Goal: Task Accomplishment & Management: Use online tool/utility

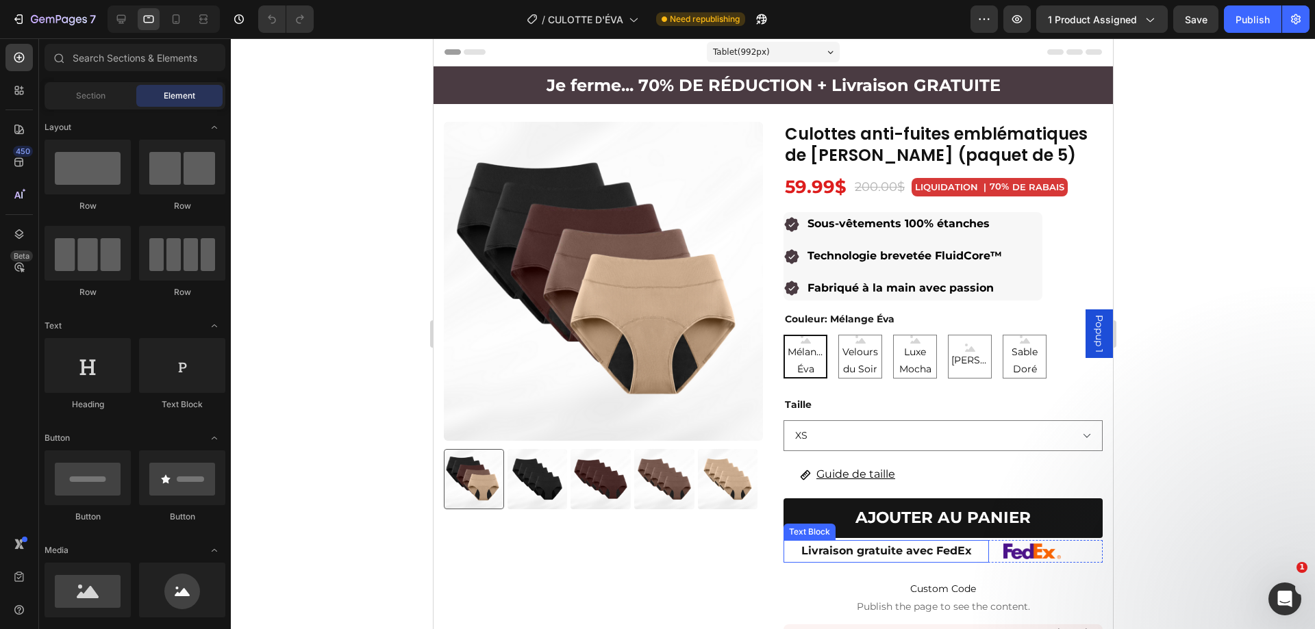
click at [970, 548] on p "Livraison gratuite avec FedEx" at bounding box center [885, 552] width 203 height 20
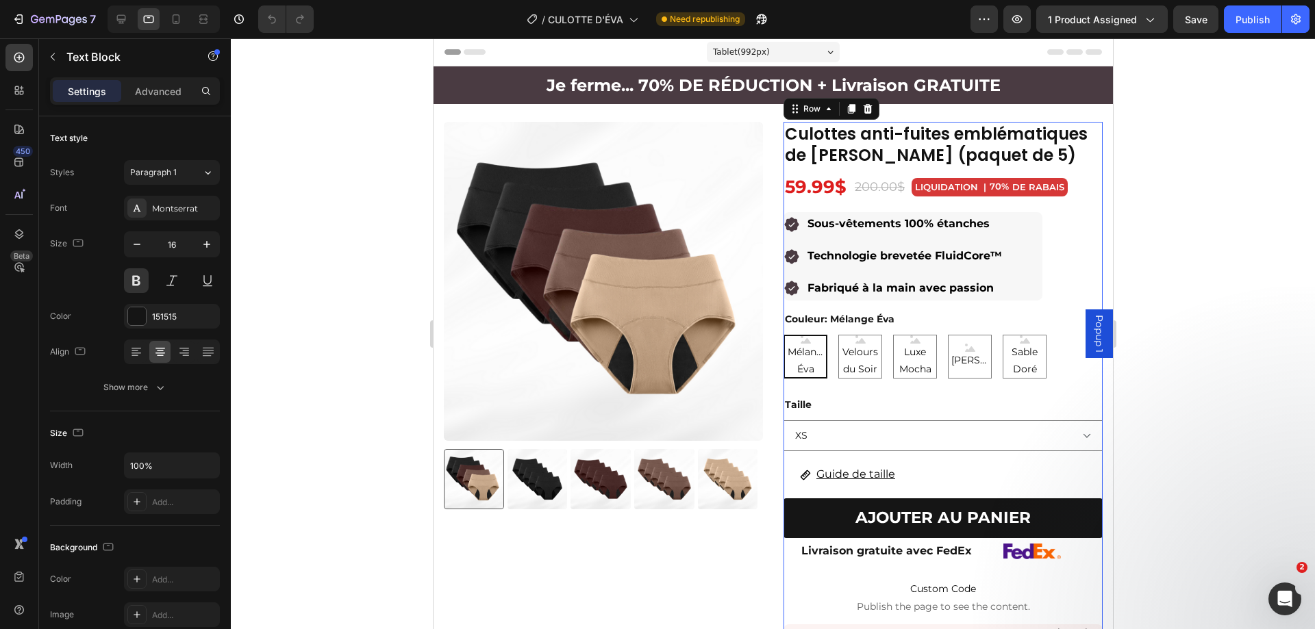
click at [977, 564] on div "Culottes anti-fuites emblématiques de ÉVA (paquet de 5) Product Title 59.99$ Pr…" at bounding box center [942, 406] width 319 height 569
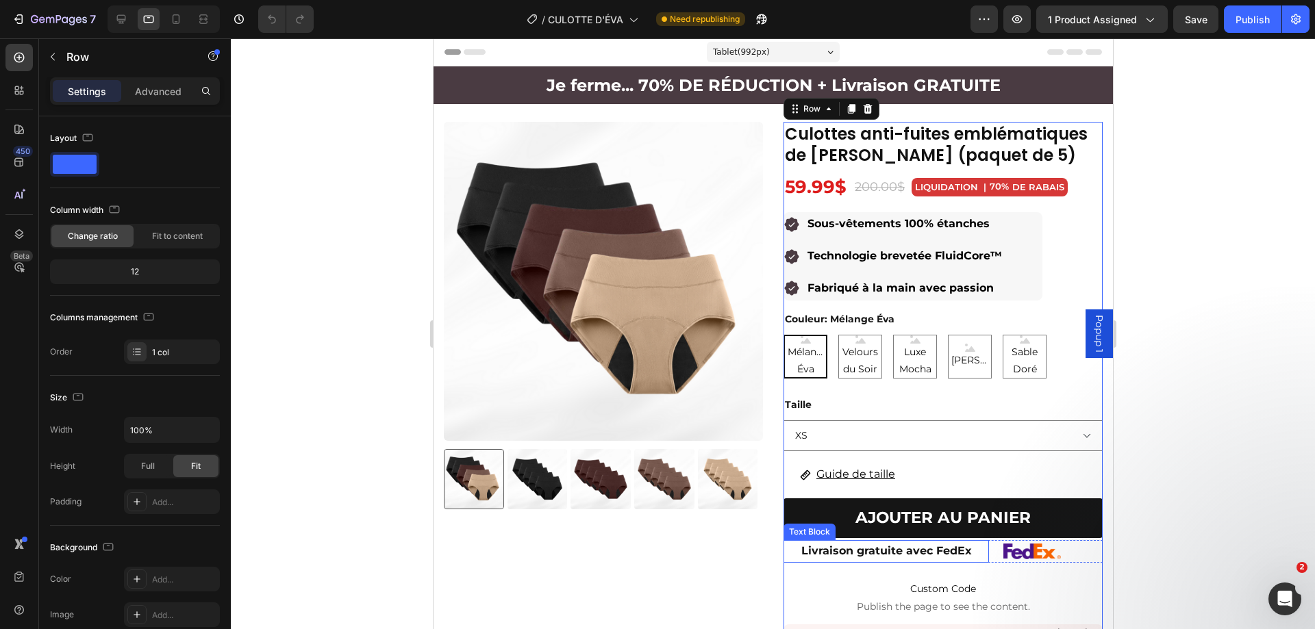
click at [978, 561] on div "Livraison gratuite avec FedEx" at bounding box center [885, 551] width 205 height 23
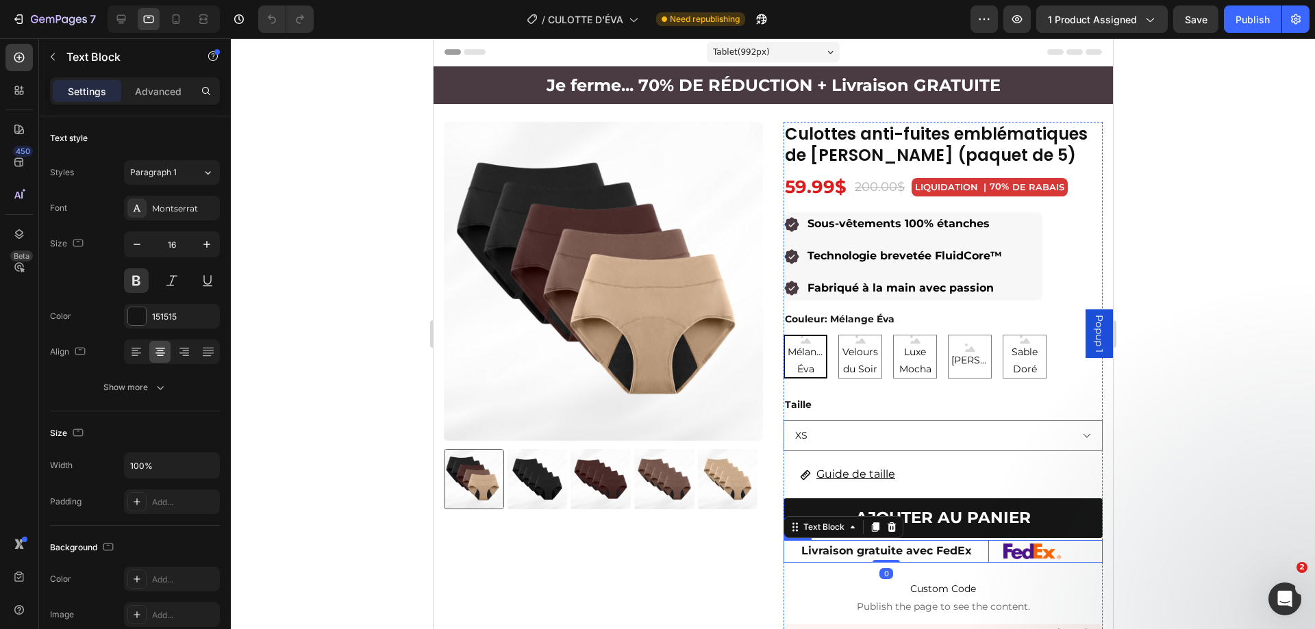
click at [987, 562] on div "Livraison gratuite avec FedEx Text Block 0 Image Row" at bounding box center [942, 551] width 319 height 23
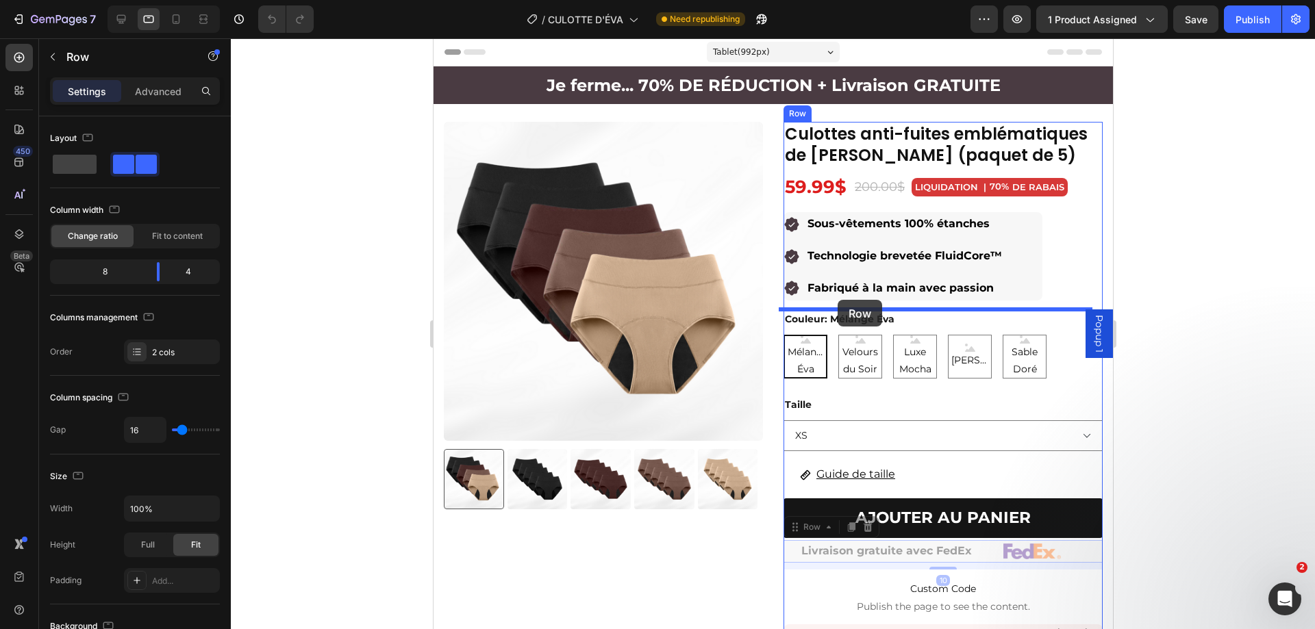
drag, startPoint x: 805, startPoint y: 529, endPoint x: 837, endPoint y: 300, distance: 230.9
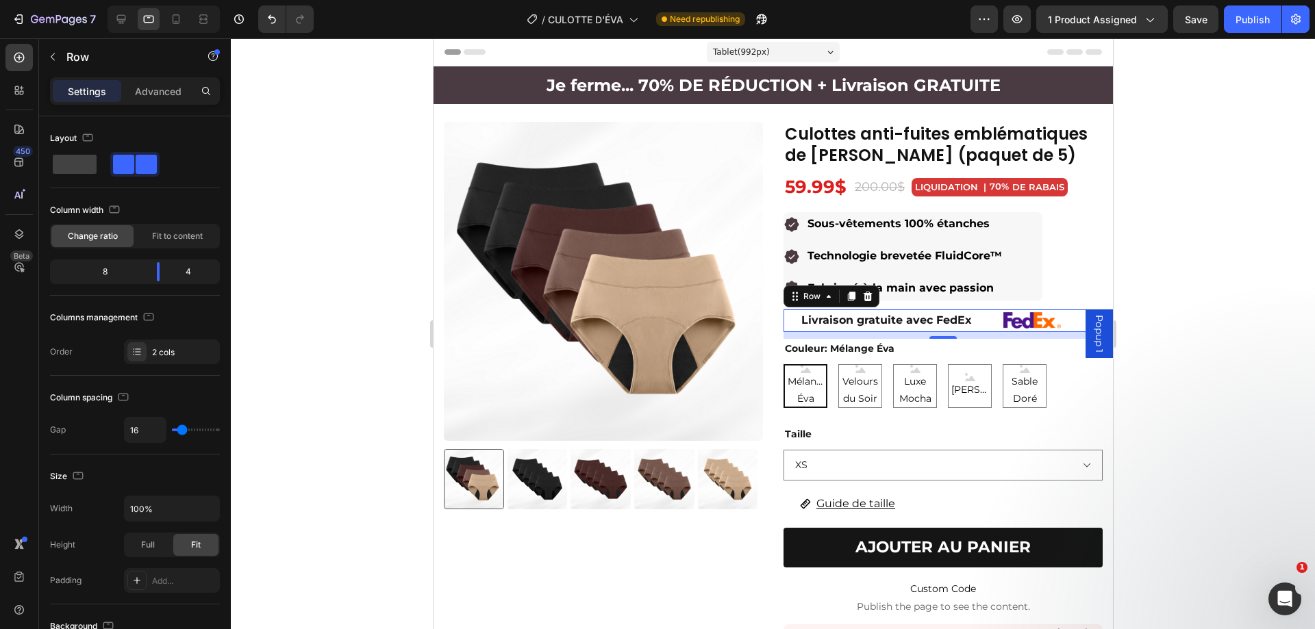
click at [1176, 274] on div at bounding box center [773, 333] width 1084 height 591
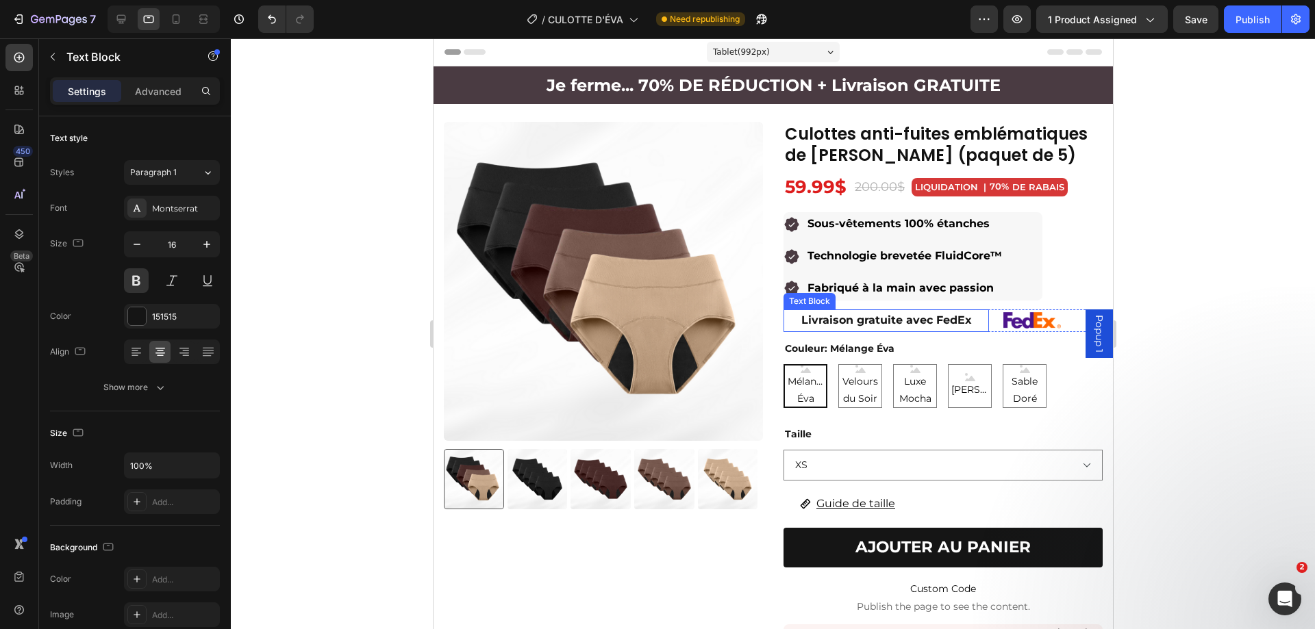
click at [928, 318] on p "Livraison gratuite avec FedEx" at bounding box center [885, 321] width 203 height 20
click at [962, 320] on p "Livraison gratuite avec FedEx" at bounding box center [885, 321] width 203 height 20
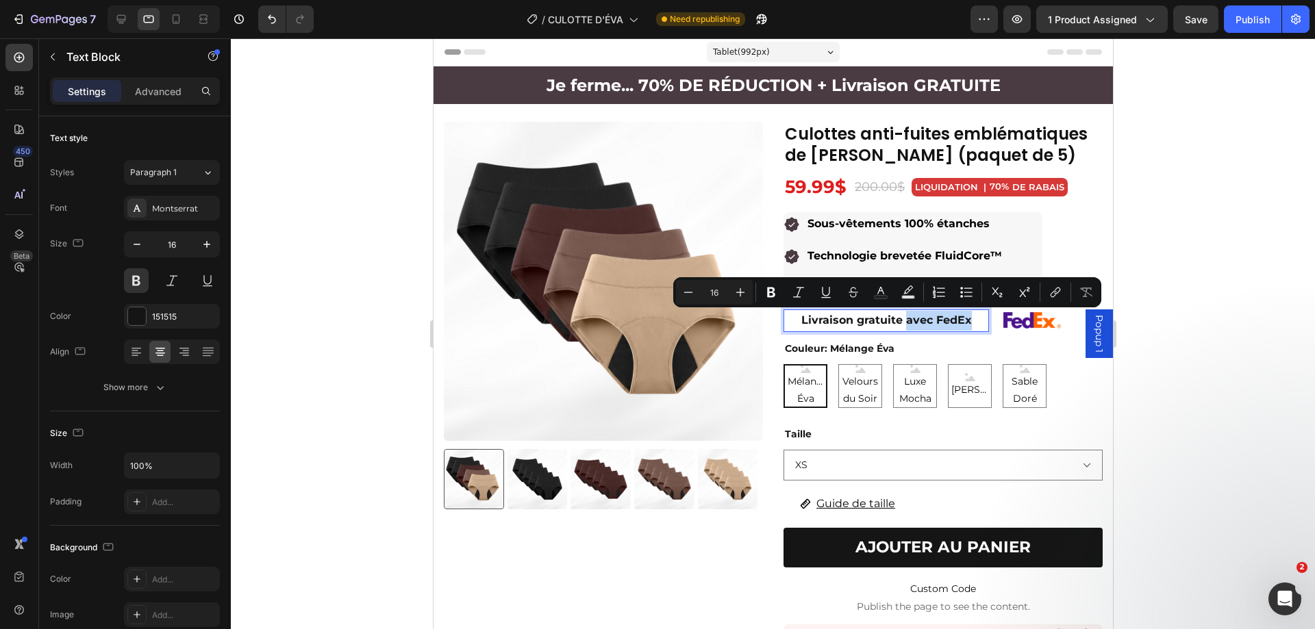
drag, startPoint x: 965, startPoint y: 320, endPoint x: 898, endPoint y: 322, distance: 67.1
click at [898, 322] on p "Livraison gratuite avec FedEx" at bounding box center [885, 321] width 203 height 20
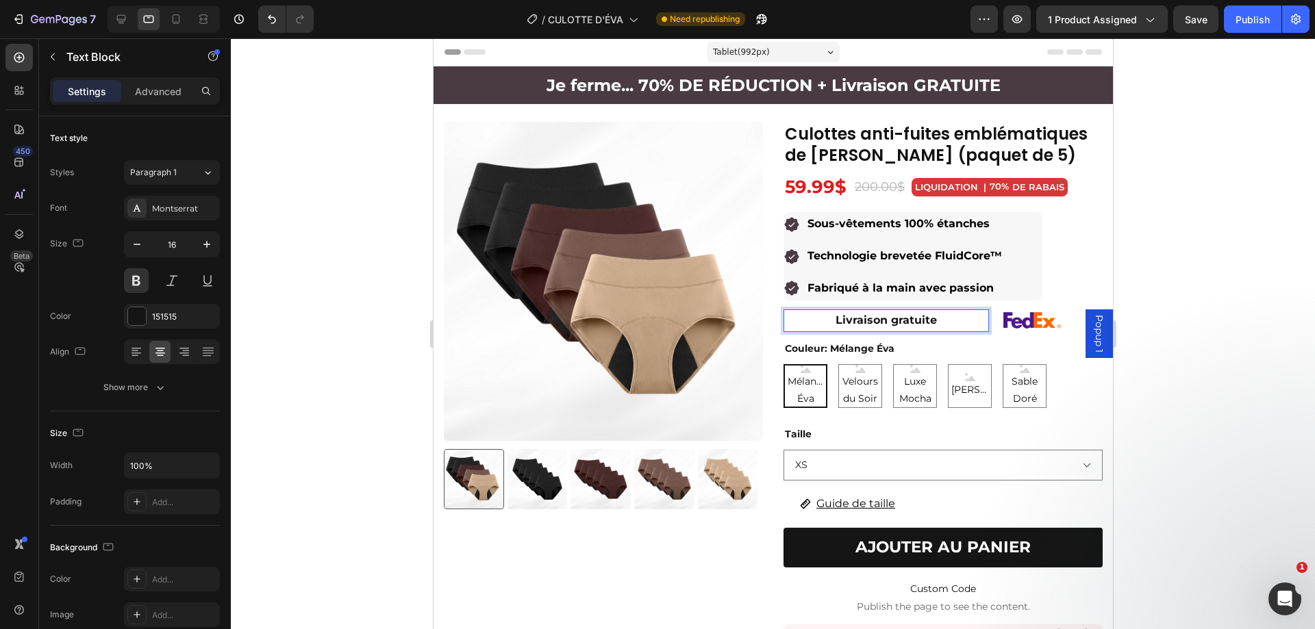
click at [1176, 306] on div at bounding box center [773, 333] width 1084 height 591
click at [820, 320] on p "Livraison gratuite" at bounding box center [885, 321] width 203 height 20
click at [1234, 319] on div at bounding box center [773, 333] width 1084 height 591
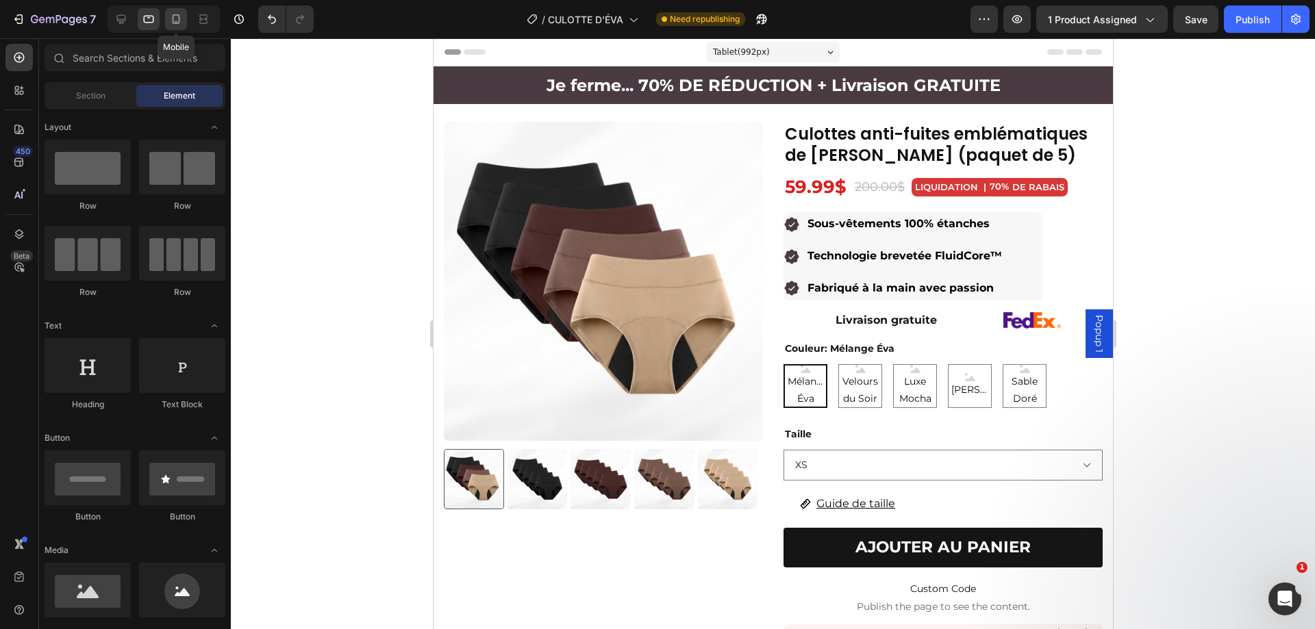
click at [166, 21] on div at bounding box center [176, 19] width 22 height 22
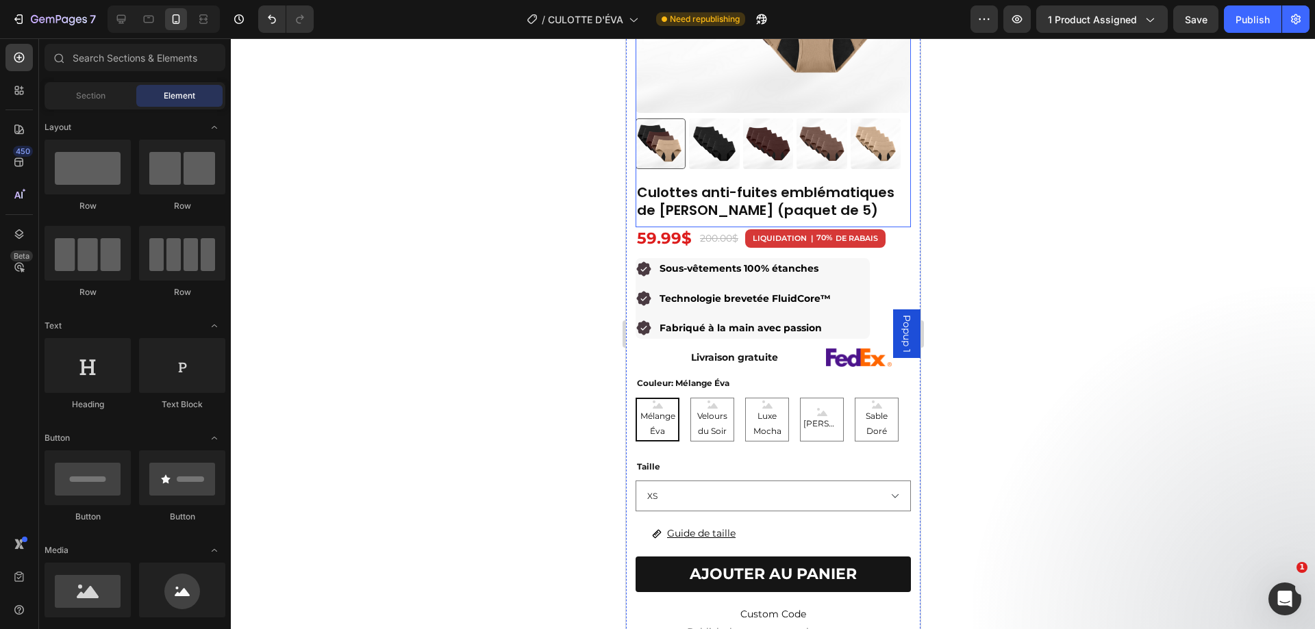
scroll to position [274, 0]
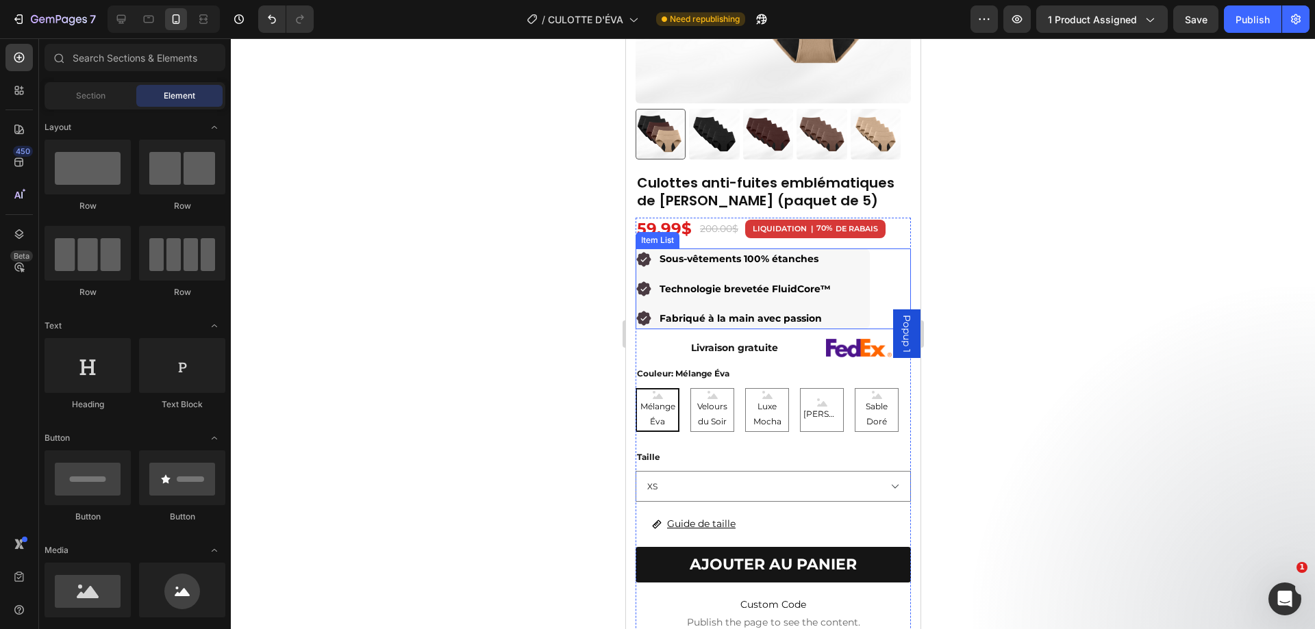
click at [737, 312] on p "Fabriqué à la main avec passion" at bounding box center [744, 318] width 171 height 17
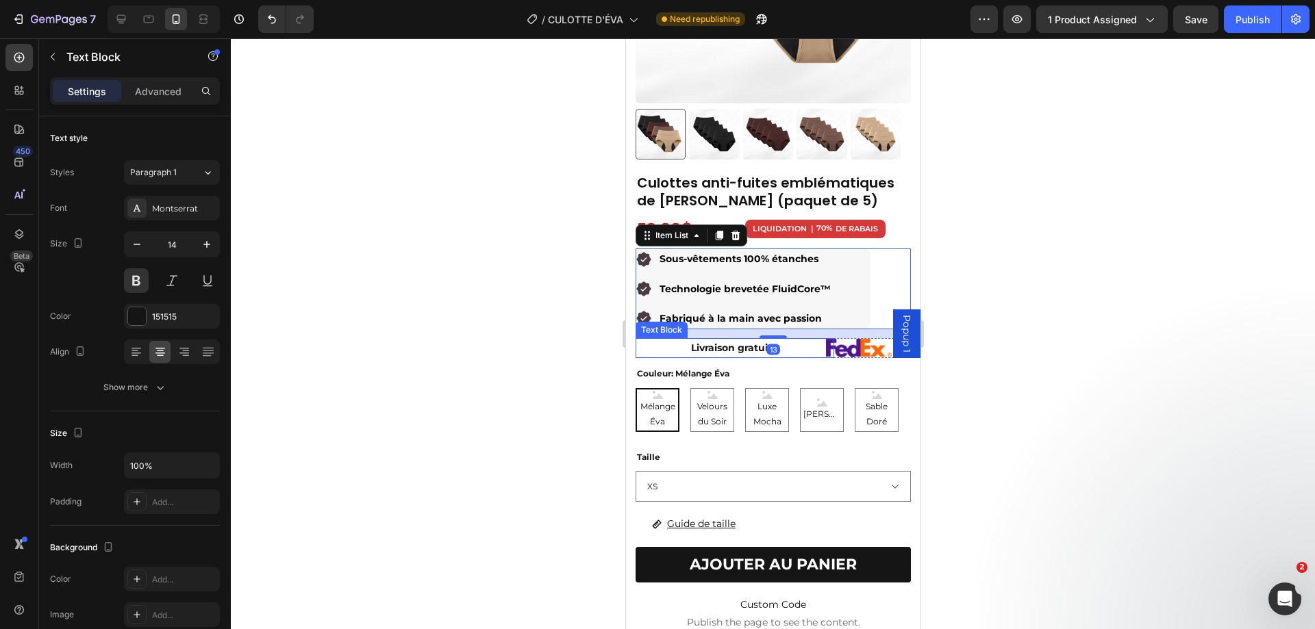
click at [720, 340] on p "Livraison gratuite" at bounding box center [734, 348] width 196 height 17
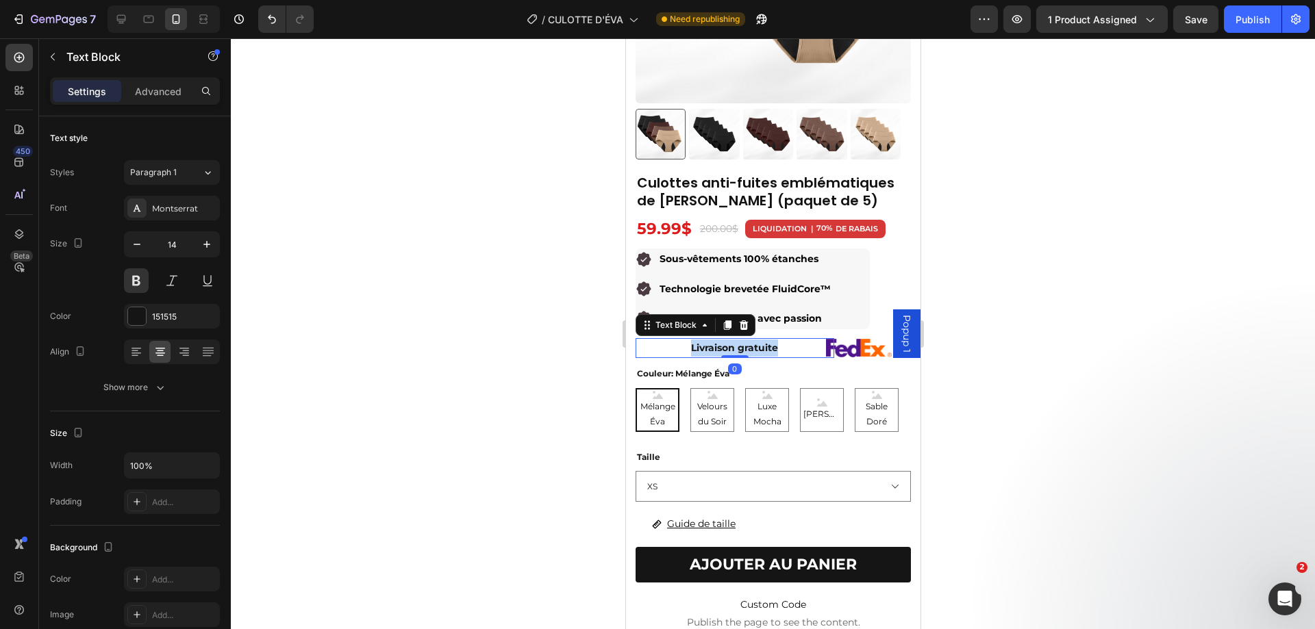
click at [719, 340] on p "Livraison gratuite" at bounding box center [734, 348] width 196 height 17
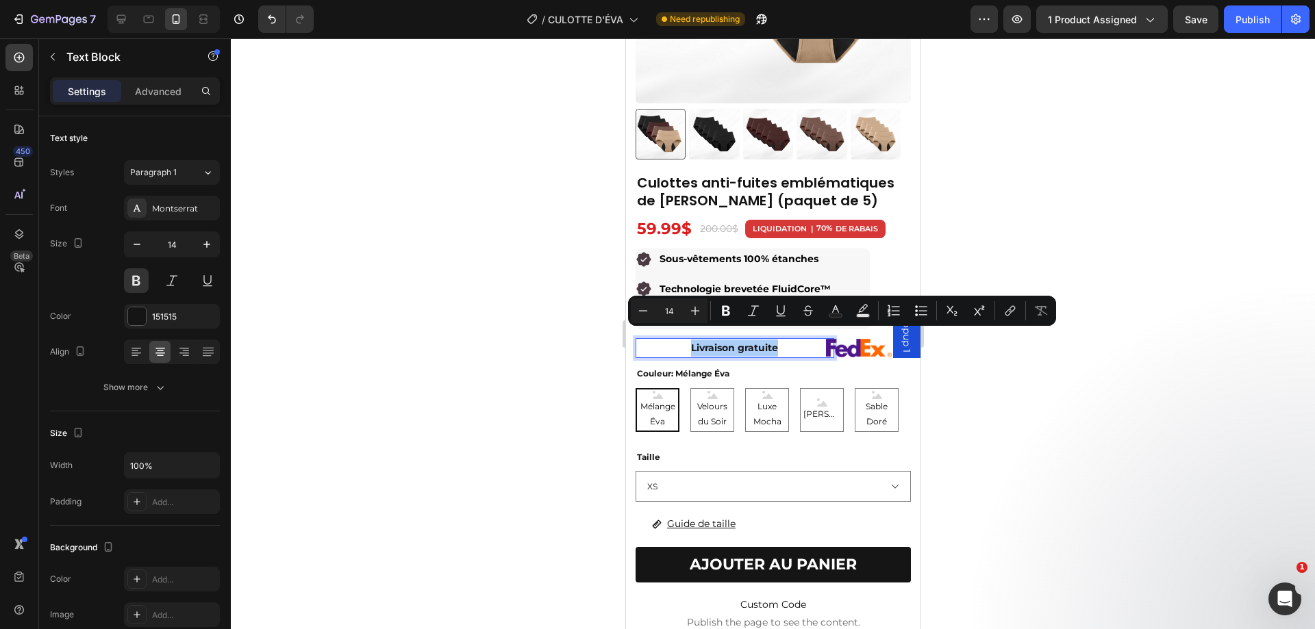
click at [500, 268] on div at bounding box center [773, 333] width 1084 height 591
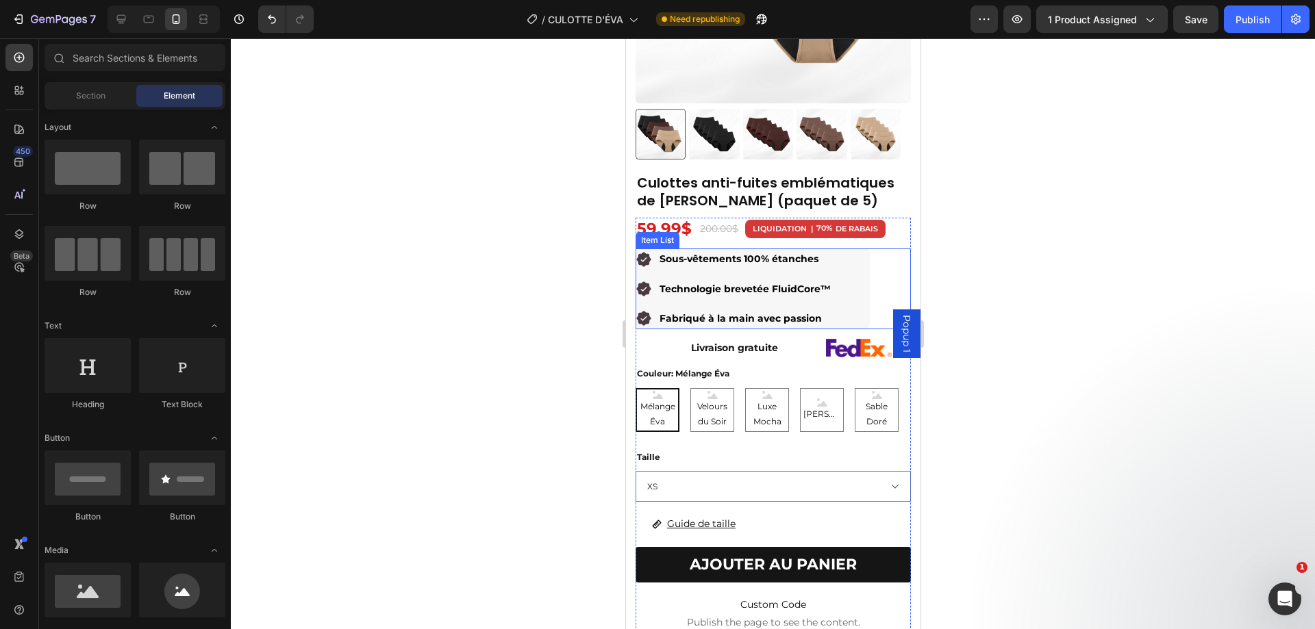
click at [711, 310] on p "Fabriqué à la main avec passion" at bounding box center [744, 318] width 171 height 17
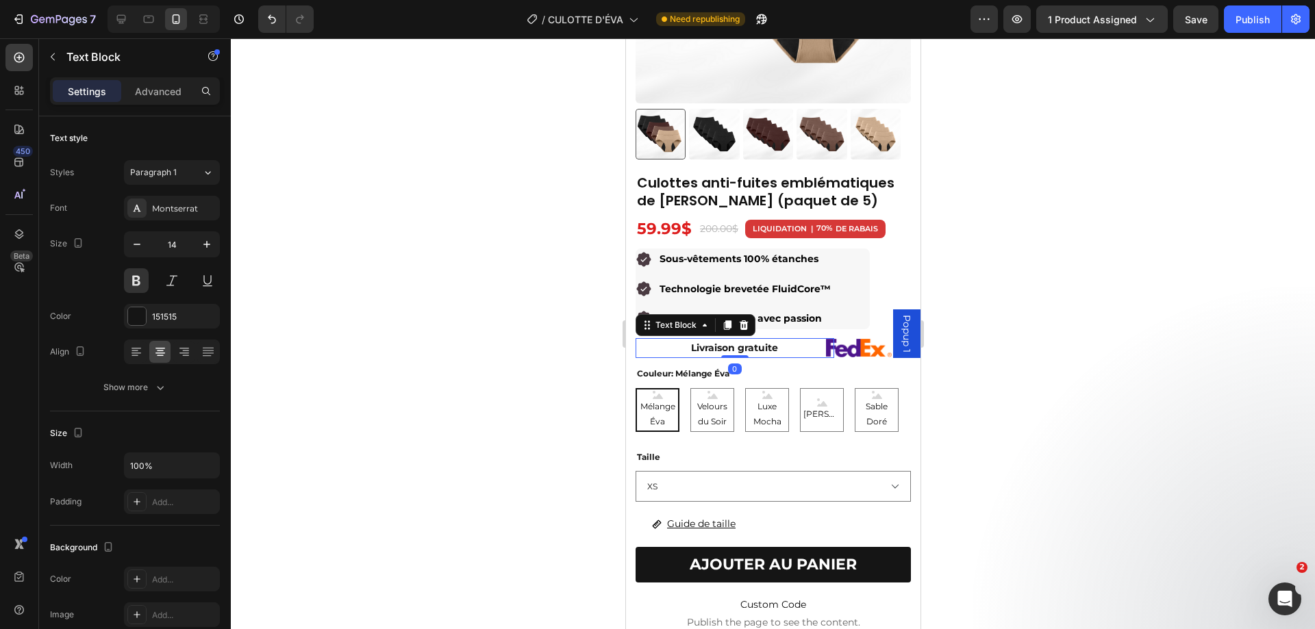
click at [700, 340] on p "Livraison gratuite" at bounding box center [734, 348] width 196 height 17
click at [781, 310] on p "Fabriqué à la main avec passion" at bounding box center [744, 318] width 171 height 17
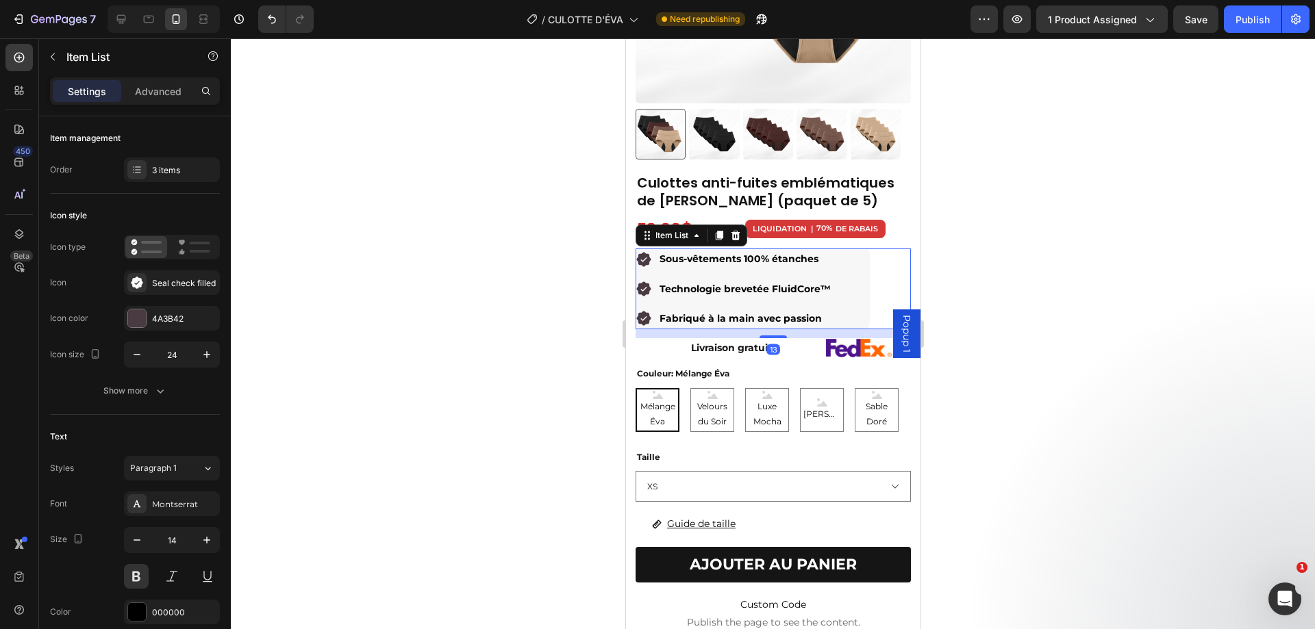
click at [1089, 291] on div at bounding box center [773, 333] width 1084 height 591
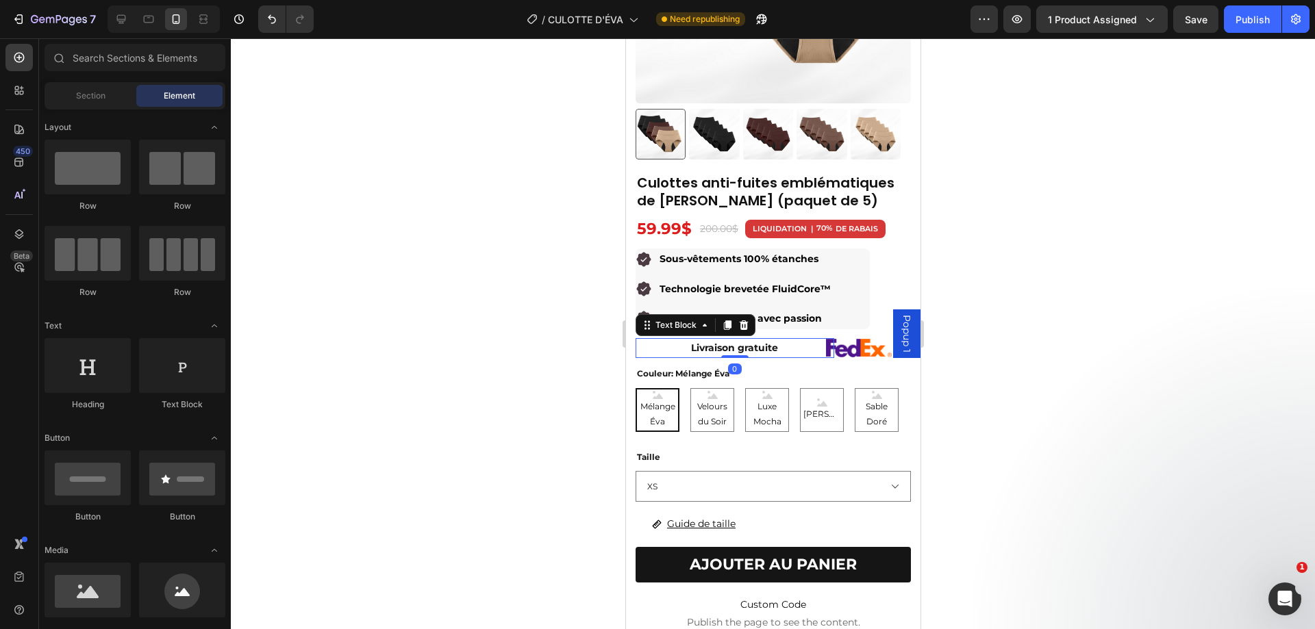
click at [667, 340] on p "Livraison gratuite" at bounding box center [734, 348] width 196 height 17
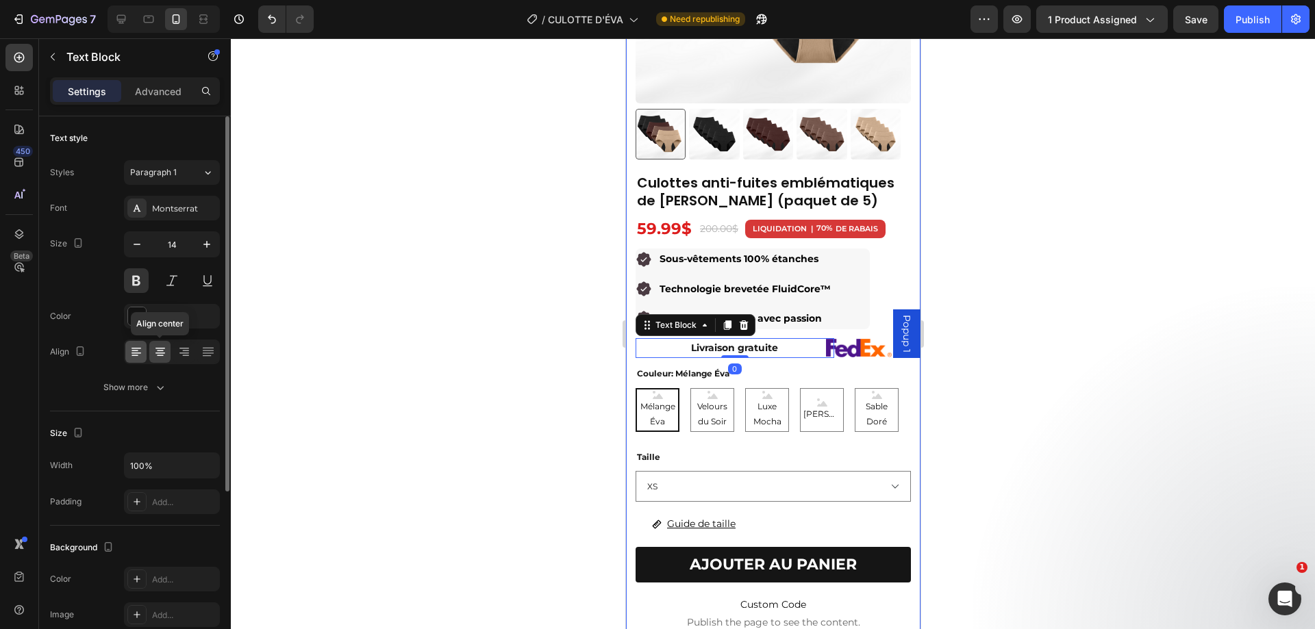
click at [140, 352] on icon at bounding box center [136, 352] width 14 height 14
click at [1034, 274] on div at bounding box center [773, 333] width 1084 height 591
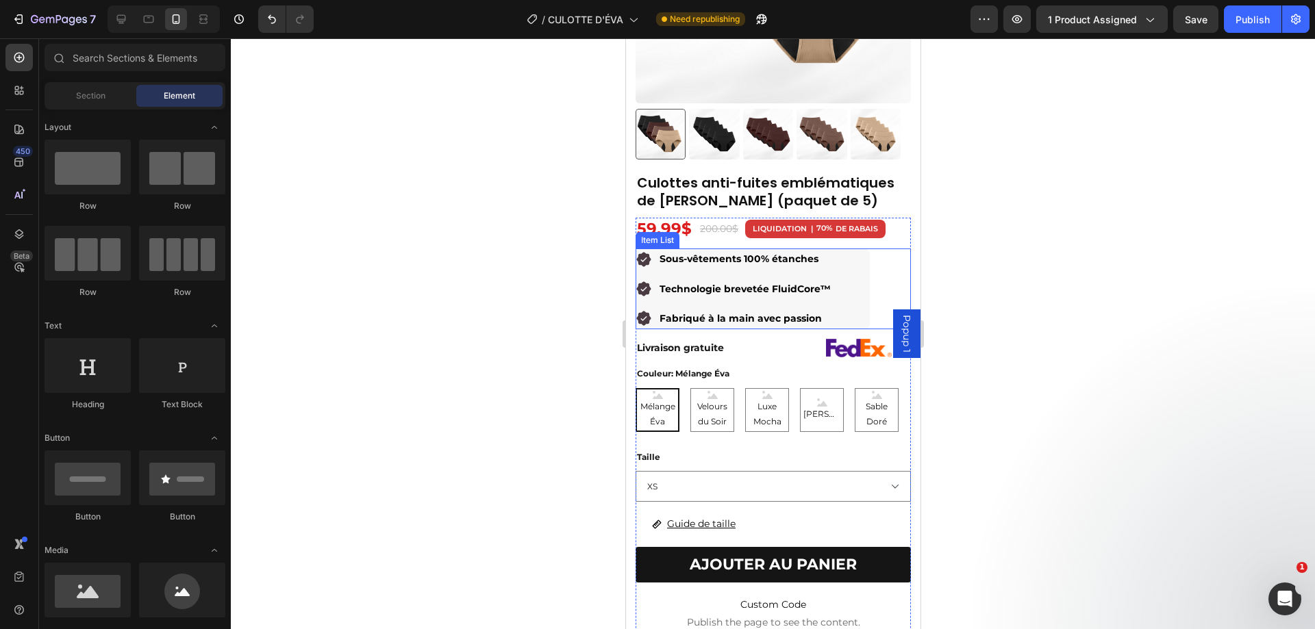
click at [846, 298] on div "Sous-vêtements 100% étanches Technologie brevetée FluidCore™ Fabriqué à la main…" at bounding box center [752, 289] width 234 height 81
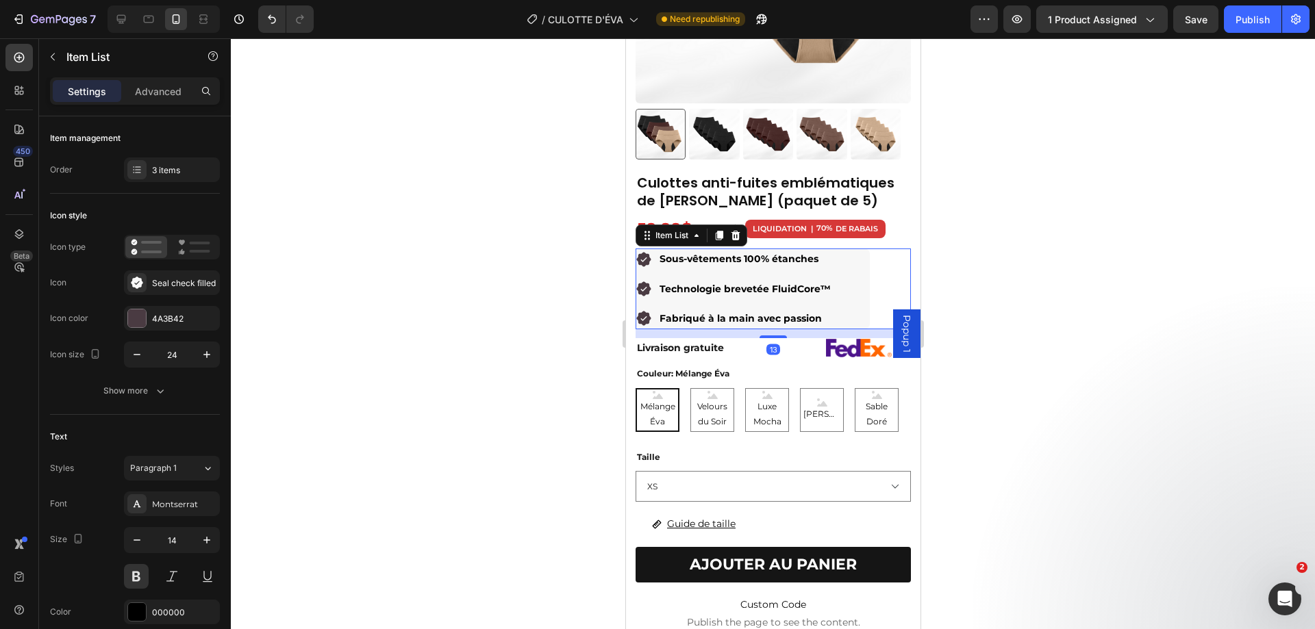
click at [880, 279] on div "Sous-vêtements 100% étanches Technologie brevetée FluidCore™ Fabriqué à la main…" at bounding box center [772, 289] width 275 height 81
click at [1108, 277] on div at bounding box center [773, 333] width 1084 height 591
click at [852, 271] on div "Sous-vêtements 100% étanches Technologie brevetée FluidCore™ Fabriqué à la main…" at bounding box center [752, 289] width 234 height 81
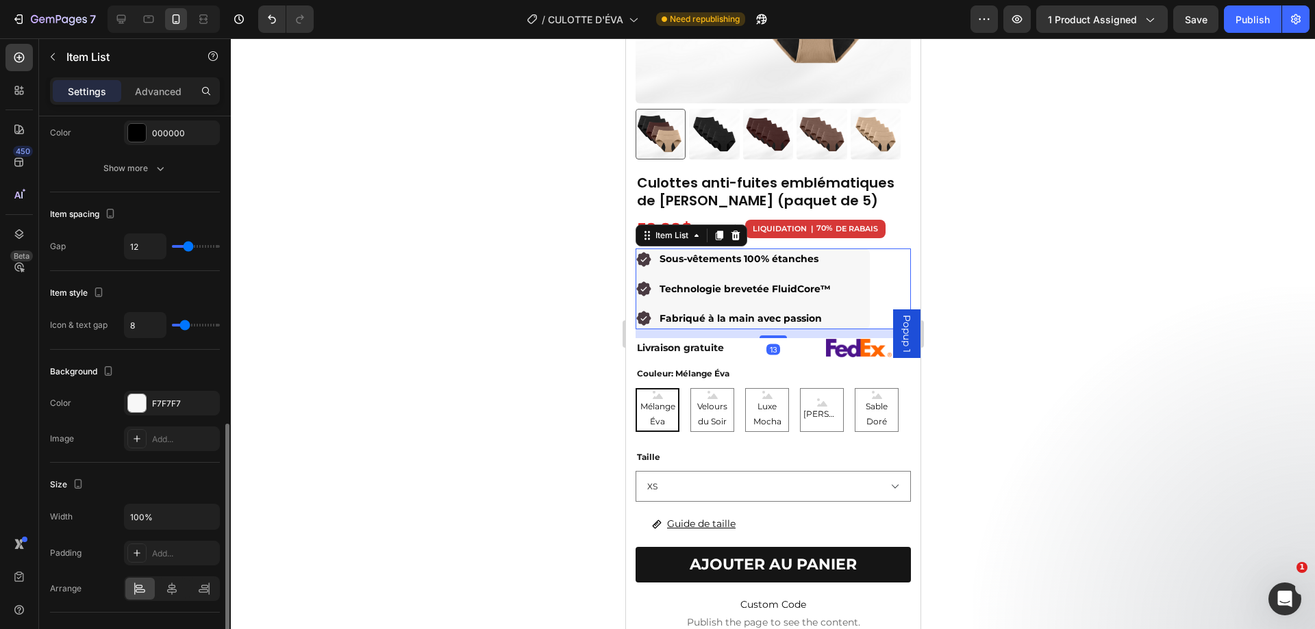
scroll to position [548, 0]
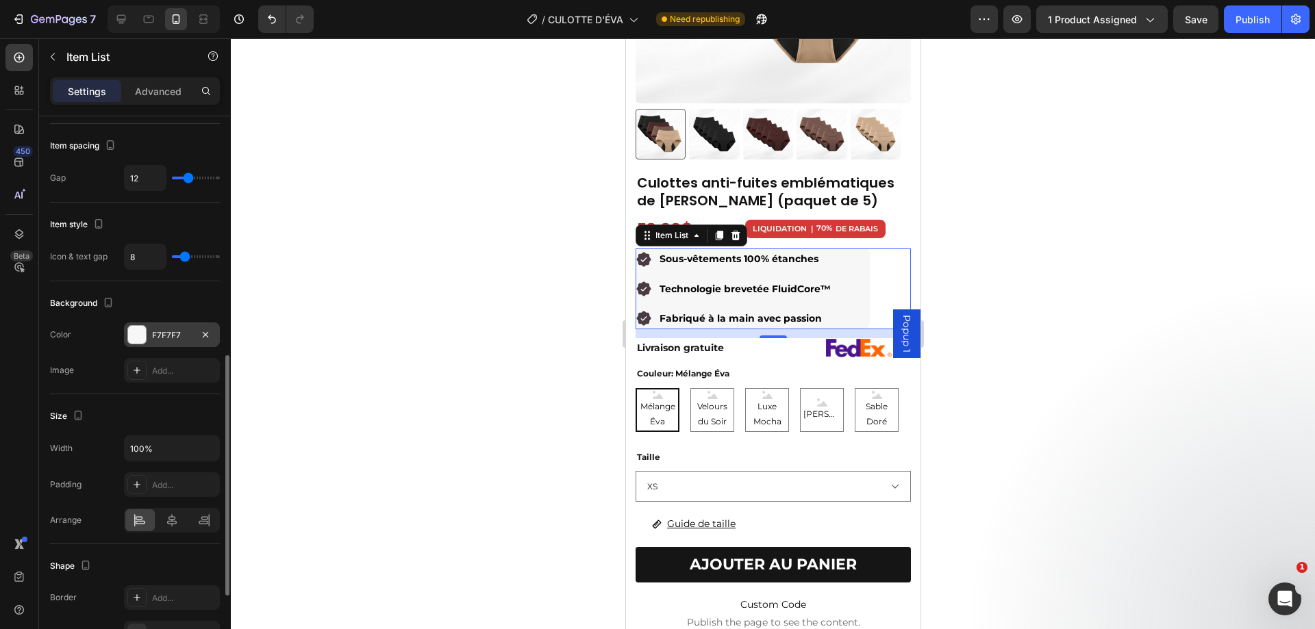
click at [170, 338] on div "F7F7F7" at bounding box center [172, 335] width 40 height 12
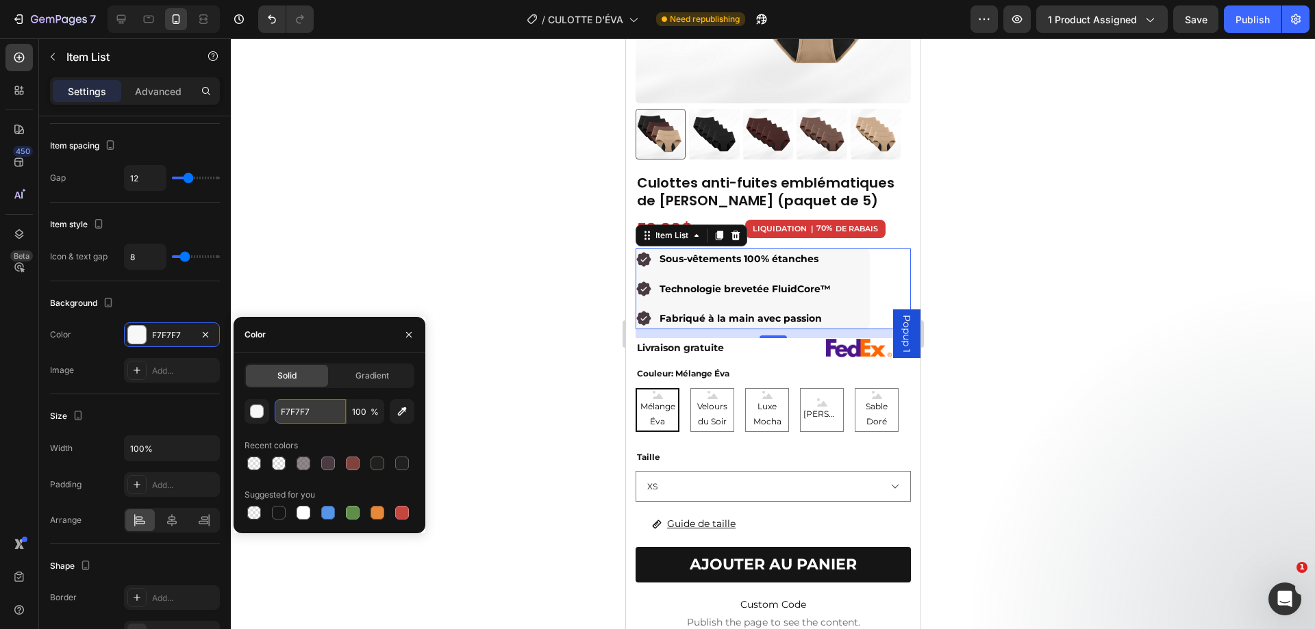
click at [299, 412] on input "F7F7F7" at bounding box center [310, 411] width 71 height 25
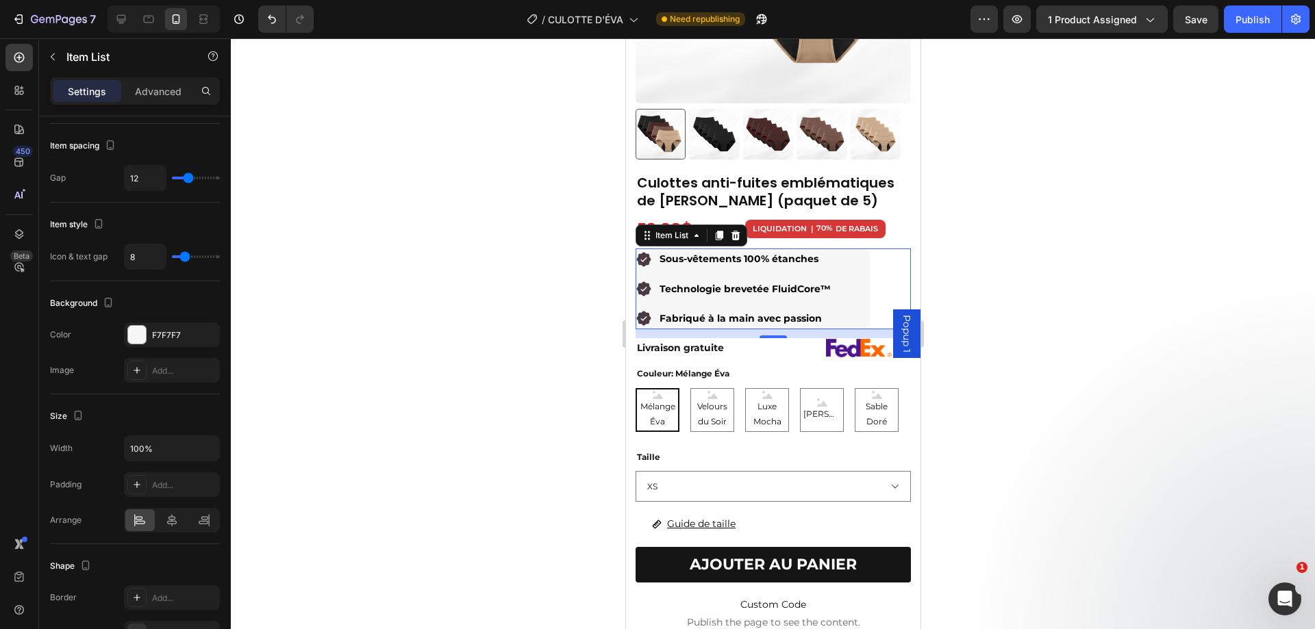
click at [425, 269] on div at bounding box center [773, 333] width 1084 height 591
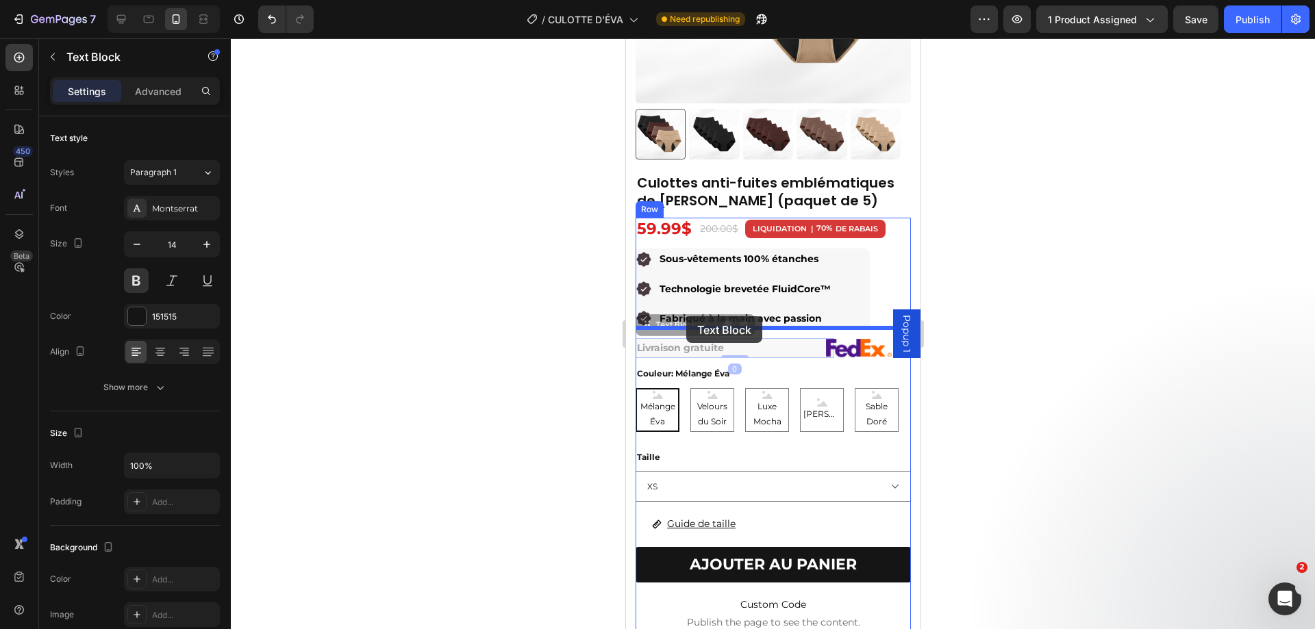
drag, startPoint x: 639, startPoint y: 323, endPoint x: 685, endPoint y: 316, distance: 46.4
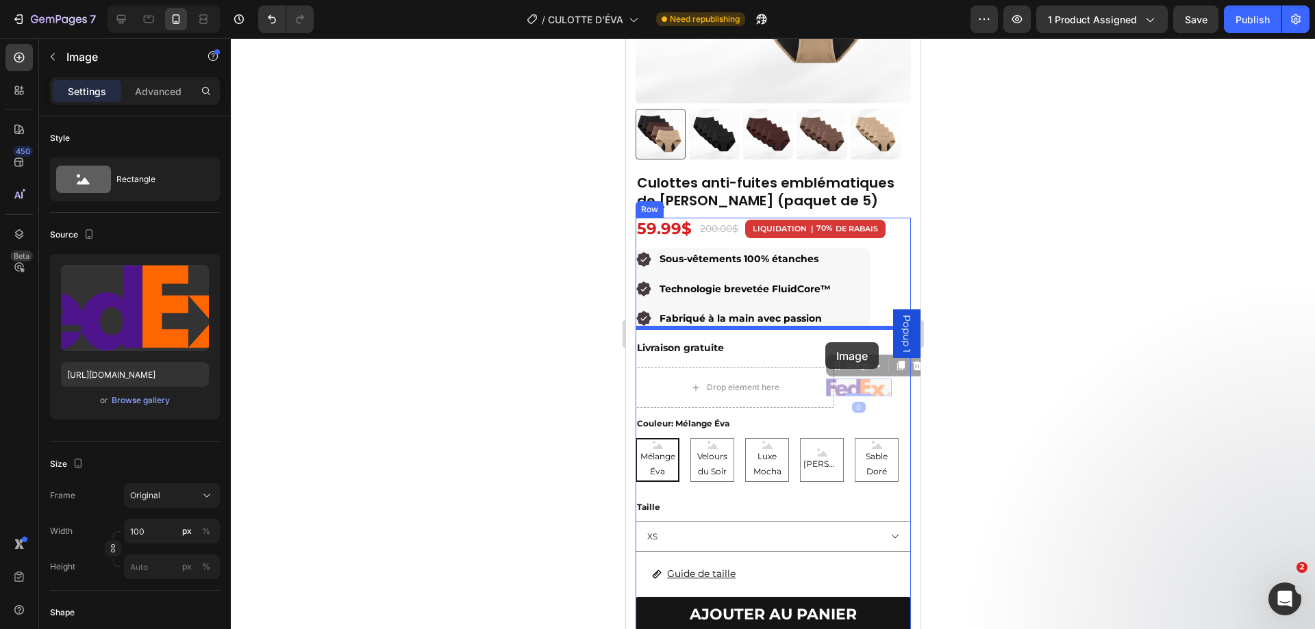
drag, startPoint x: 822, startPoint y: 370, endPoint x: 824, endPoint y: 342, distance: 28.1
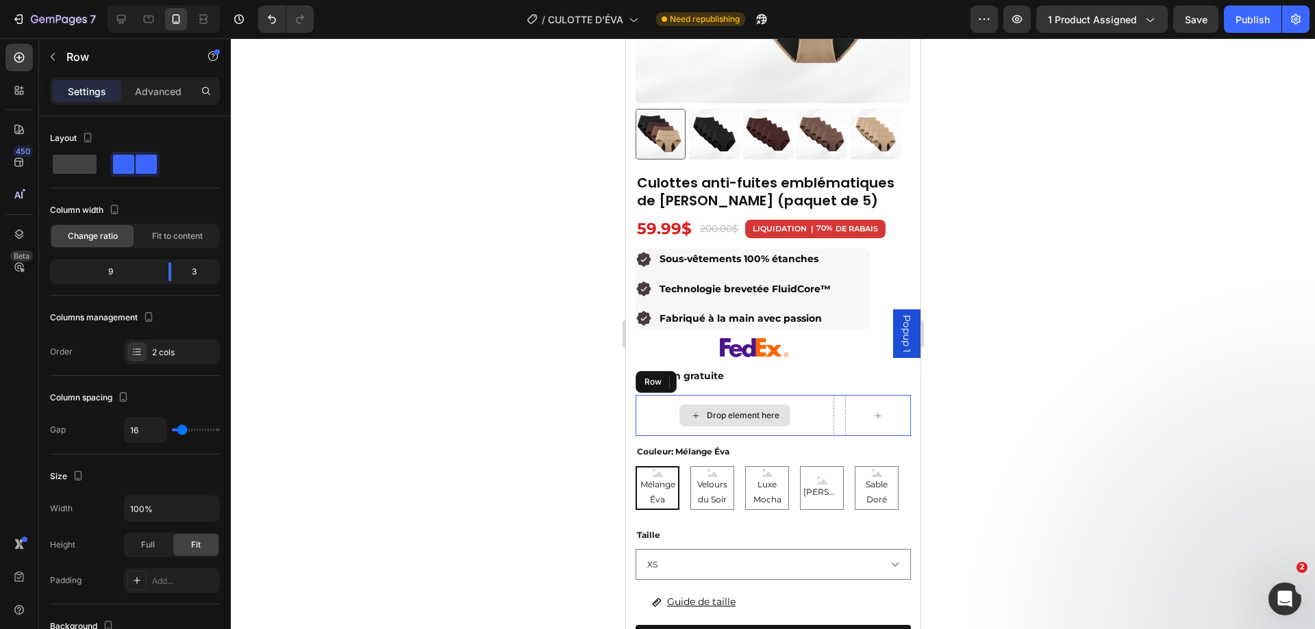
click at [824, 395] on div "Drop element here" at bounding box center [734, 415] width 199 height 41
click at [844, 403] on div at bounding box center [877, 415] width 66 height 41
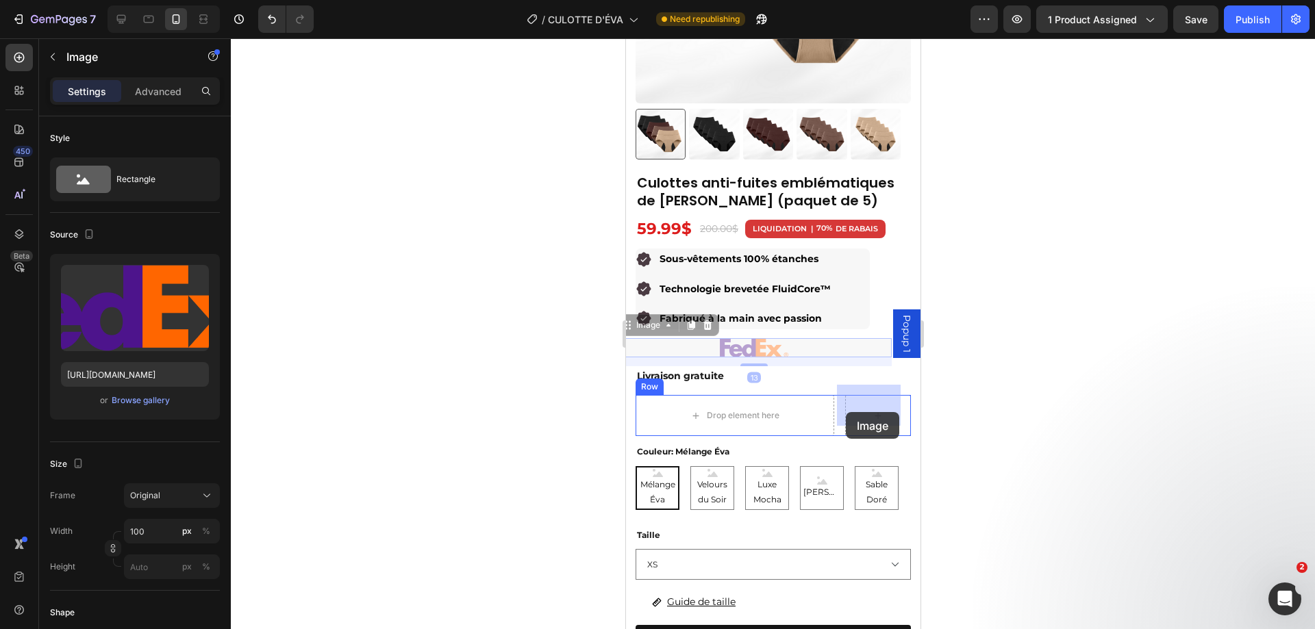
drag, startPoint x: 729, startPoint y: 333, endPoint x: 851, endPoint y: 402, distance: 140.7
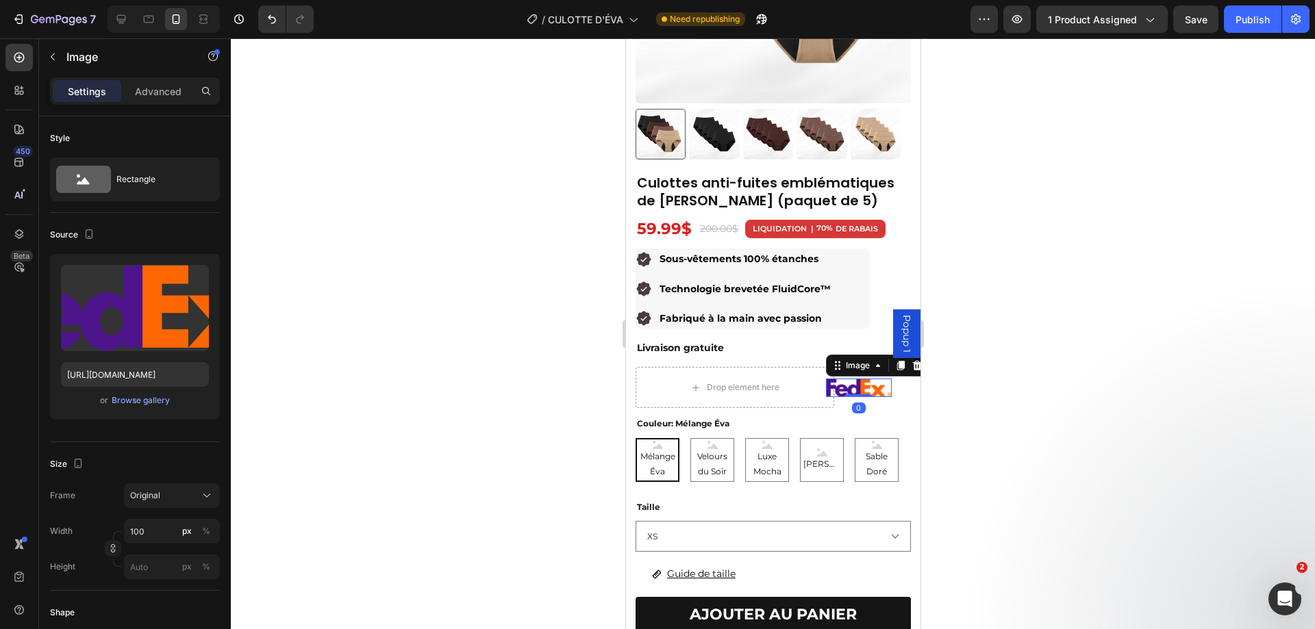
drag, startPoint x: 846, startPoint y: 390, endPoint x: 848, endPoint y: 370, distance: 19.9
click at [848, 379] on div "Image 0" at bounding box center [858, 388] width 66 height 18
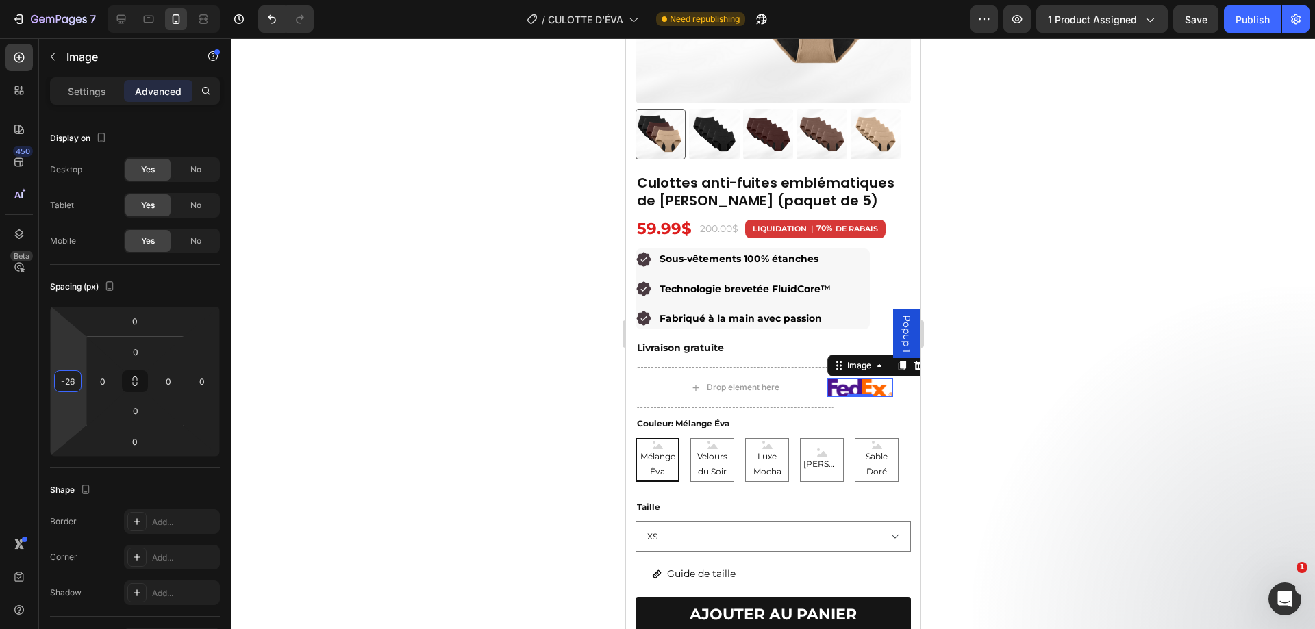
type input "-24"
drag, startPoint x: 64, startPoint y: 358, endPoint x: 74, endPoint y: 357, distance: 10.4
click at [74, 0] on html "7 Version history / CULOTTE D'ÉVA Need republishing Preview 1 product assigned …" at bounding box center [657, 0] width 1315 height 0
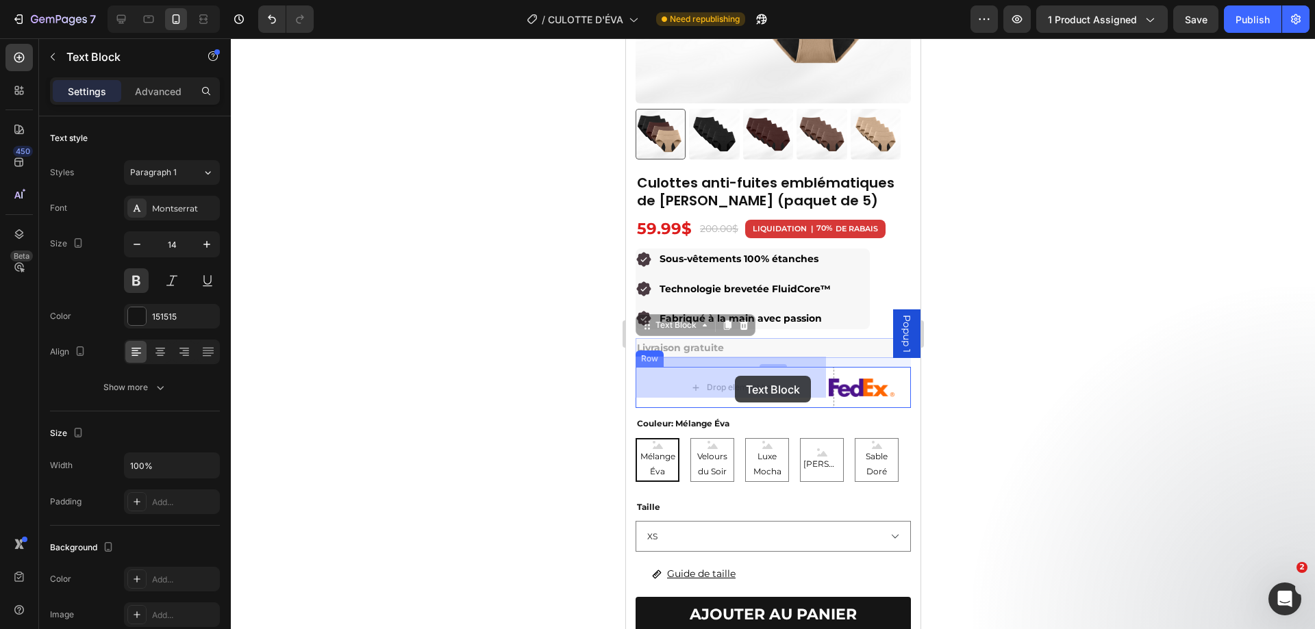
drag, startPoint x: 735, startPoint y: 337, endPoint x: 733, endPoint y: 376, distance: 39.1
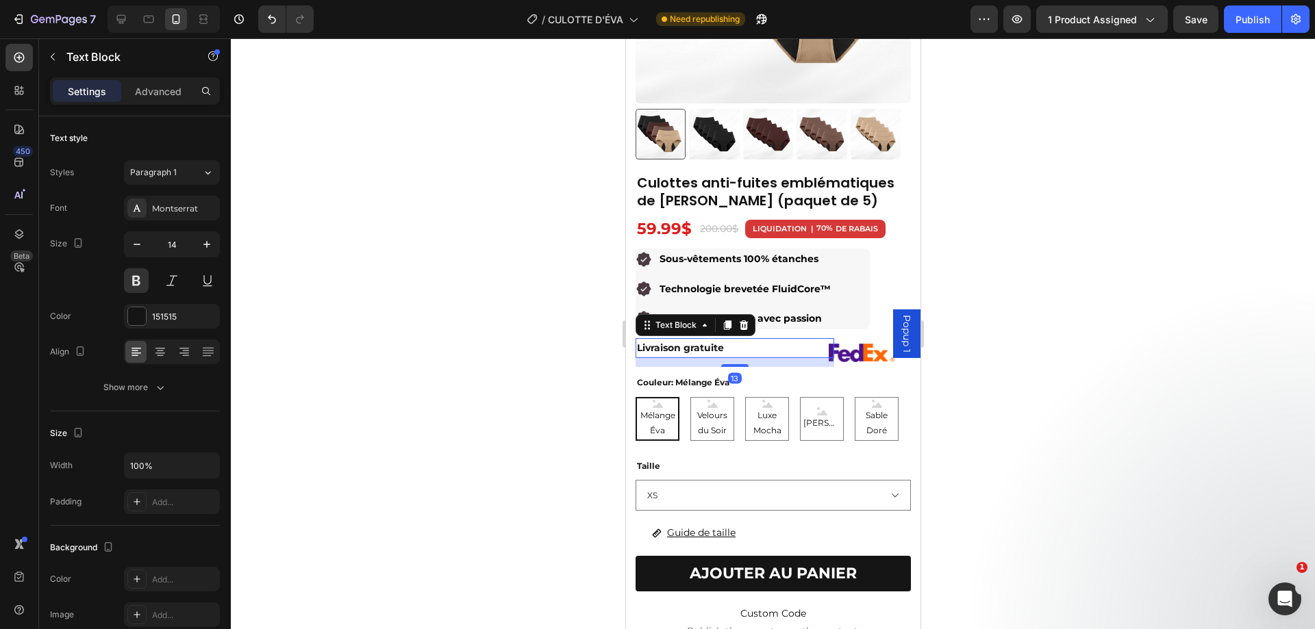
drag, startPoint x: 1062, startPoint y: 309, endPoint x: 934, endPoint y: 303, distance: 128.2
click at [1061, 309] on div at bounding box center [773, 333] width 1084 height 591
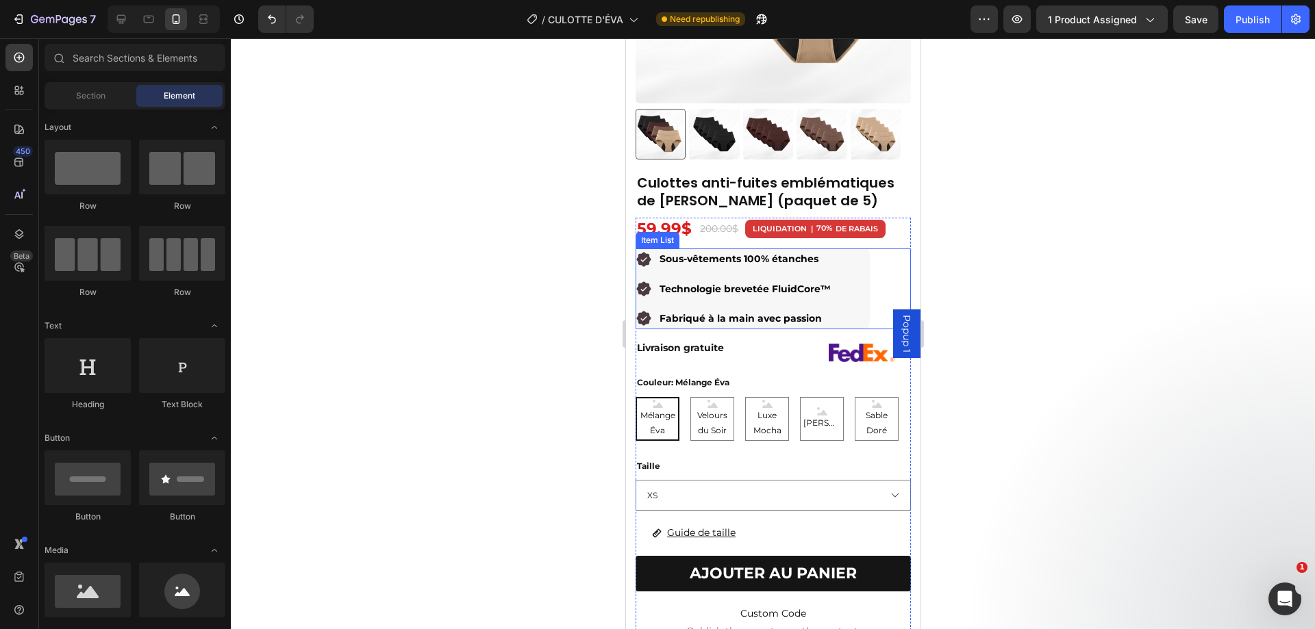
click at [852, 308] on div "Sous-vêtements 100% étanches Technologie brevetée FluidCore™ Fabriqué à la main…" at bounding box center [752, 289] width 234 height 81
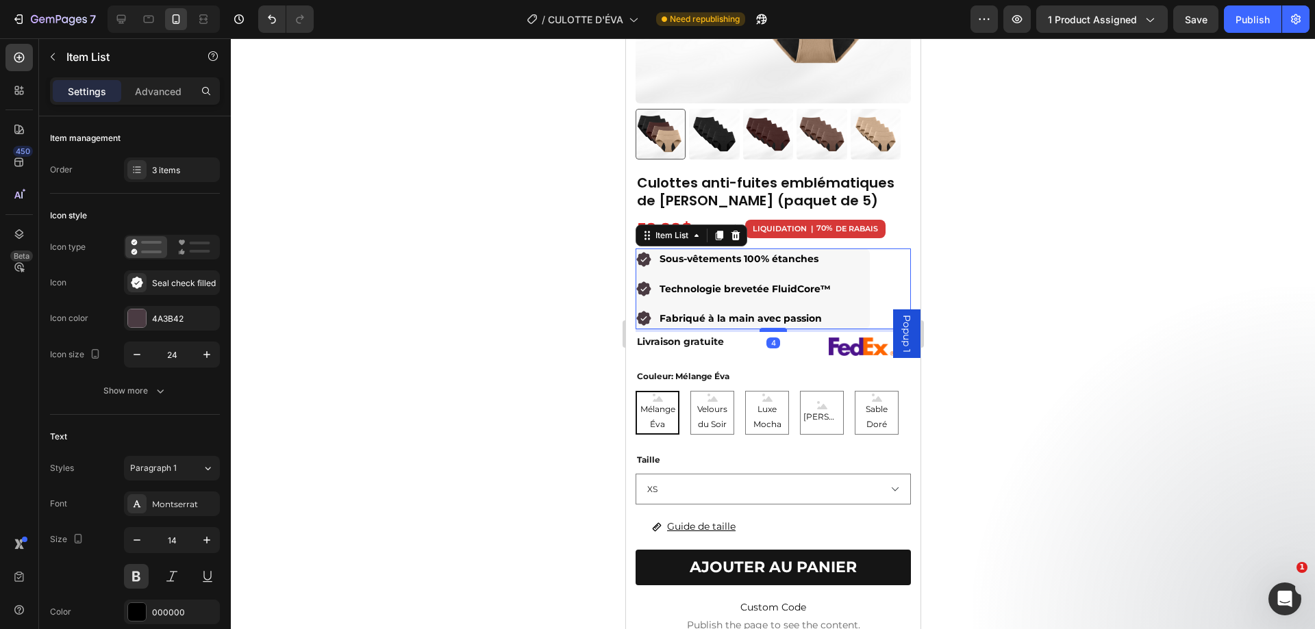
click at [765, 328] on div at bounding box center [772, 330] width 27 height 4
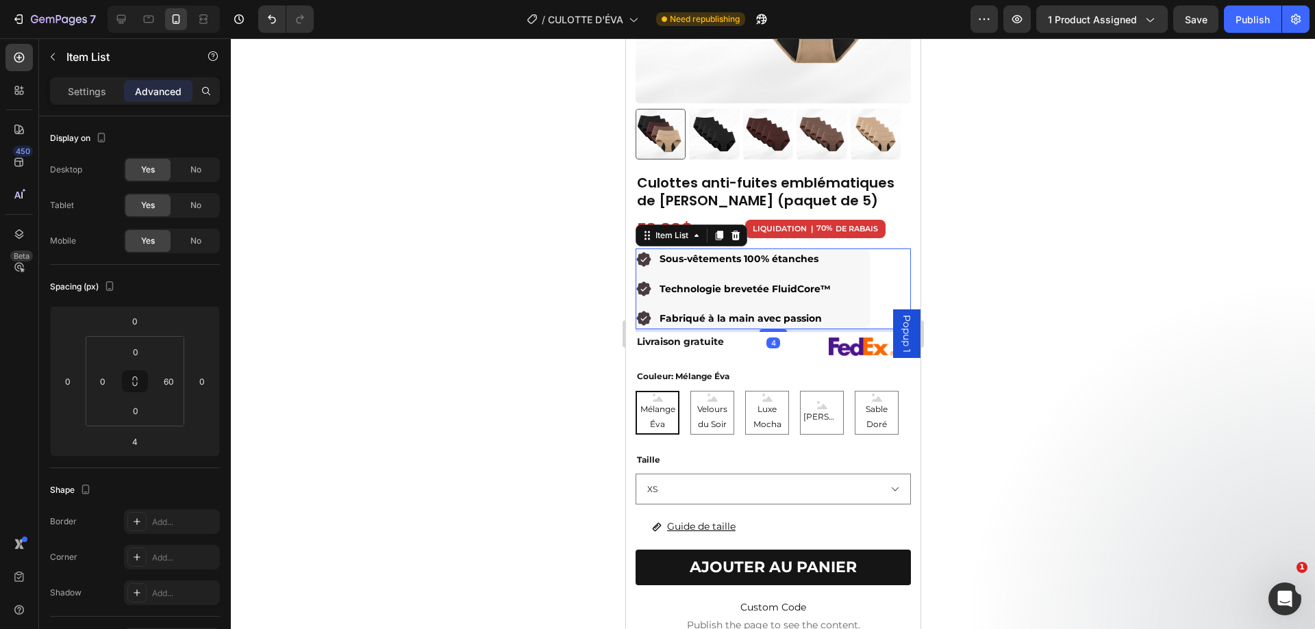
click at [813, 281] on p "Technologie brevetée FluidCore™" at bounding box center [744, 289] width 171 height 17
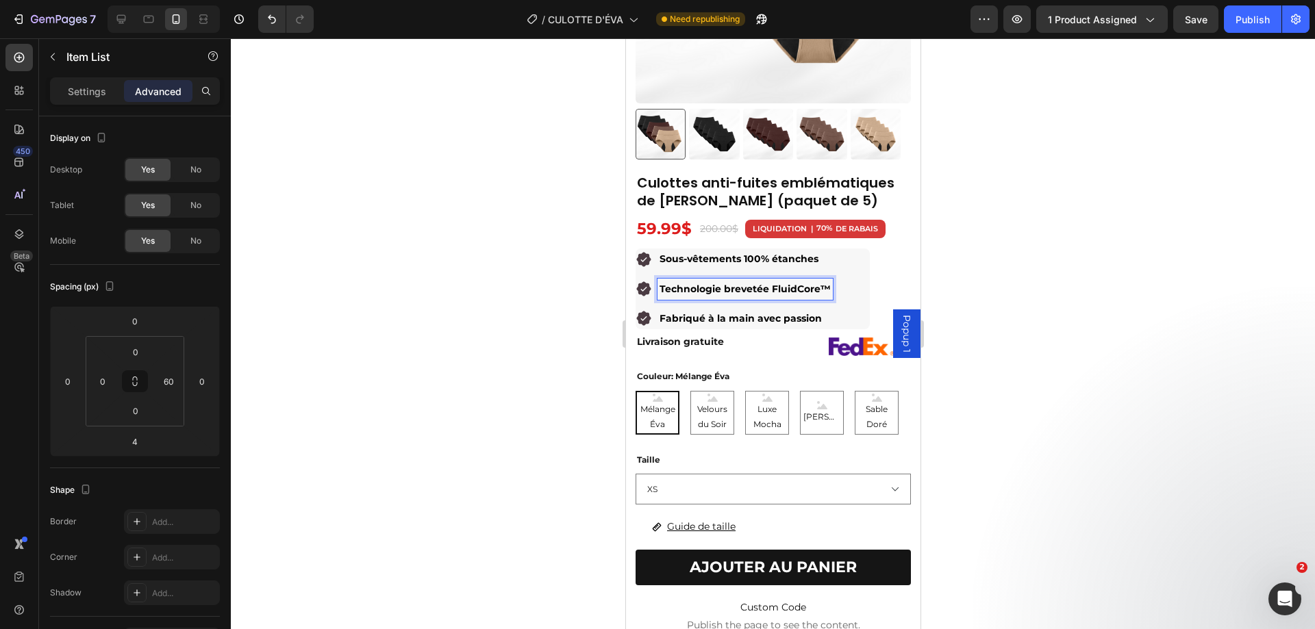
click at [856, 279] on div "Sous-vêtements 100% étanches Technologie brevetée FluidCore™ Fabriqué à la main…" at bounding box center [752, 289] width 234 height 81
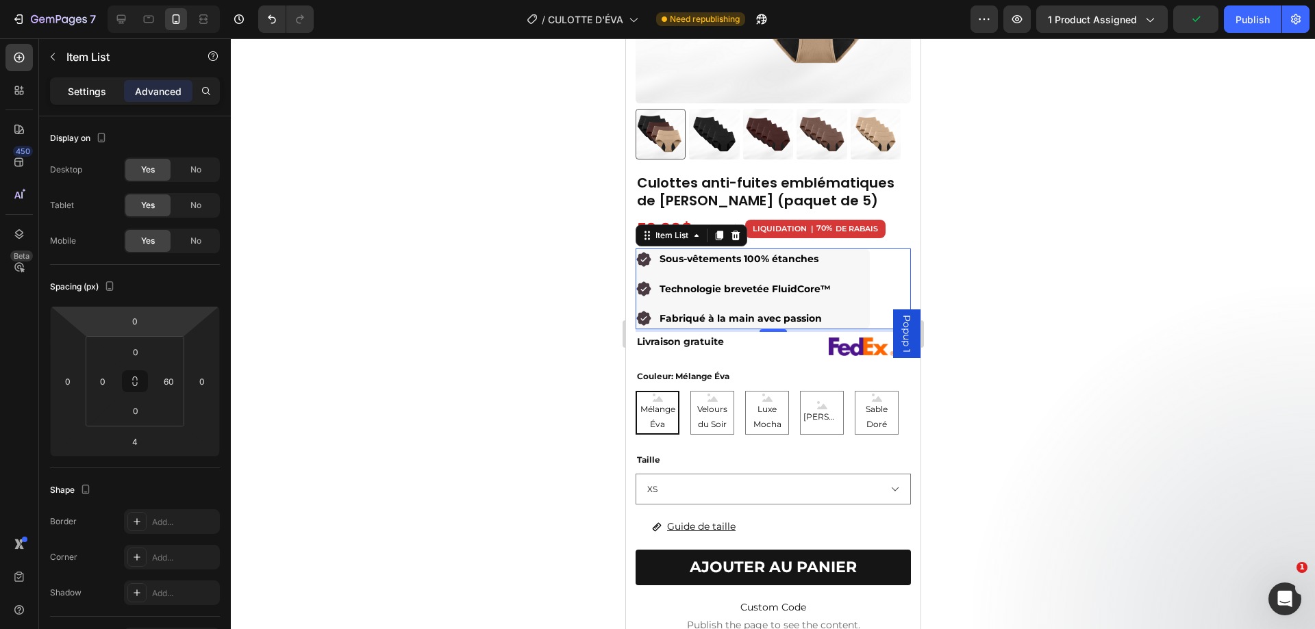
click at [90, 90] on p "Settings" at bounding box center [87, 91] width 38 height 14
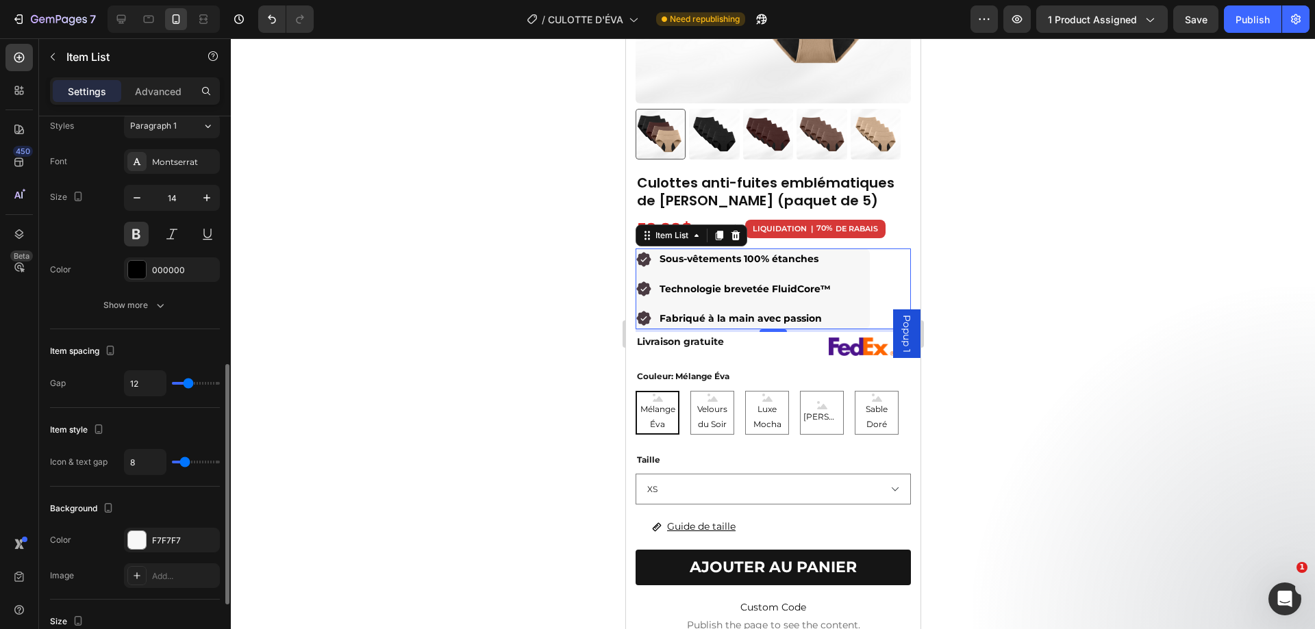
scroll to position [479, 0]
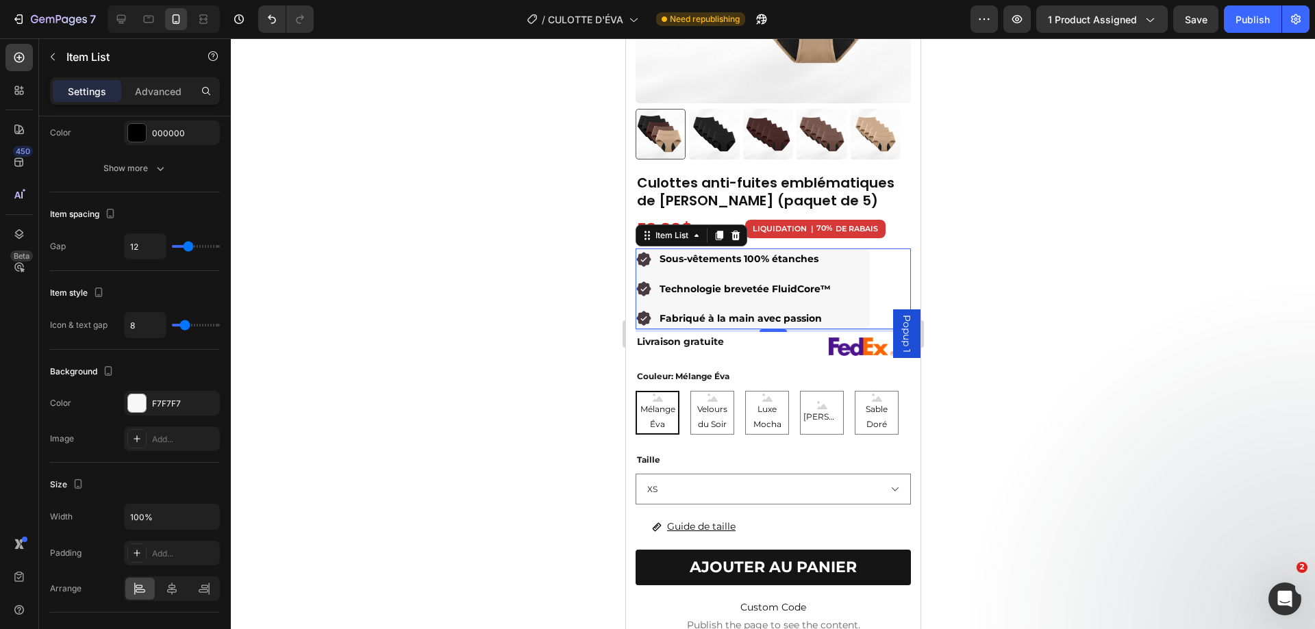
click at [854, 299] on div "Sous-vêtements 100% étanches Technologie brevetée FluidCore™ Fabriqué à la main…" at bounding box center [752, 289] width 234 height 81
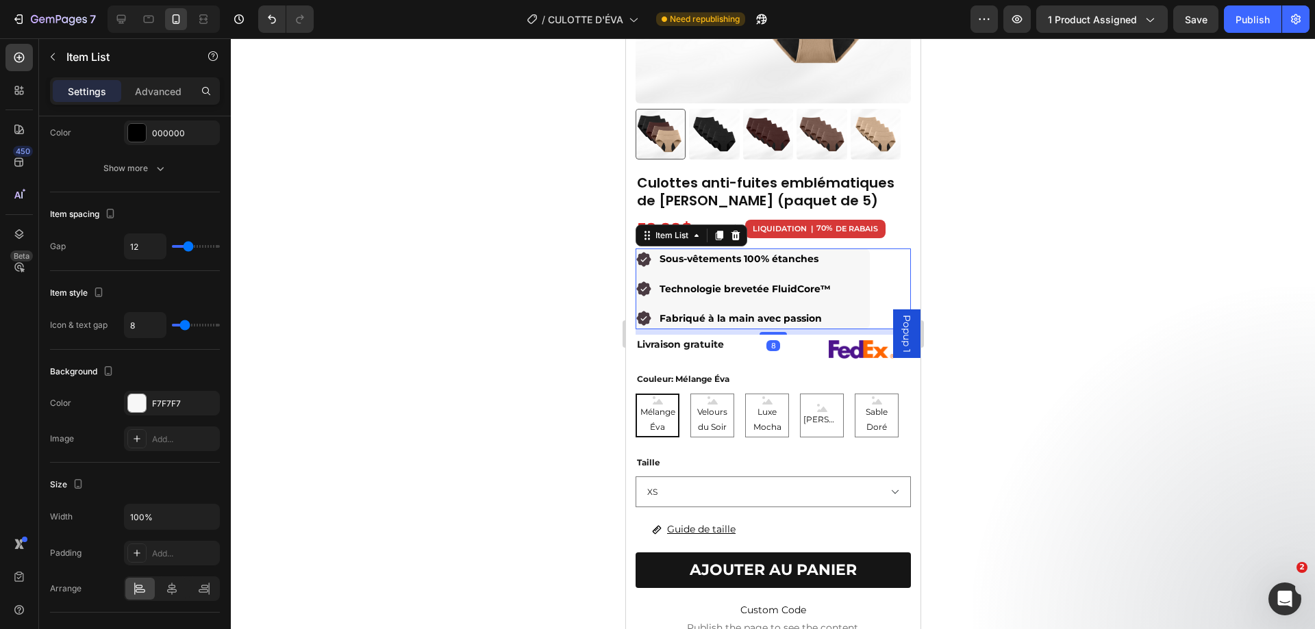
click at [766, 332] on div at bounding box center [772, 333] width 27 height 3
type input "100%"
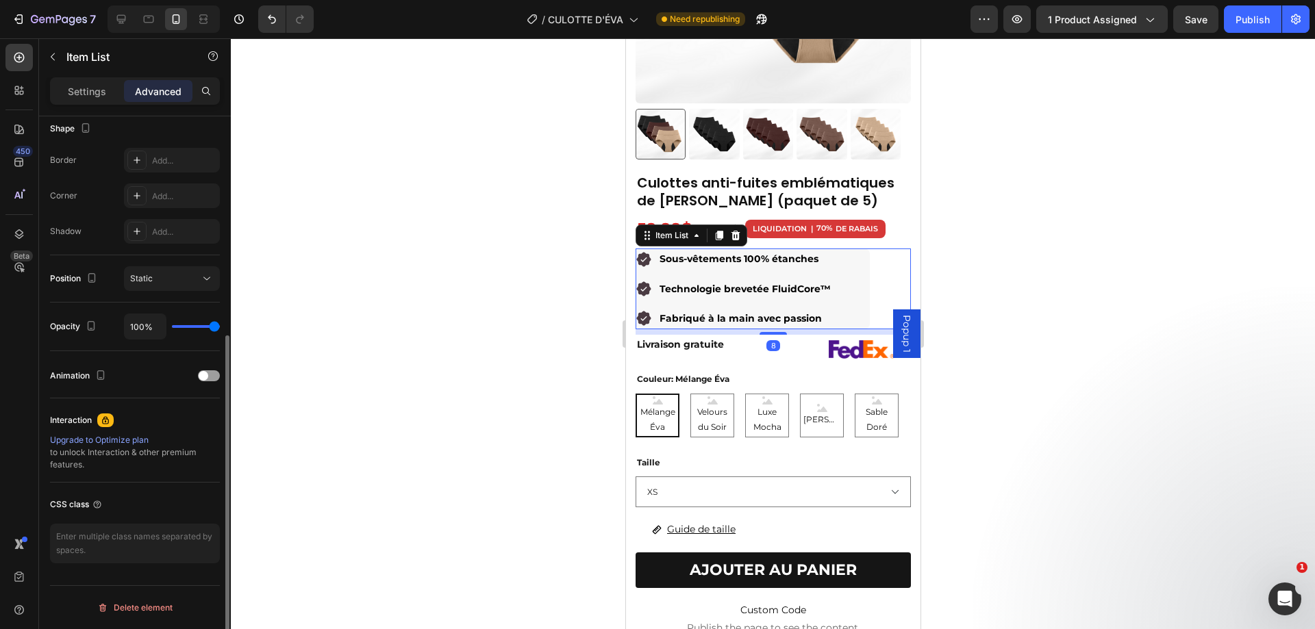
click at [1002, 294] on div at bounding box center [773, 333] width 1084 height 591
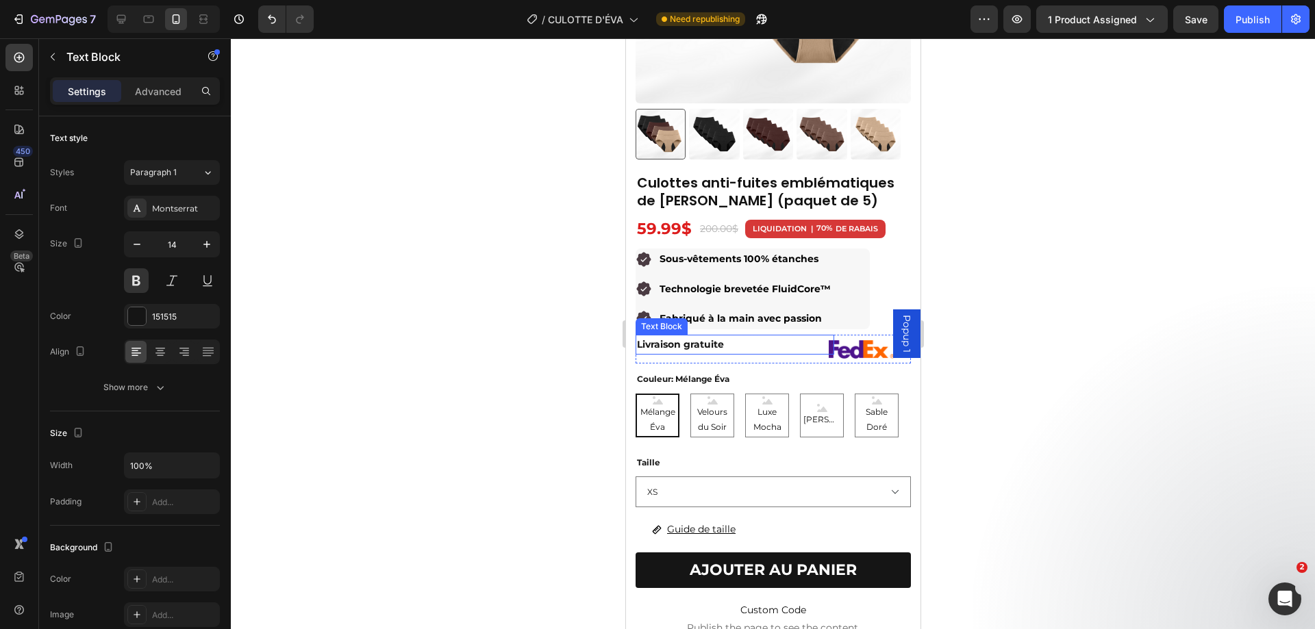
click at [740, 336] on p "Livraison gratuite" at bounding box center [734, 344] width 196 height 17
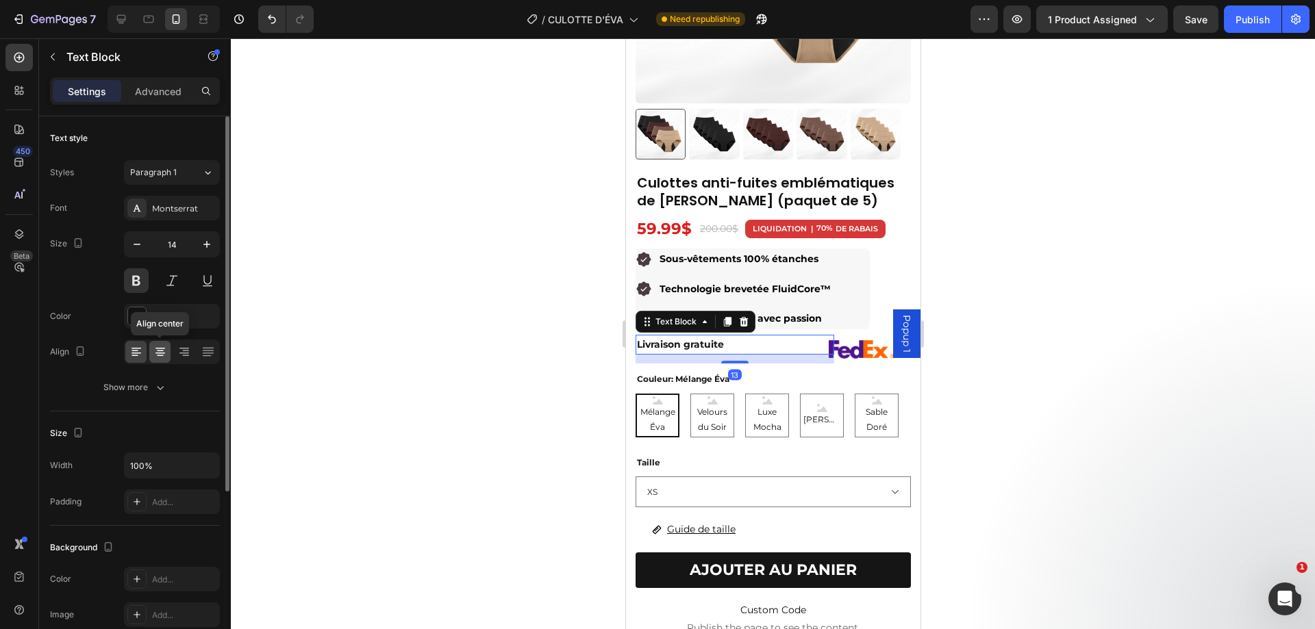
click at [165, 348] on icon at bounding box center [160, 352] width 14 height 14
drag, startPoint x: 1119, startPoint y: 279, endPoint x: 1113, endPoint y: 277, distance: 7.0
click at [1116, 278] on div at bounding box center [773, 333] width 1084 height 591
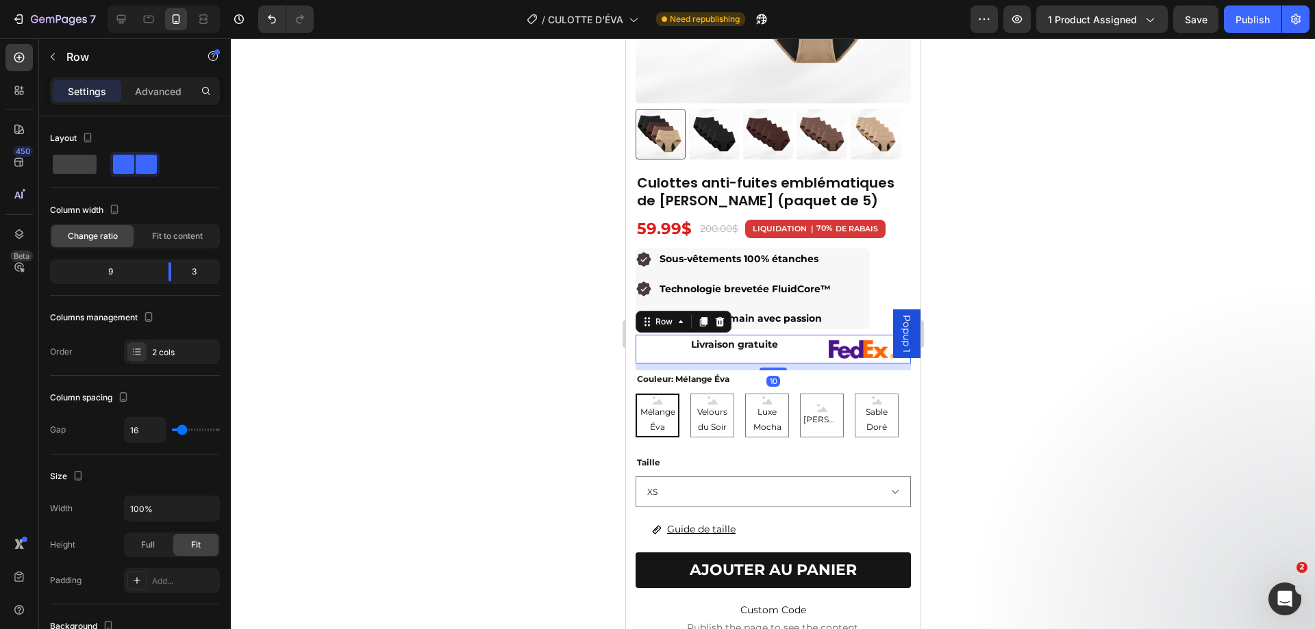
click at [815, 346] on div "Livraison gratuite Text Block" at bounding box center [734, 349] width 199 height 29
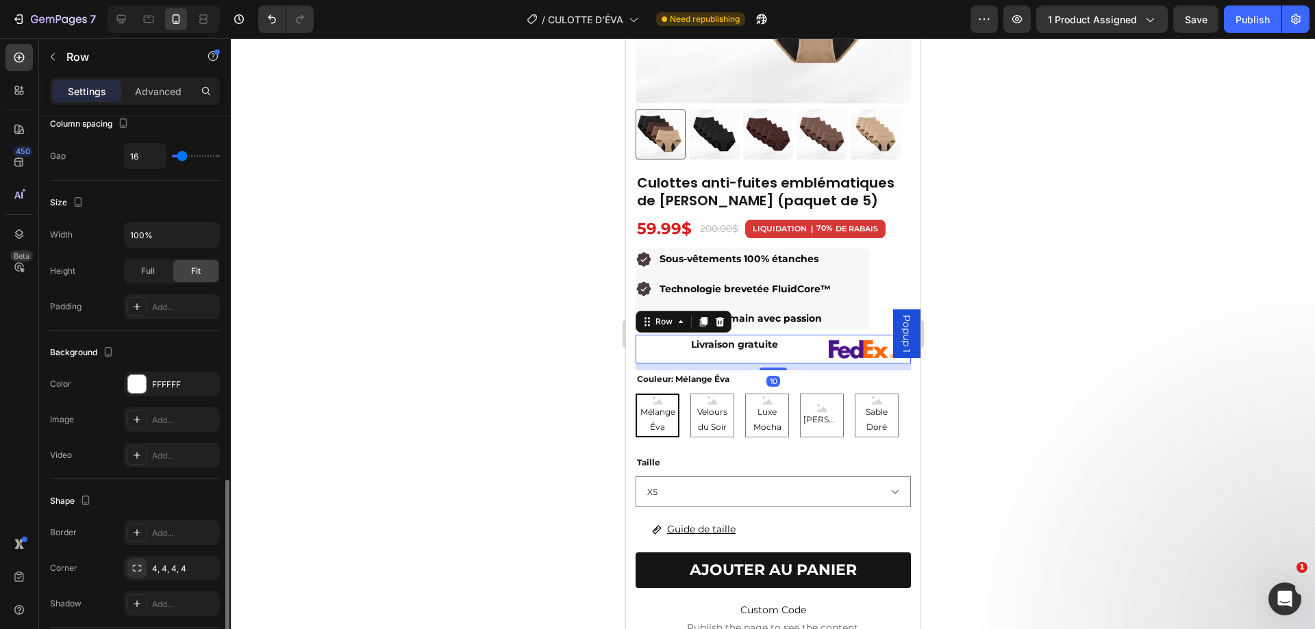
scroll to position [404, 0]
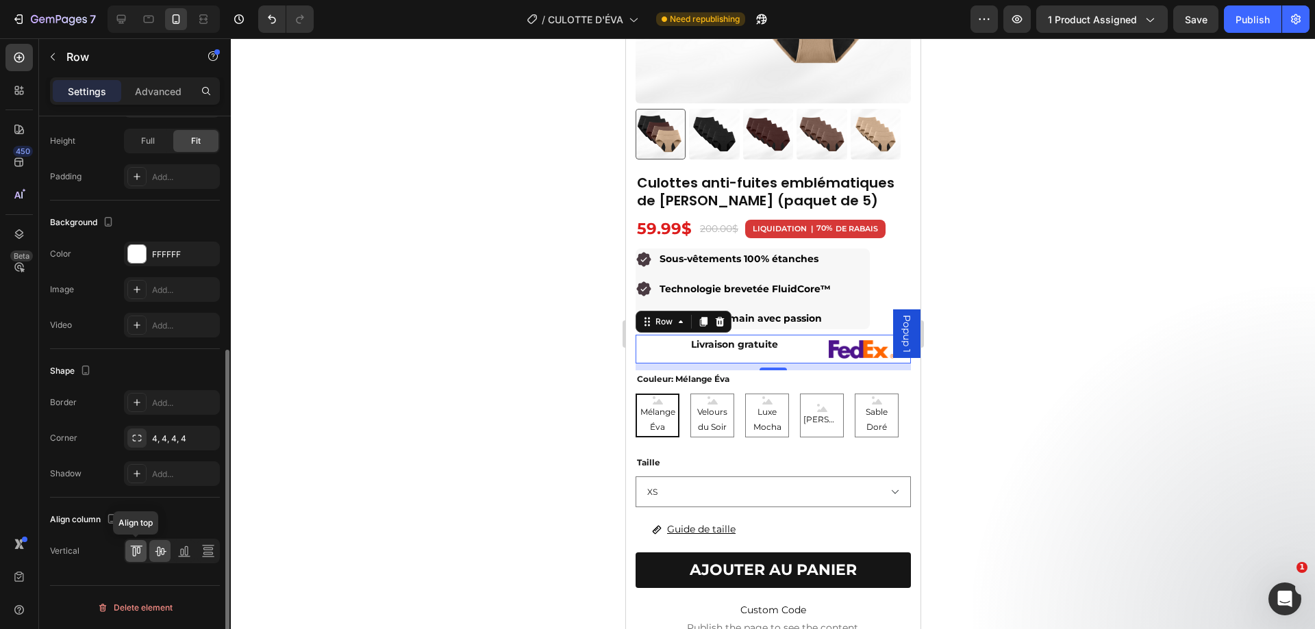
click at [140, 553] on icon at bounding box center [136, 551] width 14 height 14
click at [1146, 347] on div at bounding box center [773, 333] width 1084 height 591
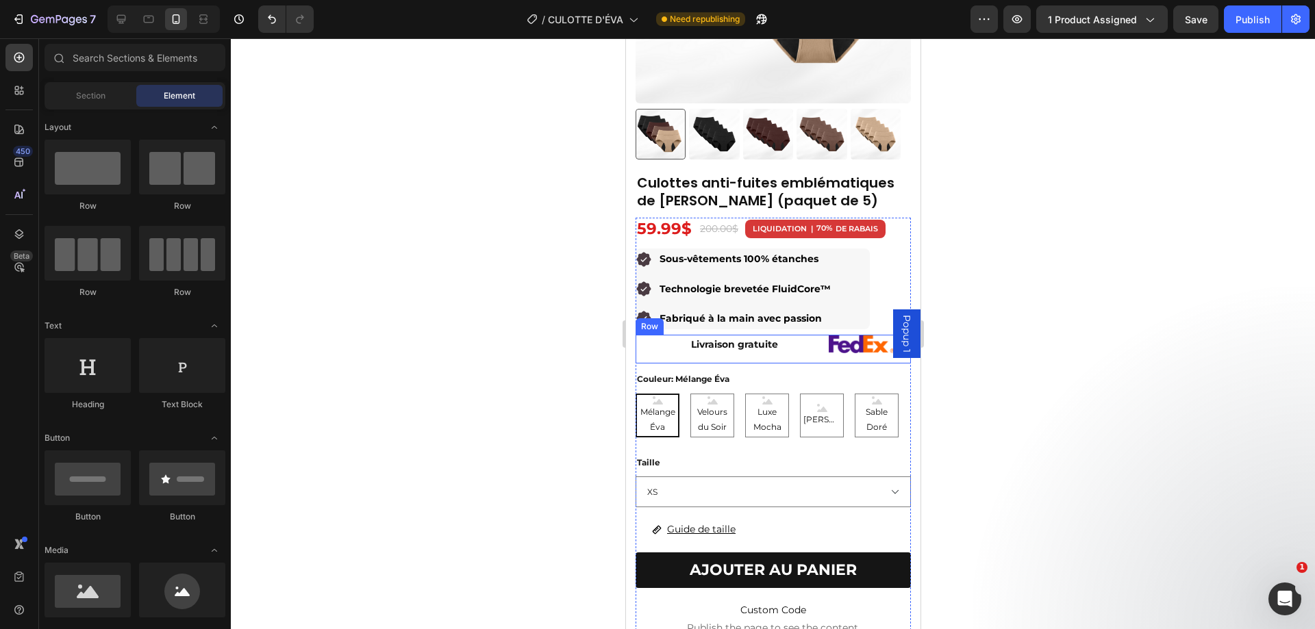
click at [815, 348] on div "Livraison gratuite Text Block" at bounding box center [734, 349] width 199 height 29
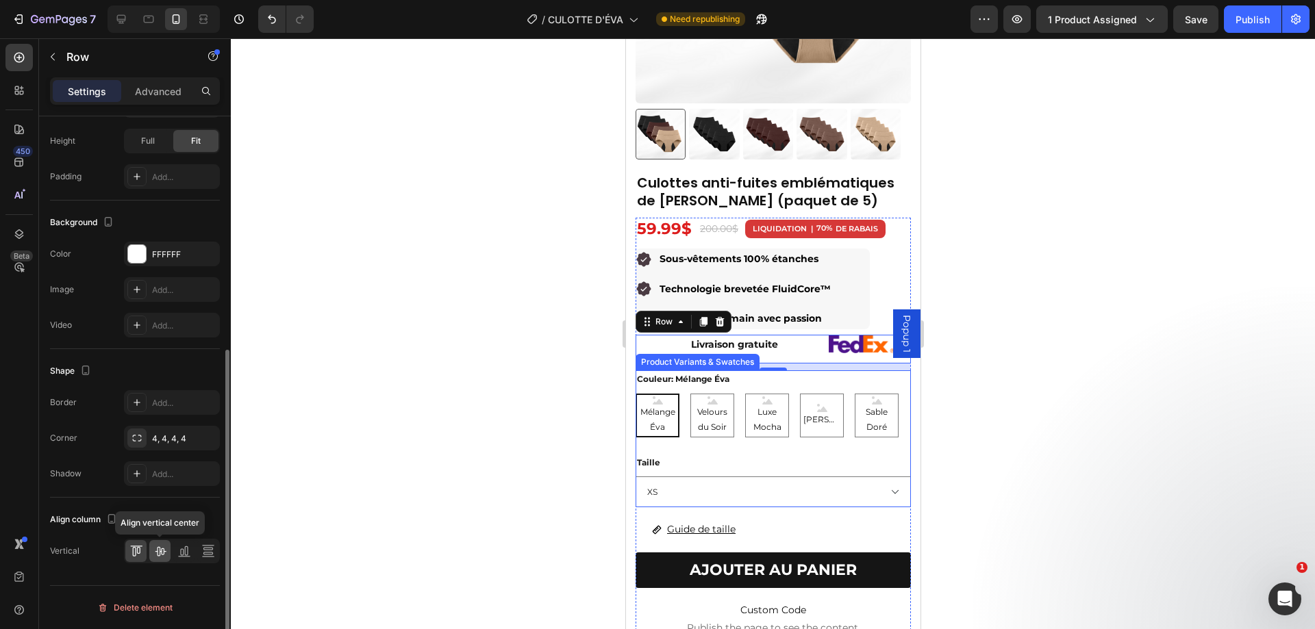
click at [157, 553] on icon at bounding box center [160, 552] width 11 height 10
click at [145, 553] on div at bounding box center [135, 551] width 21 height 22
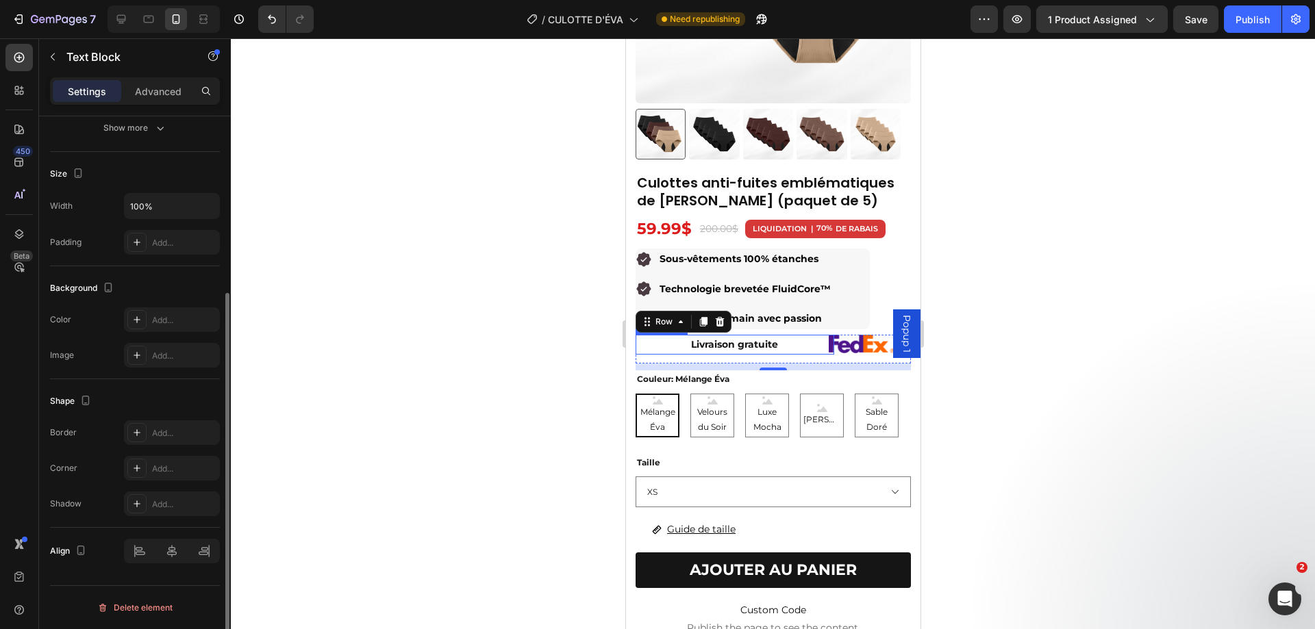
click at [783, 336] on p "Livraison gratuite" at bounding box center [734, 344] width 196 height 17
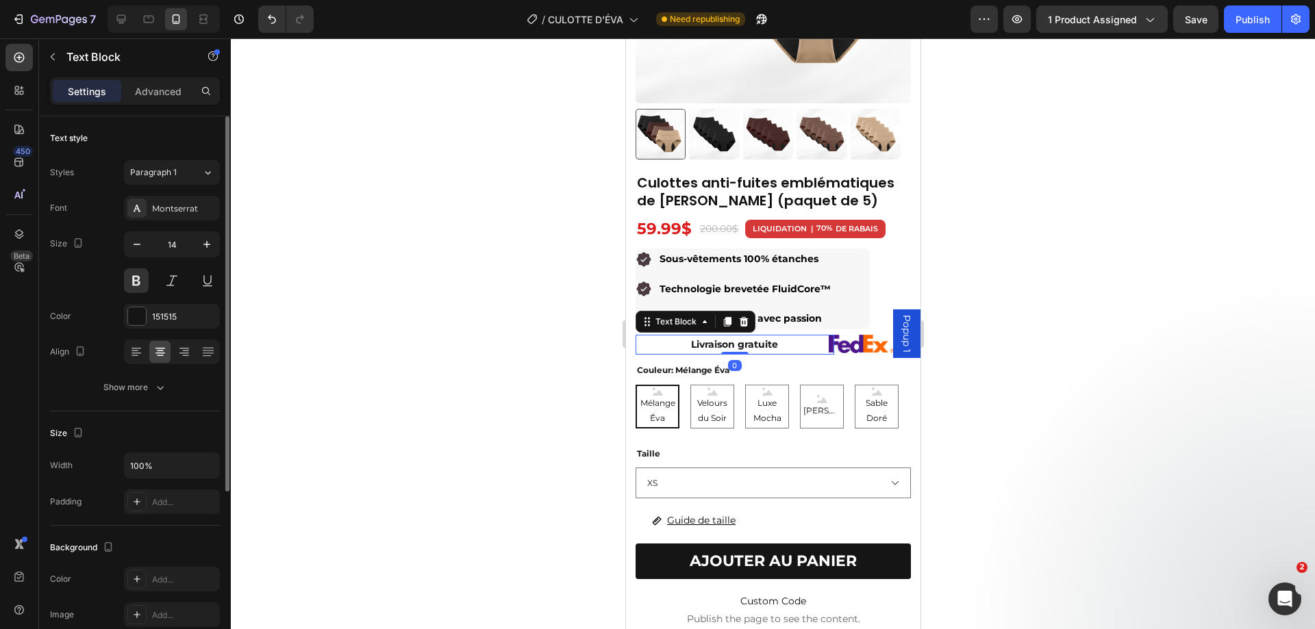
drag, startPoint x: 739, startPoint y: 353, endPoint x: 753, endPoint y: 335, distance: 22.5
click at [743, 337] on div "Livraison gratuite Text Block 0" at bounding box center [734, 345] width 199 height 20
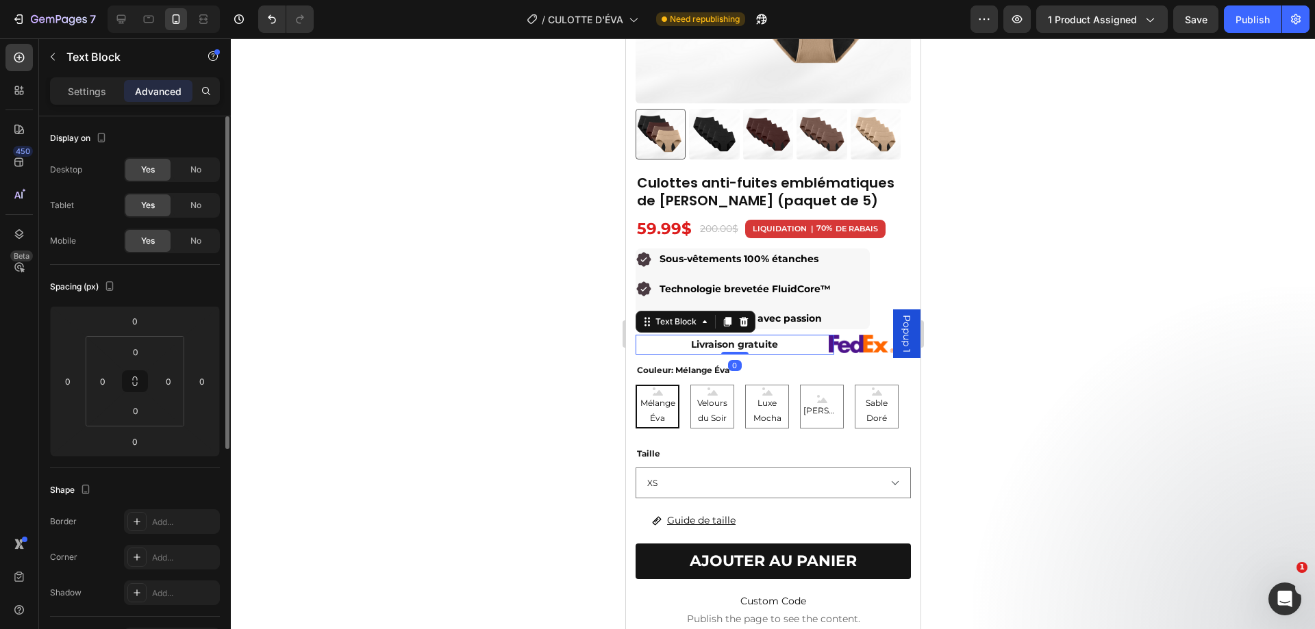
click at [1056, 346] on div at bounding box center [773, 333] width 1084 height 591
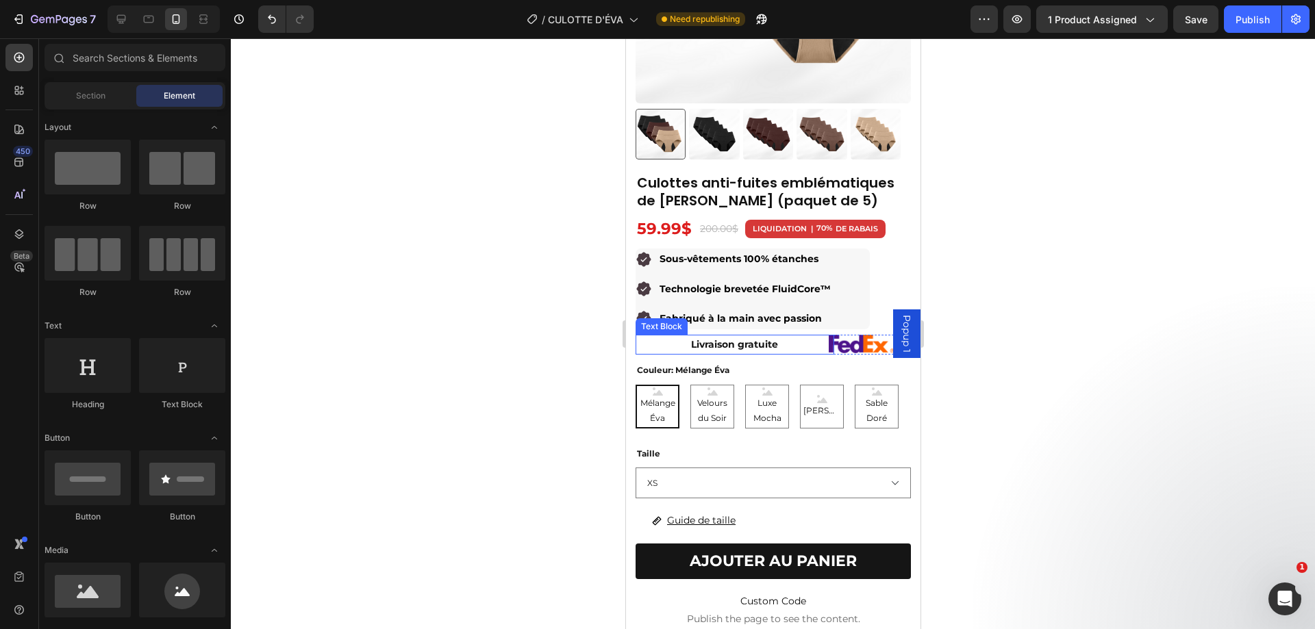
click at [825, 343] on div "Livraison gratuite Text Block Image Row" at bounding box center [772, 345] width 275 height 20
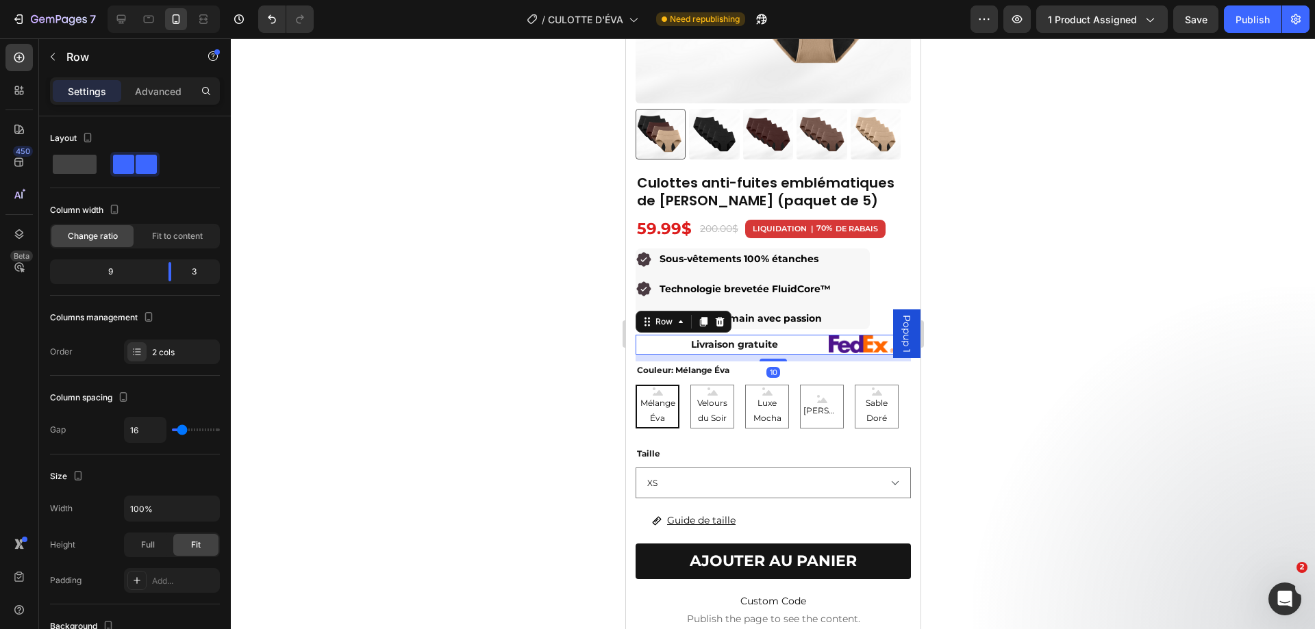
click at [827, 343] on div "Livraison gratuite Text Block Image Row 10" at bounding box center [772, 345] width 275 height 20
click at [764, 359] on div at bounding box center [772, 361] width 27 height 4
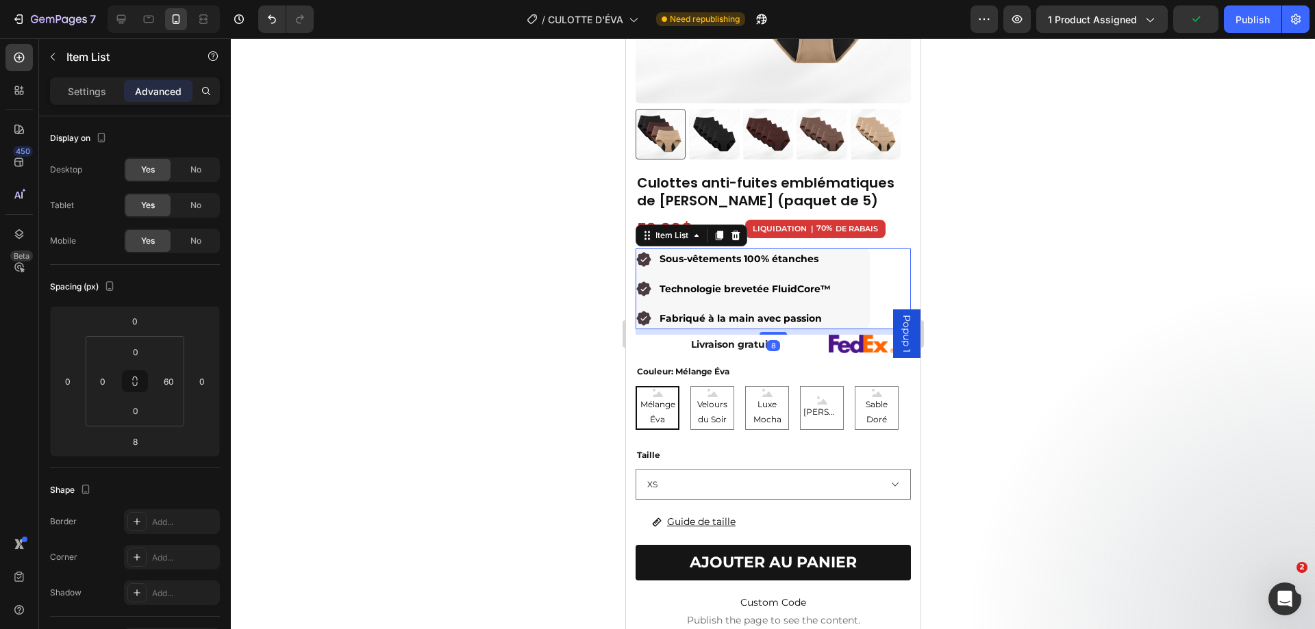
click at [872, 306] on div "Sous-vêtements 100% étanches Technologie brevetée FluidCore™ Fabriqué à la main…" at bounding box center [772, 289] width 275 height 81
click at [807, 338] on p "Livraison gratuite" at bounding box center [734, 344] width 196 height 17
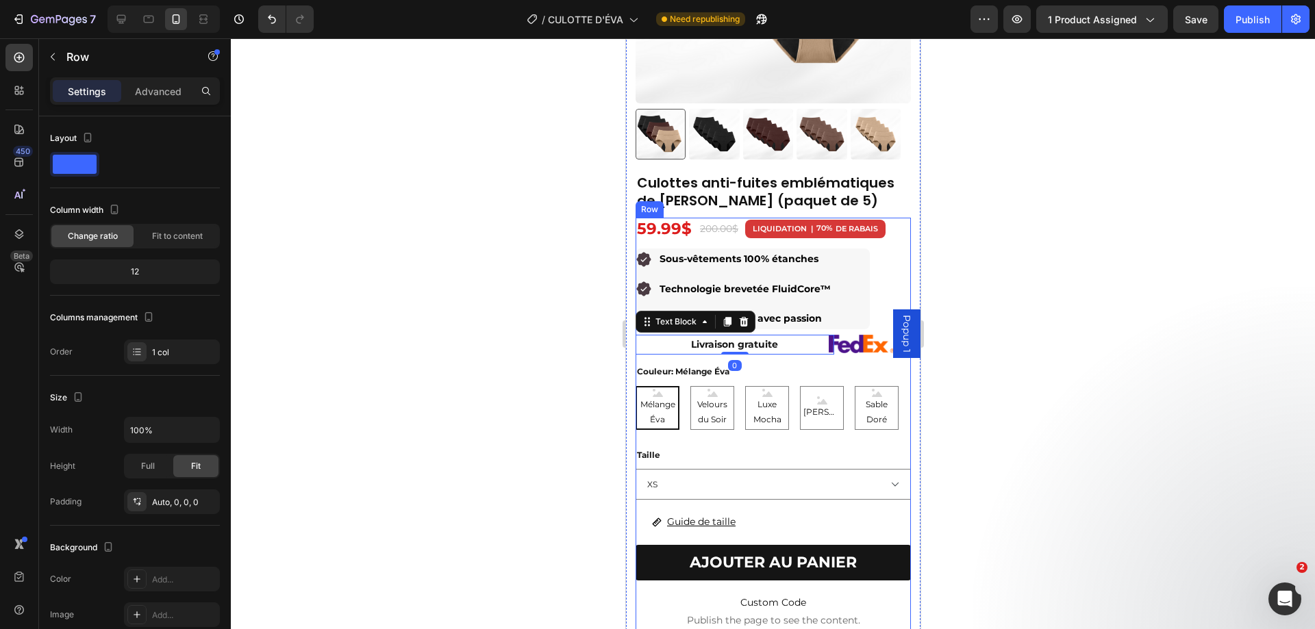
click at [802, 347] on div "Culottes anti-fuites emblématiques de ÉVA (paquet de 5) Product Title 59.99$ Pr…" at bounding box center [772, 460] width 275 height 485
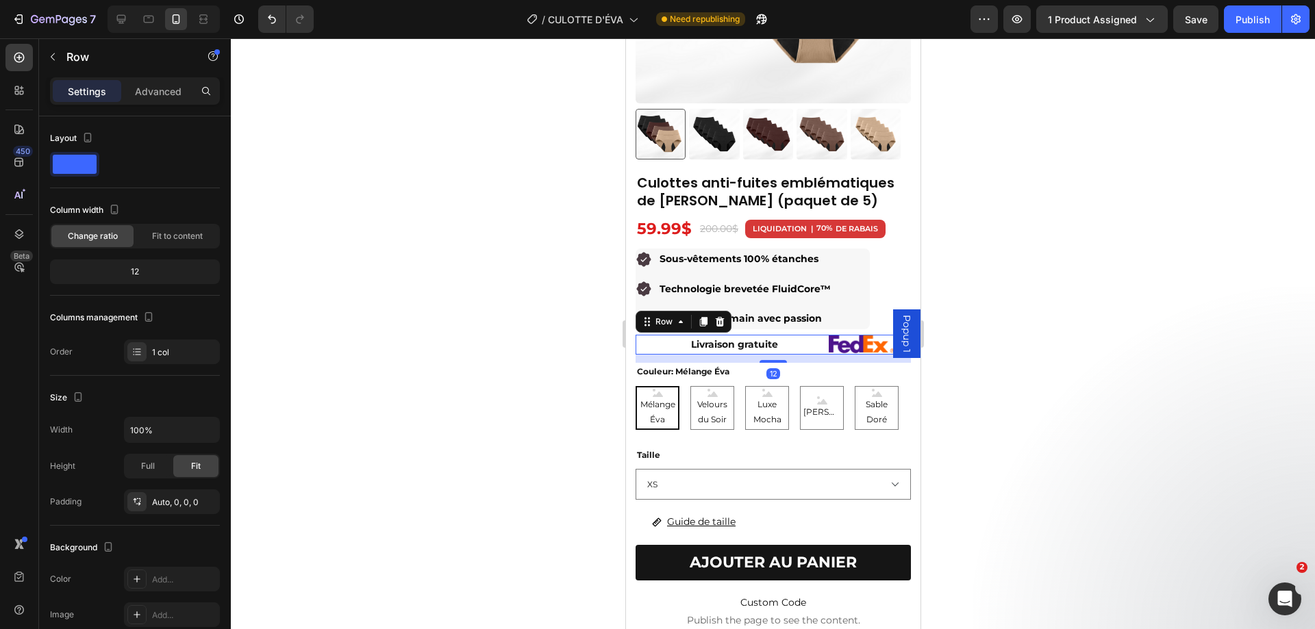
click at [829, 344] on div "Livraison gratuite Text Block Image Row 12" at bounding box center [772, 345] width 275 height 20
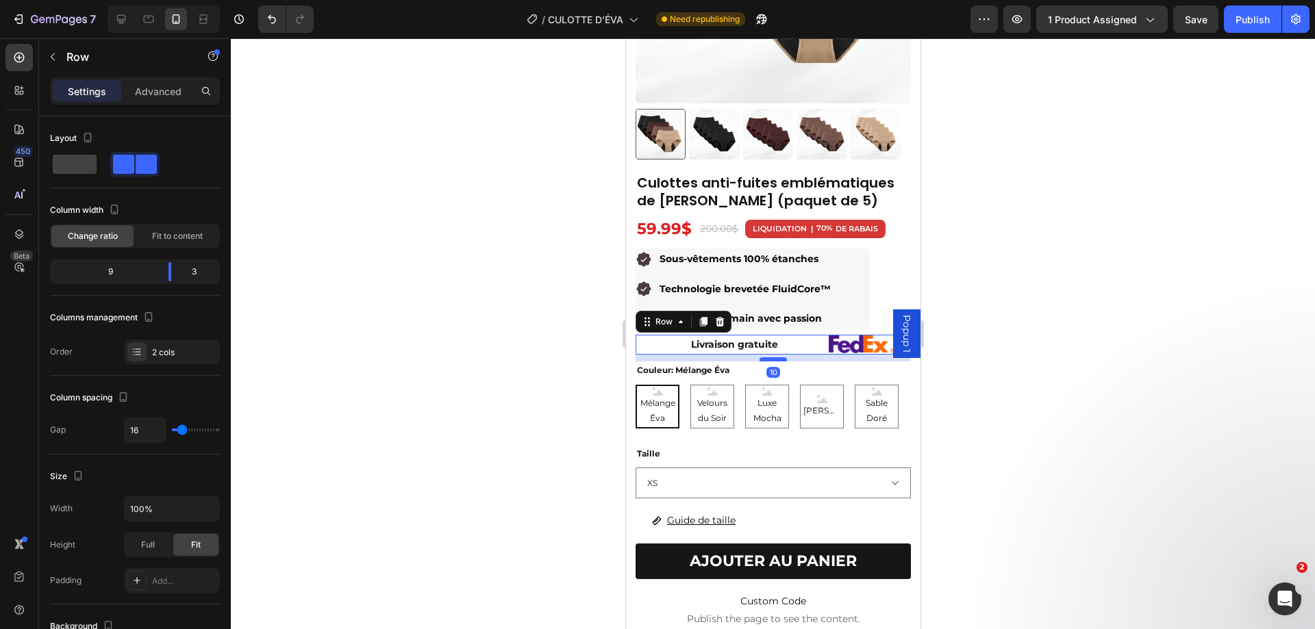
click at [774, 357] on div at bounding box center [772, 359] width 27 height 4
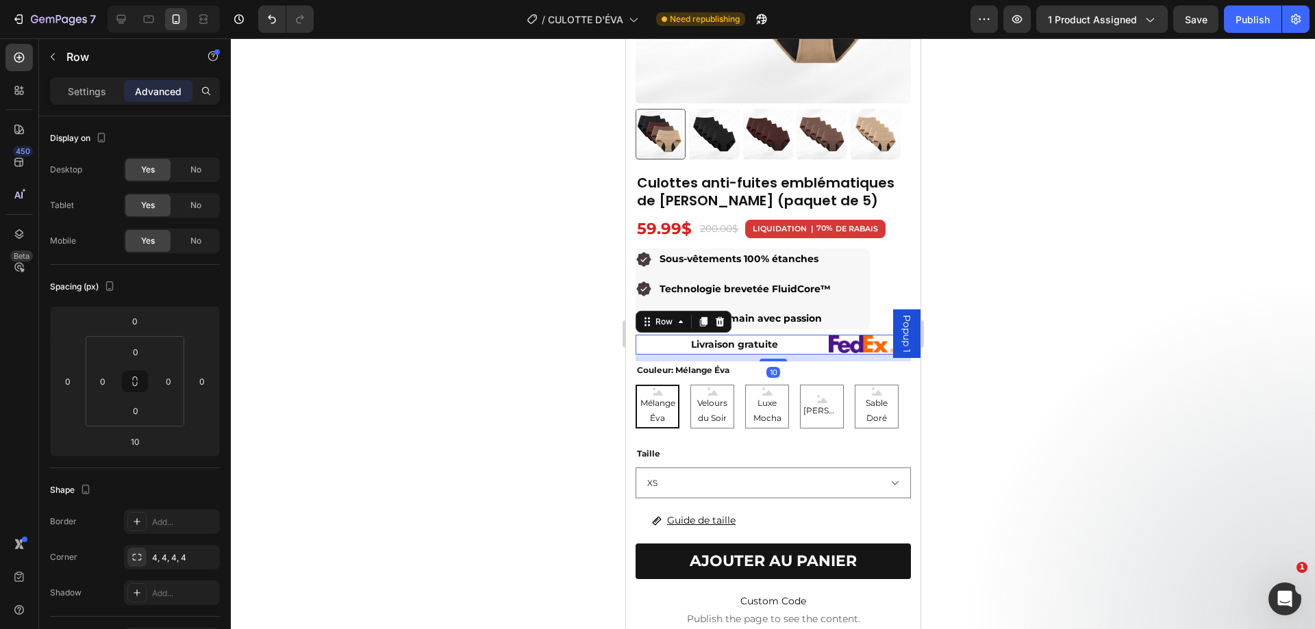
click at [1005, 329] on div at bounding box center [773, 333] width 1084 height 591
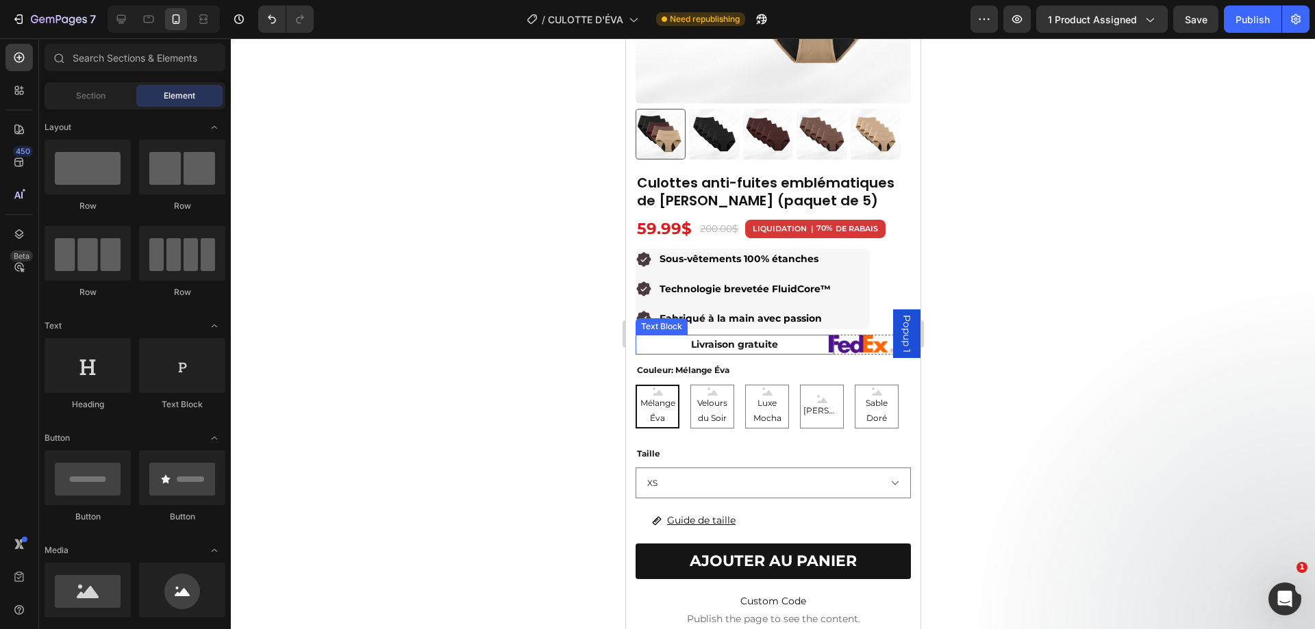
click at [694, 343] on p "Livraison gratuite" at bounding box center [734, 344] width 196 height 17
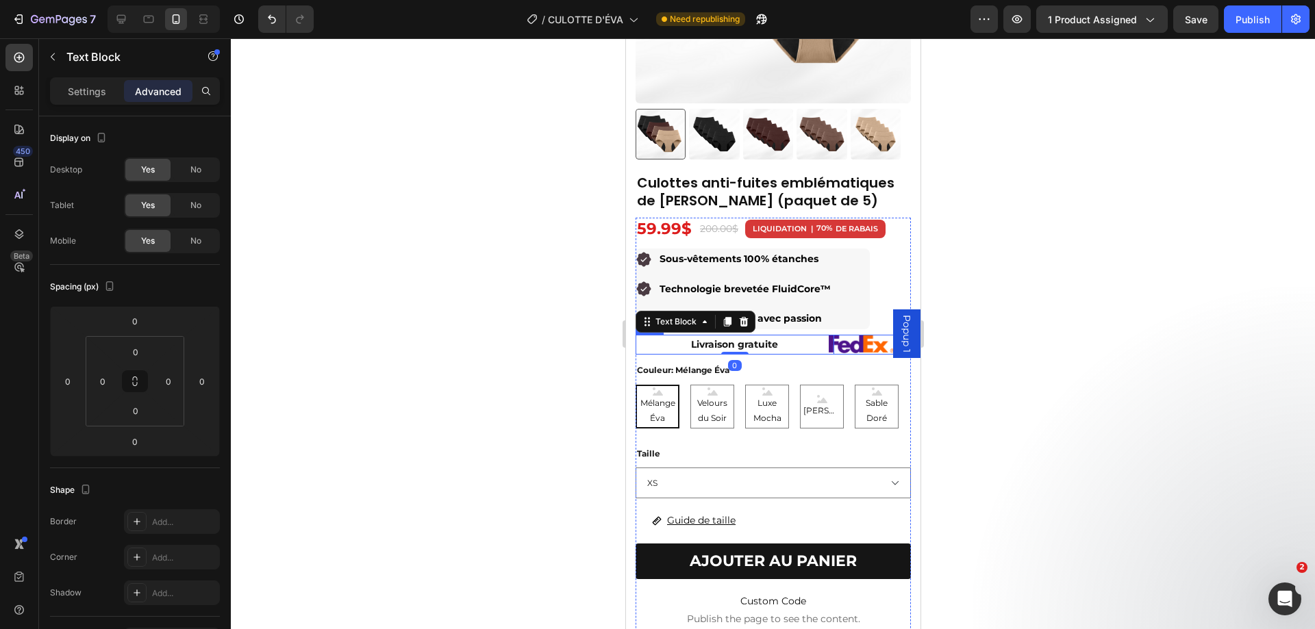
click at [831, 344] on div "Livraison gratuite Text Block 0 Image Row" at bounding box center [772, 345] width 275 height 20
click at [827, 355] on div "10" at bounding box center [772, 358] width 275 height 7
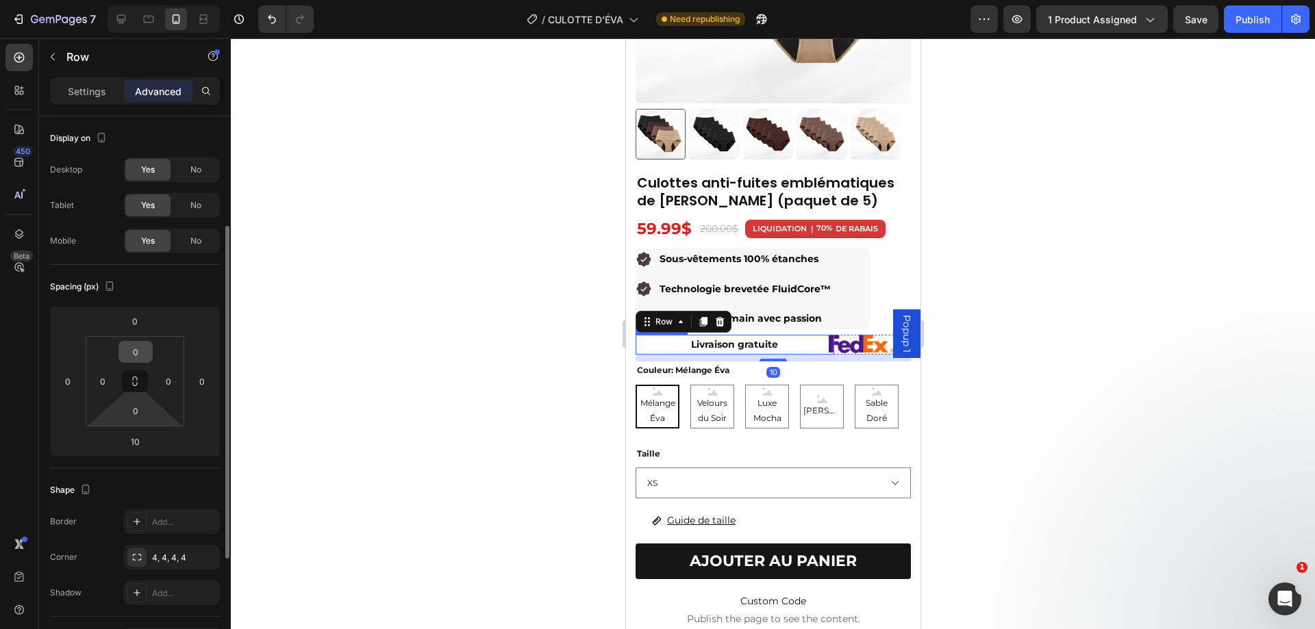
scroll to position [274, 0]
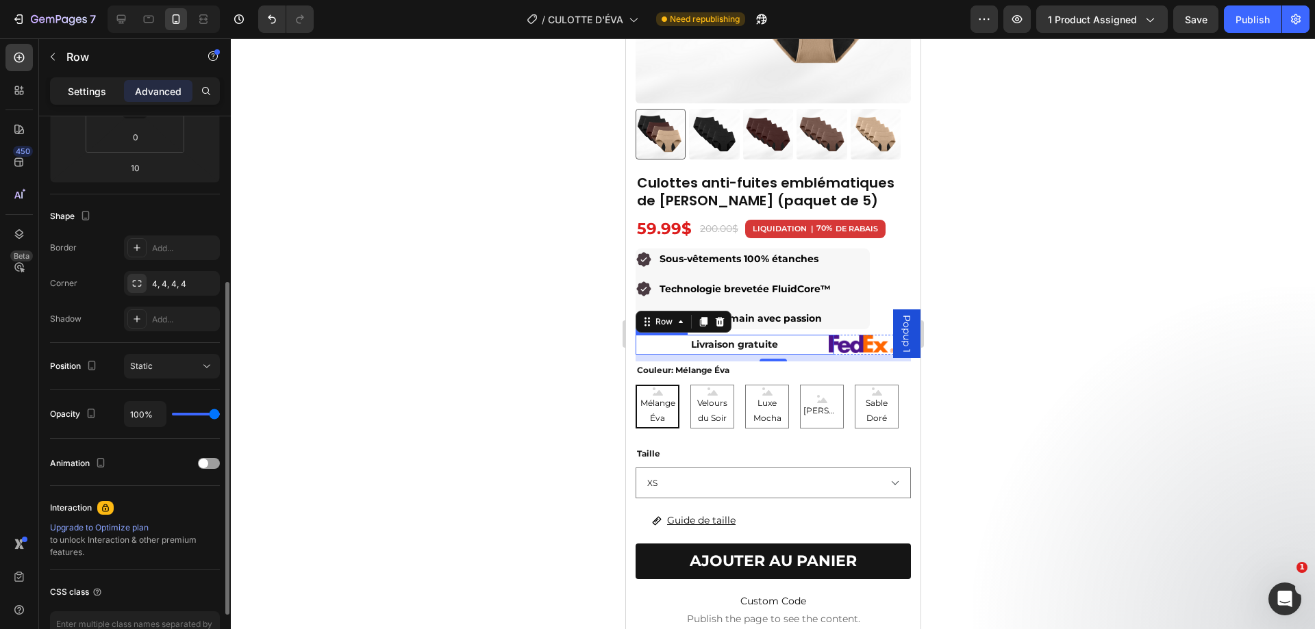
click at [101, 92] on p "Settings" at bounding box center [87, 91] width 38 height 14
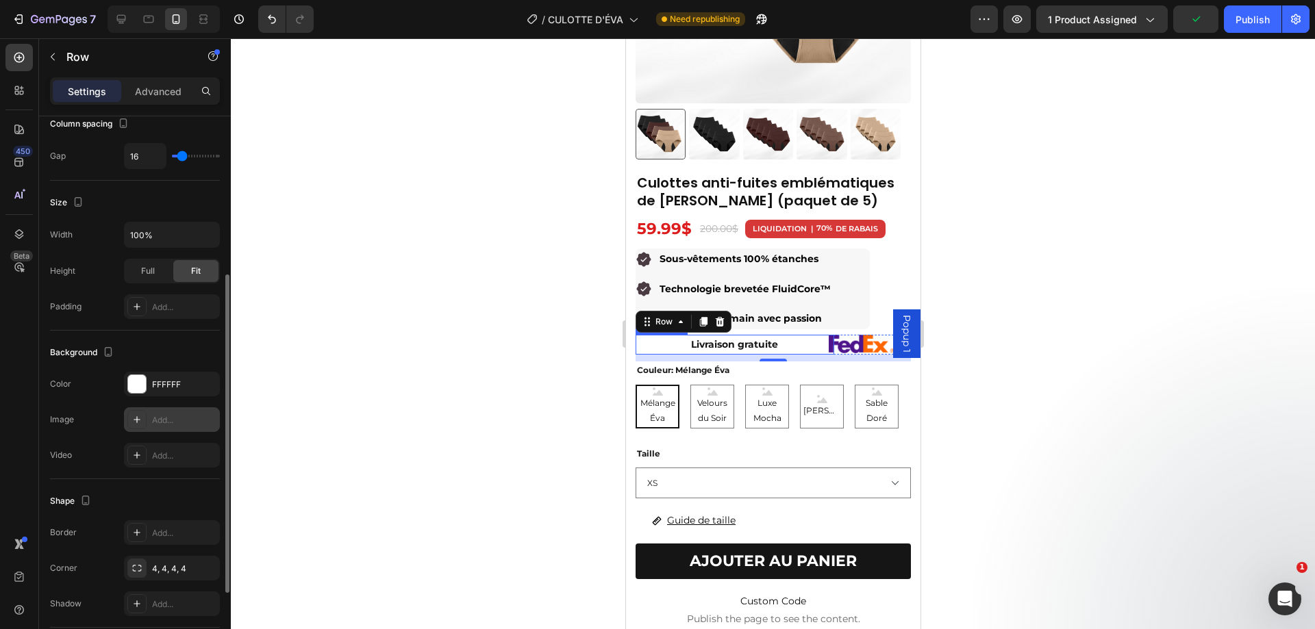
scroll to position [342, 0]
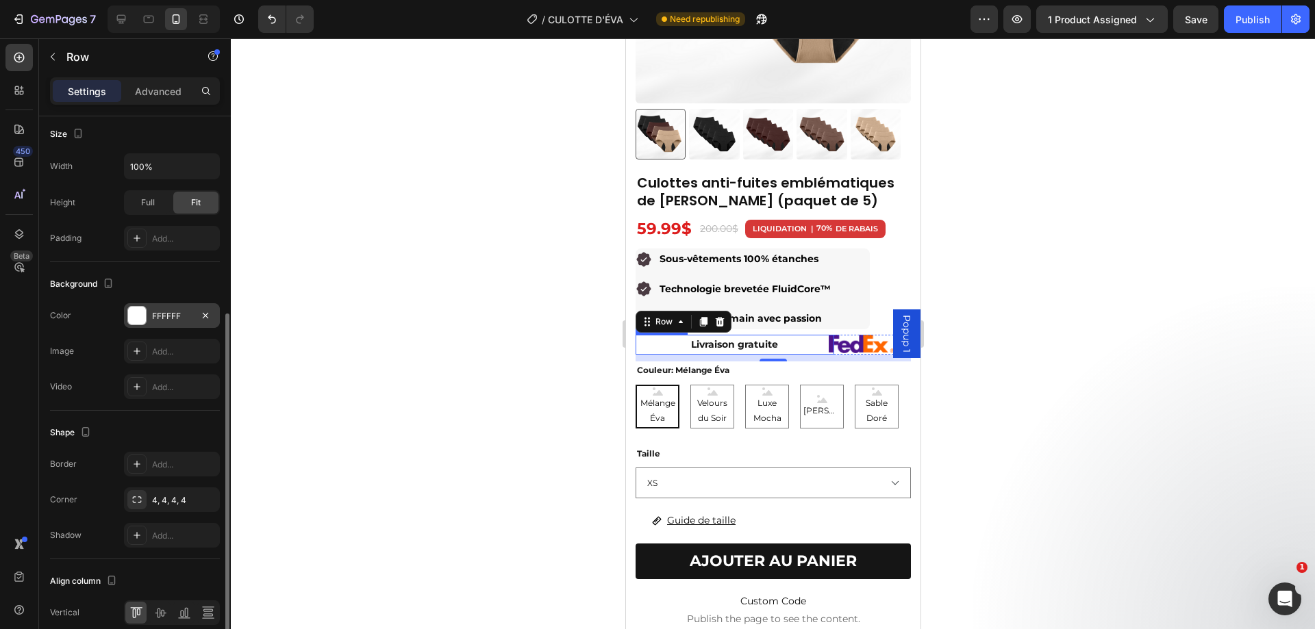
click at [173, 316] on div "FFFFFF" at bounding box center [172, 316] width 40 height 12
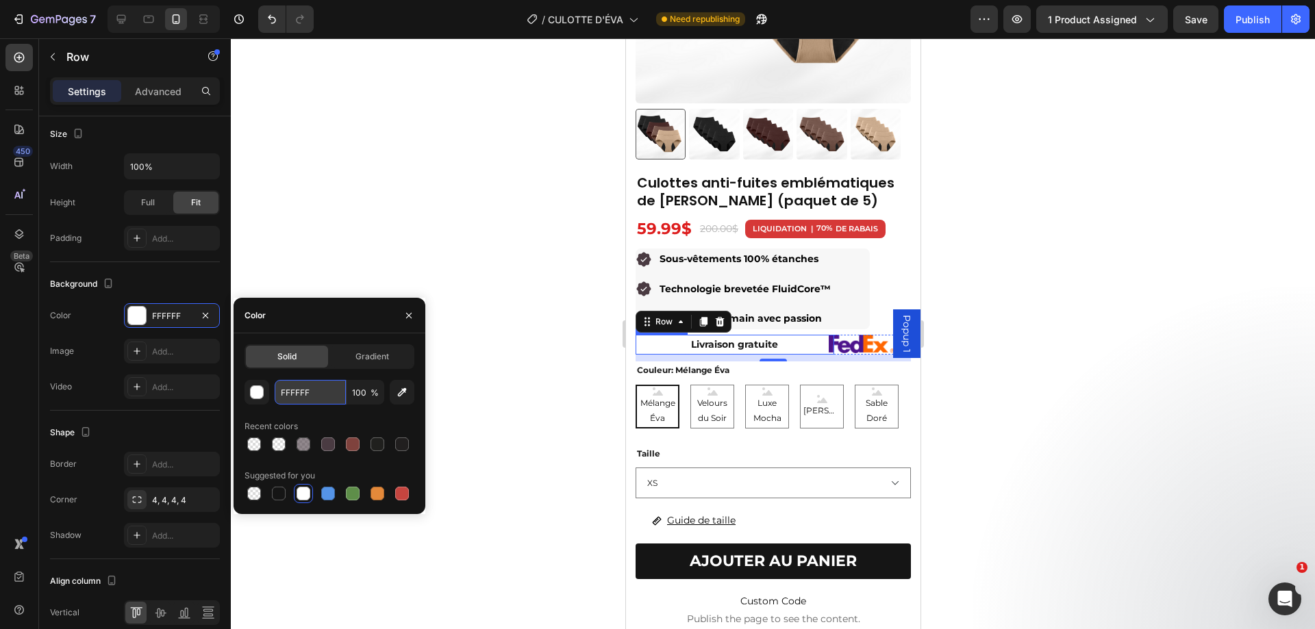
click at [317, 390] on input "FFFFFF" at bounding box center [310, 392] width 71 height 25
paste input "7F7F7"
type input "F7F7F7"
click at [1076, 322] on div at bounding box center [773, 333] width 1084 height 591
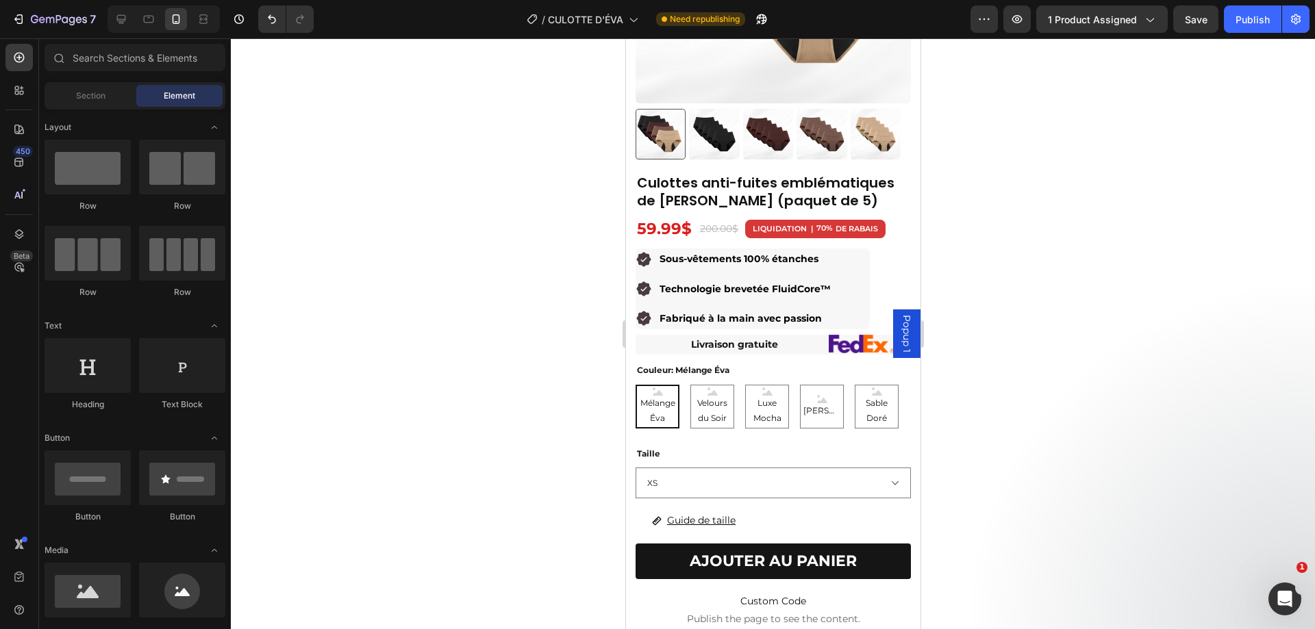
click at [952, 244] on div at bounding box center [773, 333] width 1084 height 591
click at [557, 297] on div at bounding box center [773, 333] width 1084 height 591
click at [829, 343] on div "Livraison gratuite Text Block Image Row" at bounding box center [772, 345] width 275 height 20
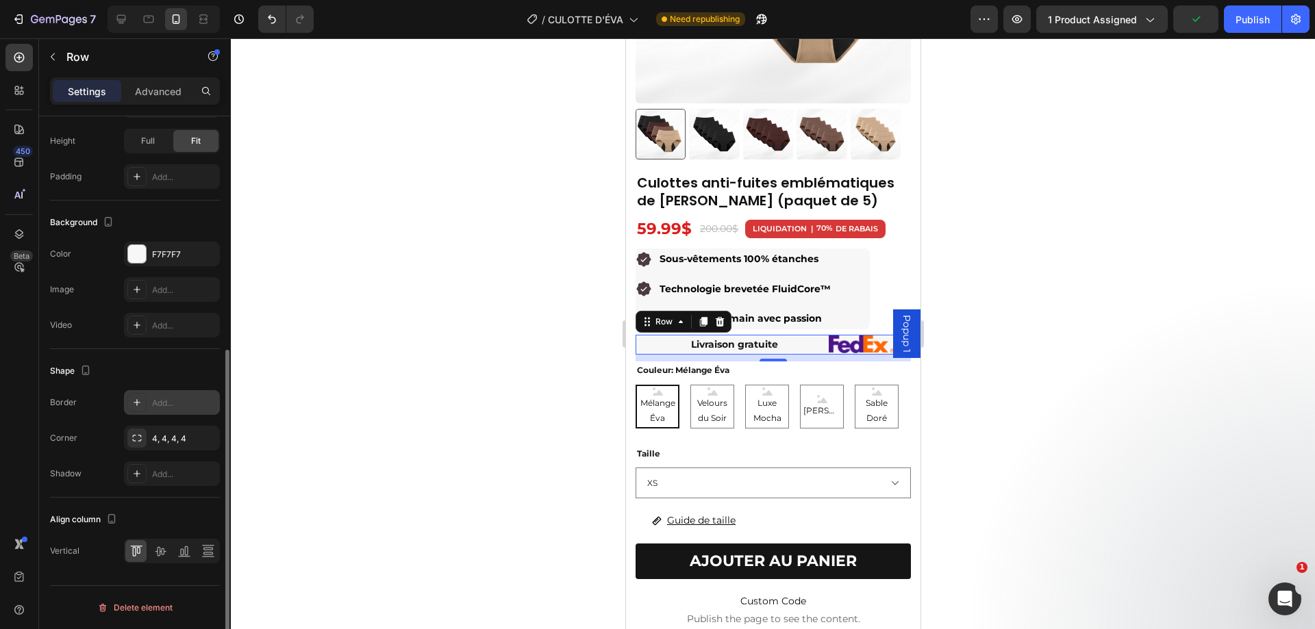
scroll to position [199, 0]
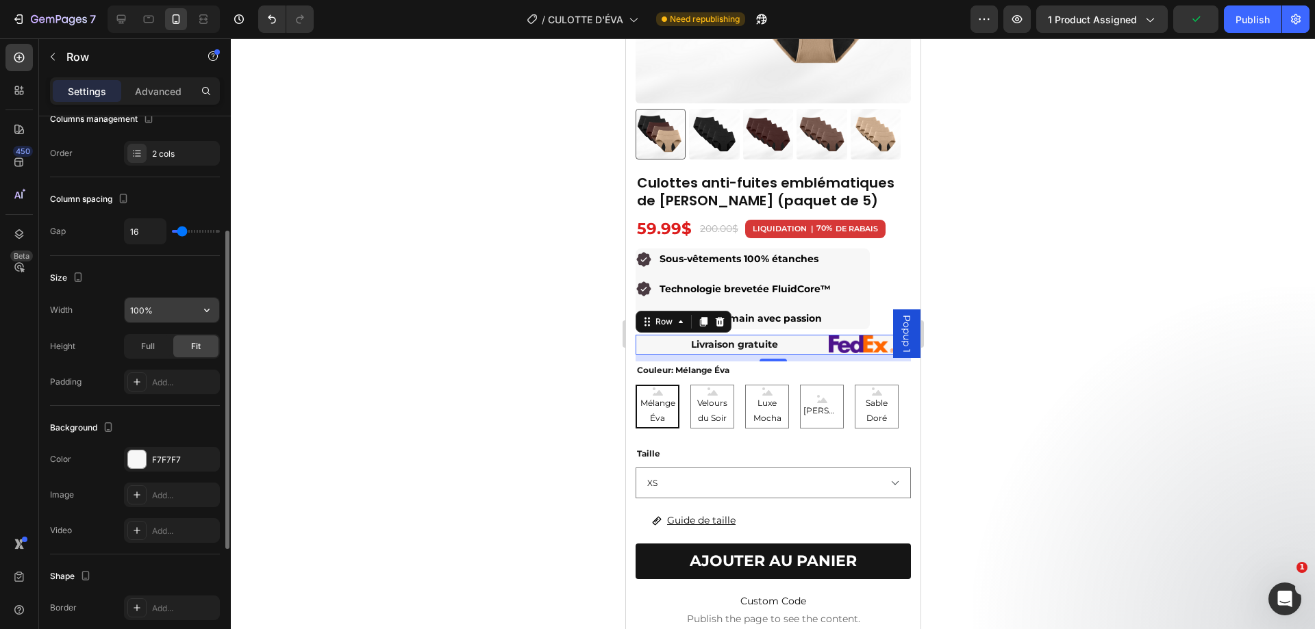
click at [173, 314] on input "100%" at bounding box center [172, 310] width 94 height 25
type input "80%"
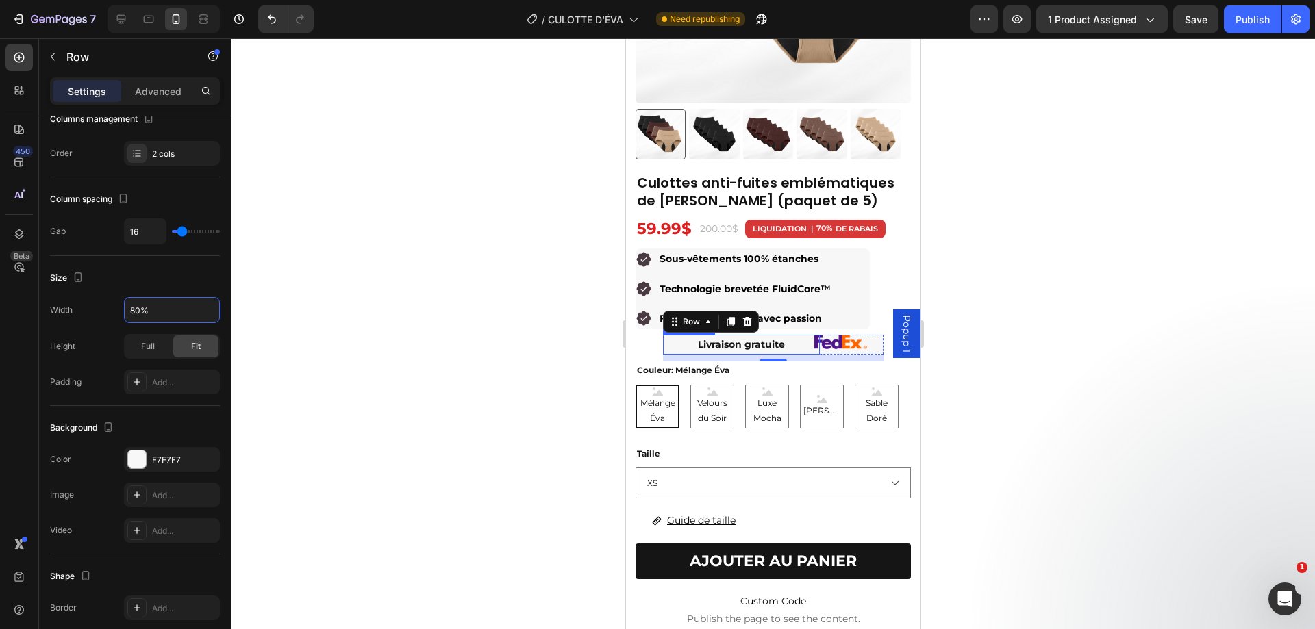
click at [799, 339] on p "Livraison gratuite" at bounding box center [740, 344] width 154 height 17
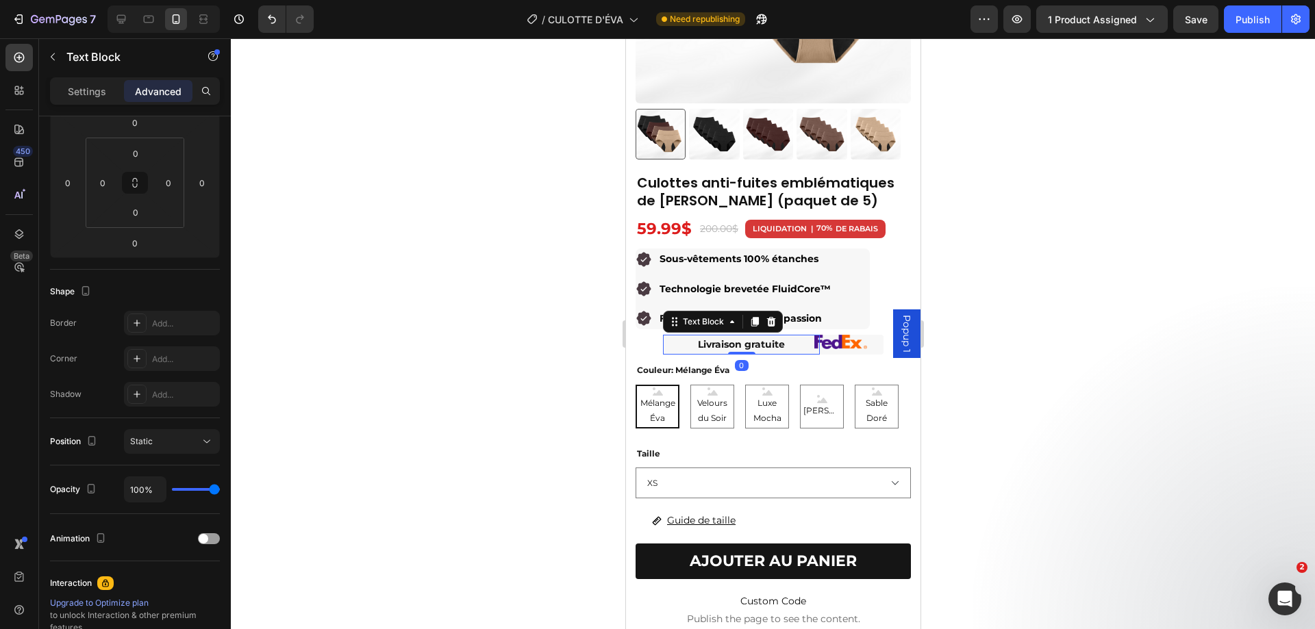
scroll to position [0, 0]
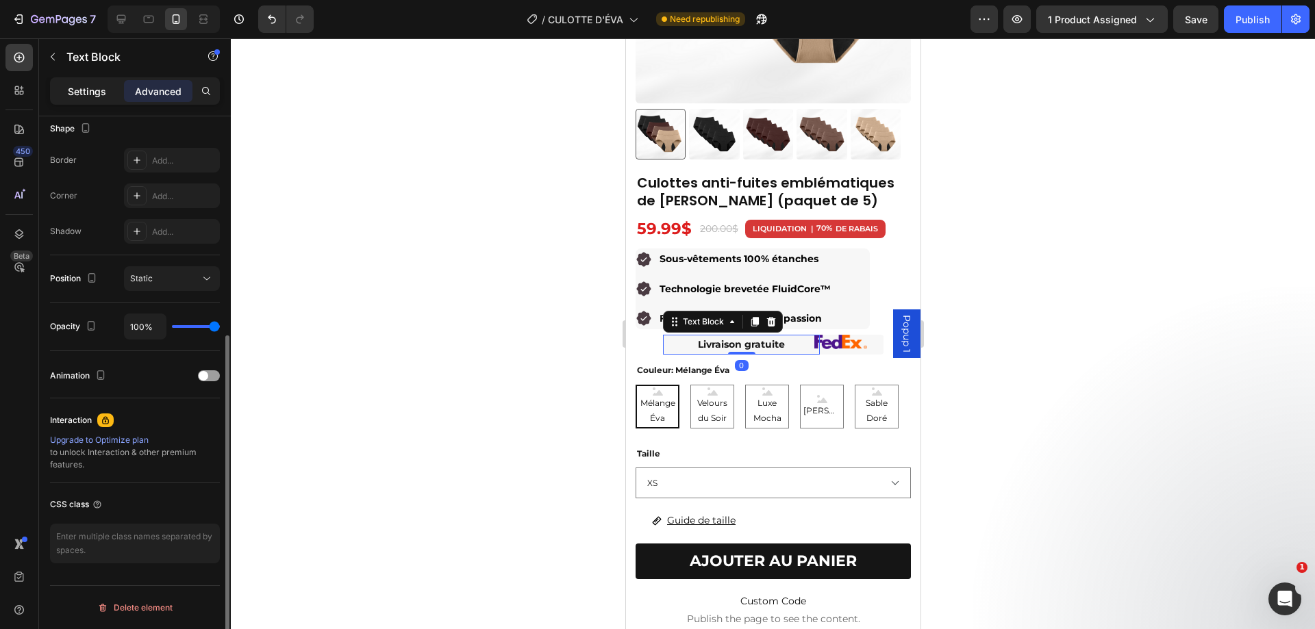
click at [68, 90] on p "Settings" at bounding box center [87, 91] width 38 height 14
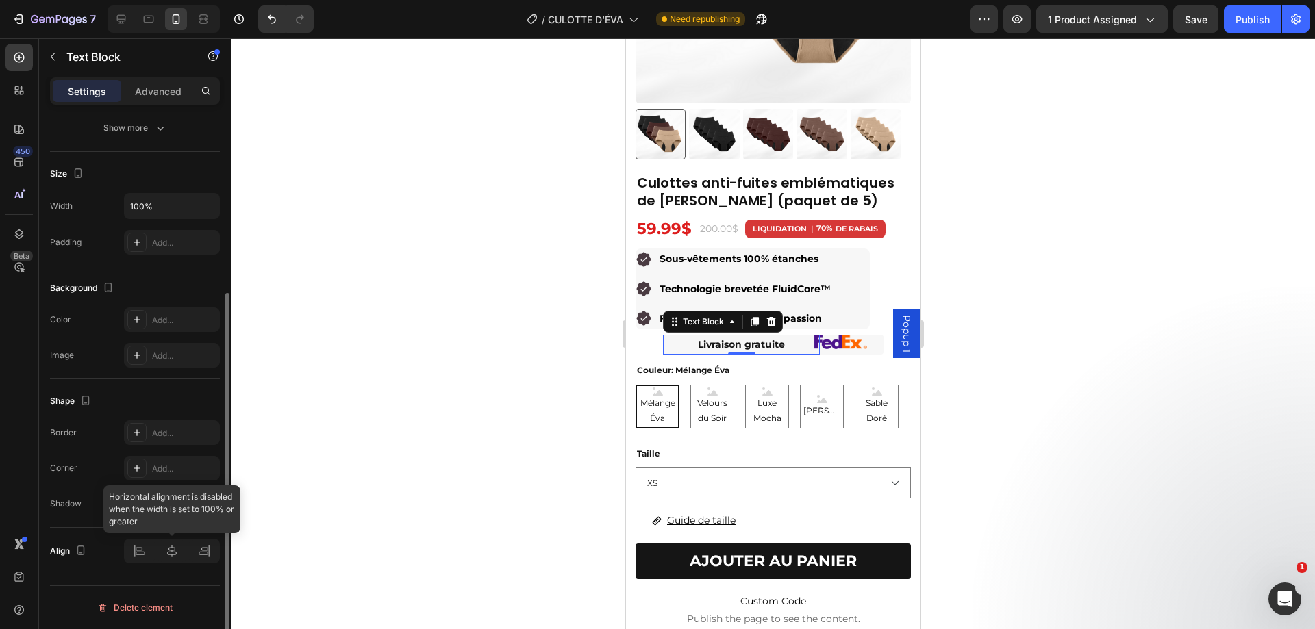
click at [173, 554] on div at bounding box center [172, 551] width 96 height 25
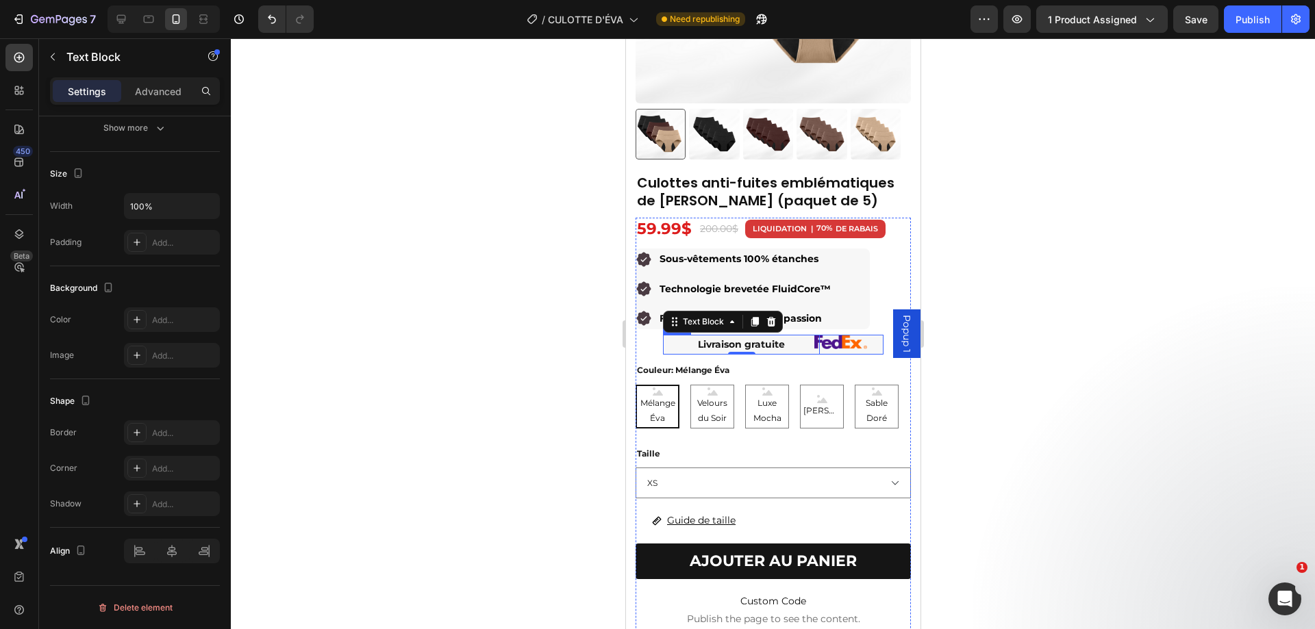
click at [813, 343] on div "Livraison gratuite Text Block 0 Image Row" at bounding box center [772, 345] width 220 height 20
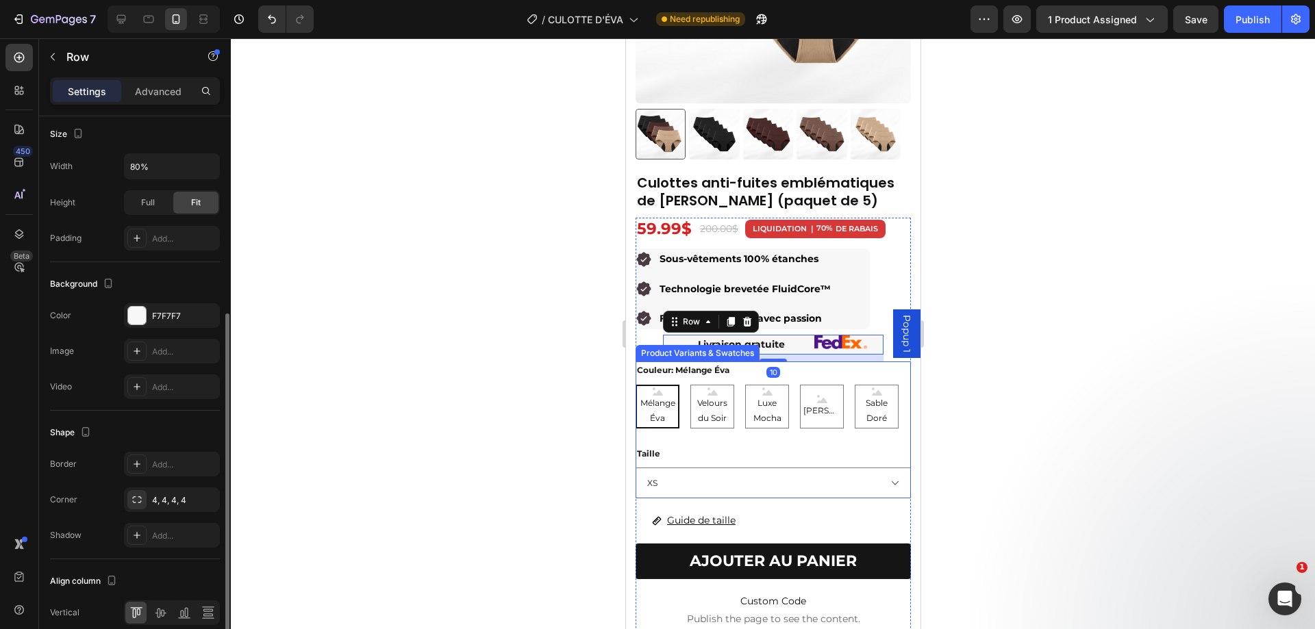
scroll to position [404, 0]
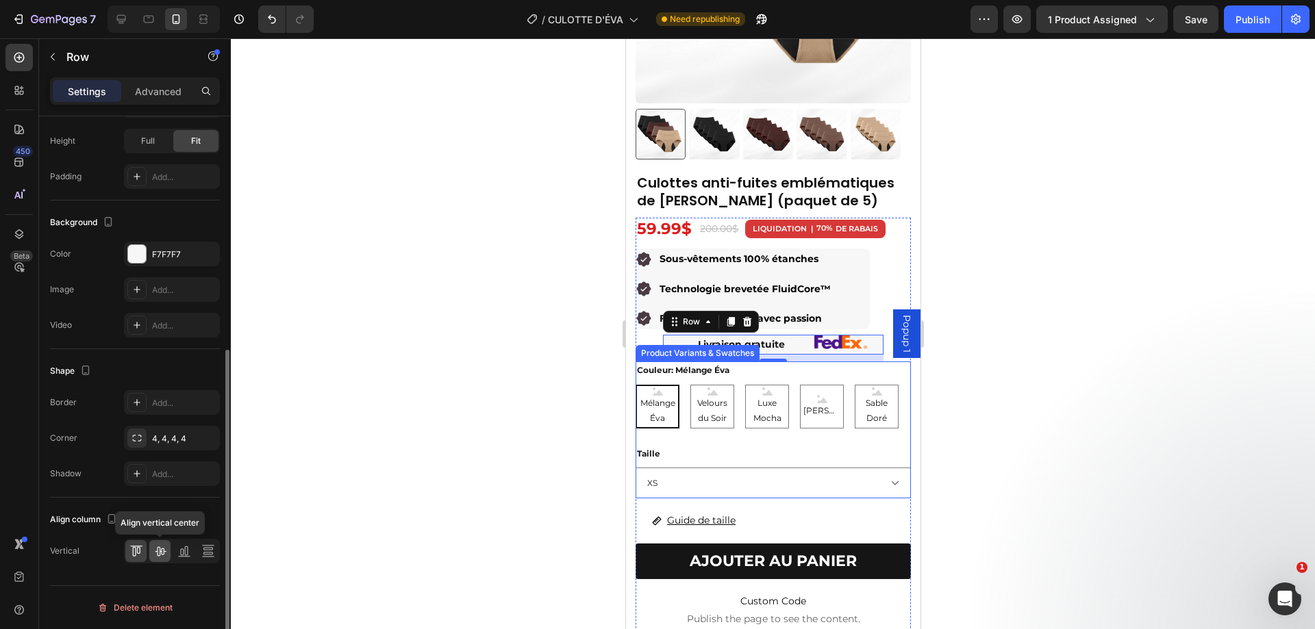
click at [161, 551] on icon at bounding box center [160, 552] width 11 height 10
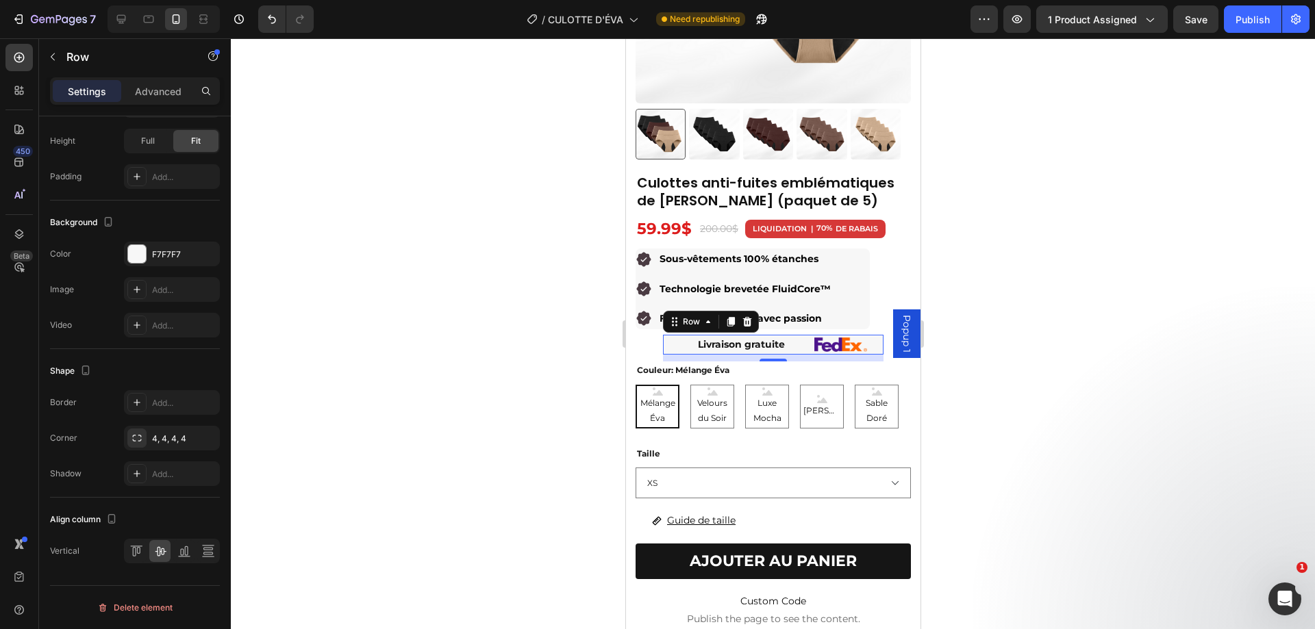
click at [1091, 301] on div at bounding box center [773, 333] width 1084 height 591
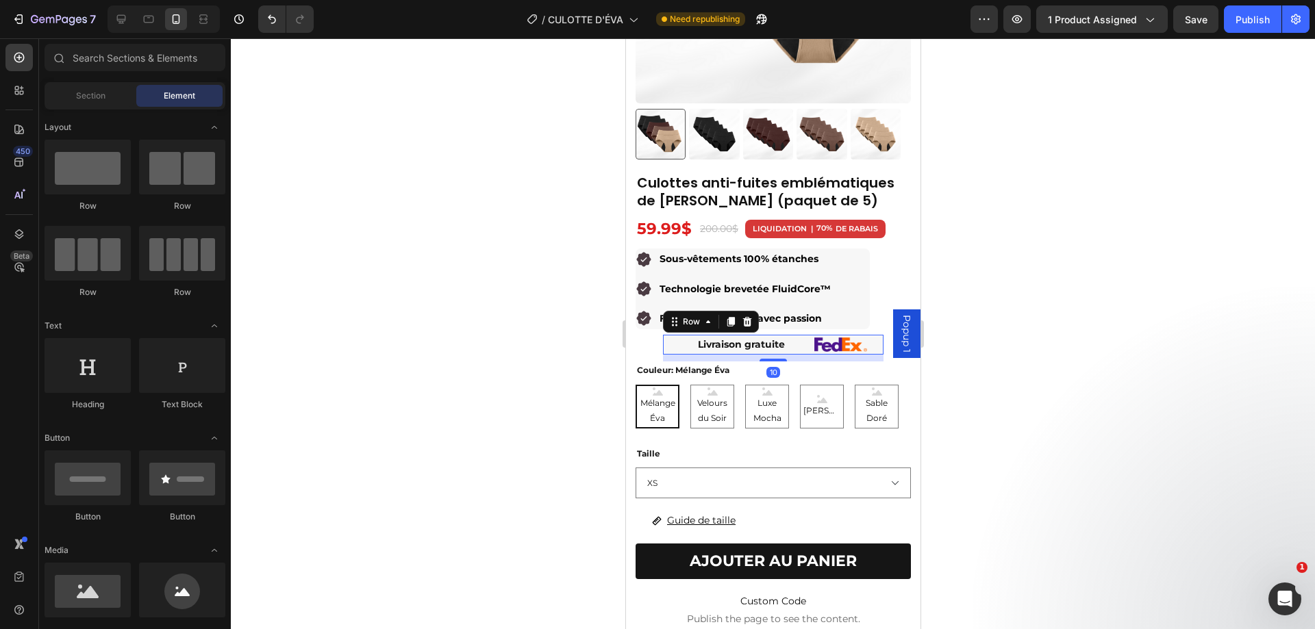
click at [814, 342] on div "Livraison gratuite Text Block Image Row 10" at bounding box center [772, 345] width 220 height 20
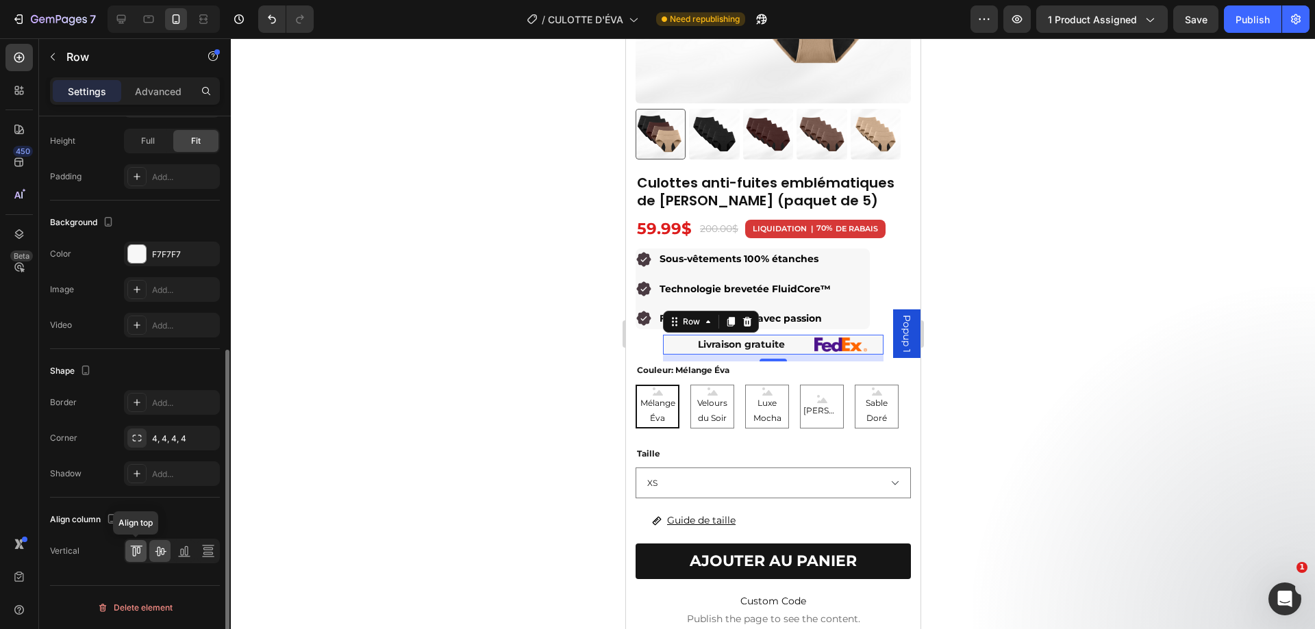
click at [134, 553] on icon at bounding box center [136, 551] width 14 height 14
click at [165, 551] on icon at bounding box center [160, 552] width 11 height 10
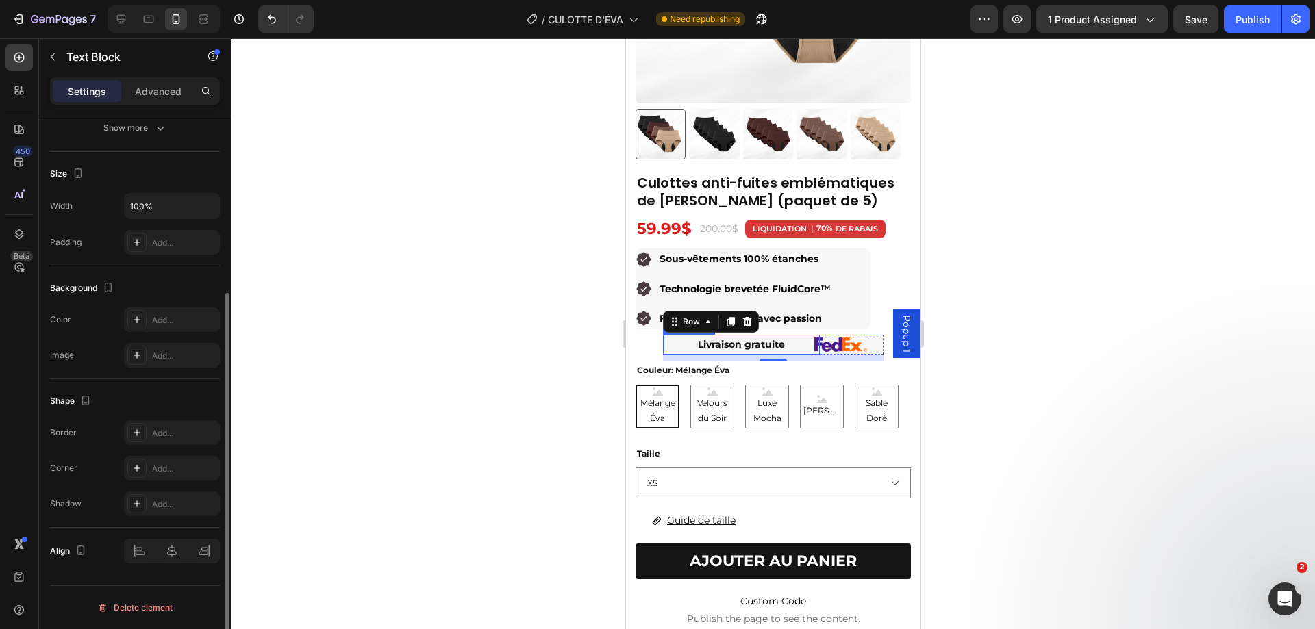
click at [705, 336] on p "Livraison gratuite" at bounding box center [740, 344] width 154 height 17
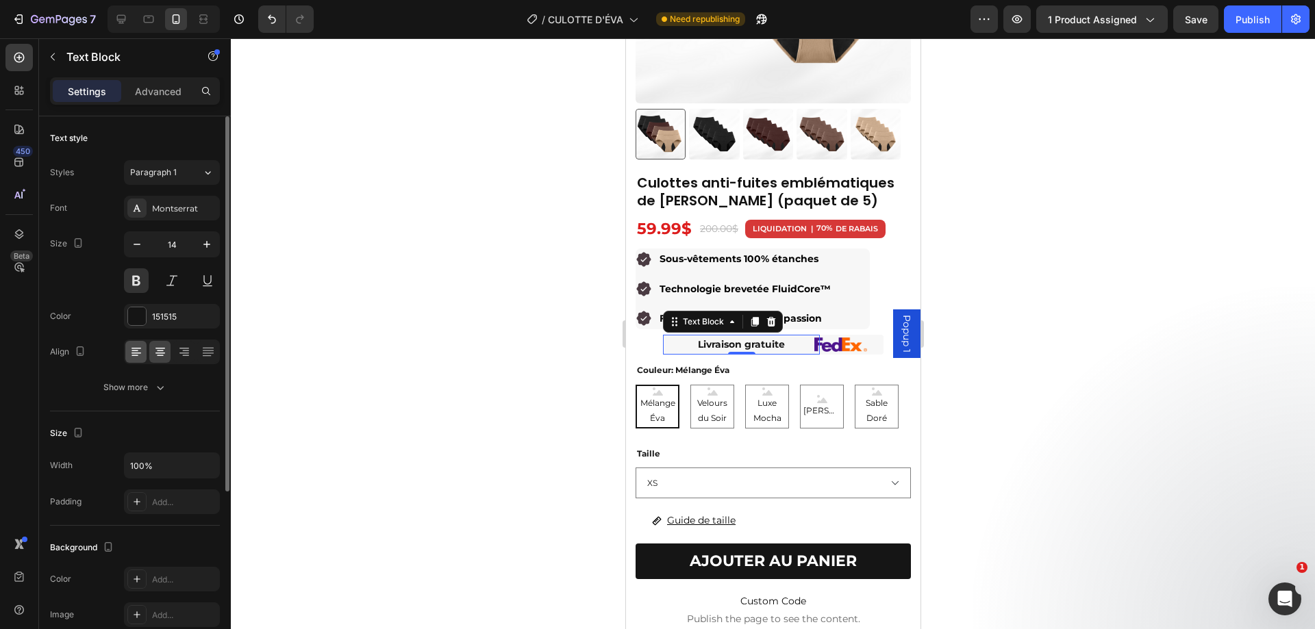
click at [132, 350] on icon at bounding box center [136, 352] width 14 height 14
click at [1073, 376] on div at bounding box center [773, 333] width 1084 height 591
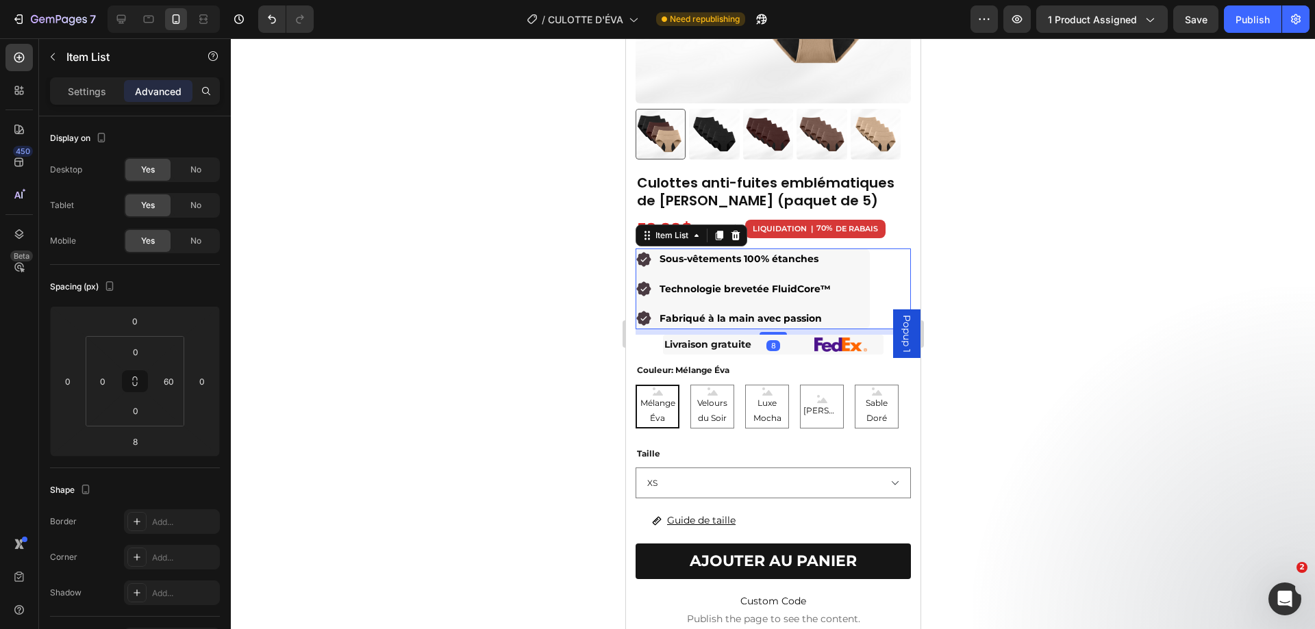
click at [653, 264] on div "Sous-vêtements 100% étanches Technologie brevetée FluidCore™ Fabriqué à la main…" at bounding box center [733, 289] width 197 height 81
click at [86, 73] on div "Item List" at bounding box center [117, 57] width 156 height 36
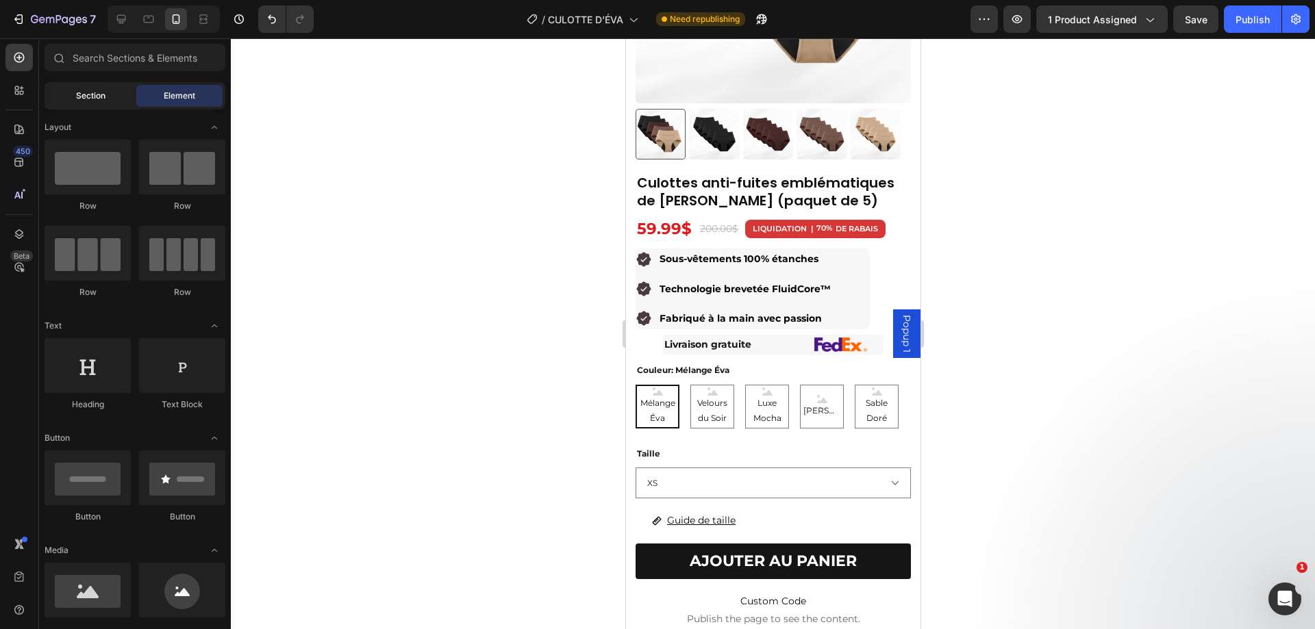
click at [84, 89] on div "Section" at bounding box center [90, 96] width 86 height 22
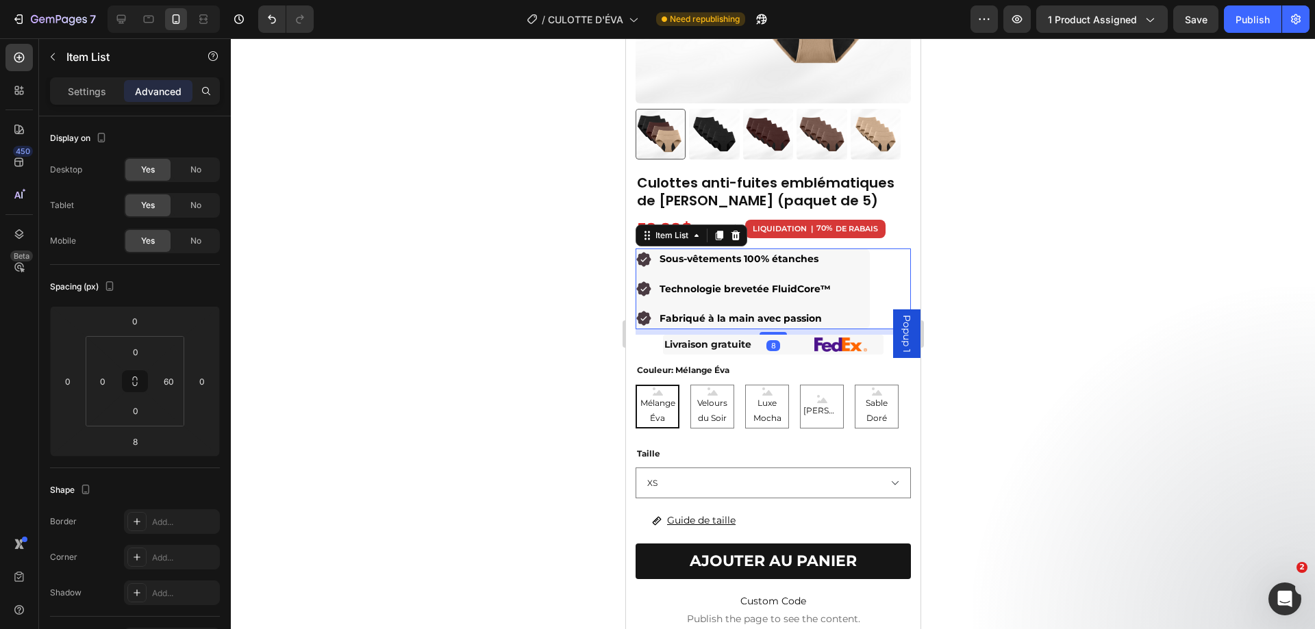
click at [848, 309] on div "Sous-vêtements 100% étanches Technologie brevetée FluidCore™ Fabriqué à la main…" at bounding box center [752, 289] width 234 height 81
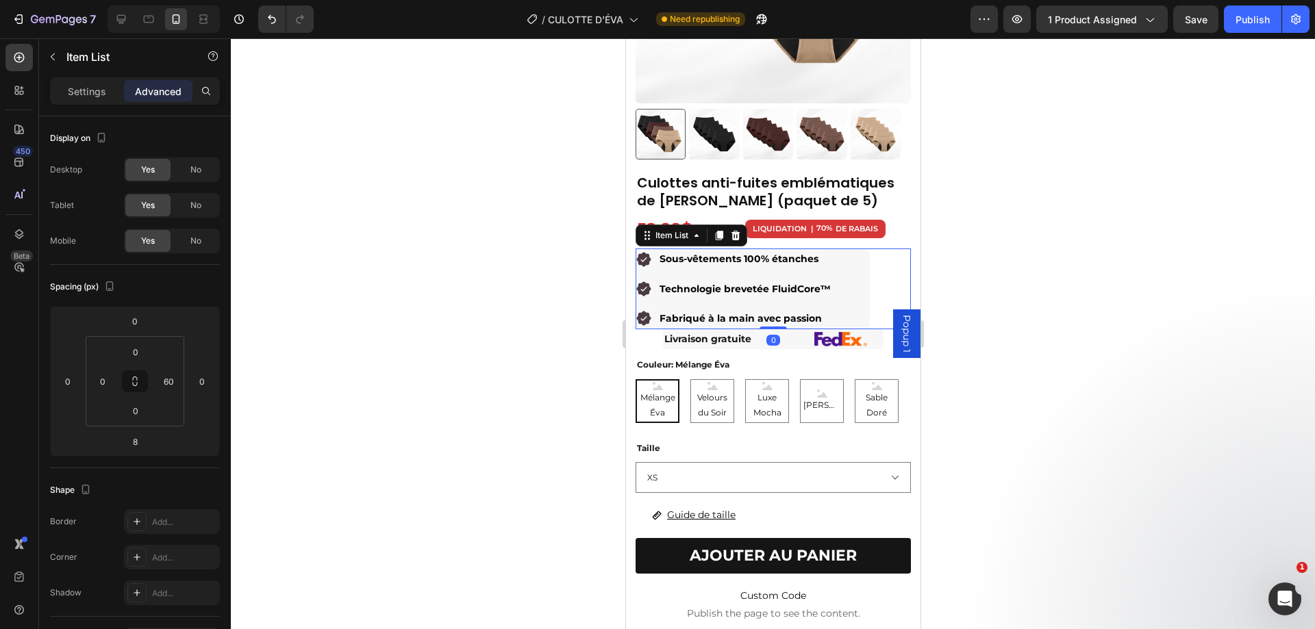
drag, startPoint x: 759, startPoint y: 322, endPoint x: 770, endPoint y: 296, distance: 28.5
click at [770, 296] on div "Sous-vêtements 100% étanches Technologie brevetée FluidCore™ Fabriqué à la main…" at bounding box center [772, 289] width 275 height 81
type input "0"
click at [1074, 262] on div at bounding box center [773, 333] width 1084 height 591
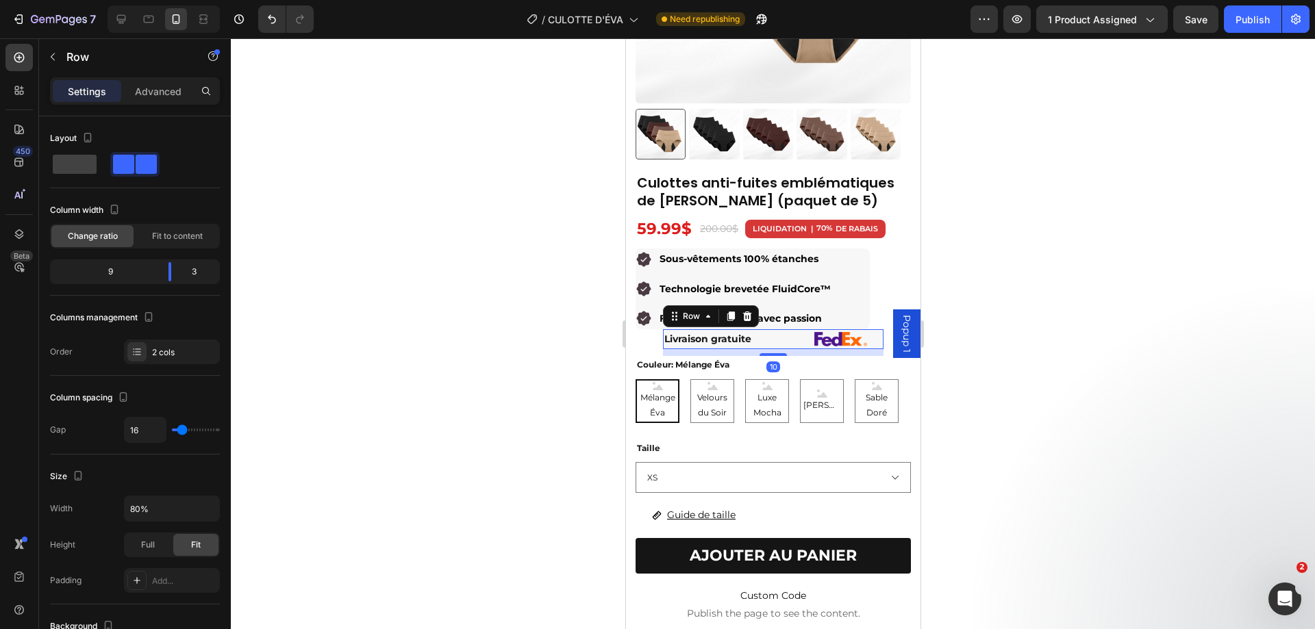
click at [812, 339] on div "Livraison gratuite Text Block Image Row 10" at bounding box center [772, 339] width 220 height 20
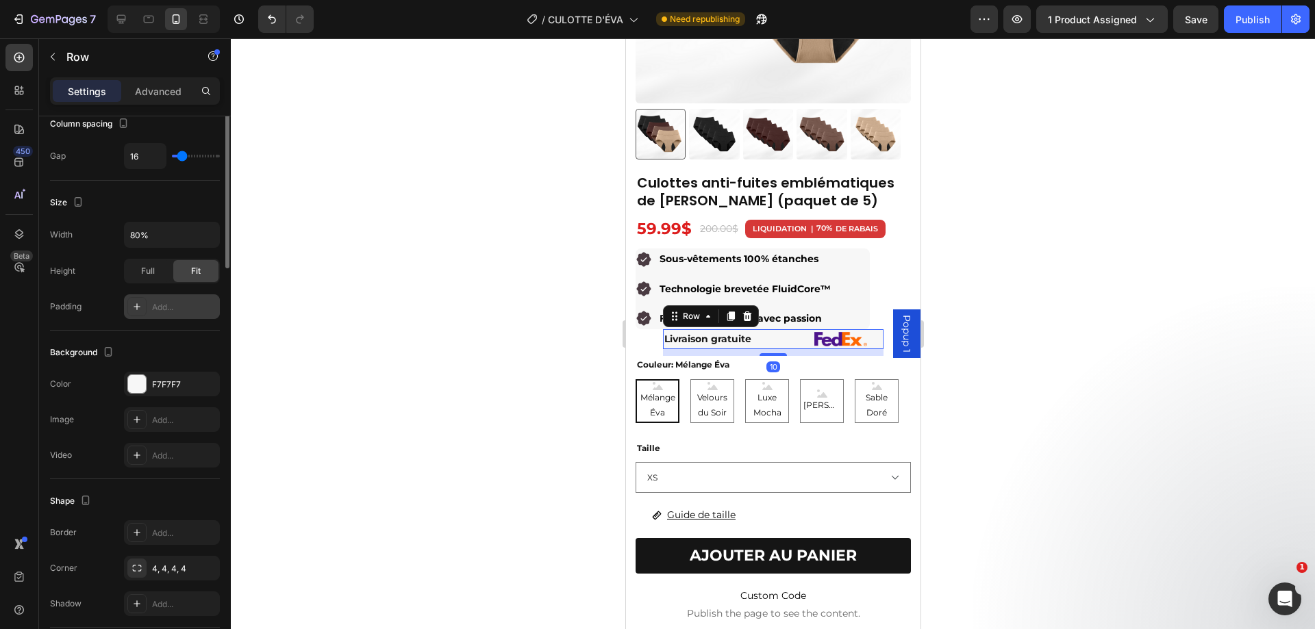
scroll to position [404, 0]
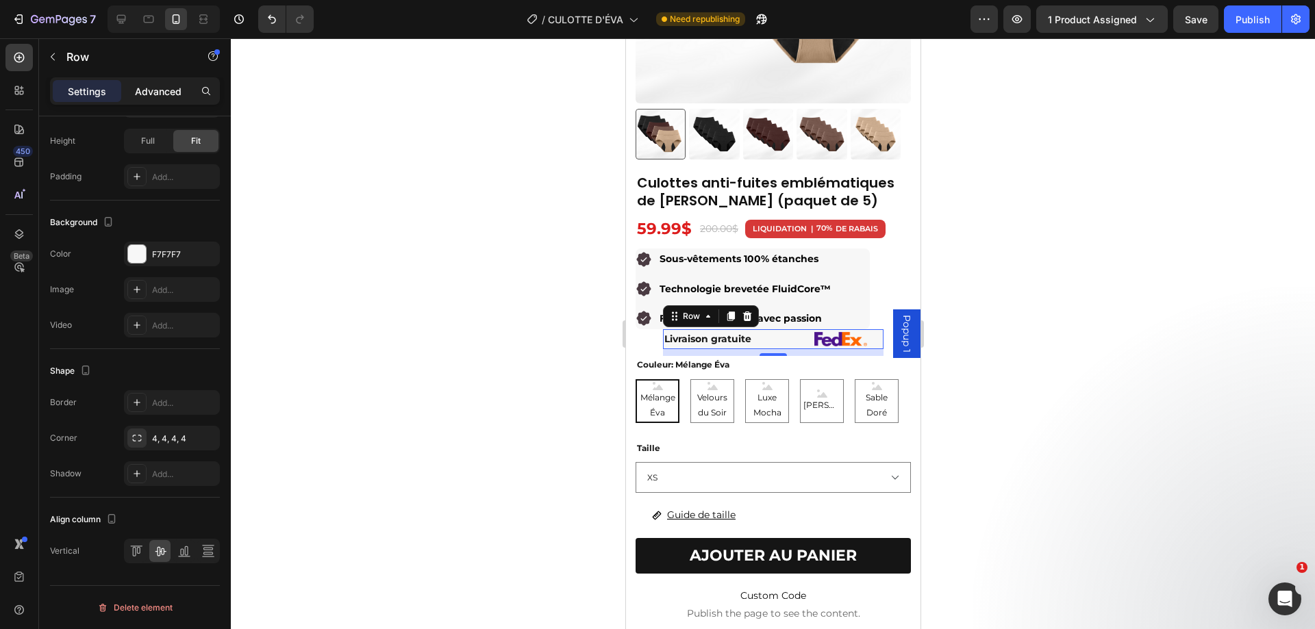
click at [152, 91] on p "Advanced" at bounding box center [158, 91] width 47 height 14
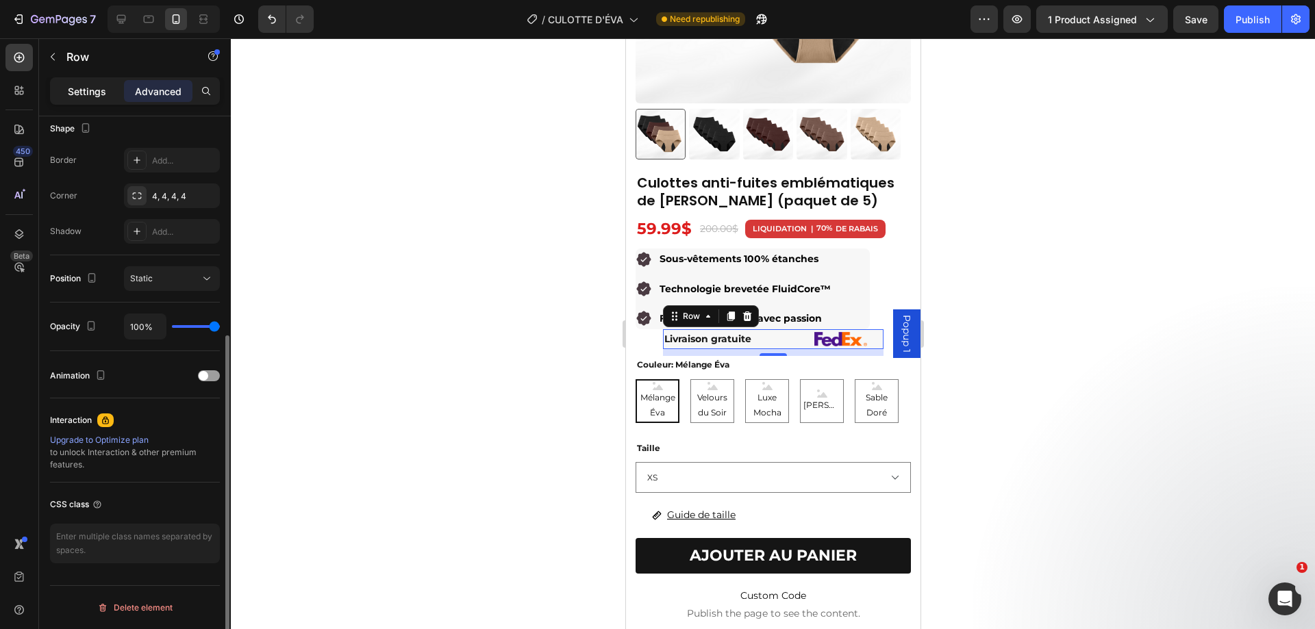
click at [84, 84] on p "Settings" at bounding box center [87, 91] width 38 height 14
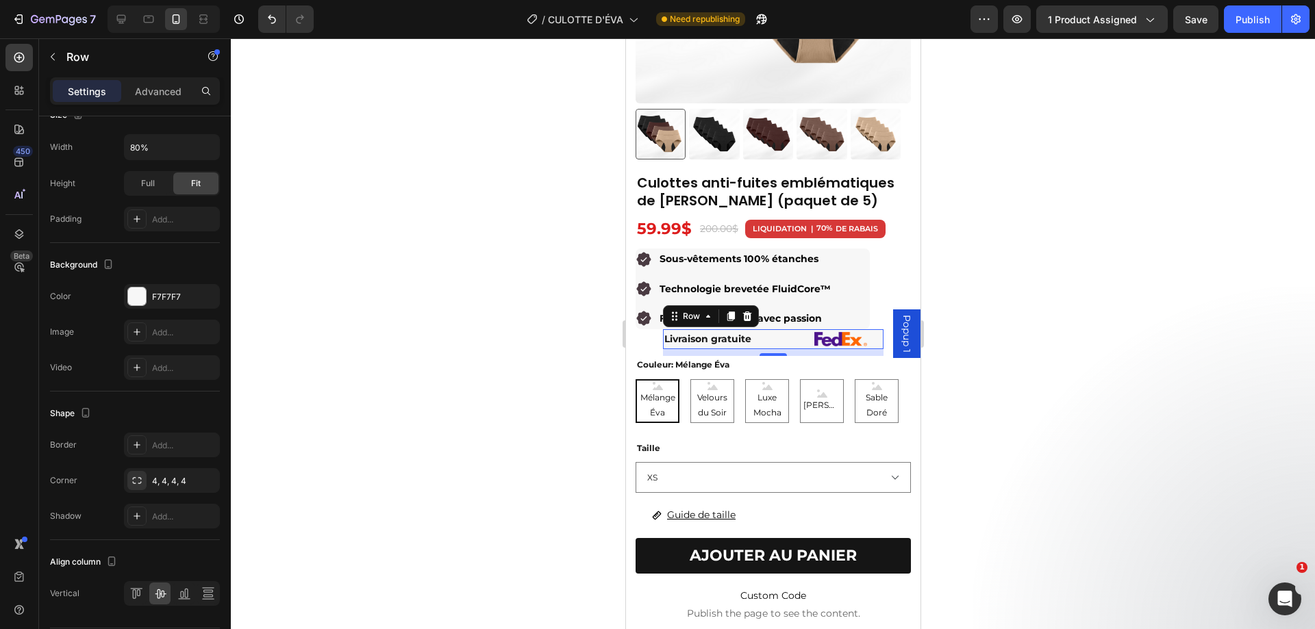
click at [817, 338] on div "Livraison gratuite Text Block Image Row 10" at bounding box center [772, 339] width 220 height 20
click at [155, 97] on p "Advanced" at bounding box center [158, 91] width 47 height 14
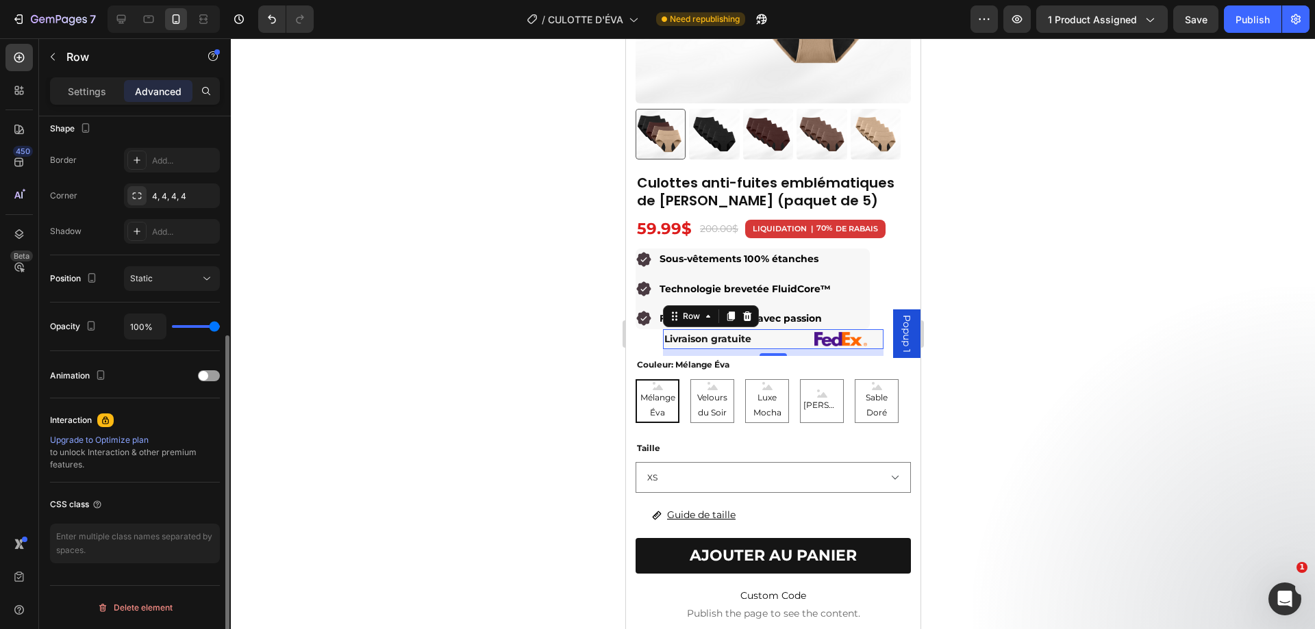
scroll to position [0, 0]
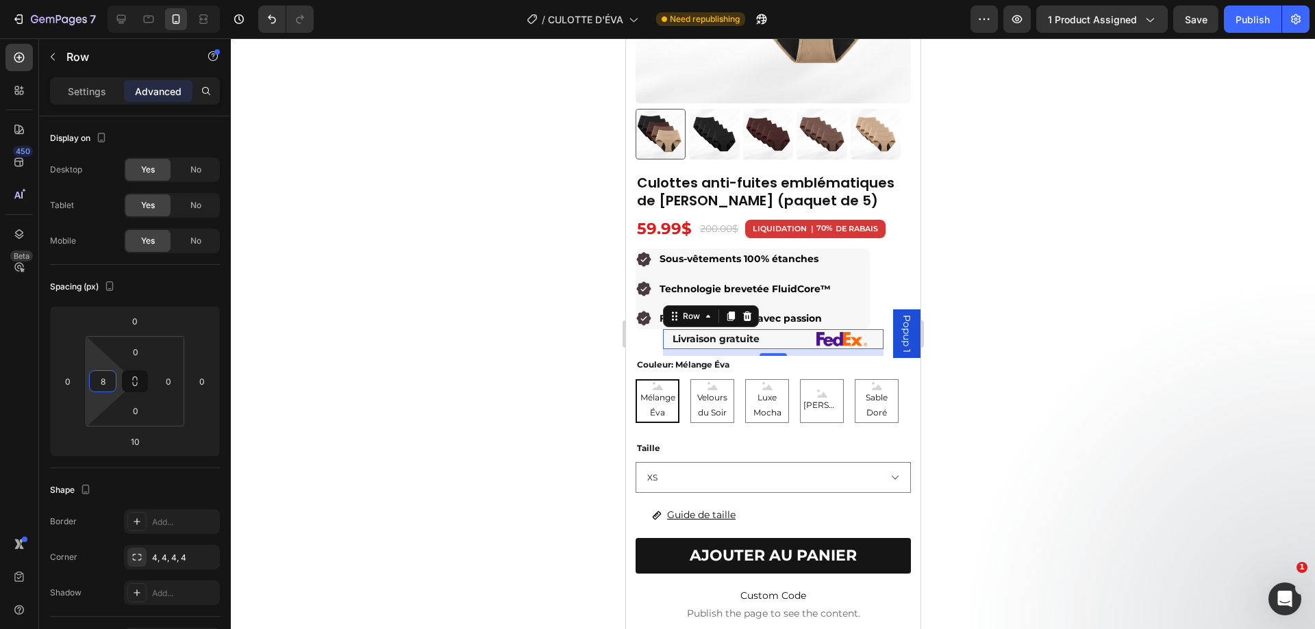
type input "0"
drag, startPoint x: 92, startPoint y: 364, endPoint x: 93, endPoint y: 385, distance: 22.0
click at [93, 0] on html "7 Version history / CULOTTE D'ÉVA Need republishing Preview 1 product assigned …" at bounding box center [657, 0] width 1315 height 0
type input "28"
drag, startPoint x: 79, startPoint y: 351, endPoint x: 84, endPoint y: 342, distance: 11.0
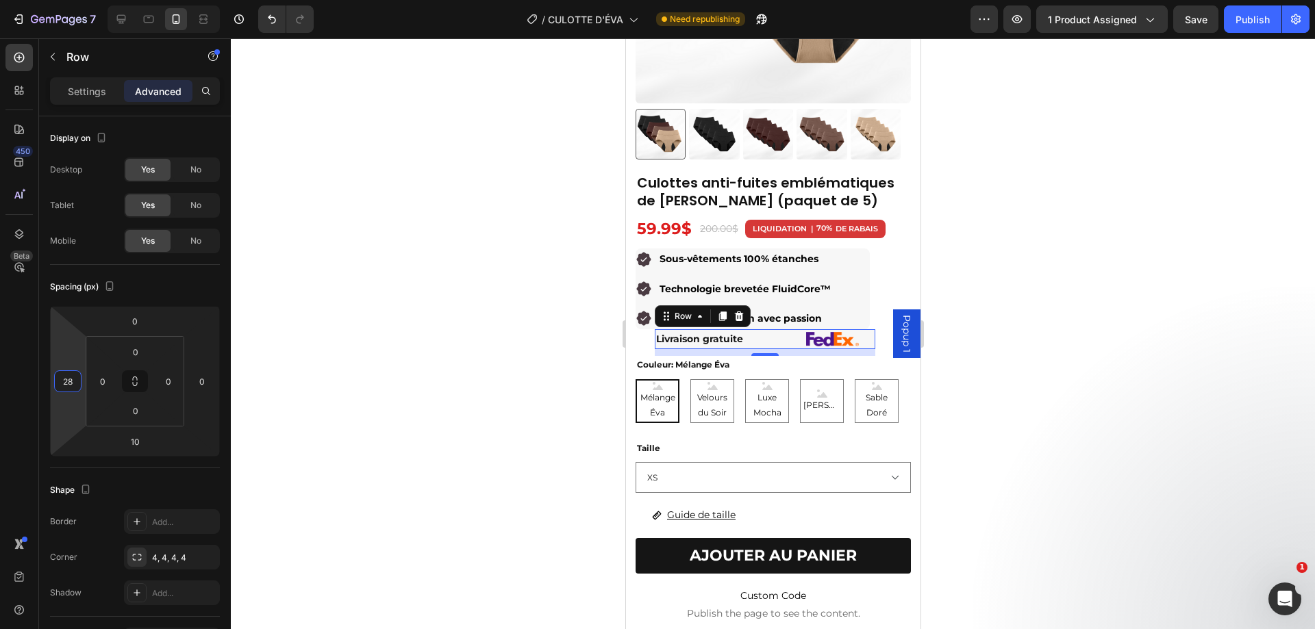
click at [84, 0] on html "7 Version history / CULOTTE D'ÉVA Need republishing Preview 1 product assigned …" at bounding box center [657, 0] width 1315 height 0
click at [1028, 290] on div at bounding box center [773, 333] width 1084 height 591
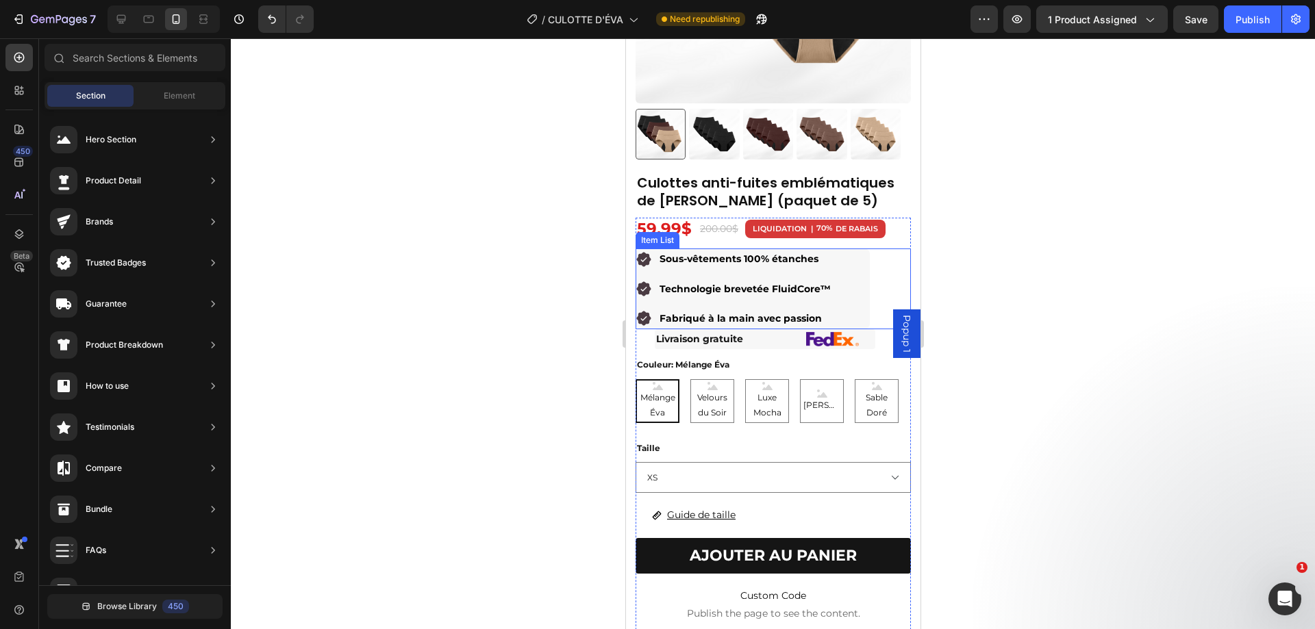
click at [838, 317] on div "Sous-vêtements 100% étanches Technologie brevetée FluidCore™ Fabriqué à la main…" at bounding box center [752, 289] width 234 height 81
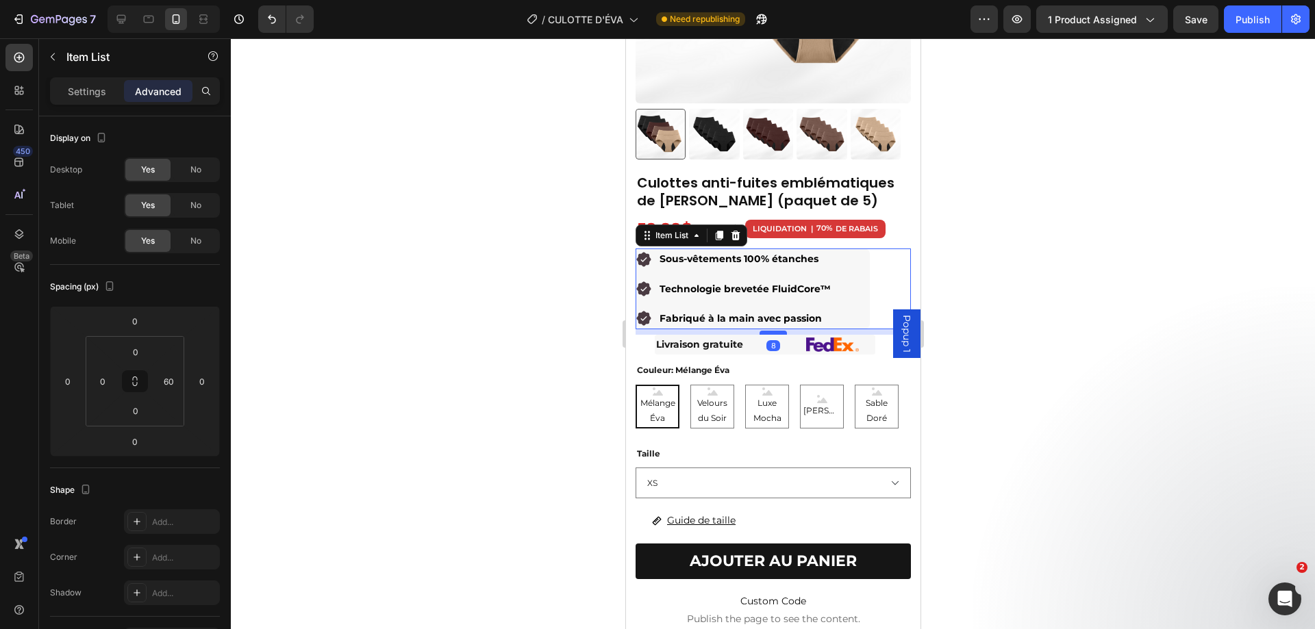
click at [774, 331] on div at bounding box center [772, 333] width 27 height 4
type input "8"
click at [1105, 295] on div at bounding box center [773, 333] width 1084 height 591
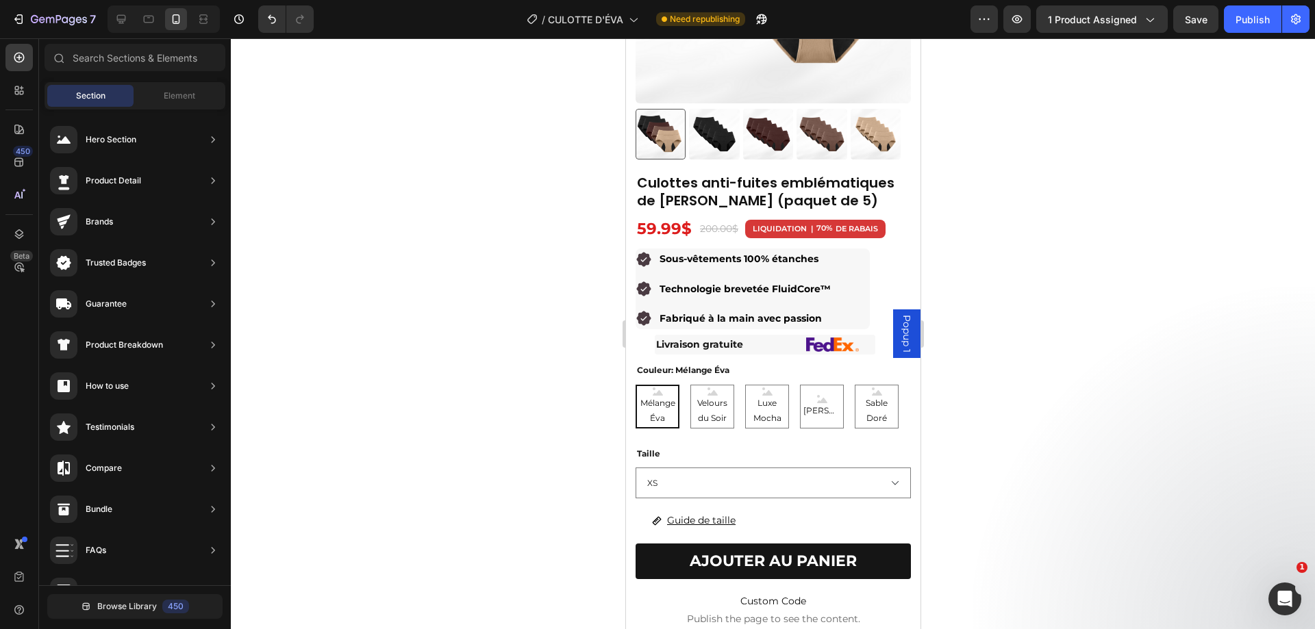
click at [73, 94] on div "Section" at bounding box center [90, 96] width 86 height 22
click at [26, 85] on div at bounding box center [18, 90] width 27 height 27
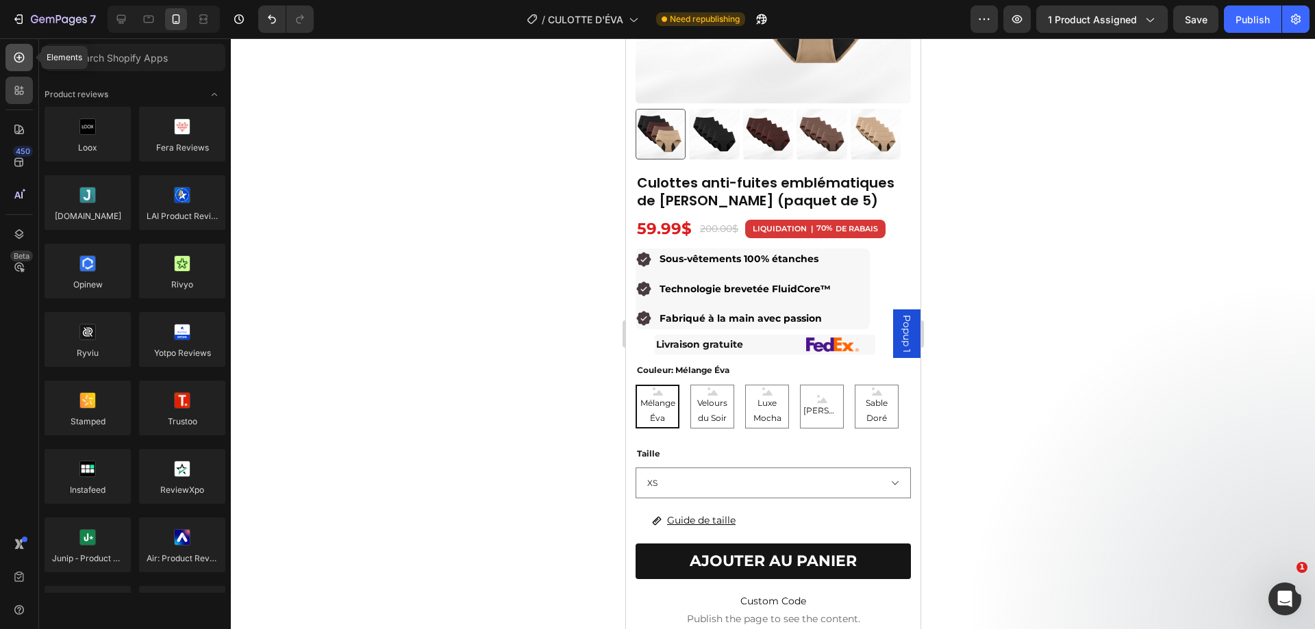
click at [20, 62] on icon at bounding box center [19, 58] width 10 height 10
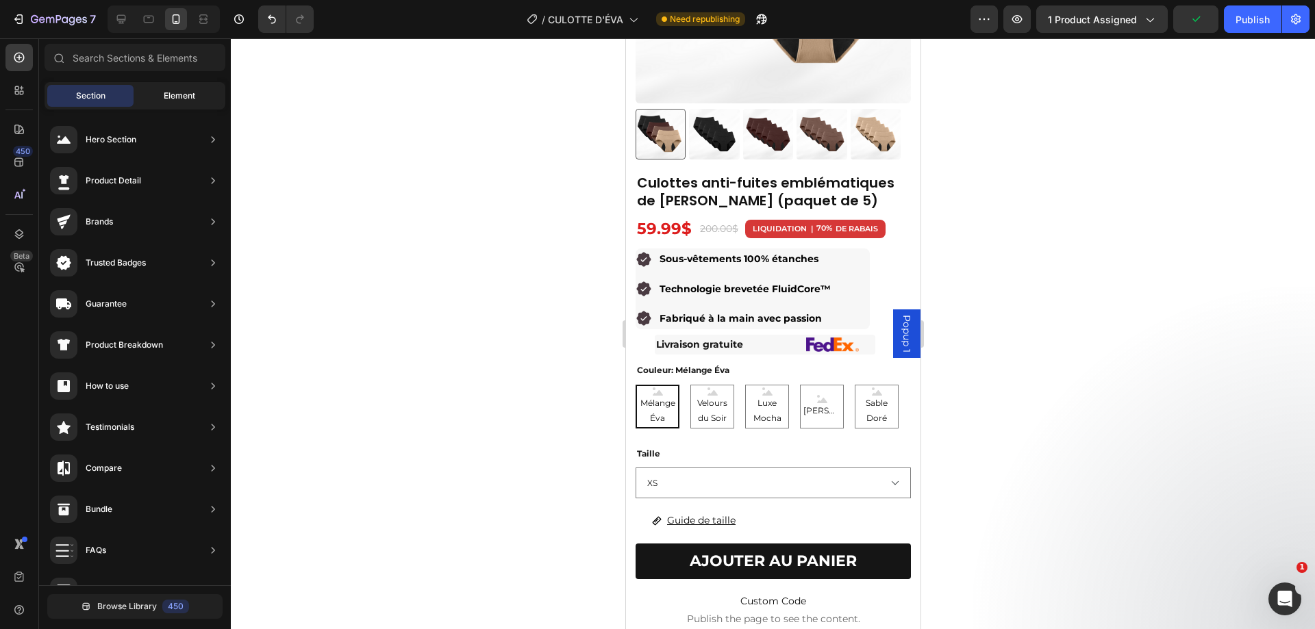
click at [163, 91] on div "Element" at bounding box center [179, 96] width 86 height 22
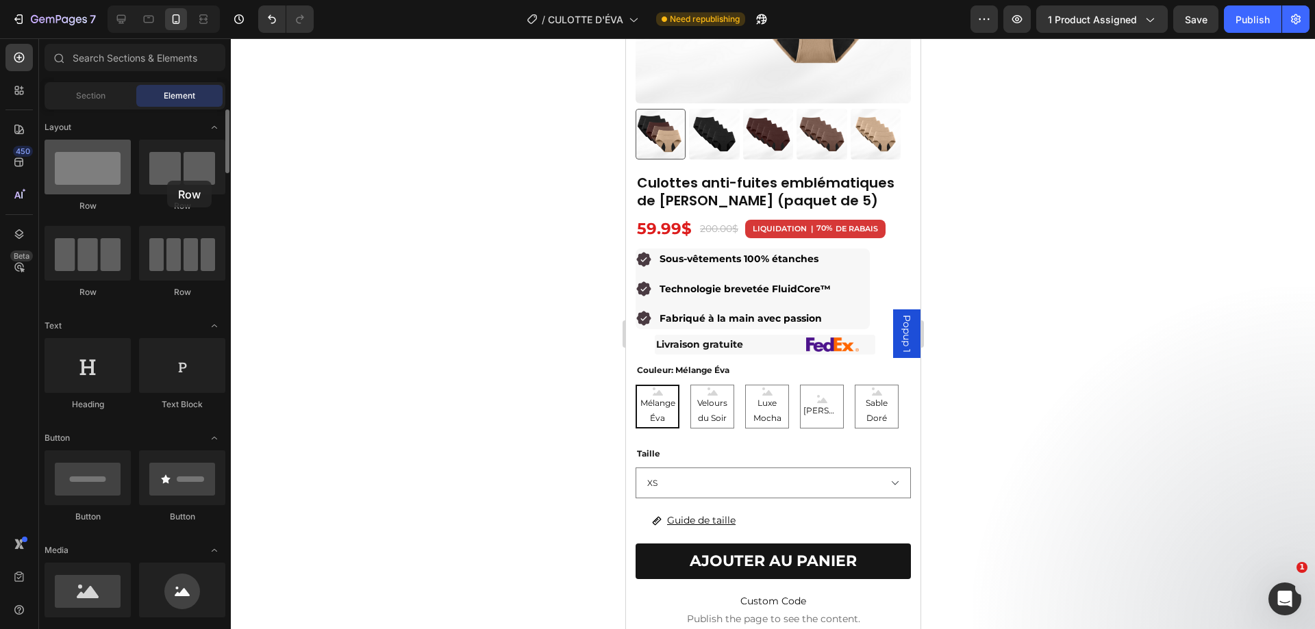
drag, startPoint x: 99, startPoint y: 171, endPoint x: 64, endPoint y: 167, distance: 35.2
click at [60, 167] on div at bounding box center [88, 167] width 86 height 55
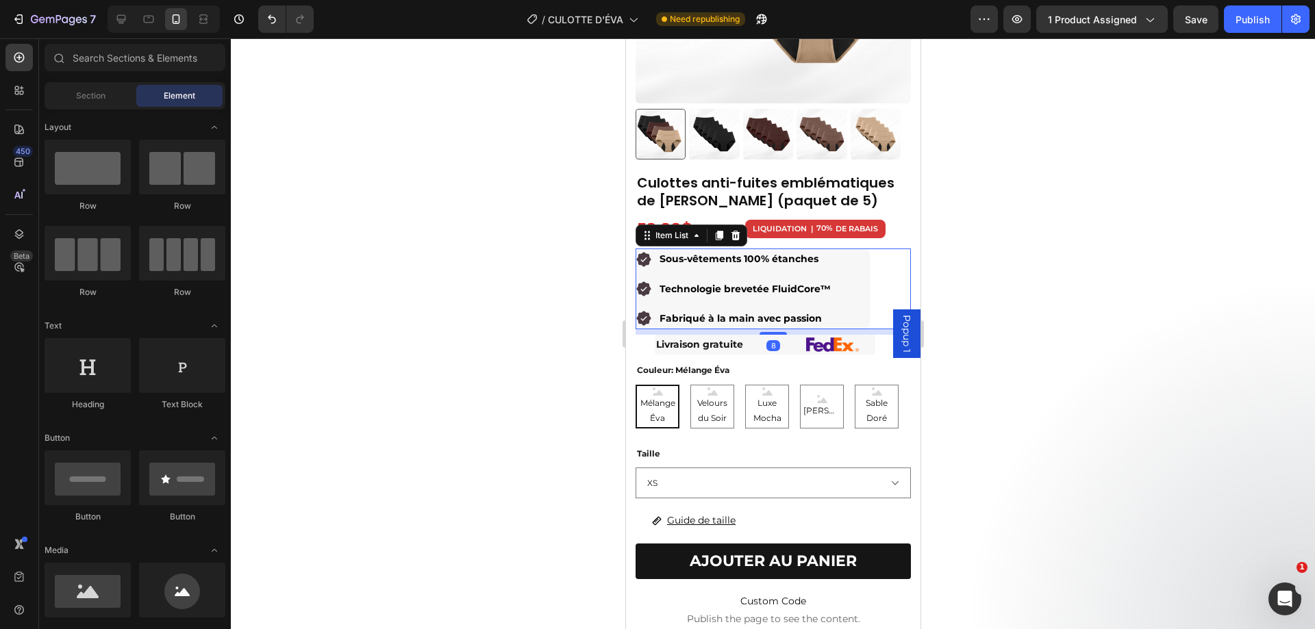
click at [865, 282] on div "Sous-vêtements 100% étanches Technologie brevetée FluidCore™ Fabriqué à la main…" at bounding box center [772, 289] width 275 height 81
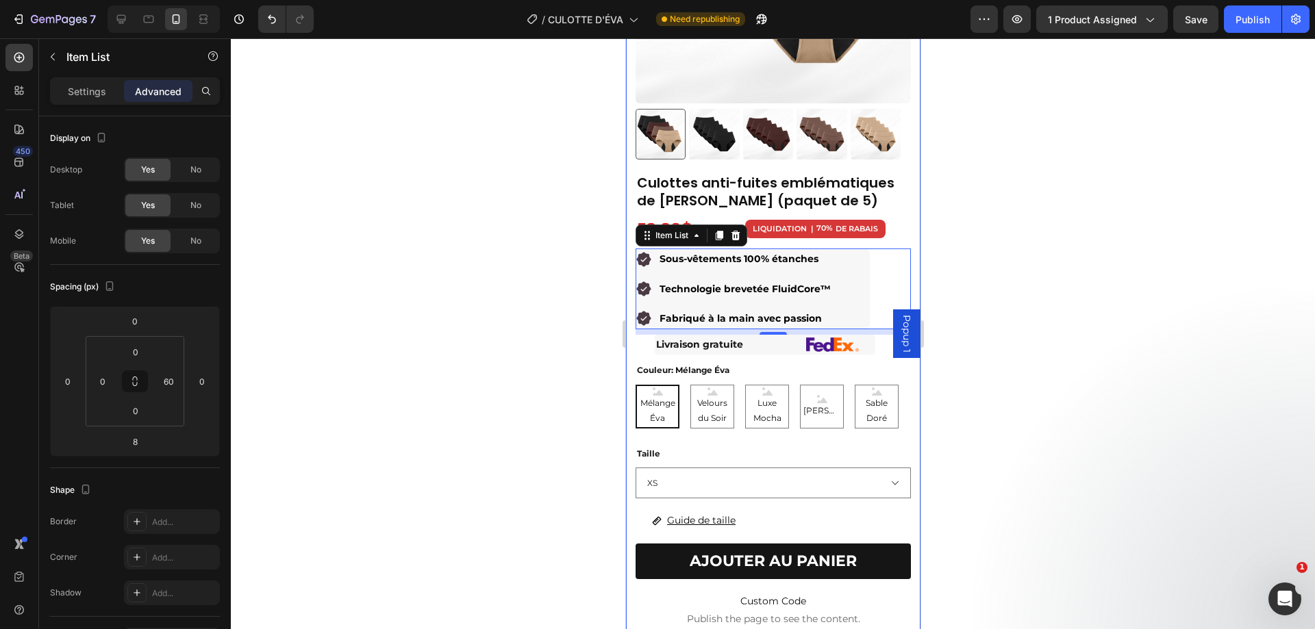
click at [632, 251] on div "Product Images Culottes anti-fuites emblématiques de ÉVA (paquet de 5) Product …" at bounding box center [772, 353] width 294 height 1059
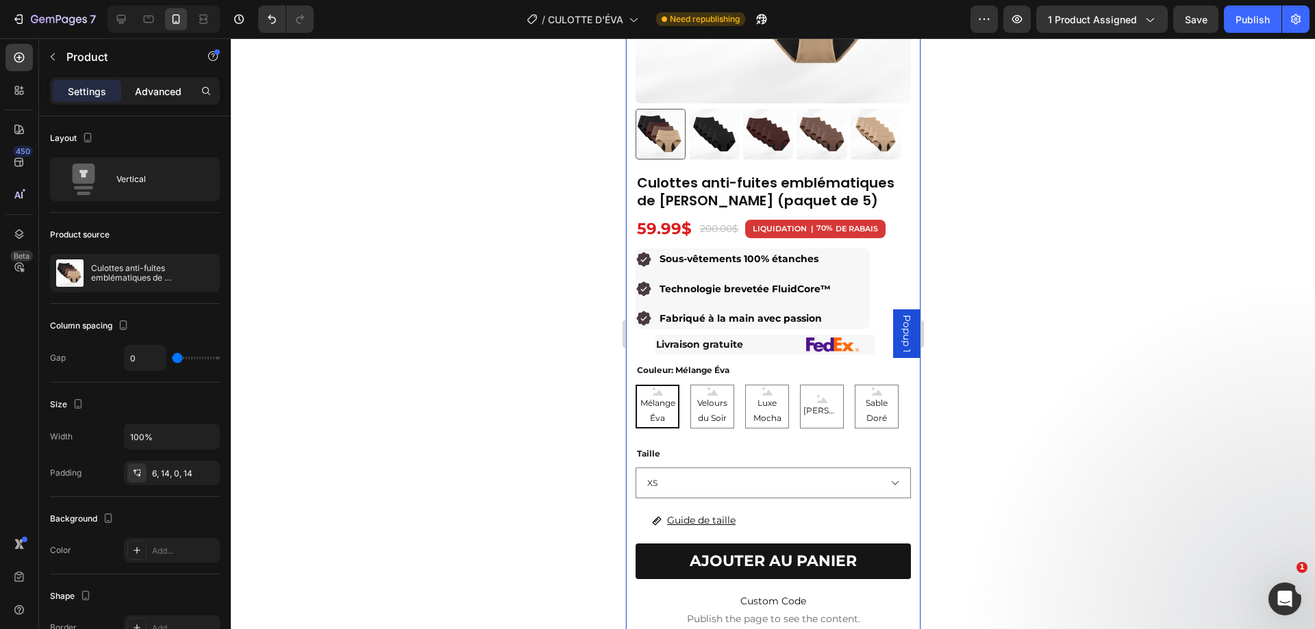
click at [166, 84] on div "Advanced" at bounding box center [158, 91] width 68 height 22
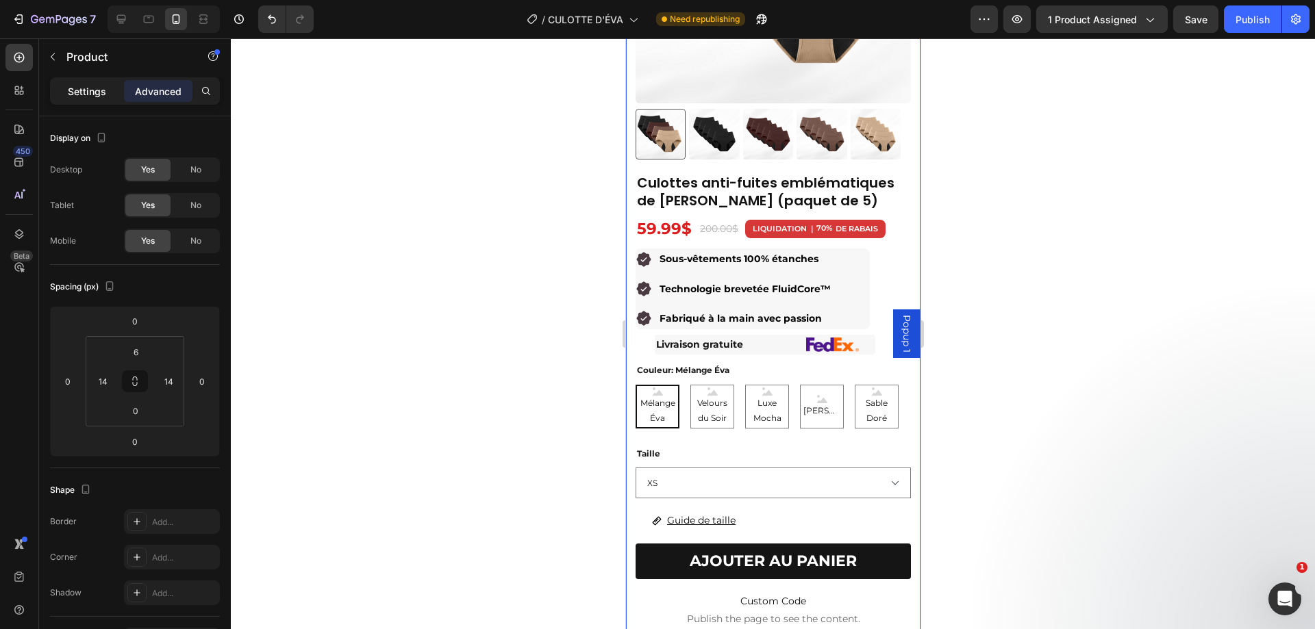
click at [62, 88] on div "Settings" at bounding box center [87, 91] width 68 height 22
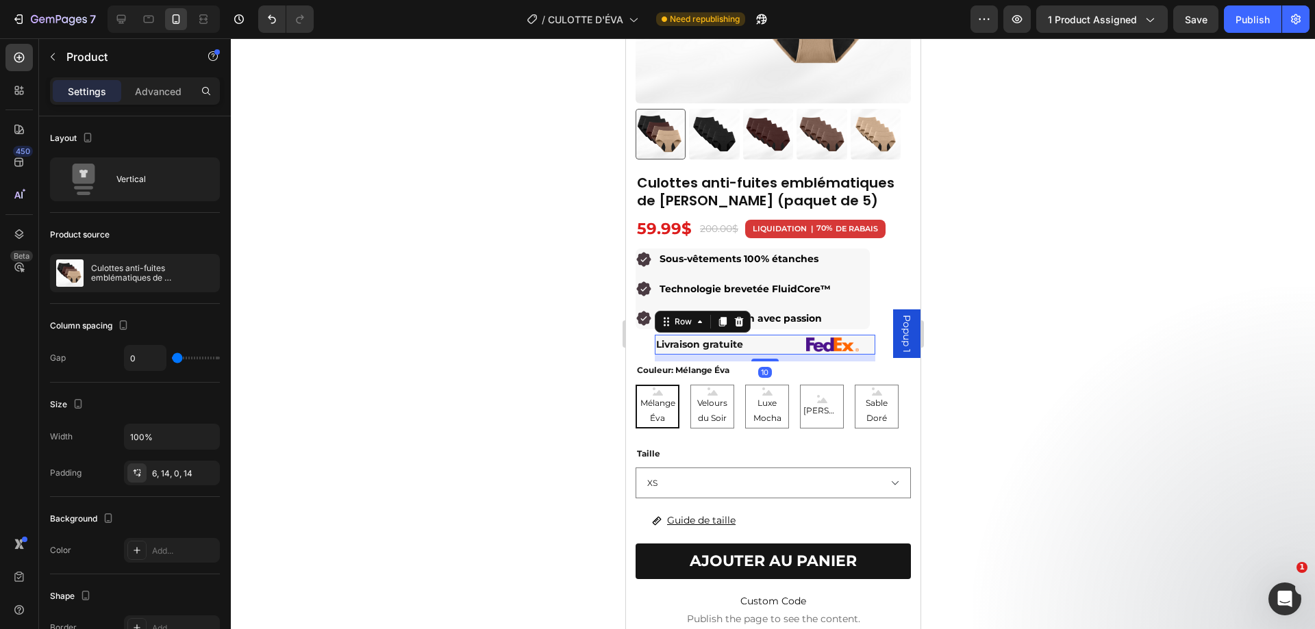
click at [807, 343] on div "Livraison gratuite Text Block Image Row 10" at bounding box center [764, 345] width 220 height 20
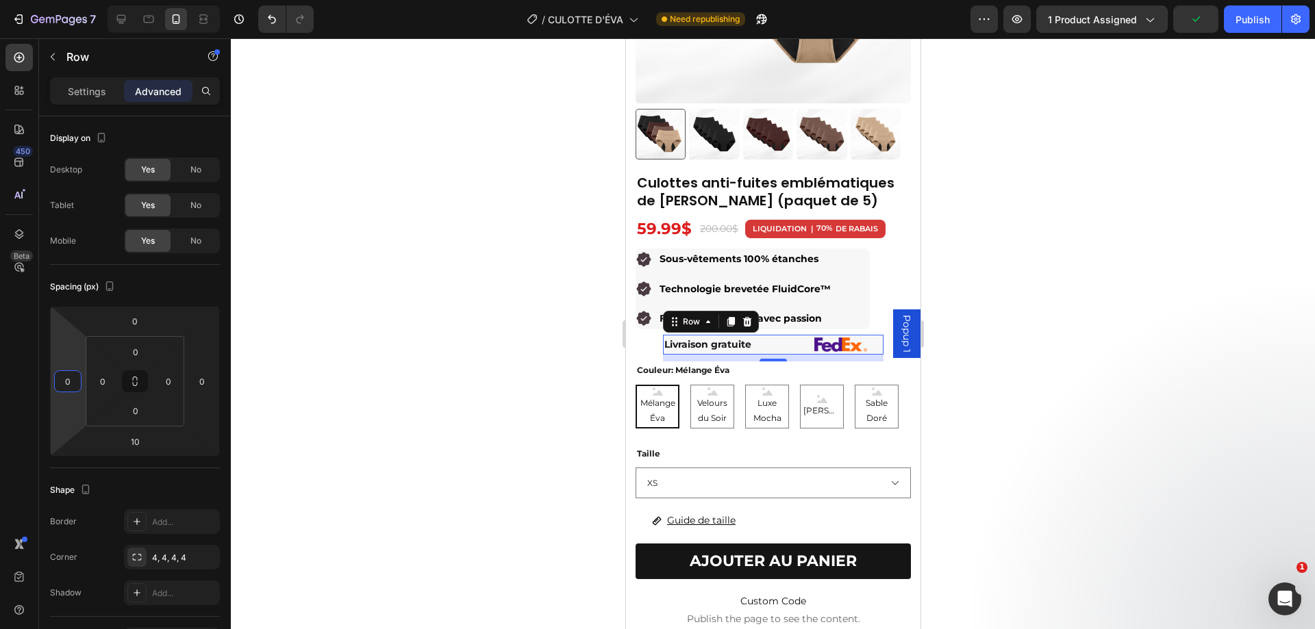
drag, startPoint x: 67, startPoint y: 362, endPoint x: 398, endPoint y: 311, distance: 335.2
click at [72, 0] on html "7 Version history / CULOTTE D'ÉVA Need republishing Preview 1 product assigned …" at bounding box center [657, 0] width 1315 height 0
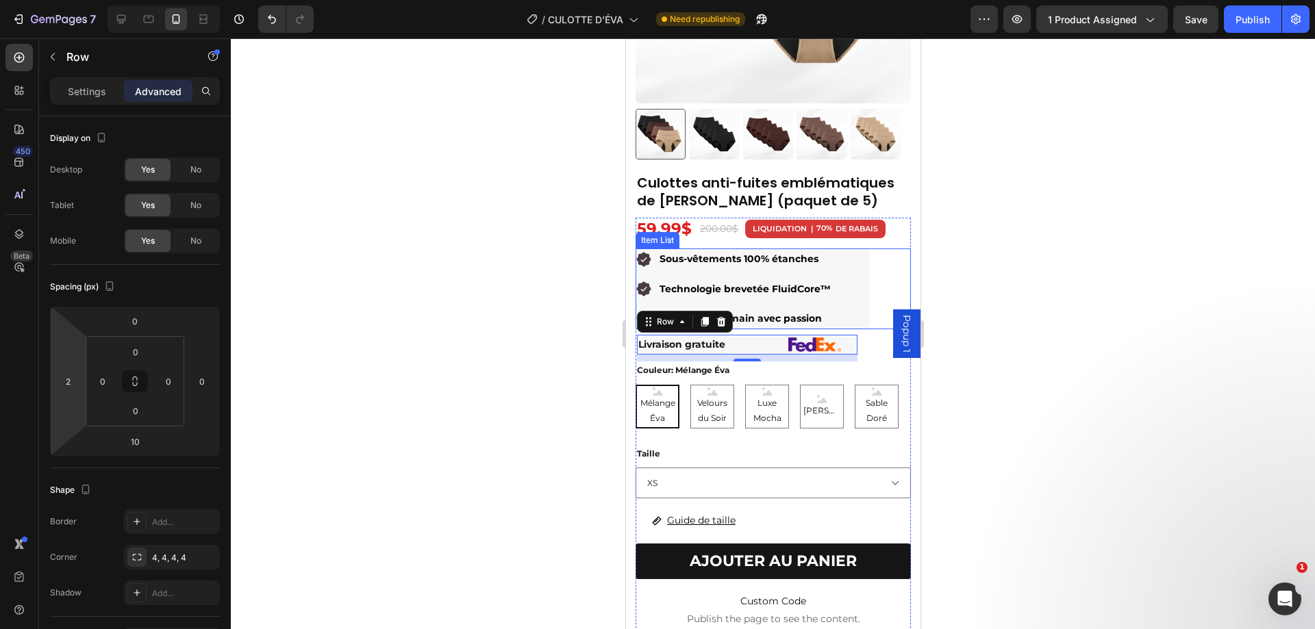
type input "0"
click at [61, 0] on html "7 Version history / CULOTTE D'ÉVA Need republishing Preview 1 product assigned …" at bounding box center [657, 0] width 1315 height 0
click at [1204, 222] on div at bounding box center [773, 333] width 1084 height 591
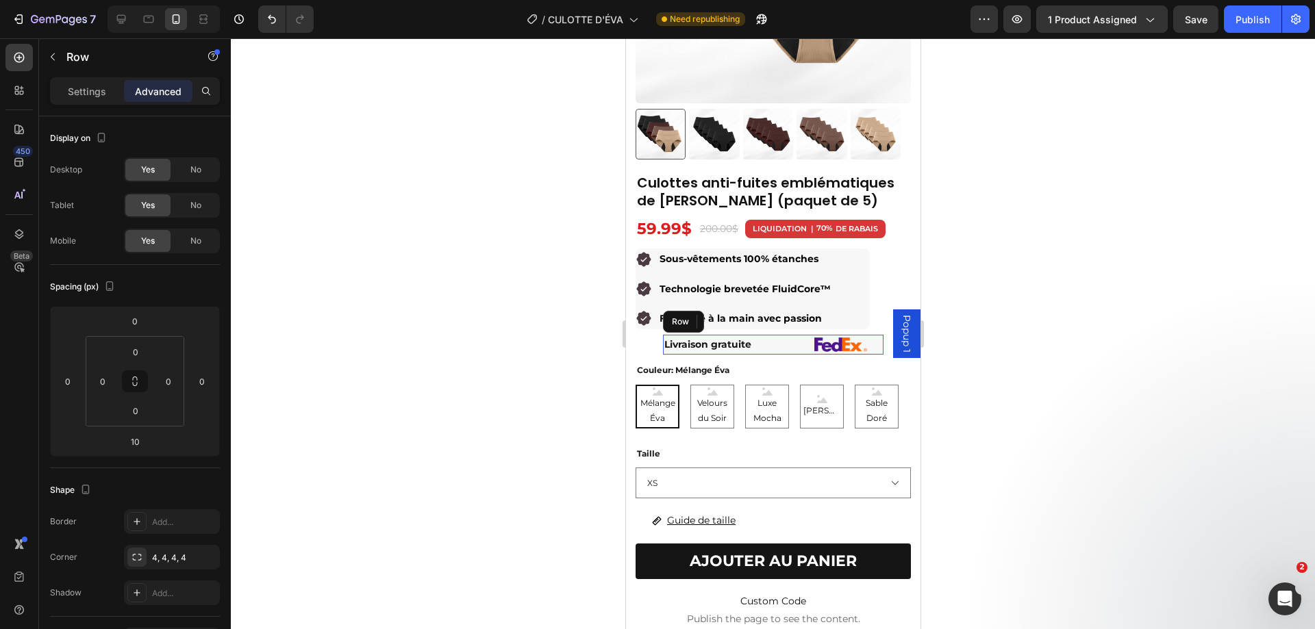
click at [813, 344] on div "Livraison gratuite Text Block Image Row" at bounding box center [772, 345] width 220 height 20
click at [1024, 229] on div at bounding box center [773, 333] width 1084 height 591
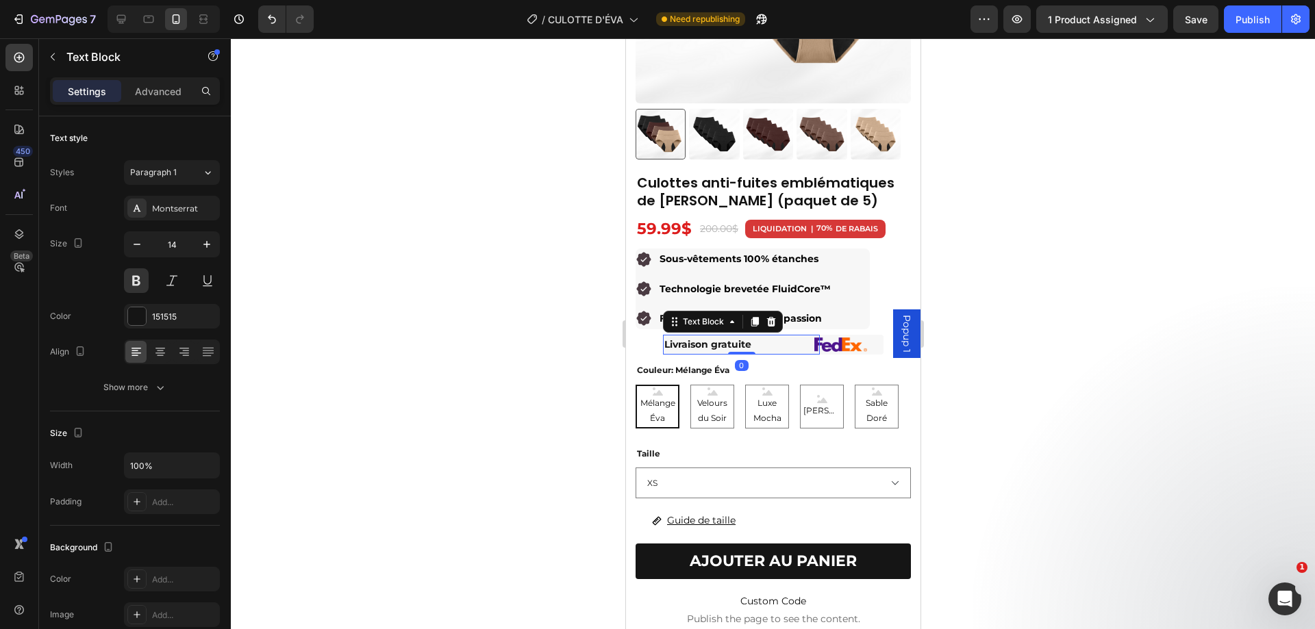
click at [785, 338] on p "Livraison gratuite" at bounding box center [740, 344] width 154 height 17
click at [798, 343] on p "Livraison gratuite" at bounding box center [740, 344] width 154 height 17
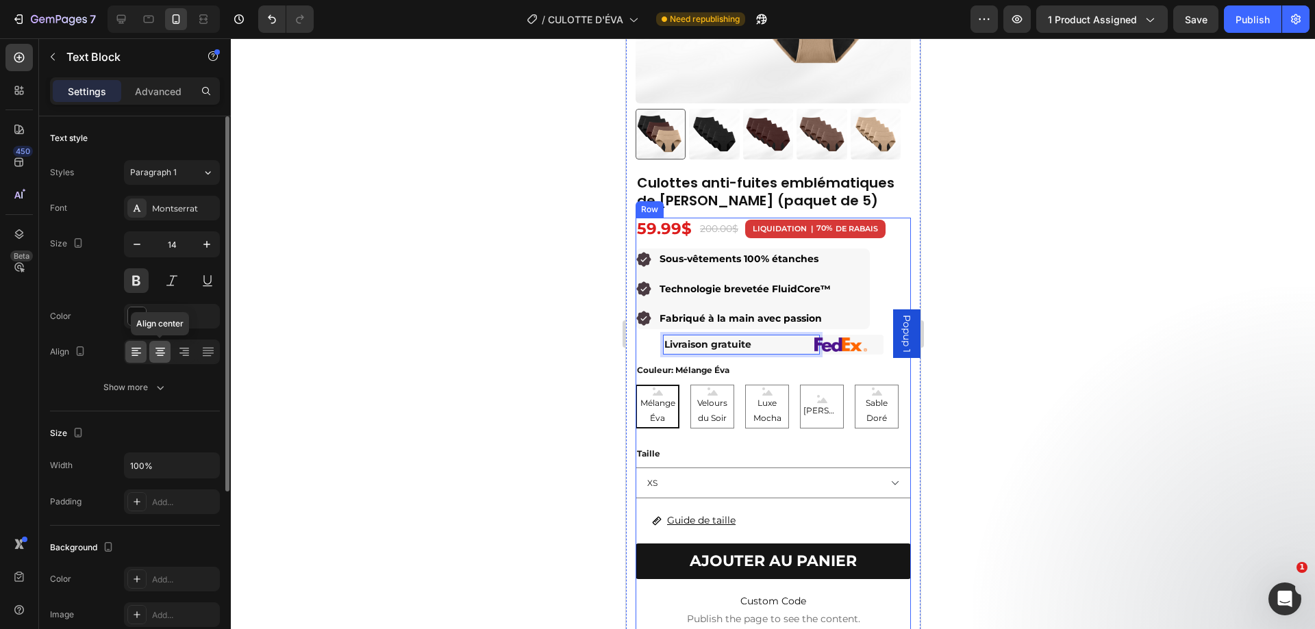
click at [157, 353] on icon at bounding box center [160, 352] width 14 height 14
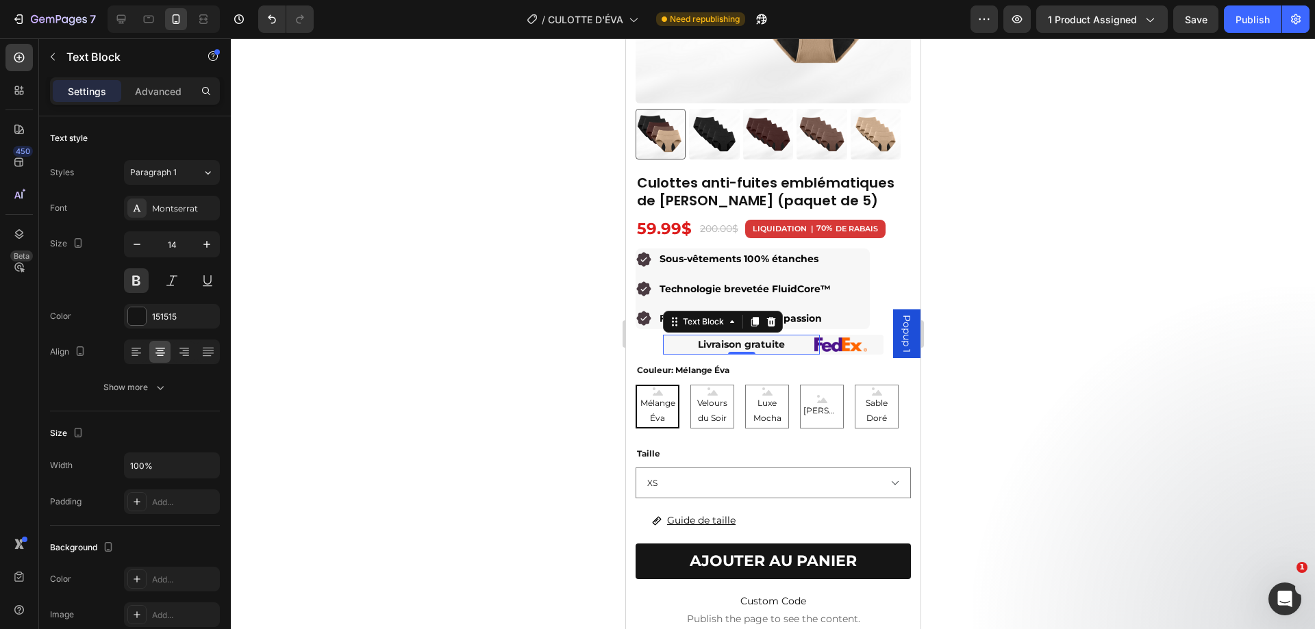
click at [1108, 241] on div at bounding box center [773, 333] width 1084 height 591
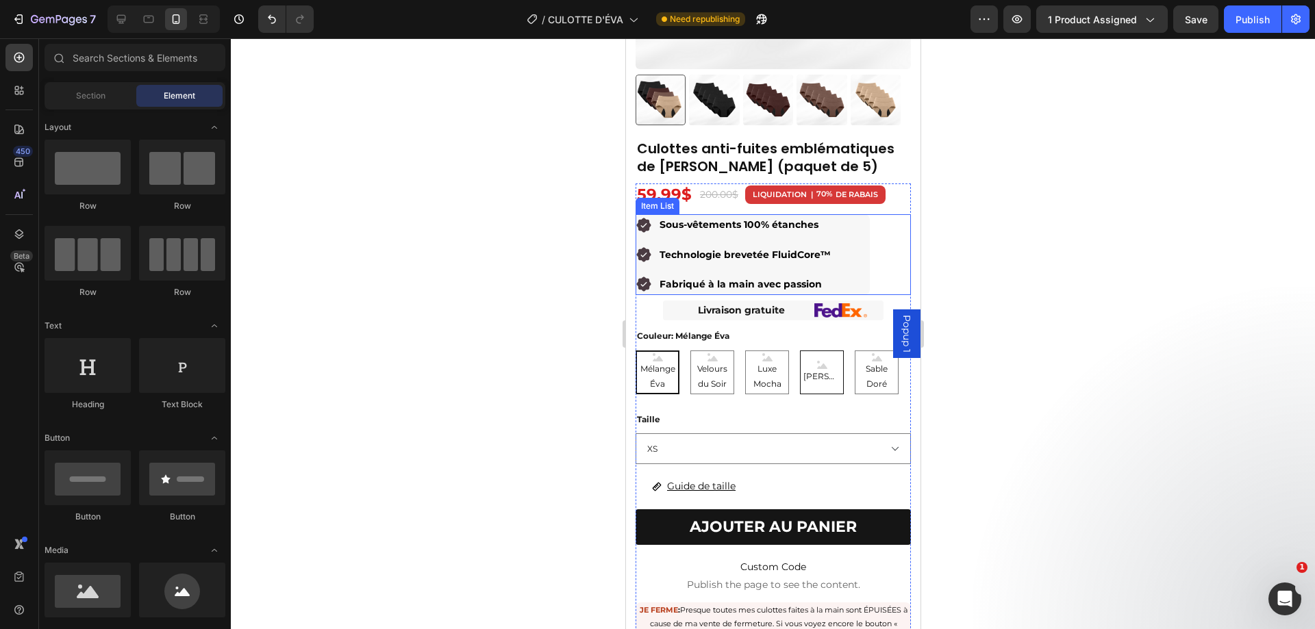
scroll to position [479, 0]
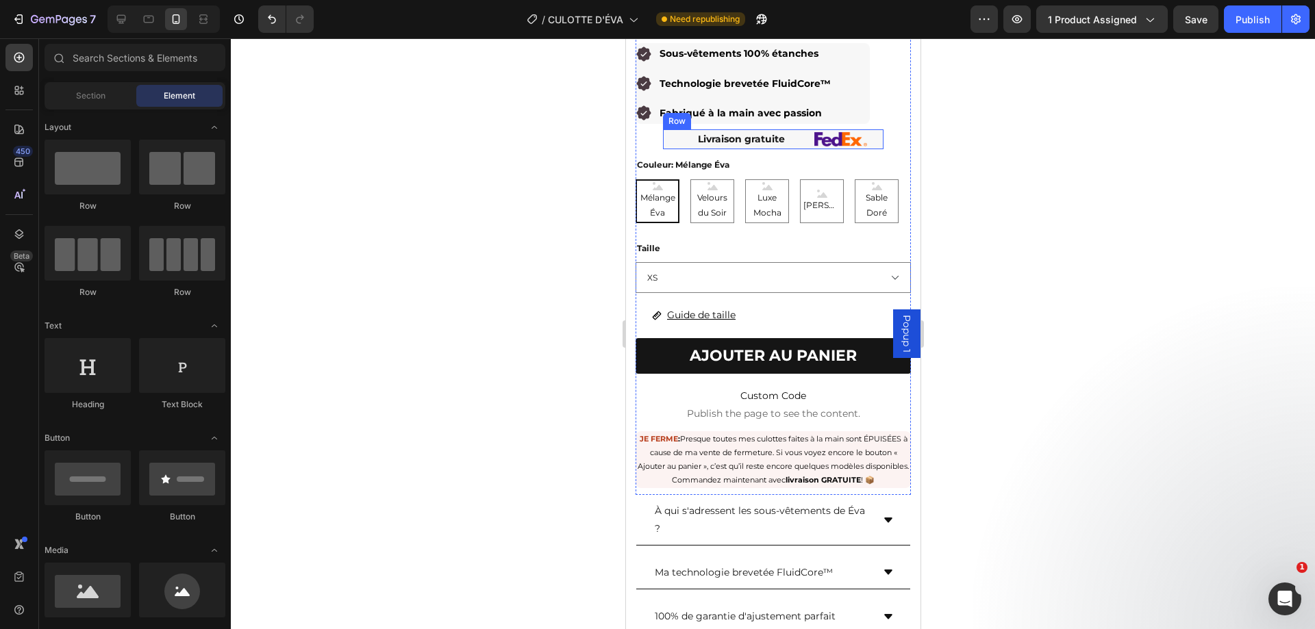
click at [813, 136] on div "Livraison gratuite Text Block Image Row" at bounding box center [772, 139] width 220 height 20
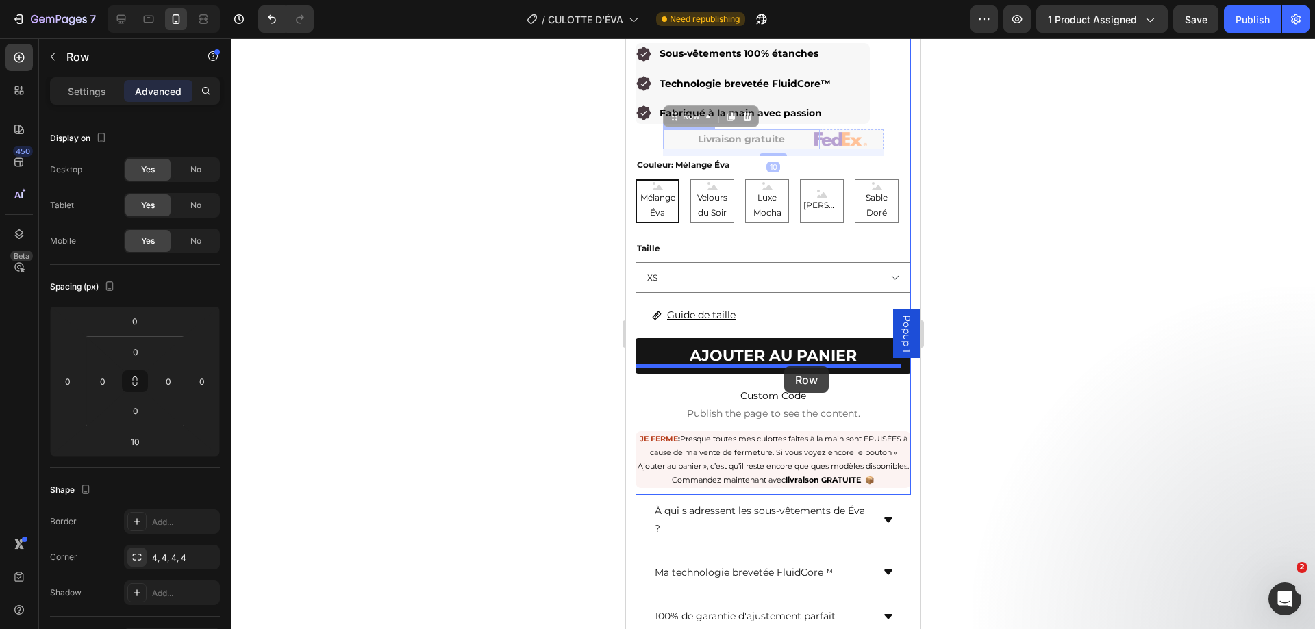
drag, startPoint x: 694, startPoint y: 108, endPoint x: 783, endPoint y: 366, distance: 273.0
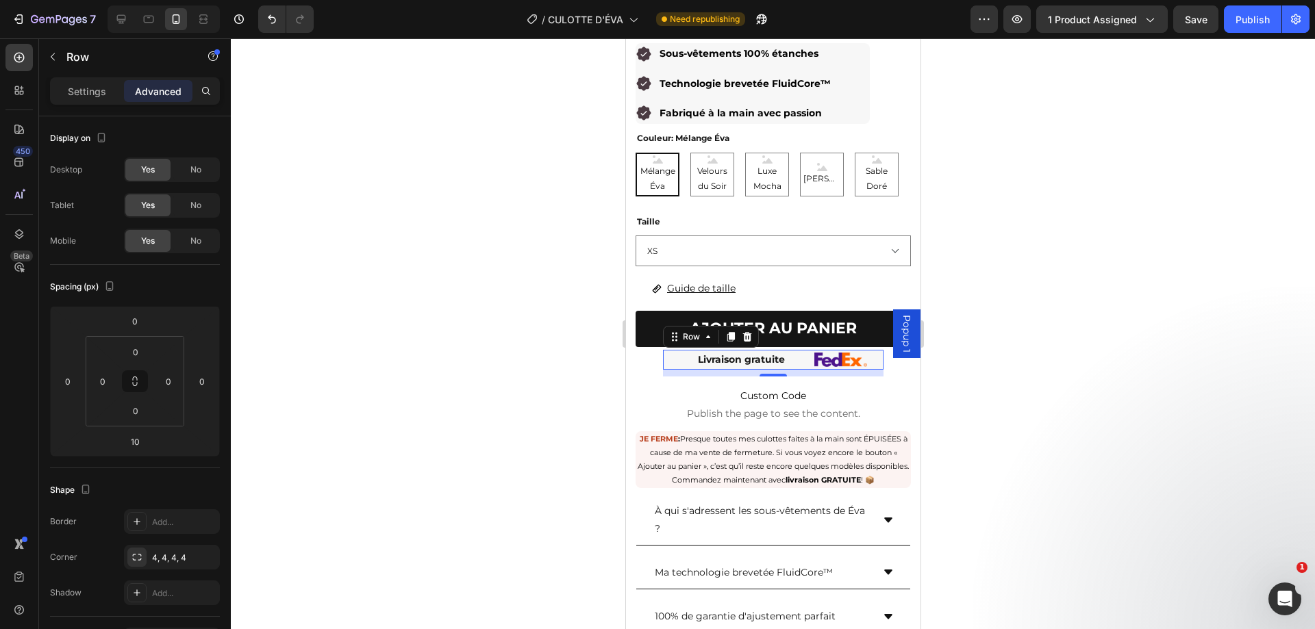
click at [1024, 297] on div at bounding box center [773, 333] width 1084 height 591
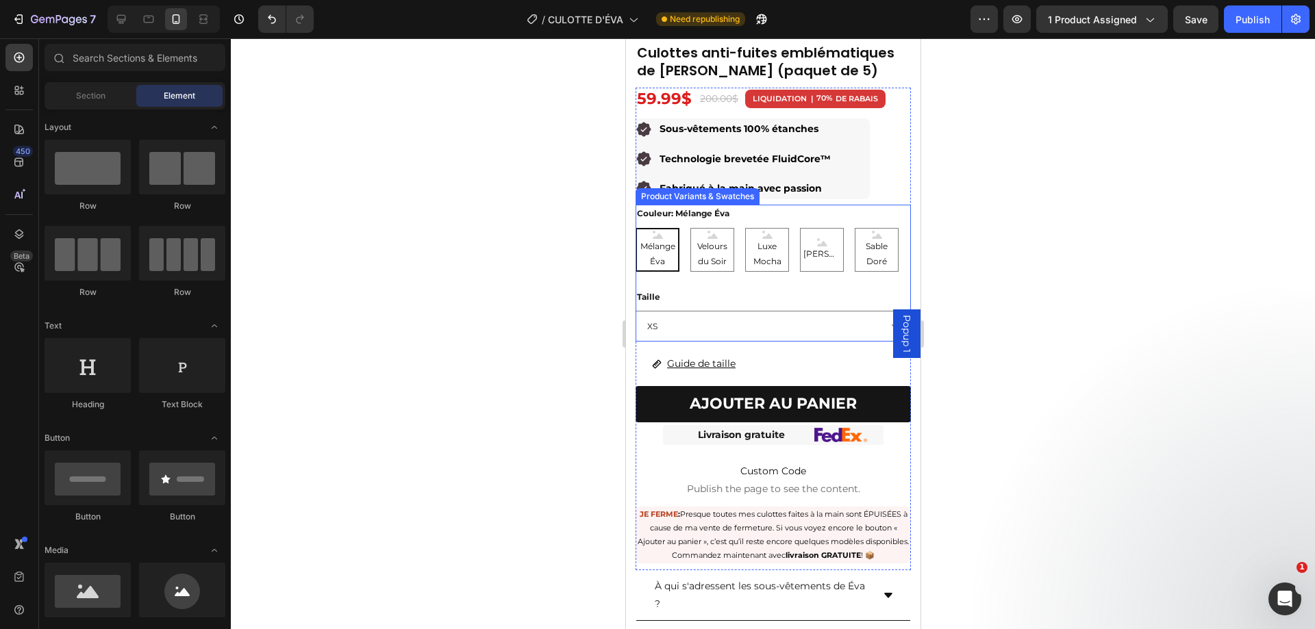
scroll to position [685, 0]
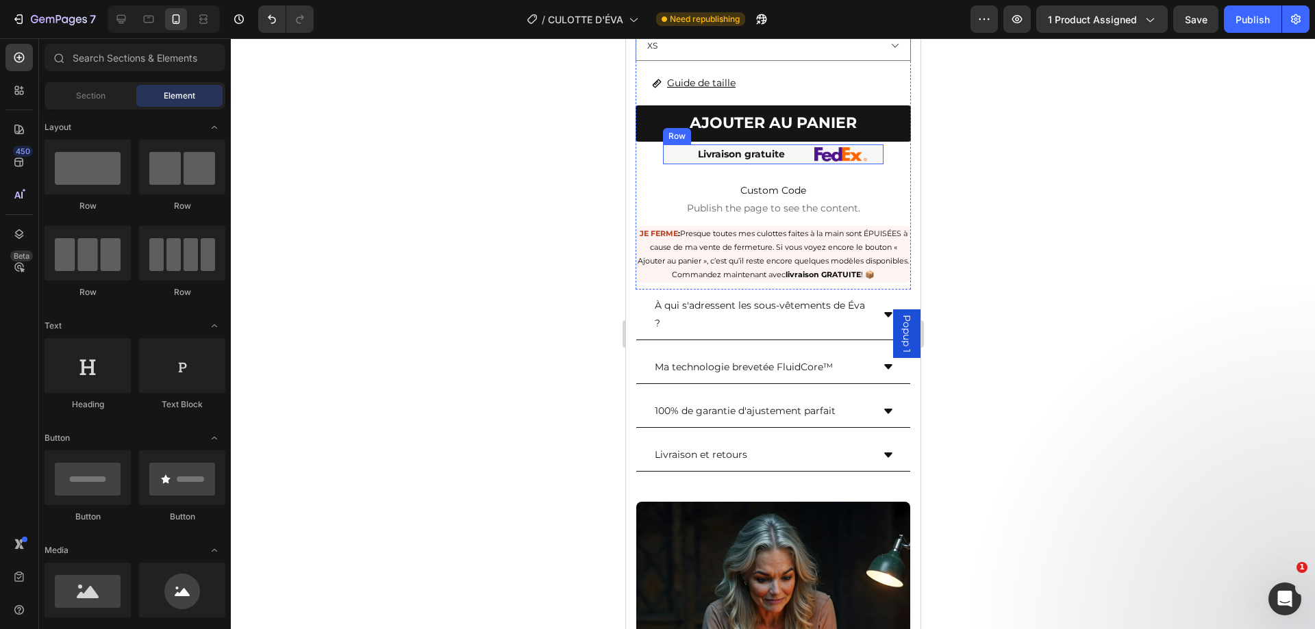
click at [836, 153] on div "Image" at bounding box center [856, 154] width 52 height 20
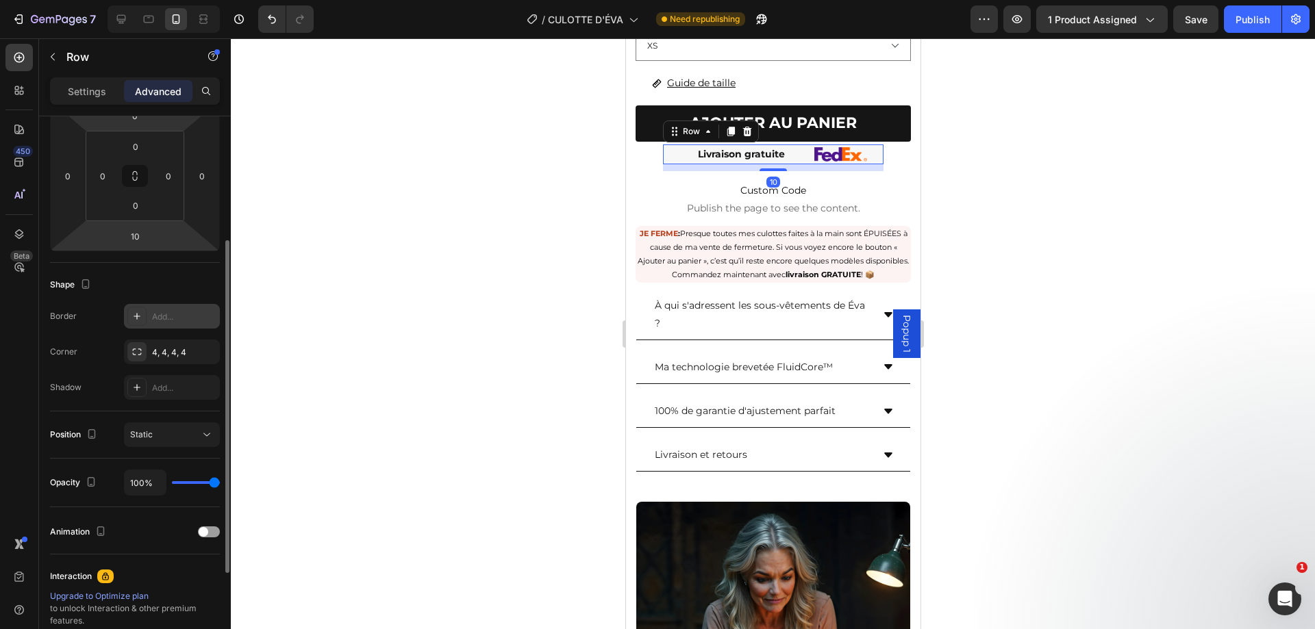
scroll to position [0, 0]
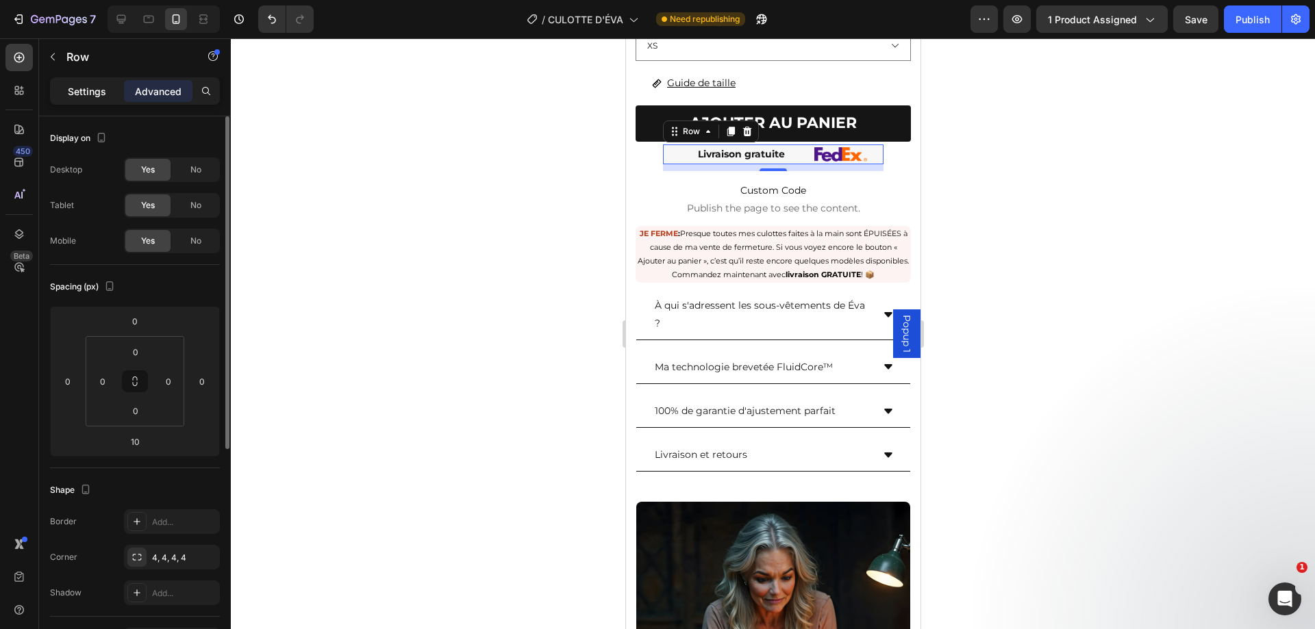
click at [69, 89] on p "Settings" at bounding box center [87, 91] width 38 height 14
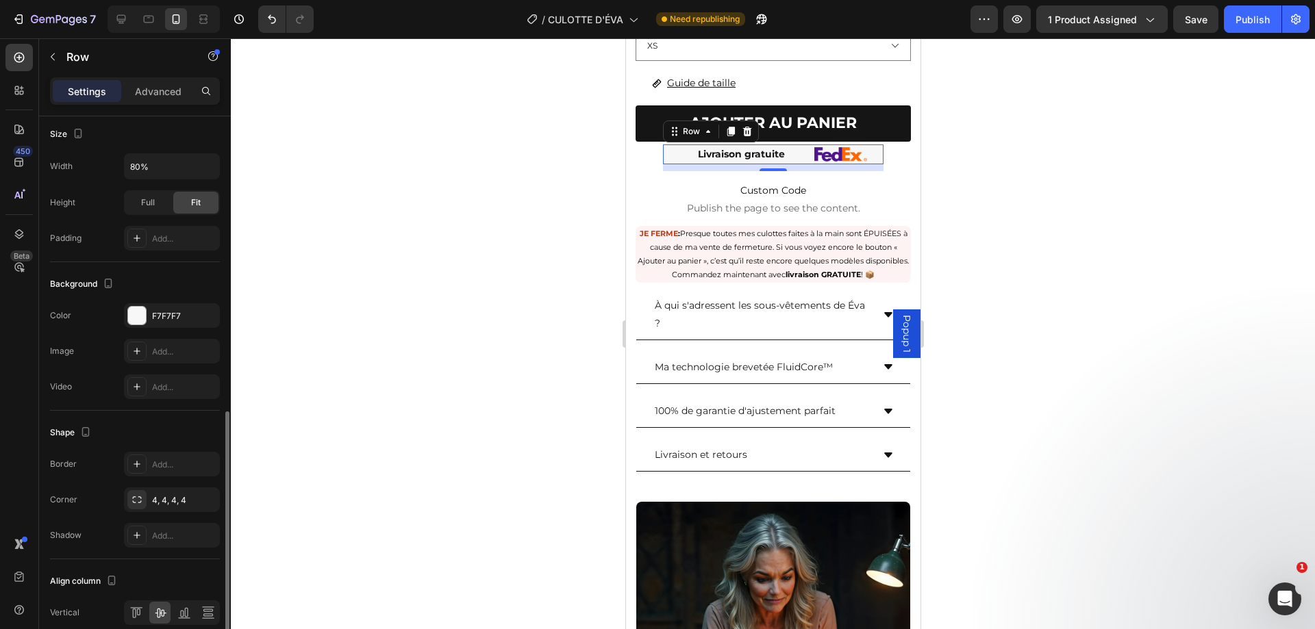
scroll to position [404, 0]
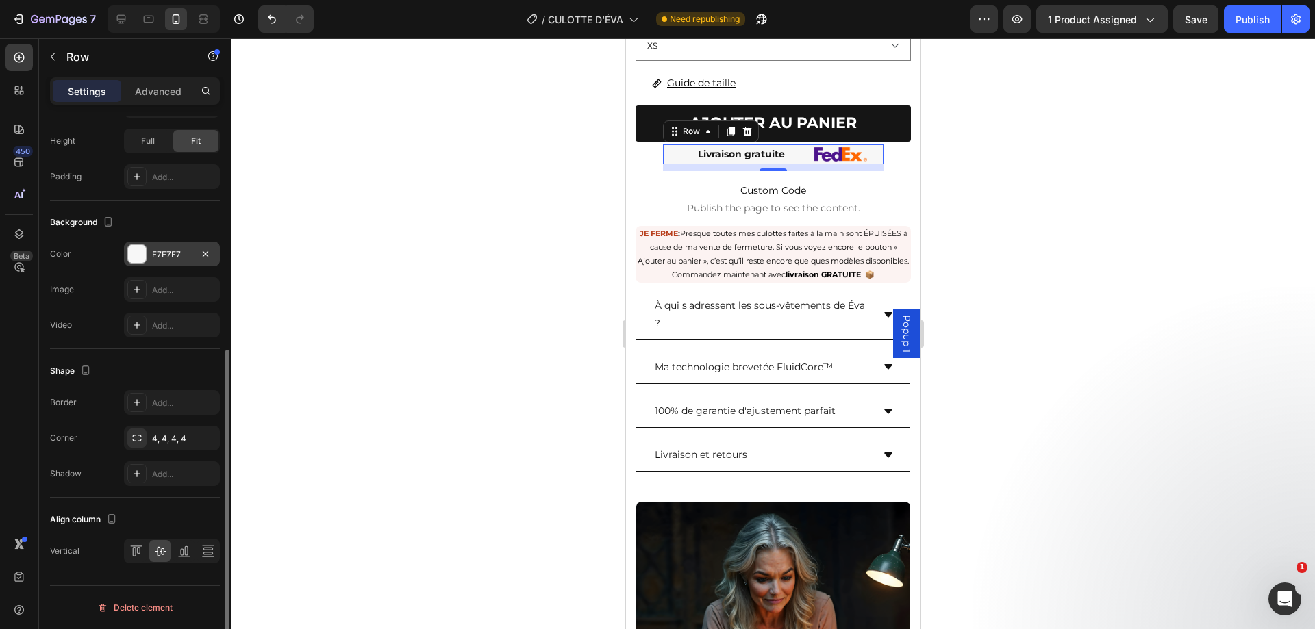
click at [140, 253] on div at bounding box center [137, 254] width 18 height 18
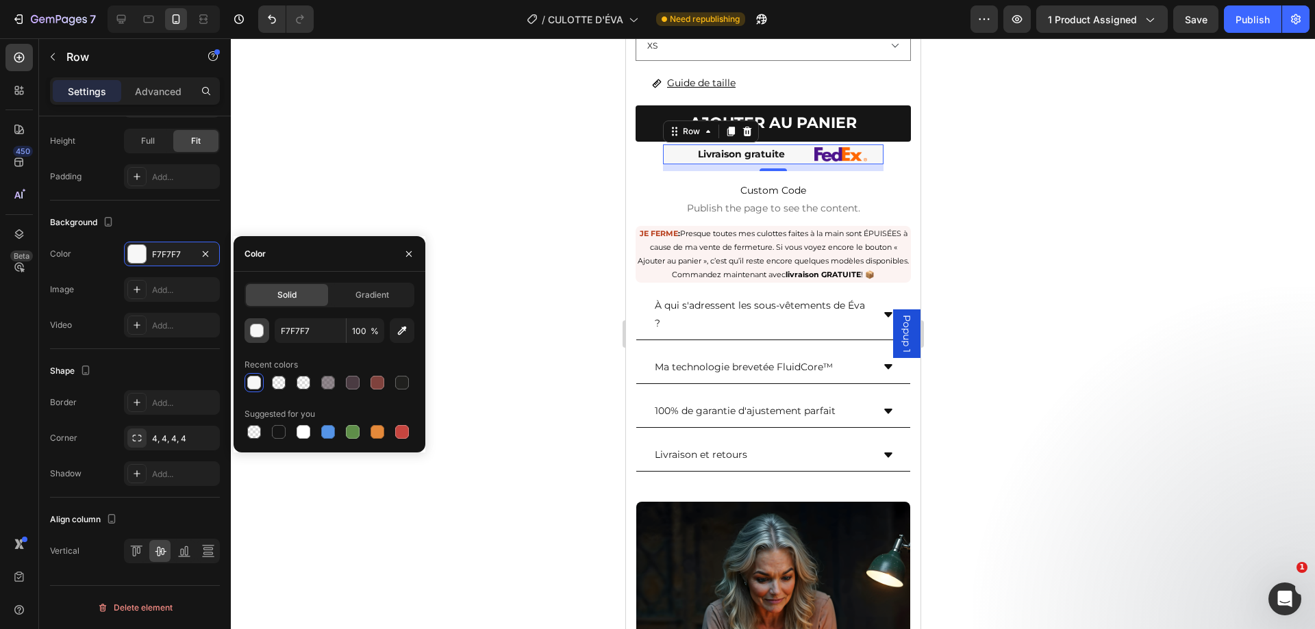
click at [260, 338] on button "button" at bounding box center [256, 330] width 25 height 25
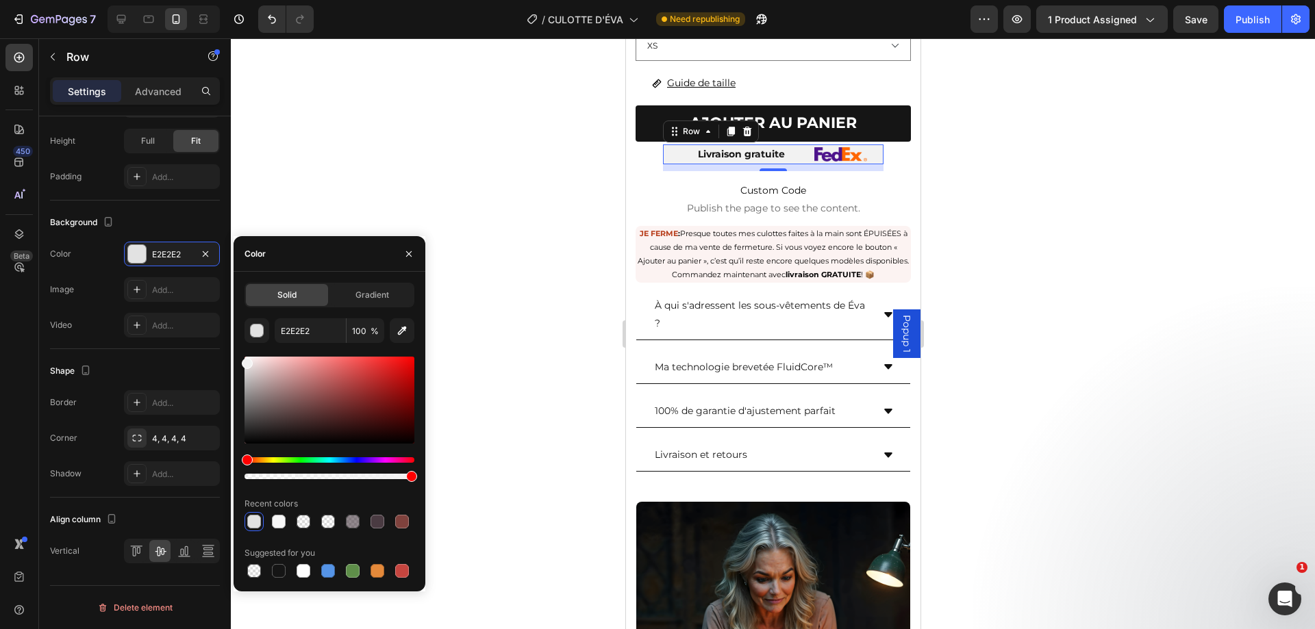
drag, startPoint x: 248, startPoint y: 366, endPoint x: 239, endPoint y: 361, distance: 10.1
click at [239, 361] on div "Solid Gradient E2E2E2 100 % Recent colors Suggested for you" at bounding box center [329, 432] width 192 height 298
click at [240, 364] on div "Solid Gradient F2F2F2 100 % Recent colors Suggested for you" at bounding box center [329, 432] width 192 height 298
type input "E8E8E8"
click at [1104, 184] on div at bounding box center [773, 333] width 1084 height 591
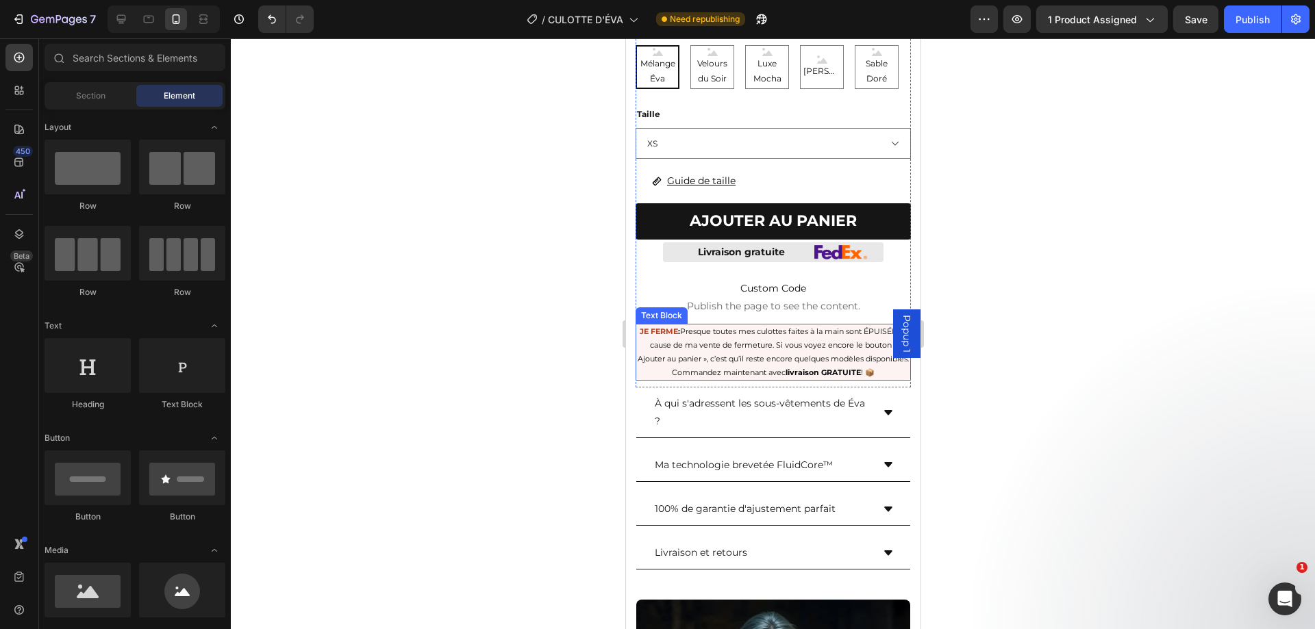
scroll to position [548, 0]
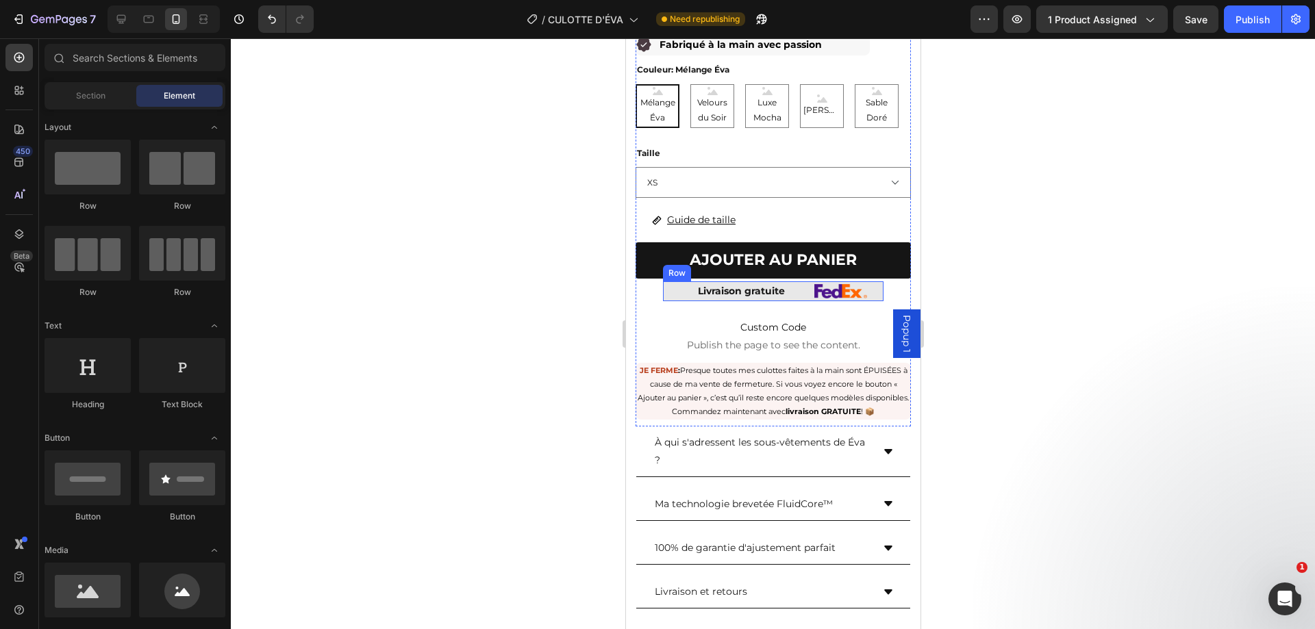
click at [870, 288] on div "Image" at bounding box center [856, 291] width 52 height 20
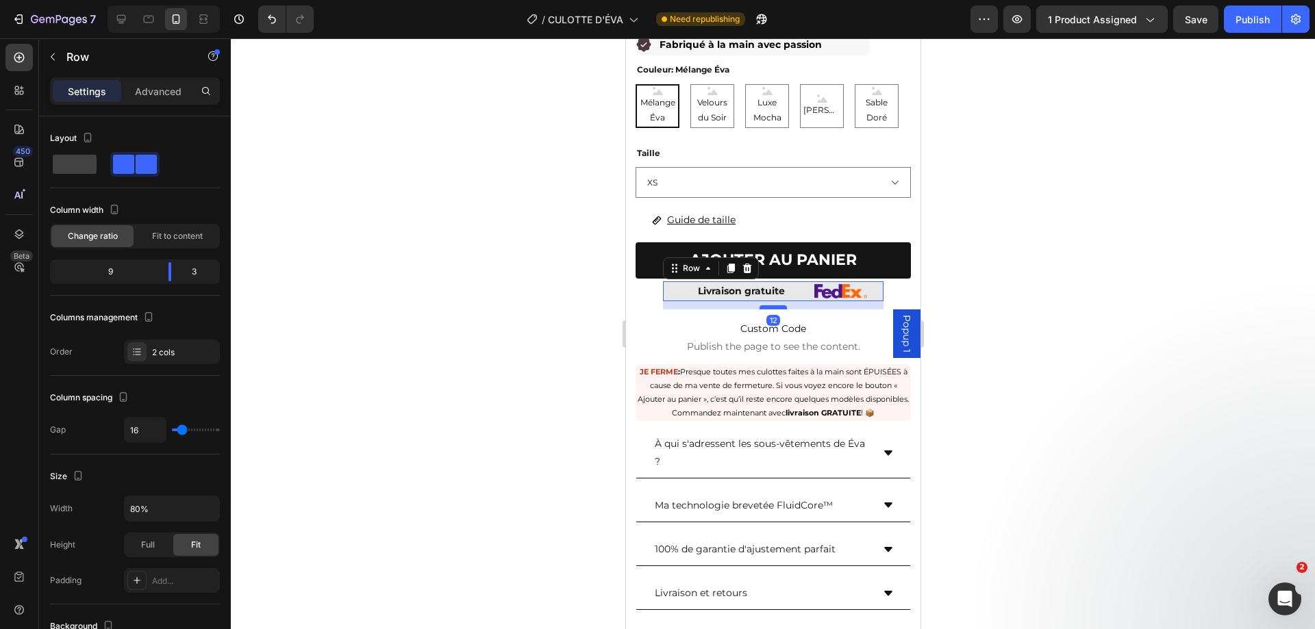
click at [776, 305] on div at bounding box center [772, 307] width 27 height 4
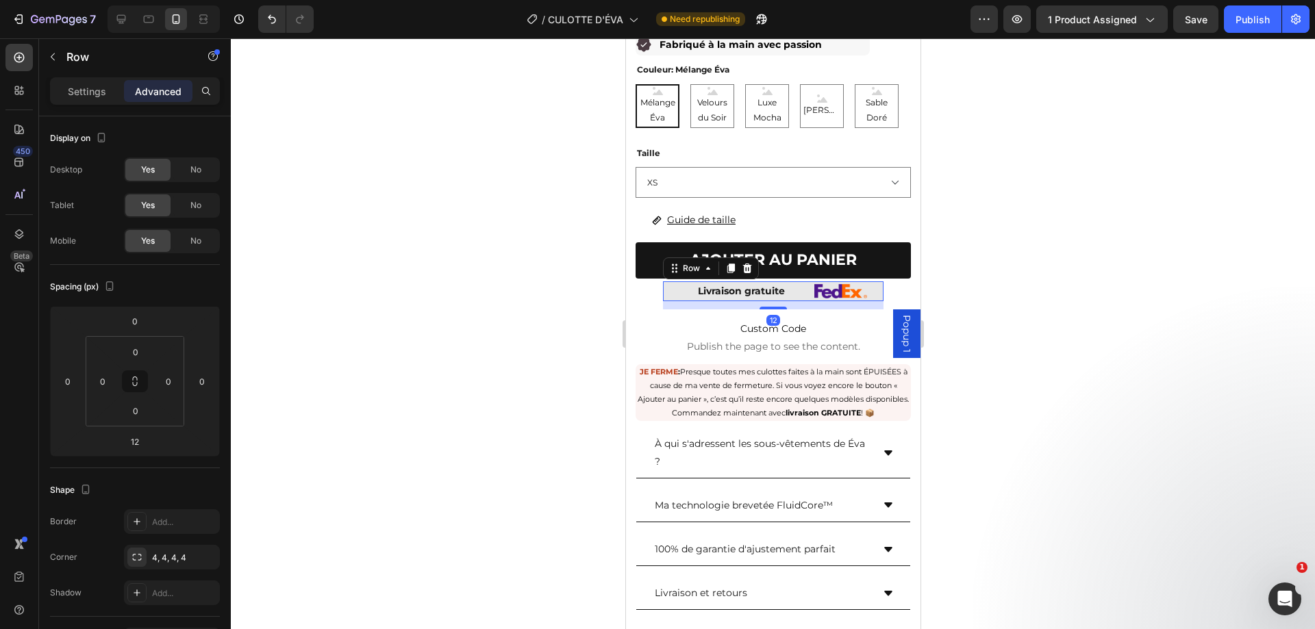
click at [986, 281] on div at bounding box center [773, 333] width 1084 height 591
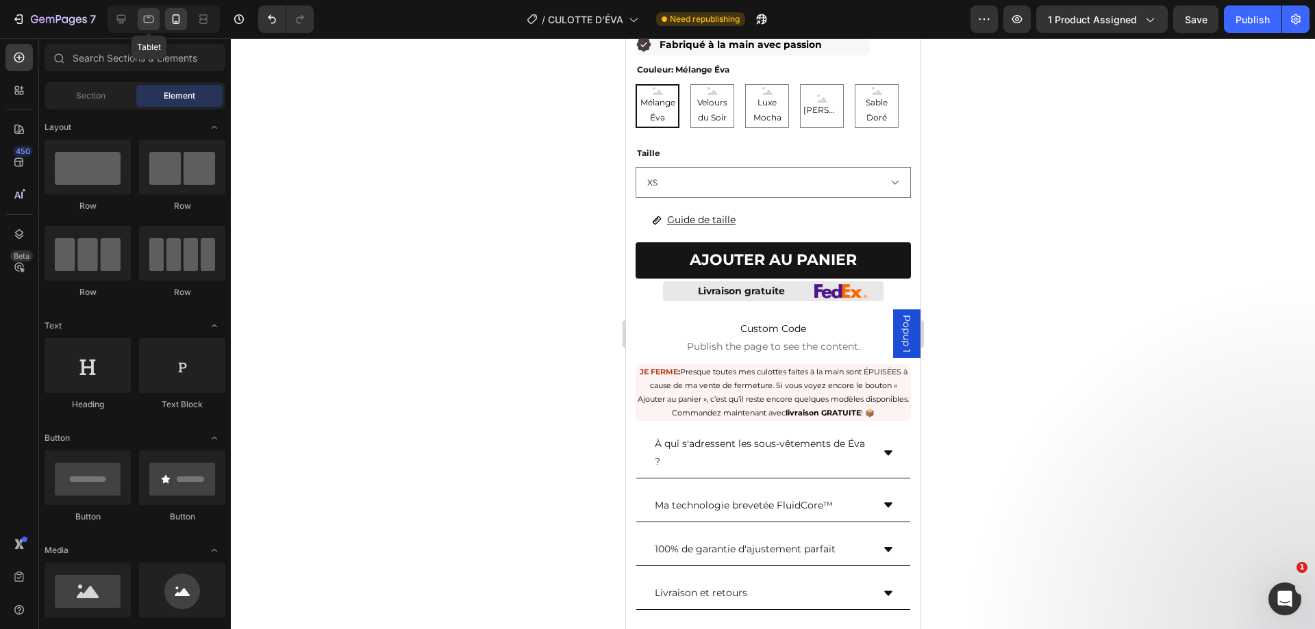
click at [140, 25] on div at bounding box center [149, 19] width 22 height 22
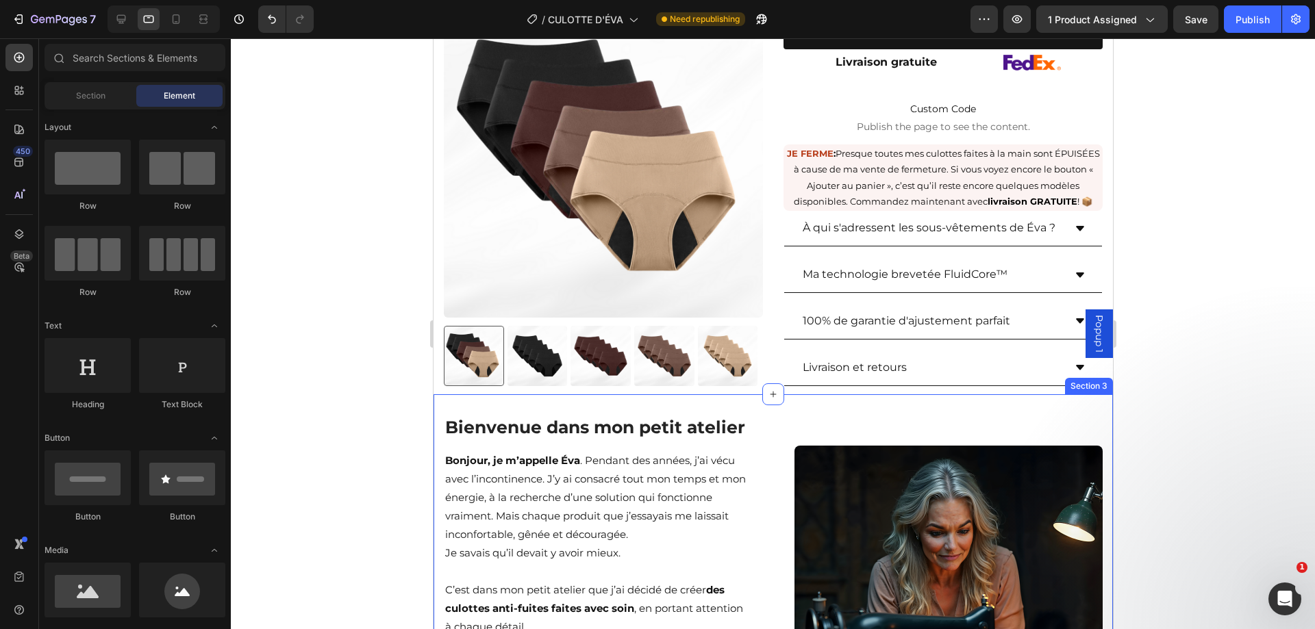
scroll to position [192, 0]
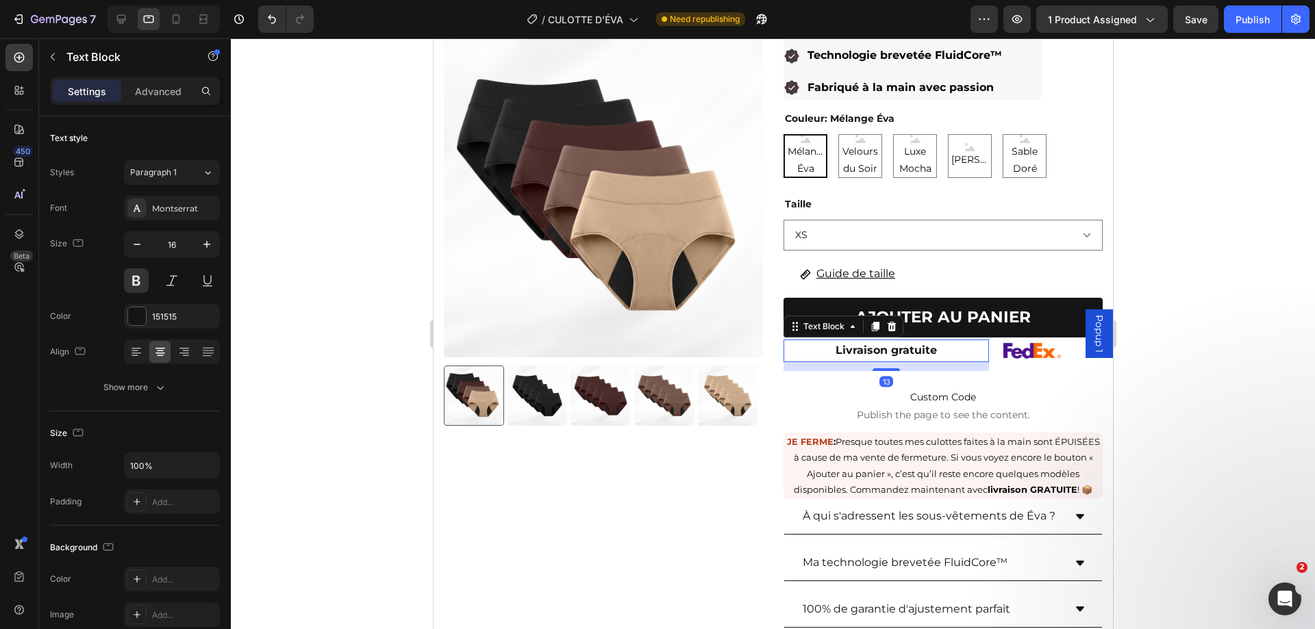
click at [972, 361] on div "Livraison gratuite" at bounding box center [885, 351] width 205 height 23
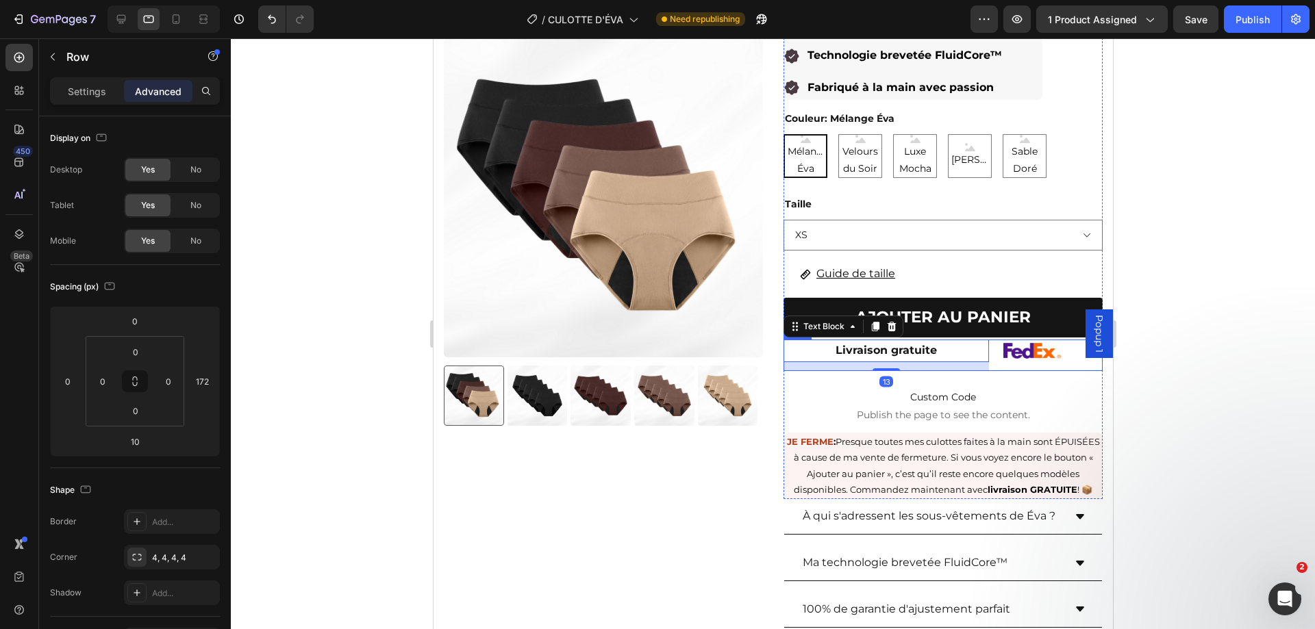
click at [982, 362] on div "Livraison gratuite Text Block 13 Image Row" at bounding box center [942, 355] width 319 height 31
click at [935, 352] on p "Livraison gratuite" at bounding box center [885, 351] width 203 height 20
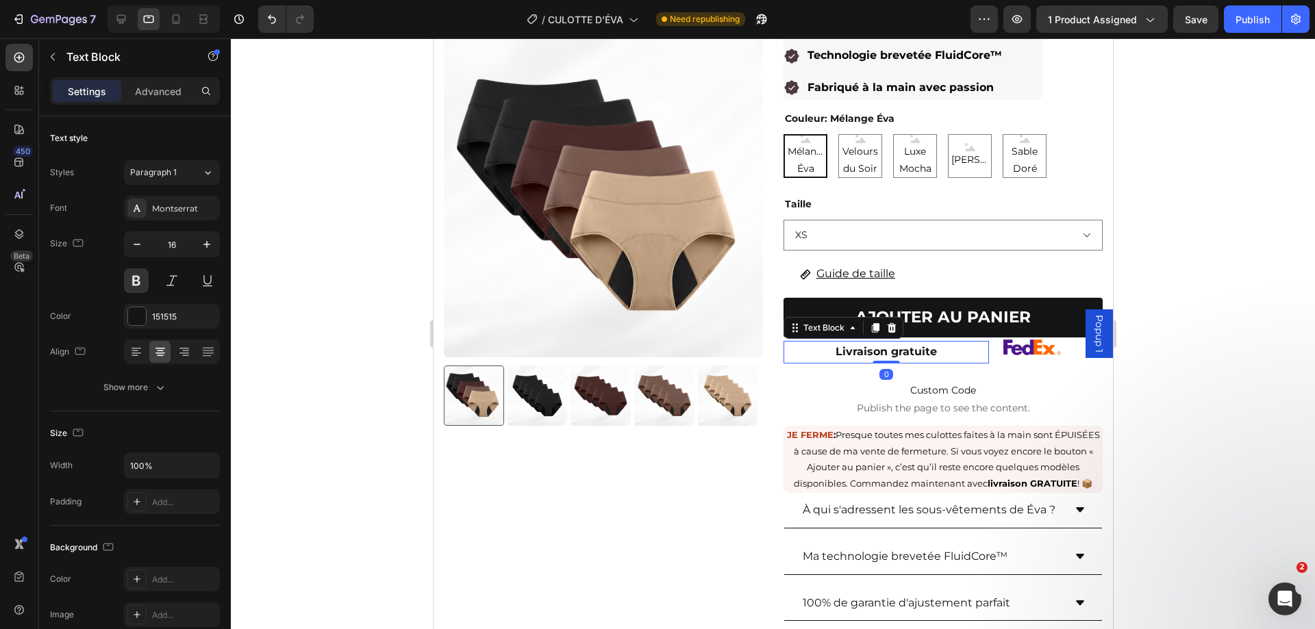
drag, startPoint x: 887, startPoint y: 370, endPoint x: 987, endPoint y: 362, distance: 101.0
click at [889, 344] on div "Livraison gratuite Text Block 0" at bounding box center [885, 352] width 205 height 23
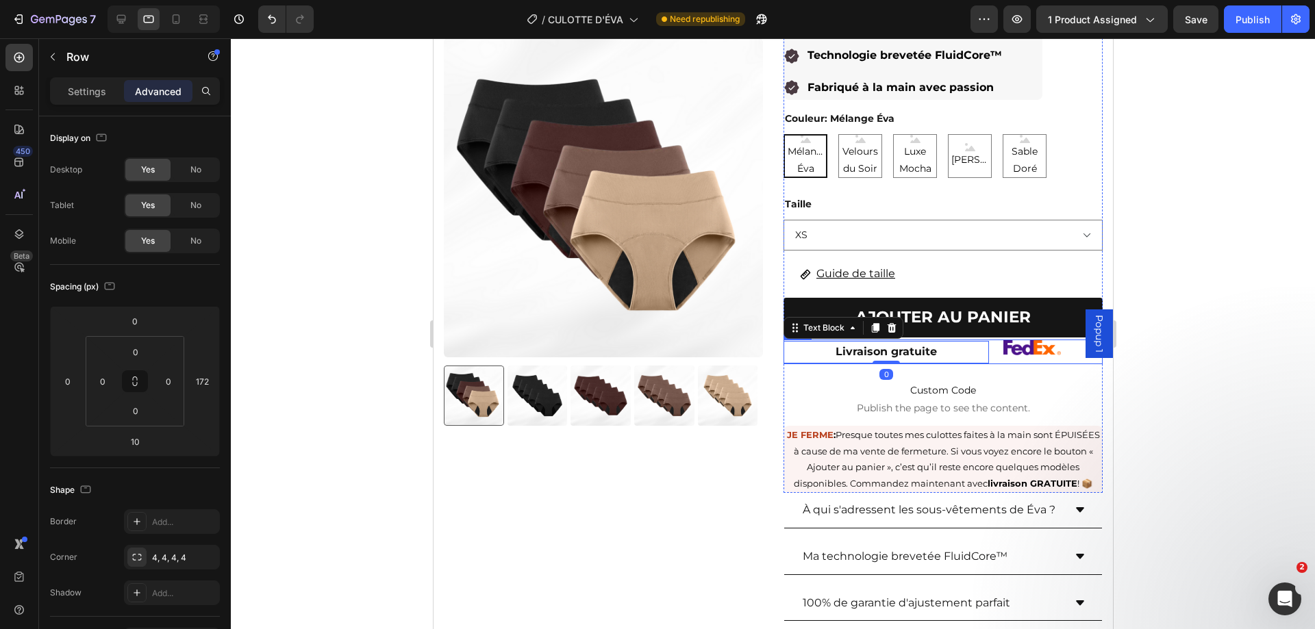
click at [1011, 357] on div "Image" at bounding box center [1050, 352] width 103 height 25
click at [1028, 357] on div "Image" at bounding box center [1050, 352] width 103 height 25
click at [1032, 351] on img at bounding box center [1031, 348] width 58 height 16
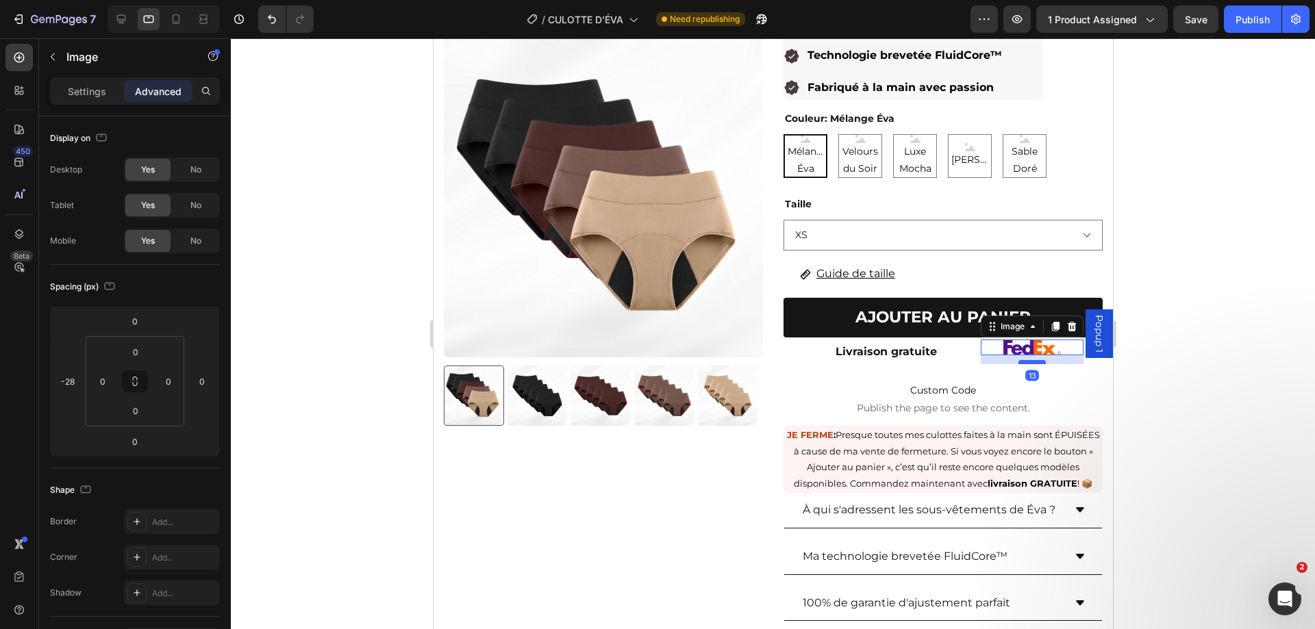
click at [1026, 364] on div at bounding box center [1030, 362] width 27 height 4
drag, startPoint x: 1026, startPoint y: 362, endPoint x: 1006, endPoint y: 349, distance: 23.2
click at [1027, 349] on div "Image 0" at bounding box center [1031, 351] width 103 height 16
type input "0"
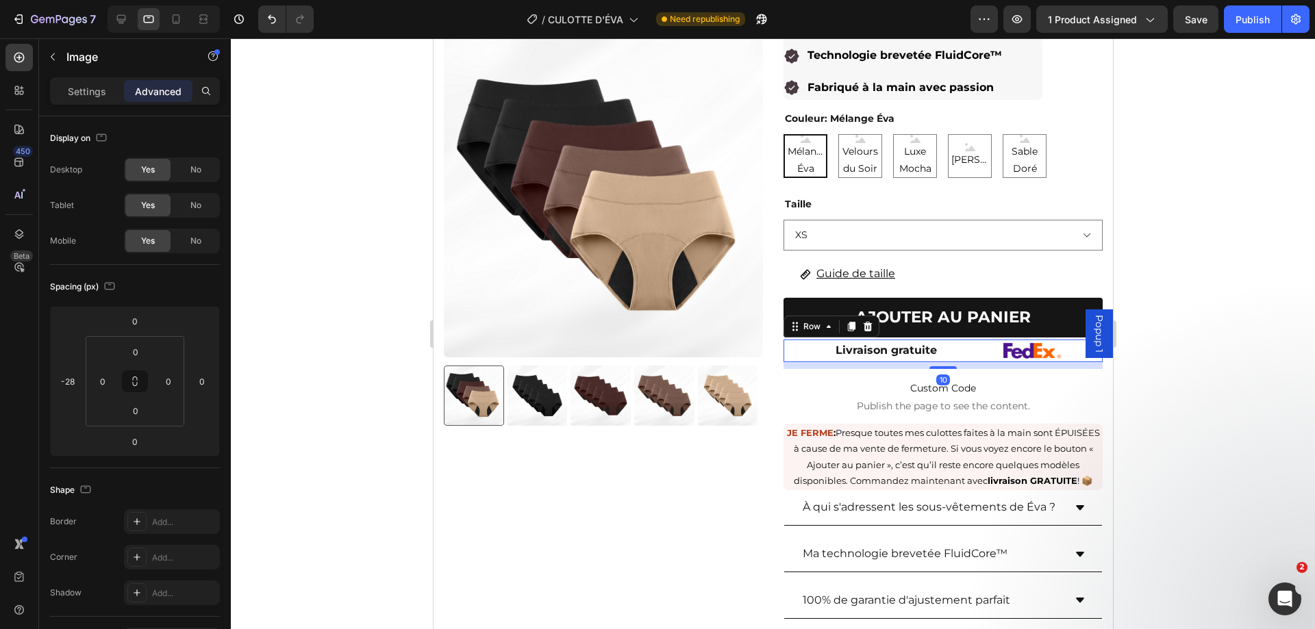
click at [983, 361] on div "Livraison gratuite Text Block Image Row 10" at bounding box center [942, 351] width 319 height 23
click at [938, 368] on div at bounding box center [941, 368] width 27 height 4
type input "12"
click at [90, 88] on p "Settings" at bounding box center [87, 91] width 38 height 14
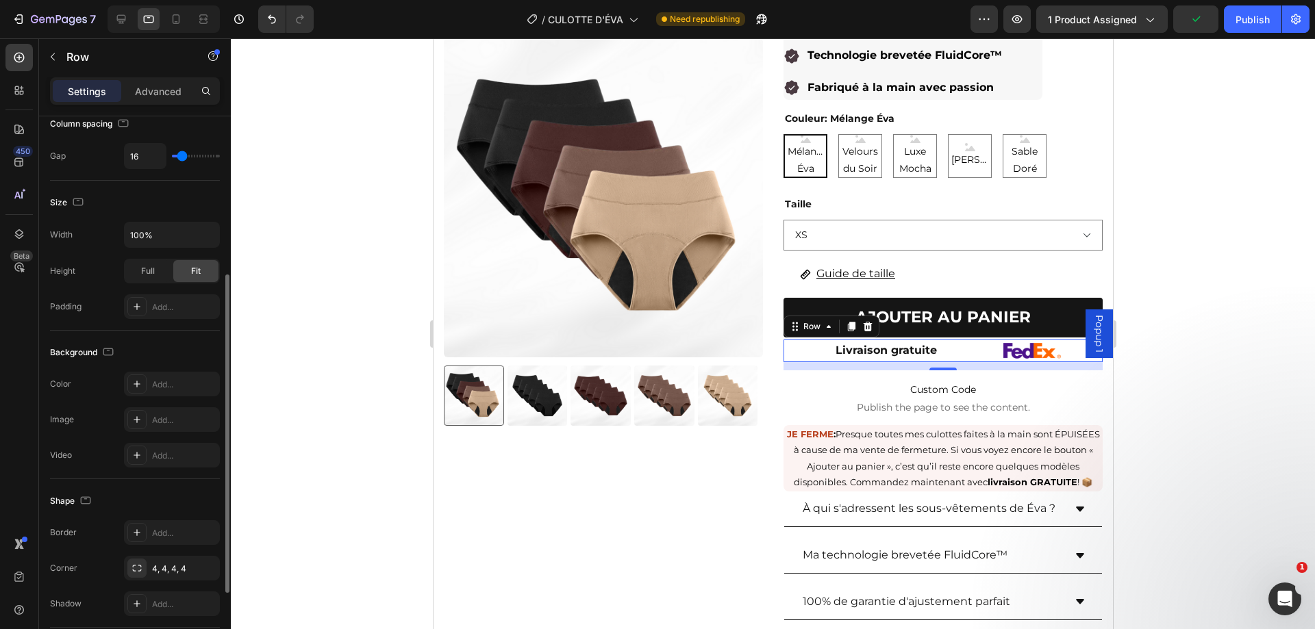
scroll to position [404, 0]
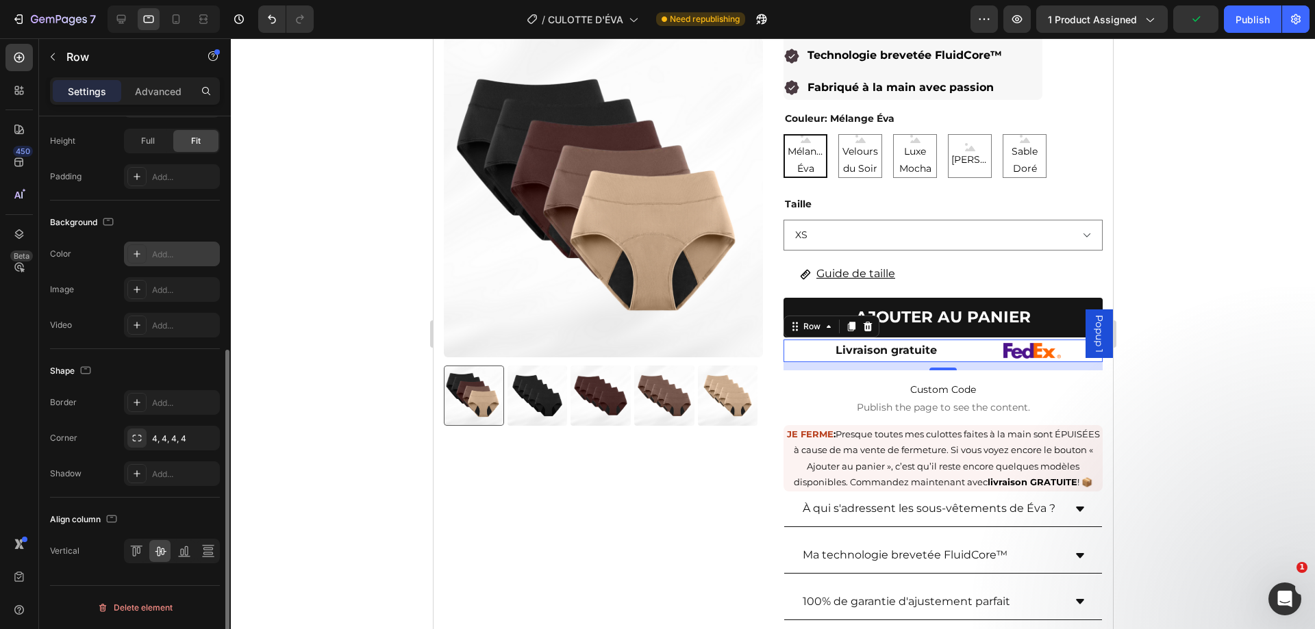
click at [140, 252] on icon at bounding box center [136, 254] width 11 height 11
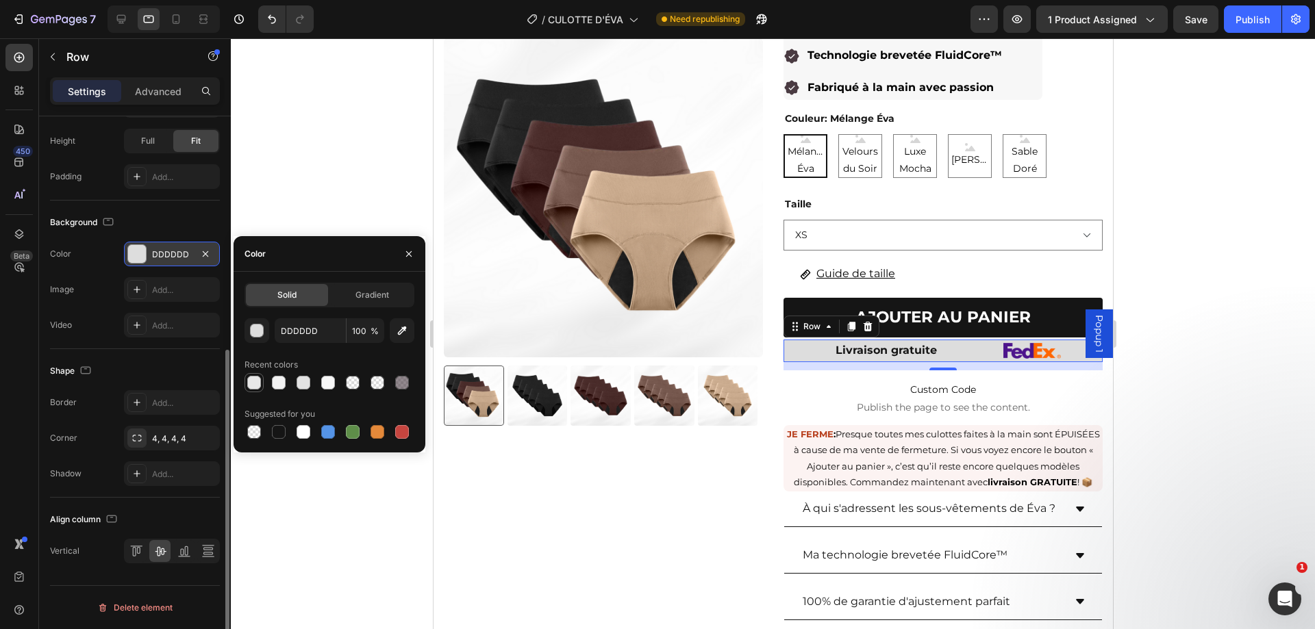
click at [257, 377] on div at bounding box center [254, 383] width 14 height 14
type input "E8E8E8"
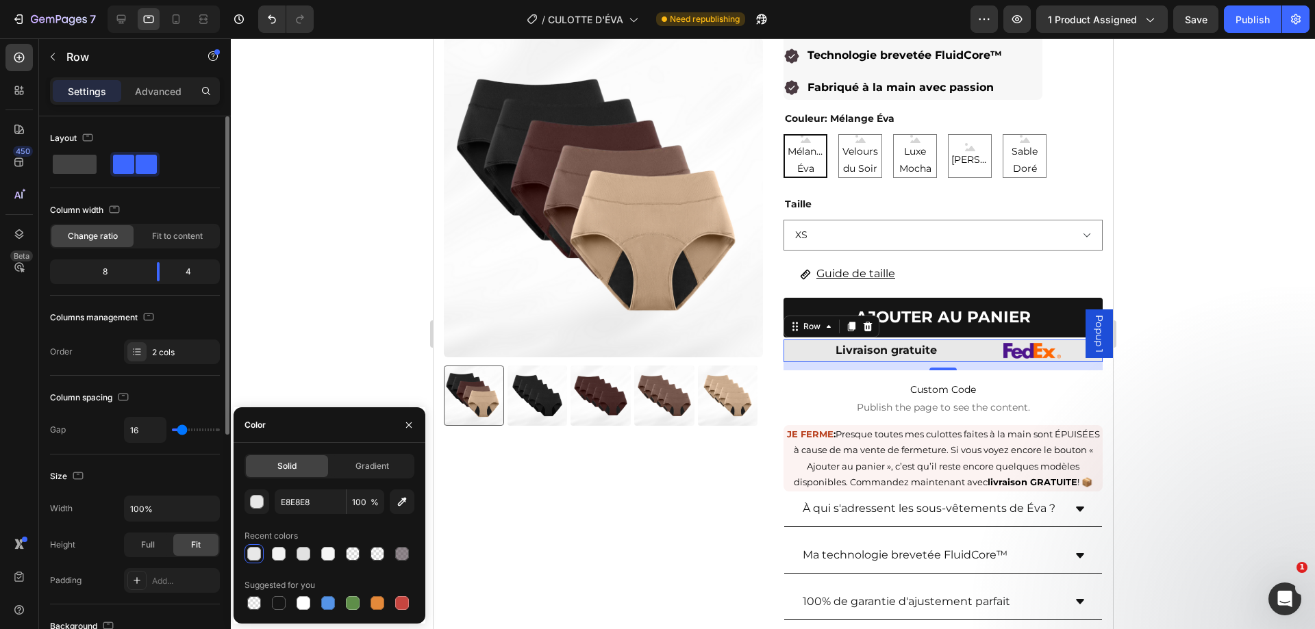
scroll to position [137, 0]
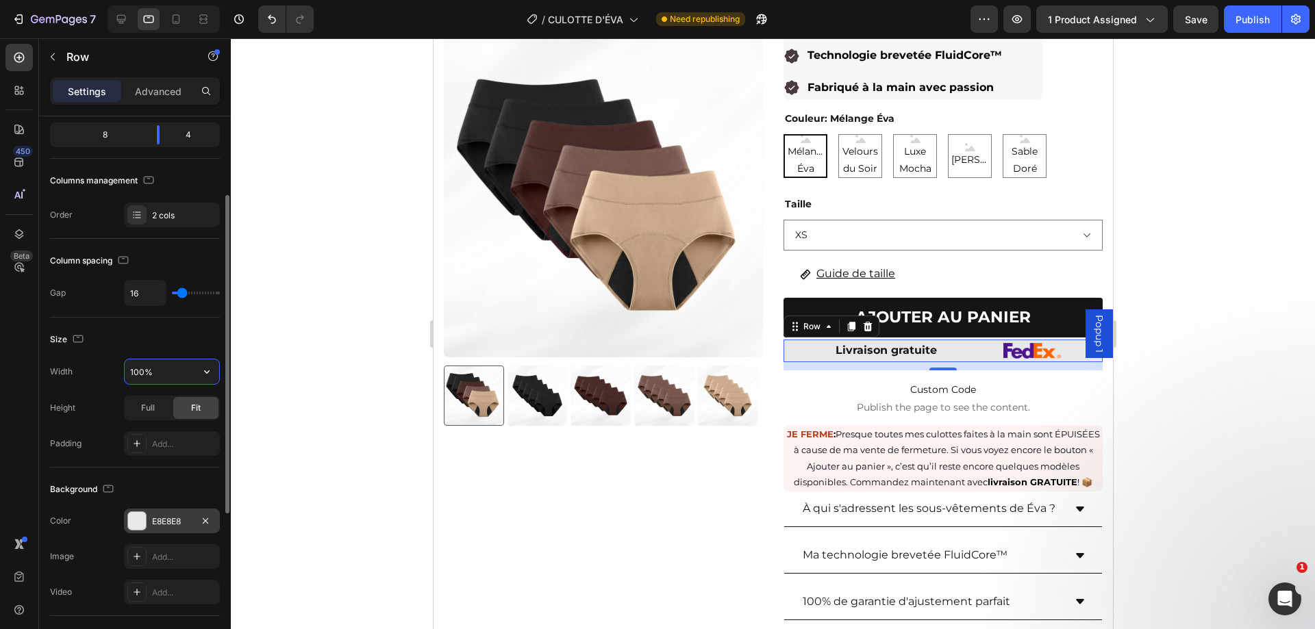
click at [148, 367] on input "100%" at bounding box center [172, 371] width 94 height 25
click at [963, 361] on div "Livraison gratuite Text Block Image Row 12" at bounding box center [926, 351] width 287 height 23
click at [142, 368] on input "90%" at bounding box center [172, 371] width 94 height 25
type input "80%"
click at [939, 362] on div "12" at bounding box center [910, 366] width 255 height 8
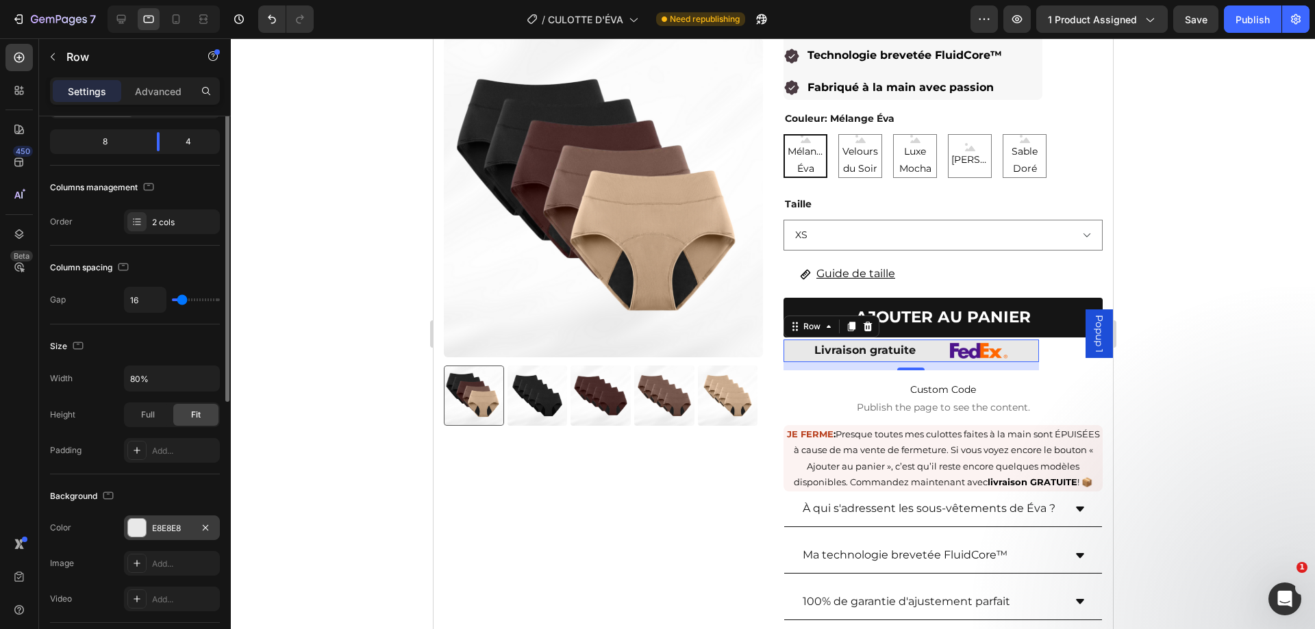
scroll to position [62, 0]
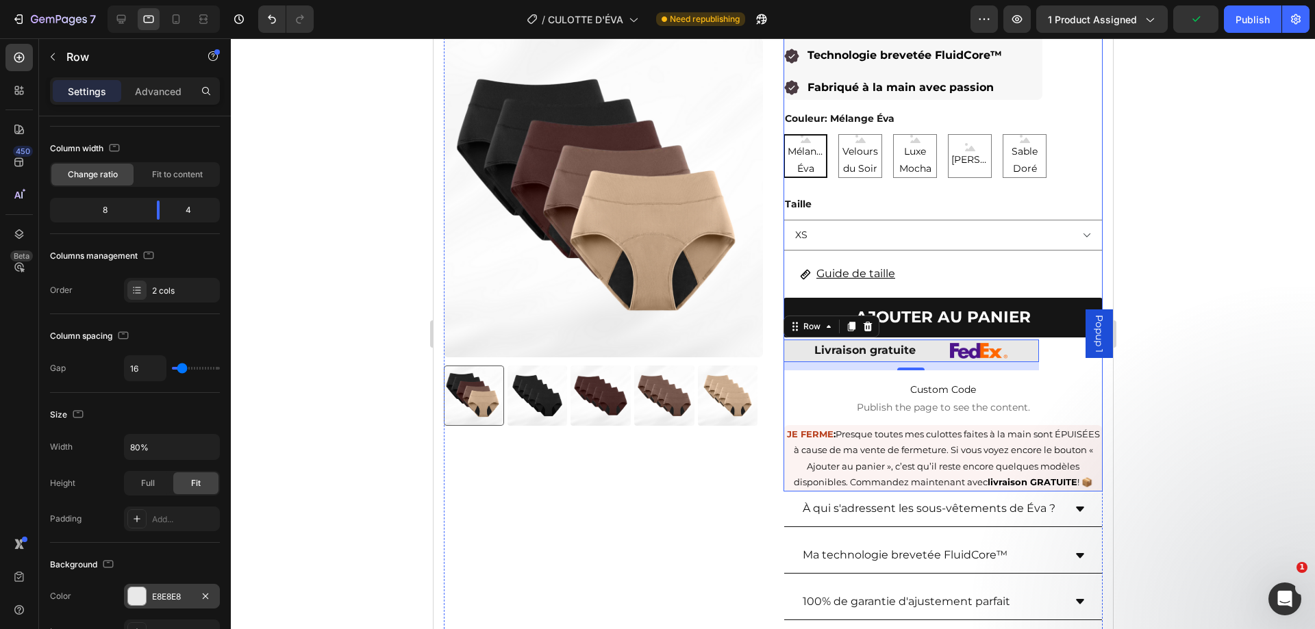
click at [1046, 357] on div "Culottes anti-fuites emblématiques de ÉVA (paquet de 5) Product Title 59.99$ Pr…" at bounding box center [942, 206] width 319 height 570
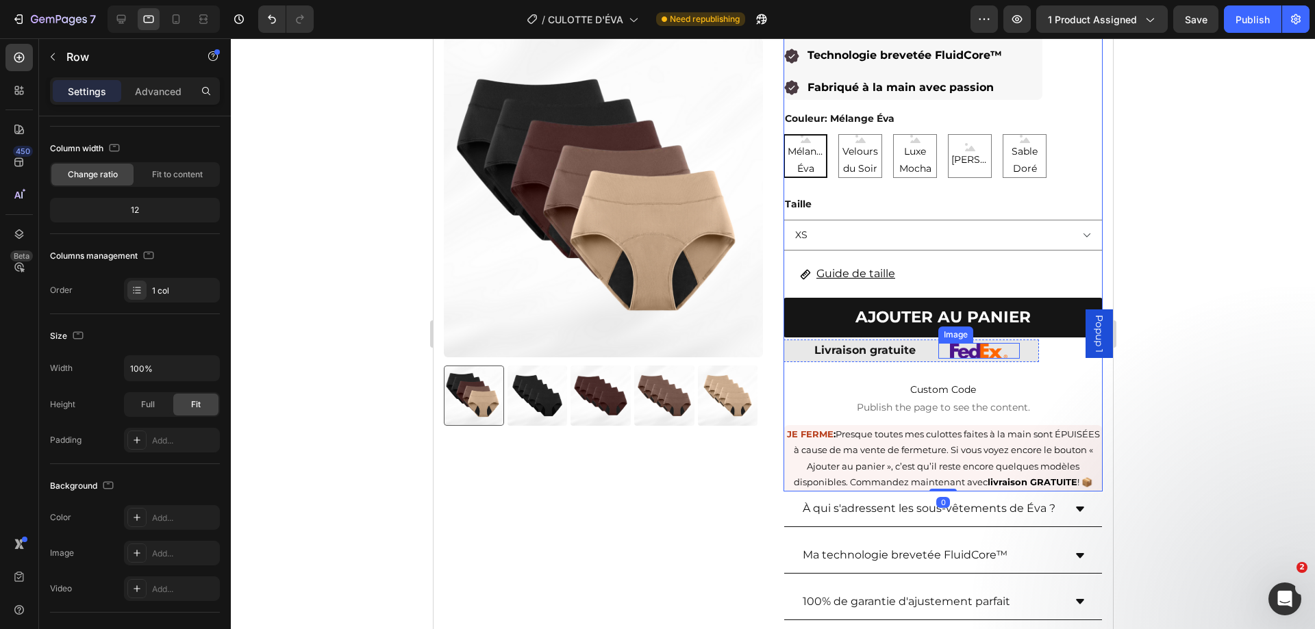
click at [937, 359] on div at bounding box center [977, 351] width 81 height 16
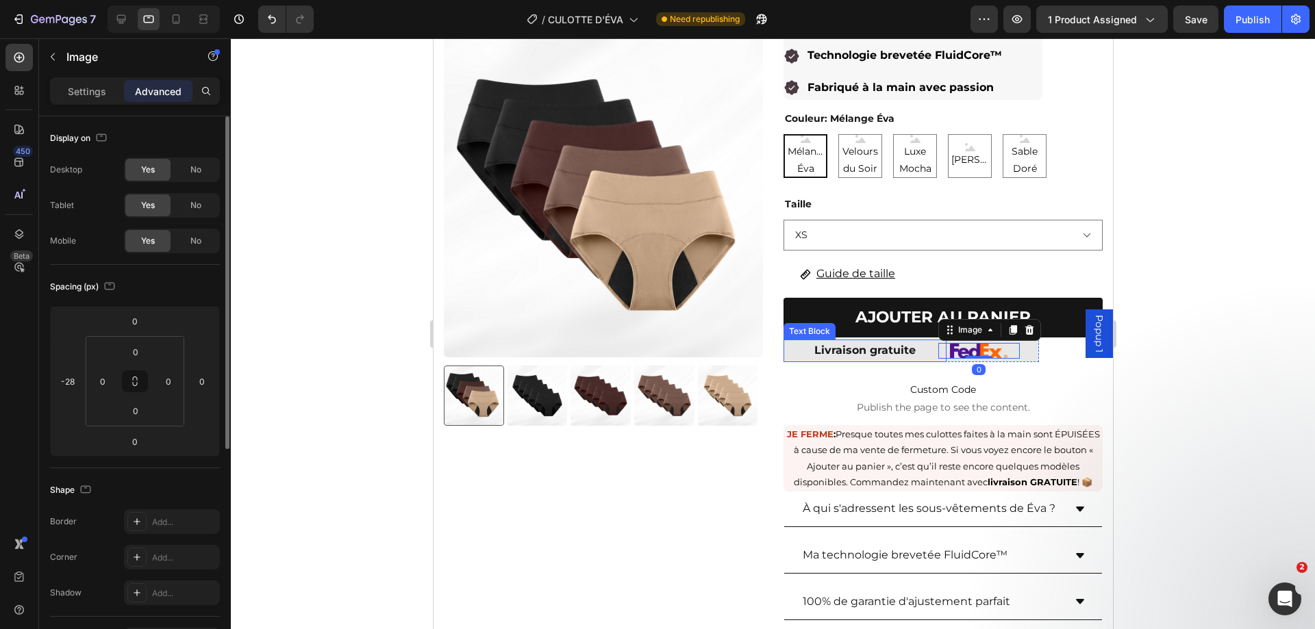
click at [935, 361] on div "Livraison gratuite" at bounding box center [864, 351] width 163 height 23
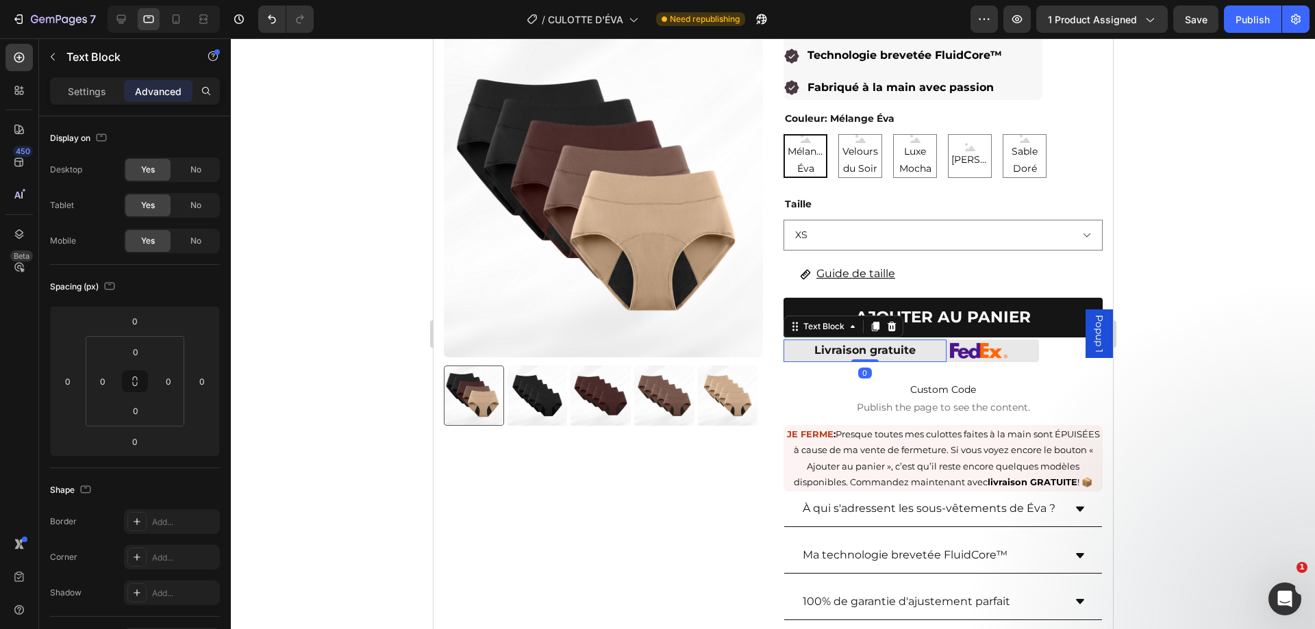
click at [176, 25] on icon at bounding box center [176, 19] width 14 height 14
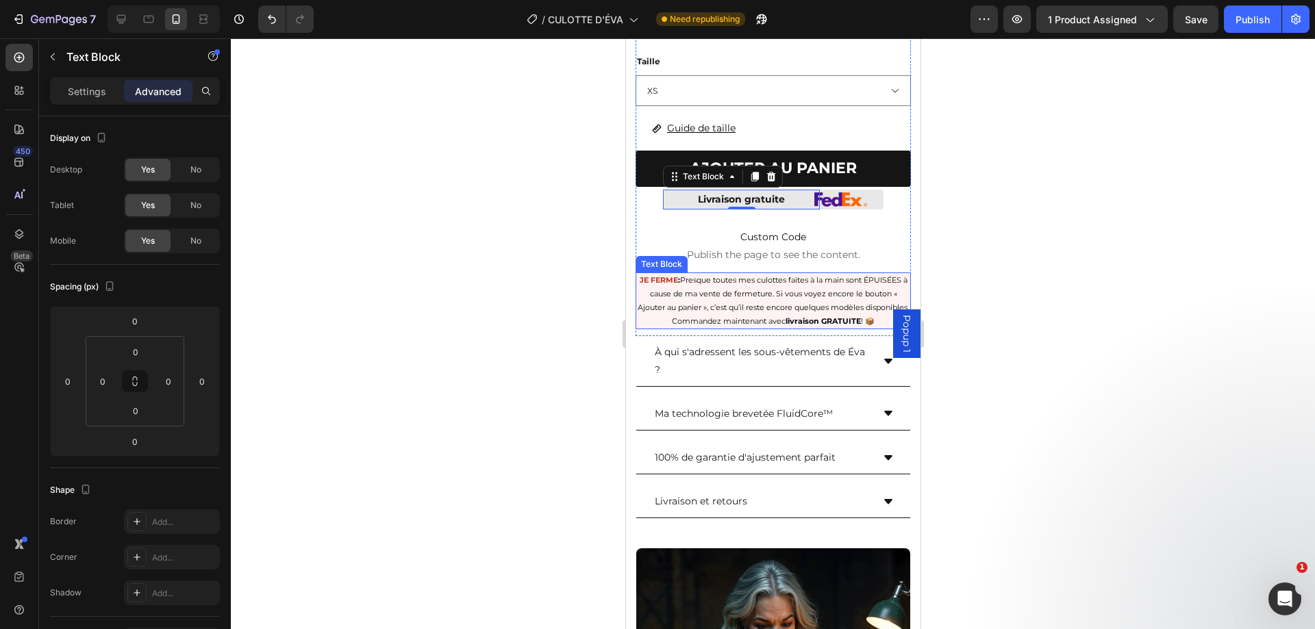
scroll to position [596, 0]
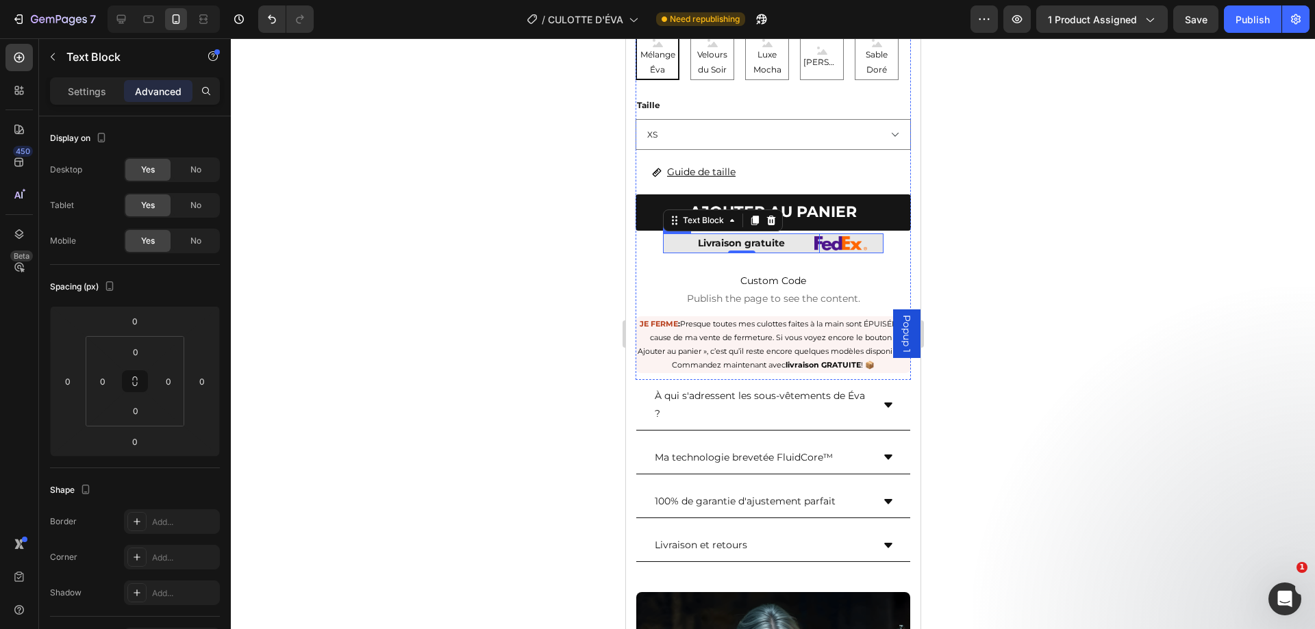
click at [824, 243] on div "Livraison gratuite Text Block 0 Image Row" at bounding box center [772, 243] width 220 height 20
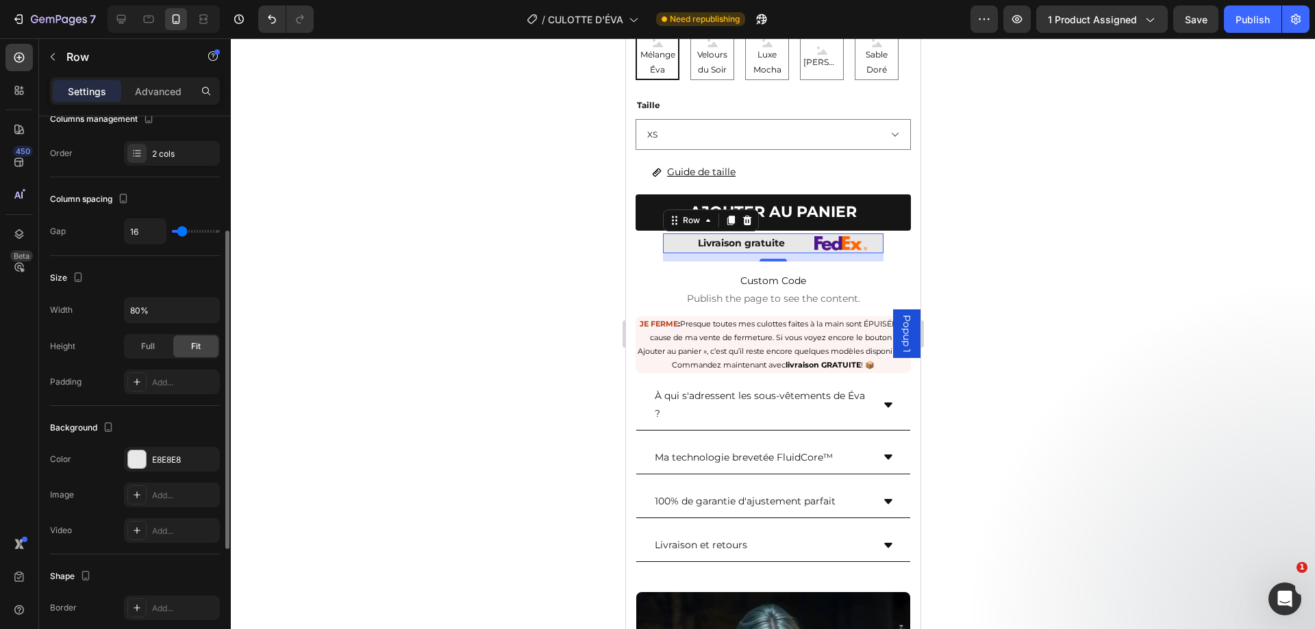
scroll to position [130, 0]
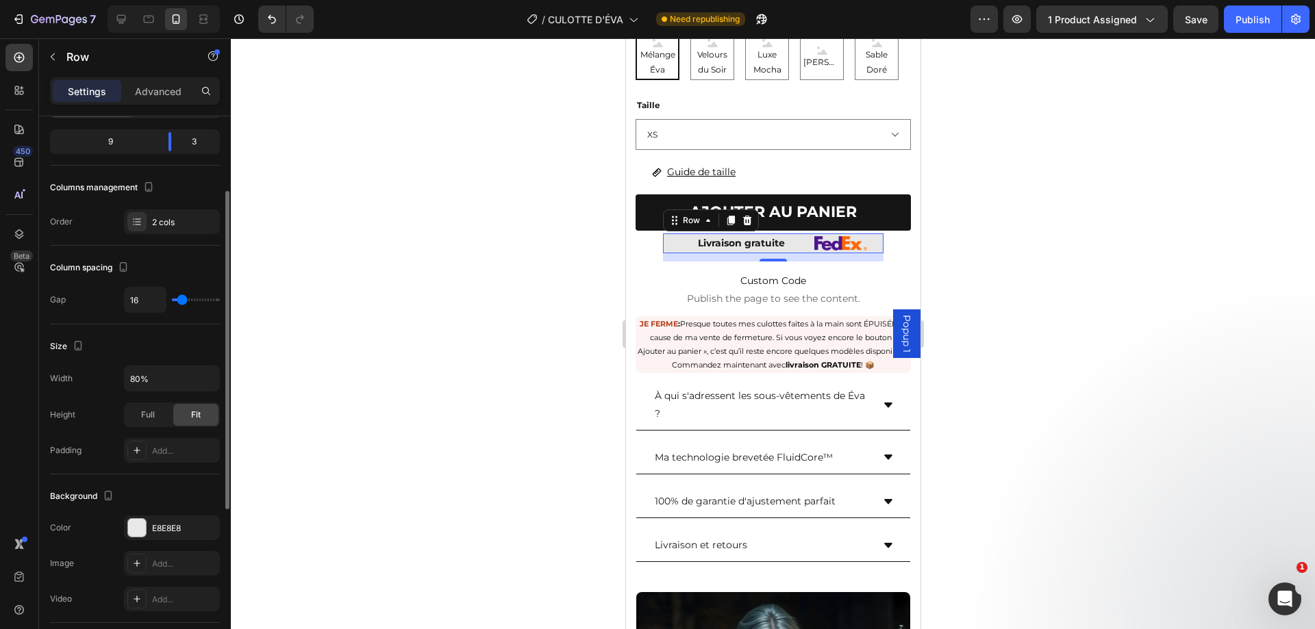
type input "13"
type input "11"
type input "9"
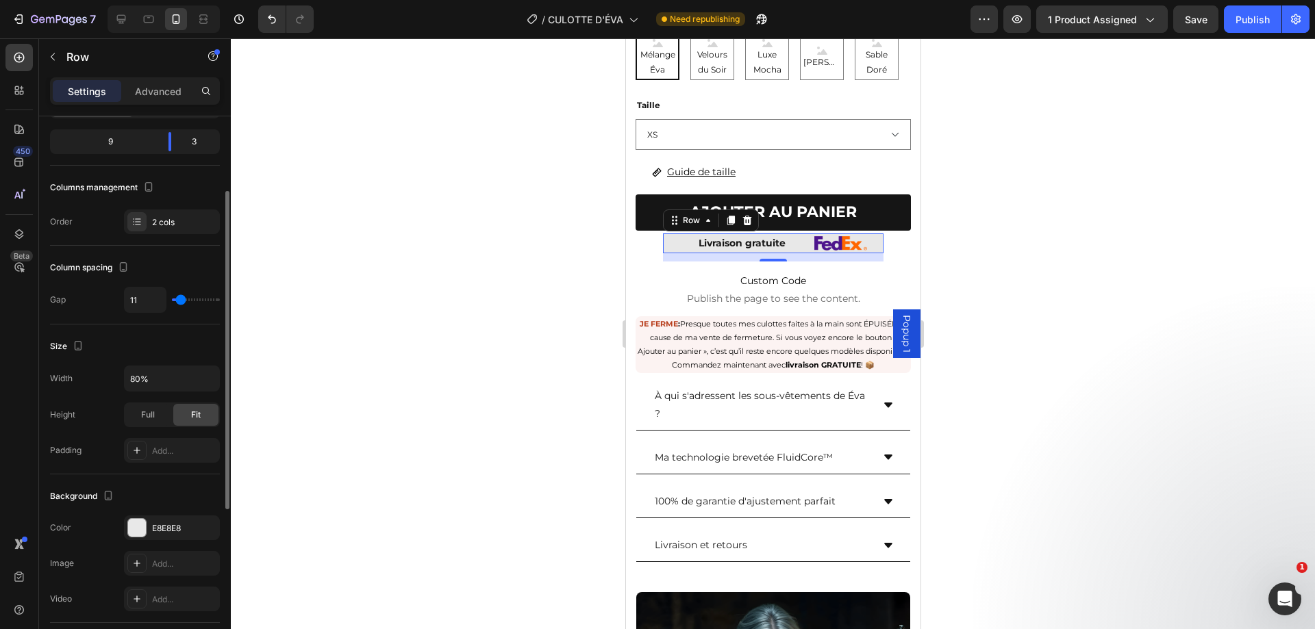
type input "9"
type input "4"
type input "2"
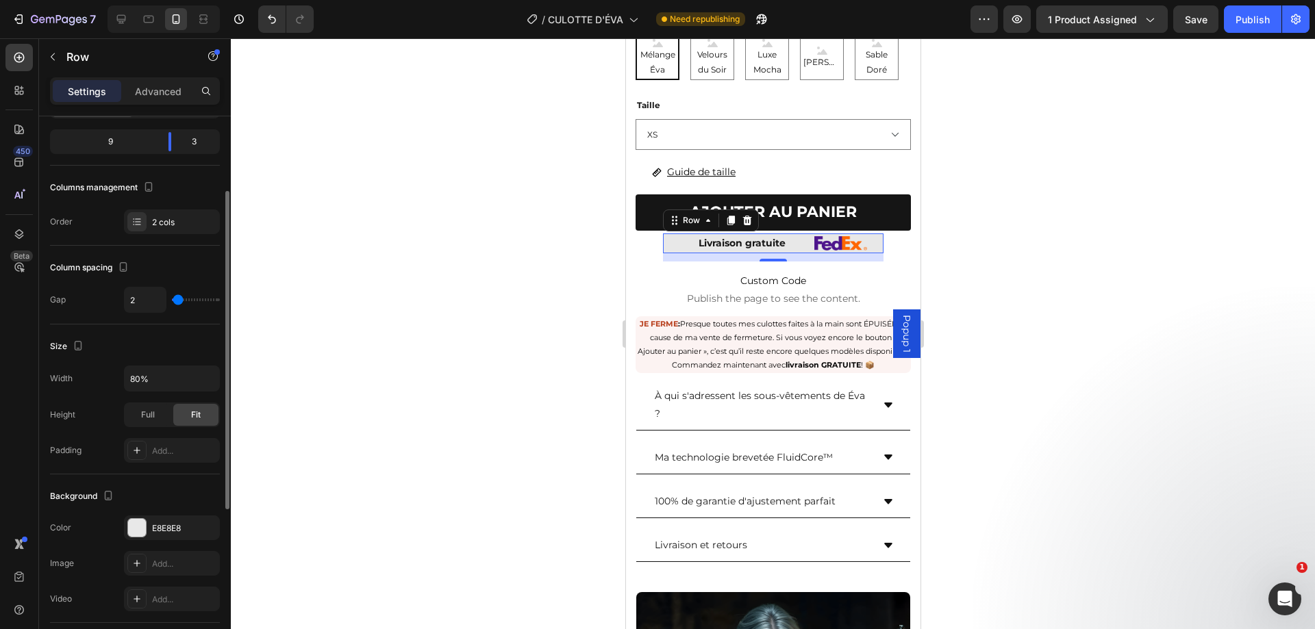
type input "0"
drag, startPoint x: 183, startPoint y: 303, endPoint x: 170, endPoint y: 300, distance: 12.6
type input "0"
click at [172, 300] on input "range" at bounding box center [196, 300] width 48 height 3
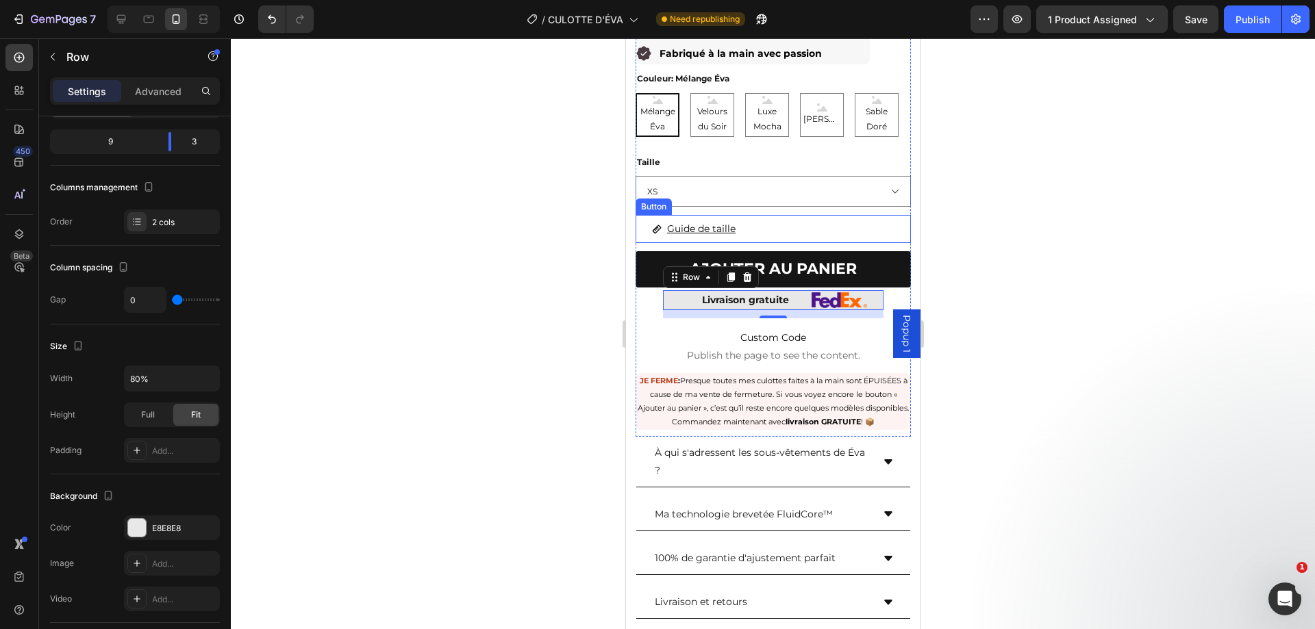
scroll to position [390, 0]
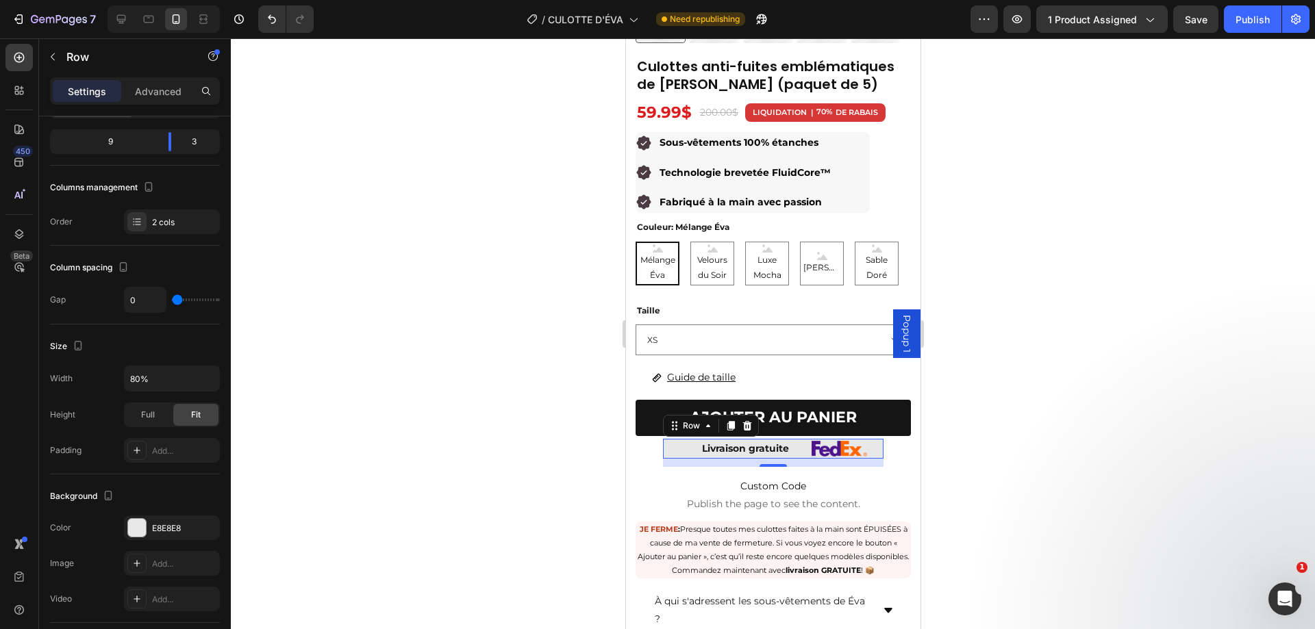
click at [1139, 270] on div at bounding box center [773, 333] width 1084 height 591
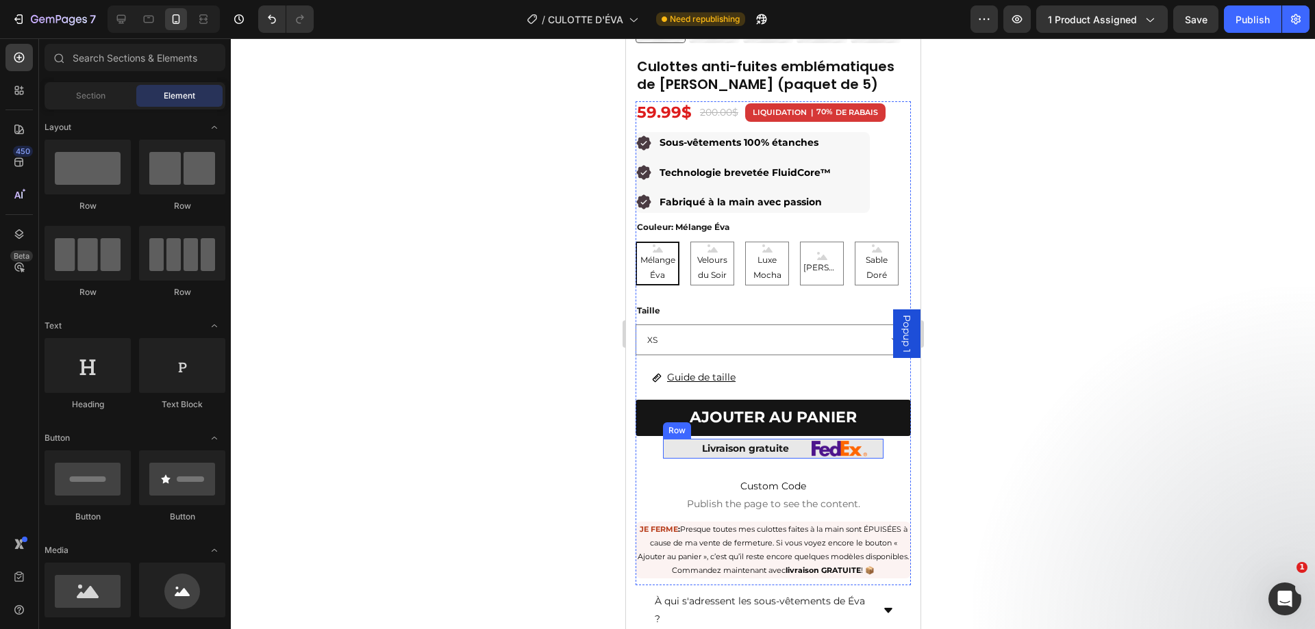
click at [827, 447] on div "Image" at bounding box center [854, 449] width 55 height 20
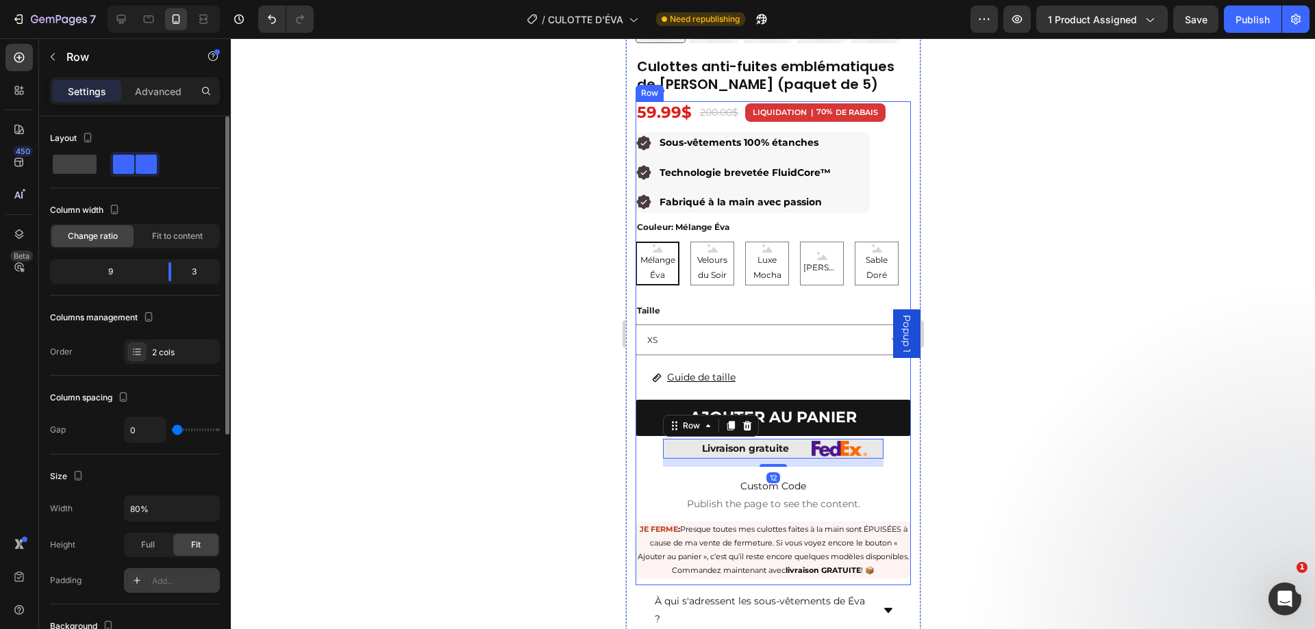
scroll to position [205, 0]
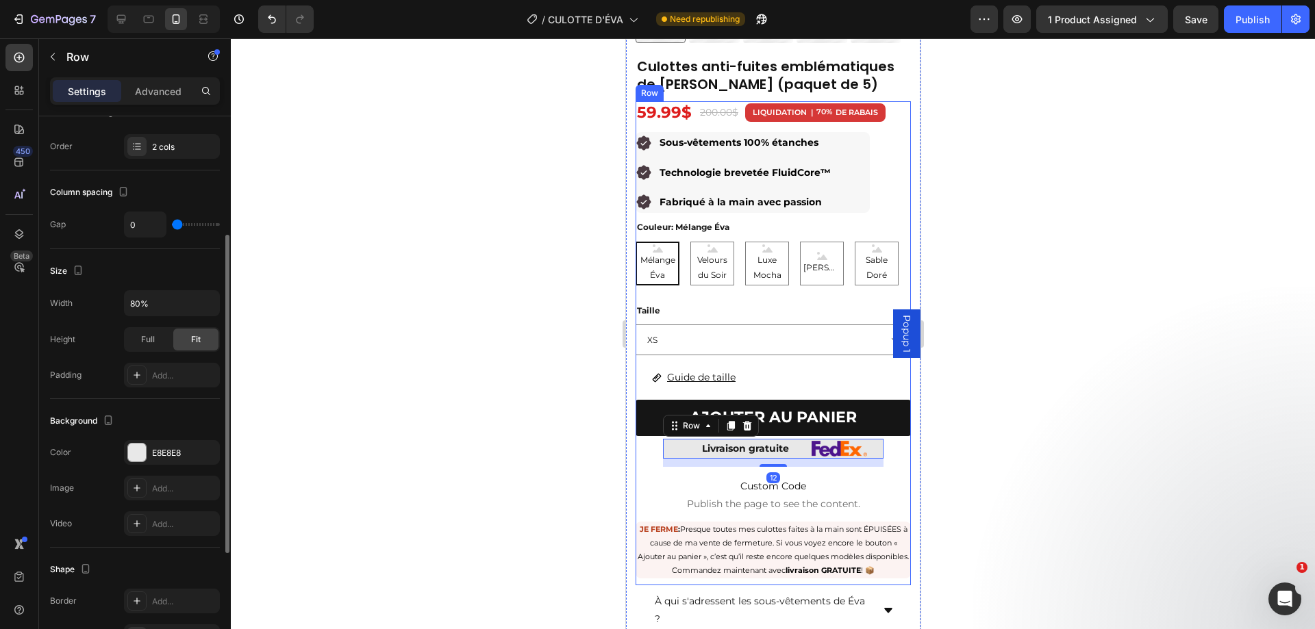
type input "18"
type input "20"
type input "22"
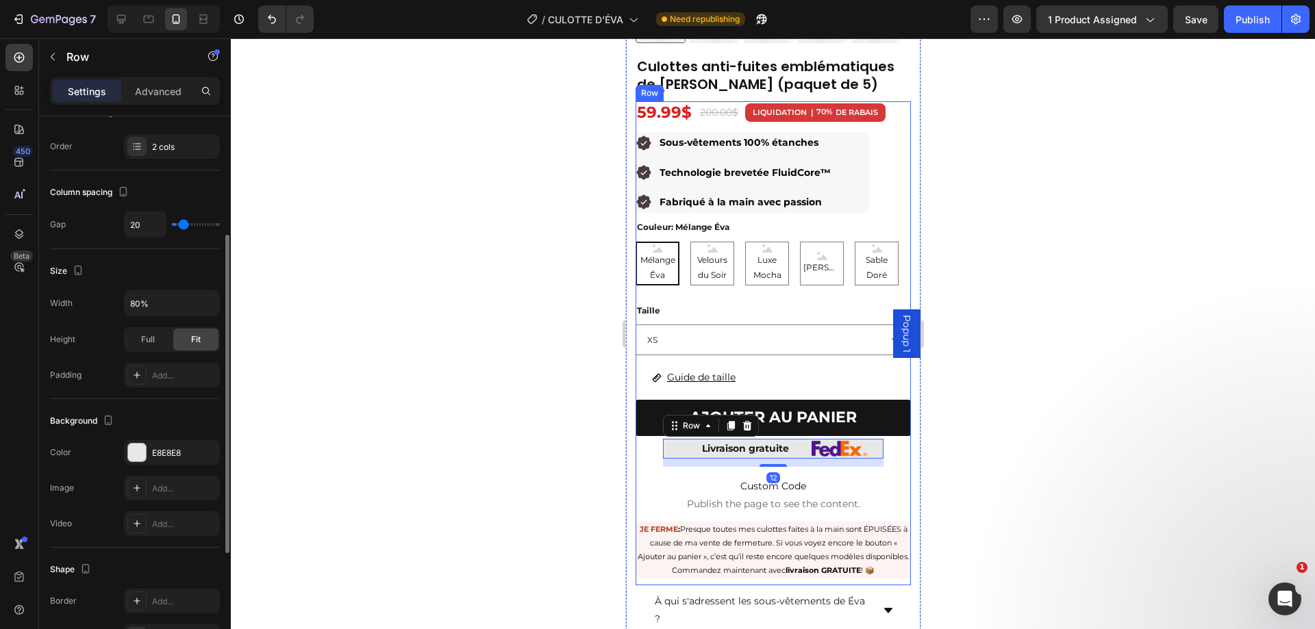
type input "22"
type input "24"
type input "22"
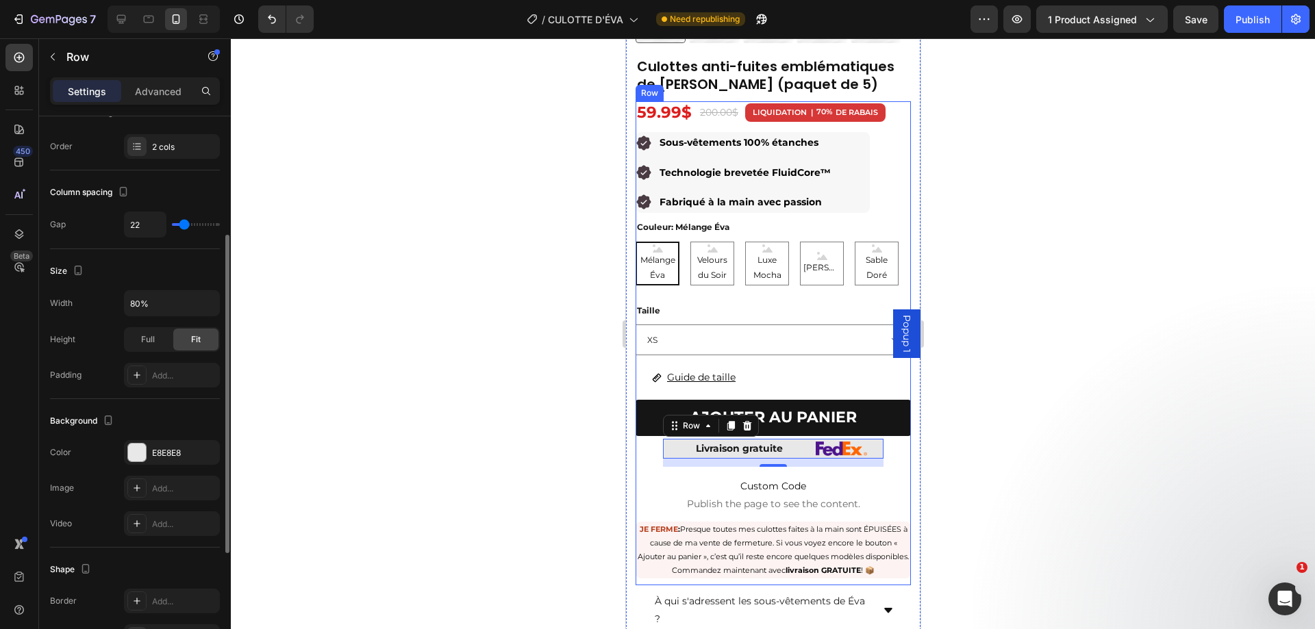
type input "20"
type input "18"
type input "16"
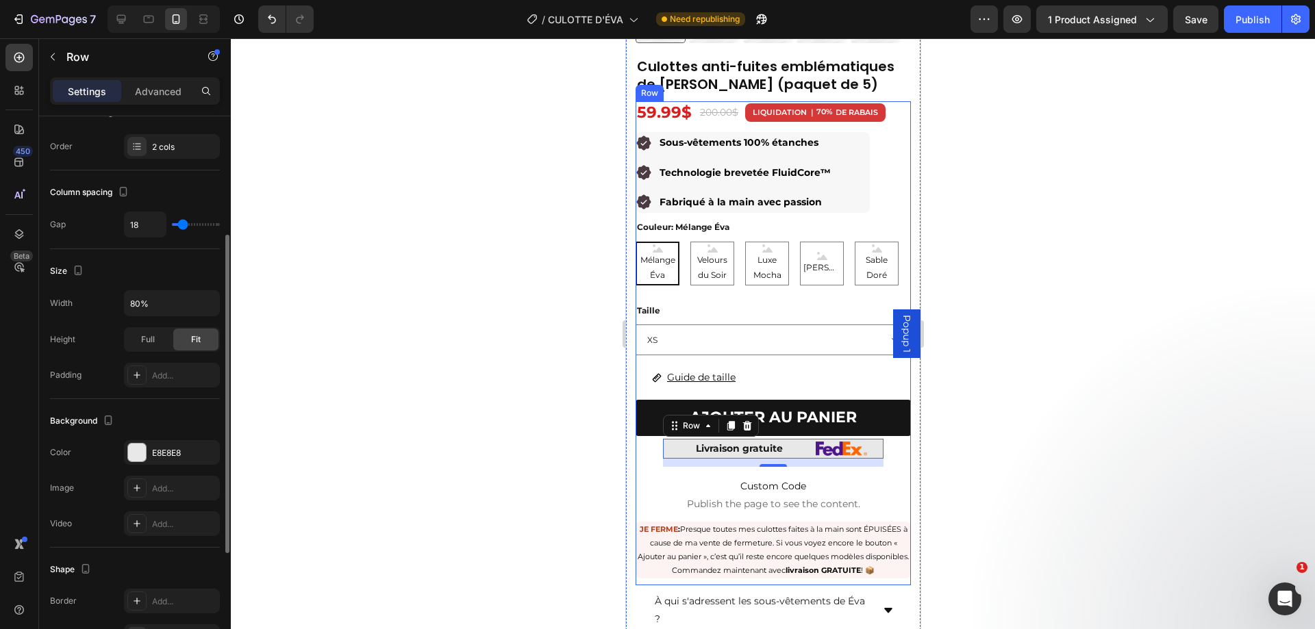
type input "16"
type input "13"
click at [181, 223] on input "range" at bounding box center [196, 224] width 48 height 3
type input "11"
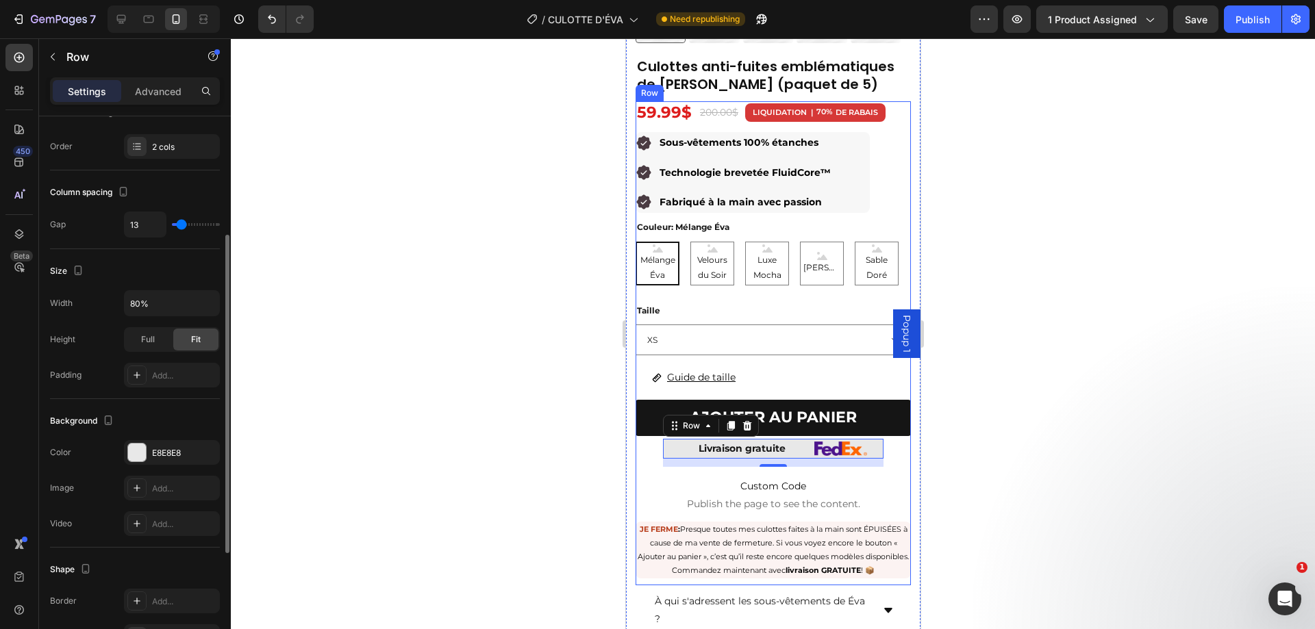
type input "11"
type input "9"
type input "7"
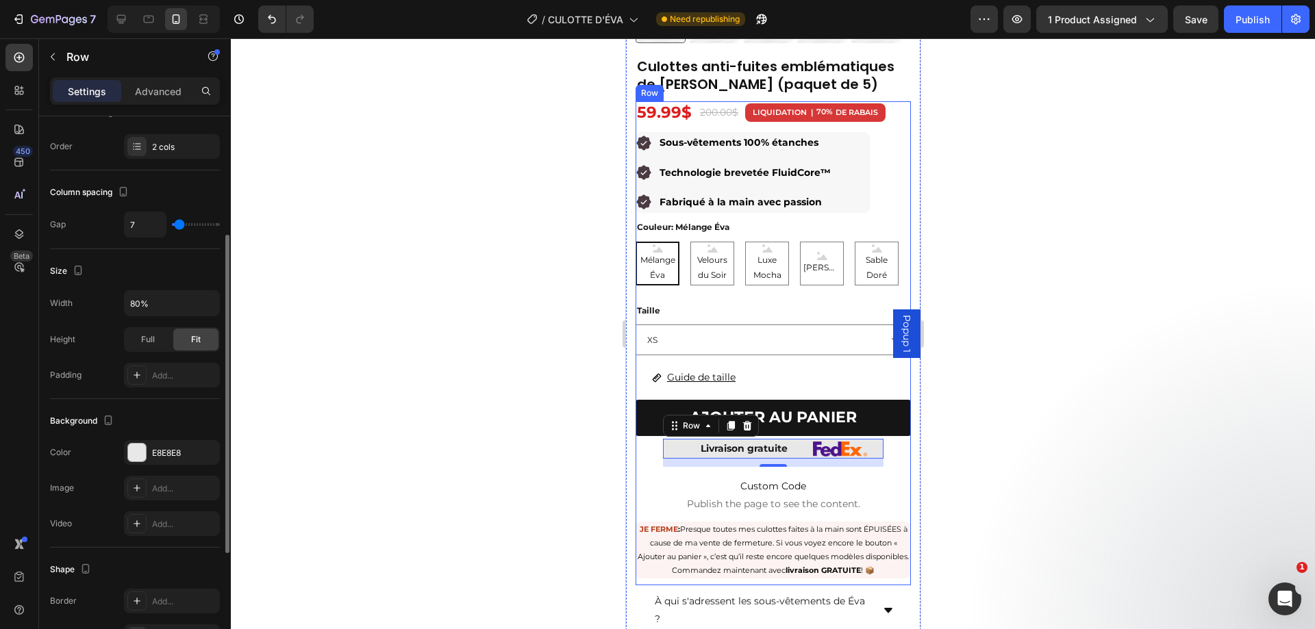
type input "9"
click at [180, 223] on input "range" at bounding box center [196, 224] width 48 height 3
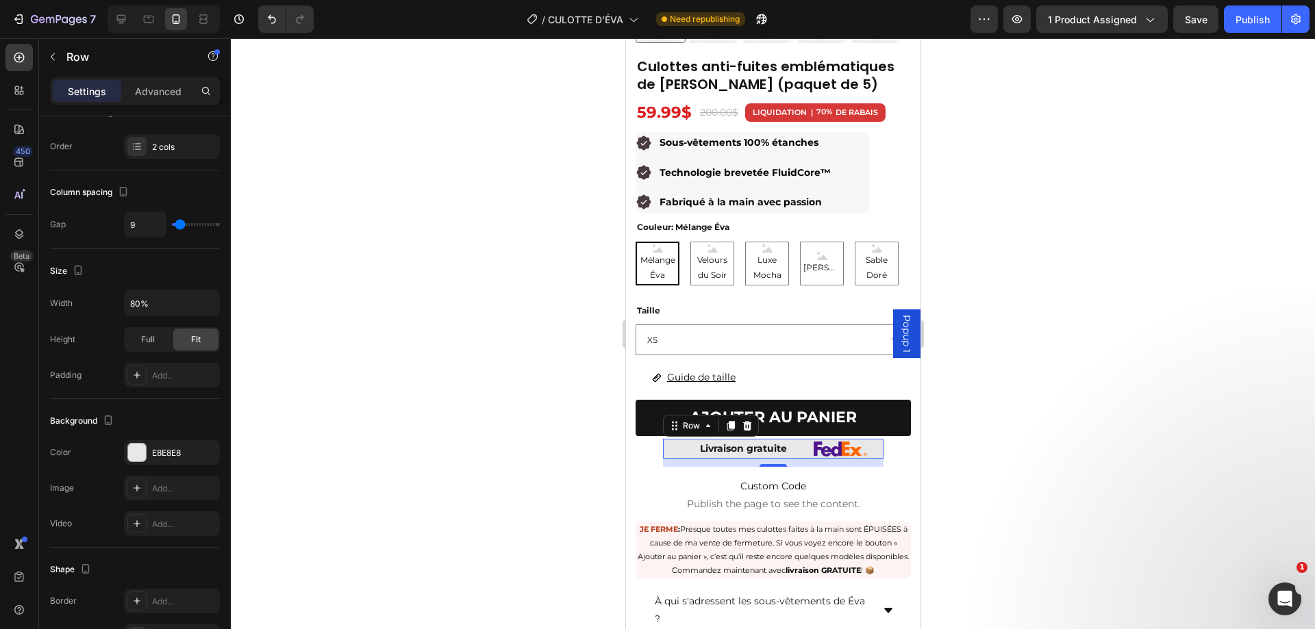
click at [1022, 370] on div at bounding box center [773, 333] width 1084 height 591
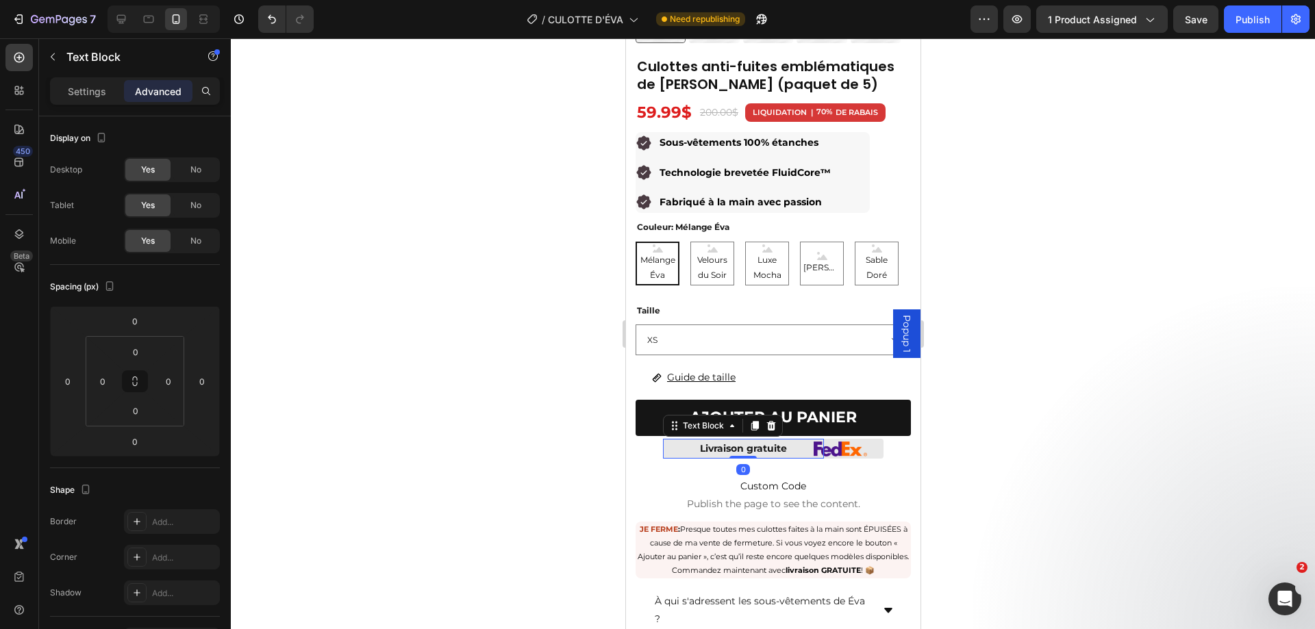
click at [784, 440] on p "Livraison gratuite" at bounding box center [741, 448] width 157 height 17
click at [786, 442] on p "Livraison gratuite" at bounding box center [741, 448] width 157 height 17
click at [1091, 382] on div at bounding box center [773, 333] width 1084 height 591
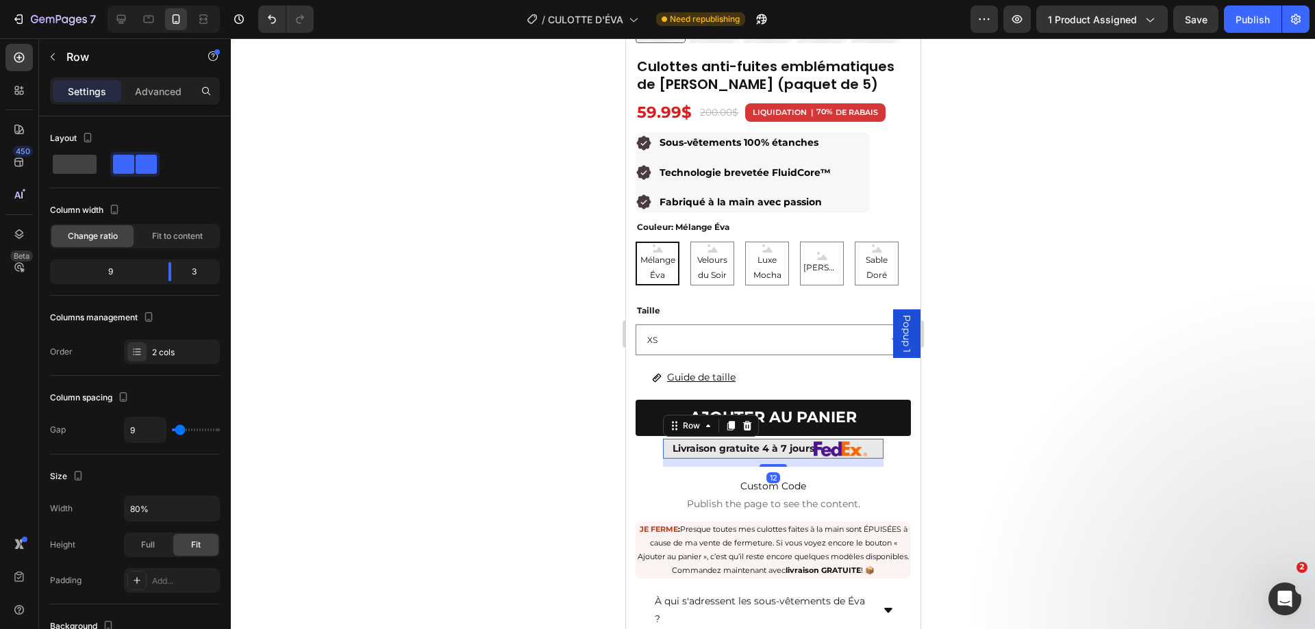
click at [816, 447] on div "Livraison gratuite 4 à 7 jours Text Block Image Row 12" at bounding box center [772, 449] width 220 height 20
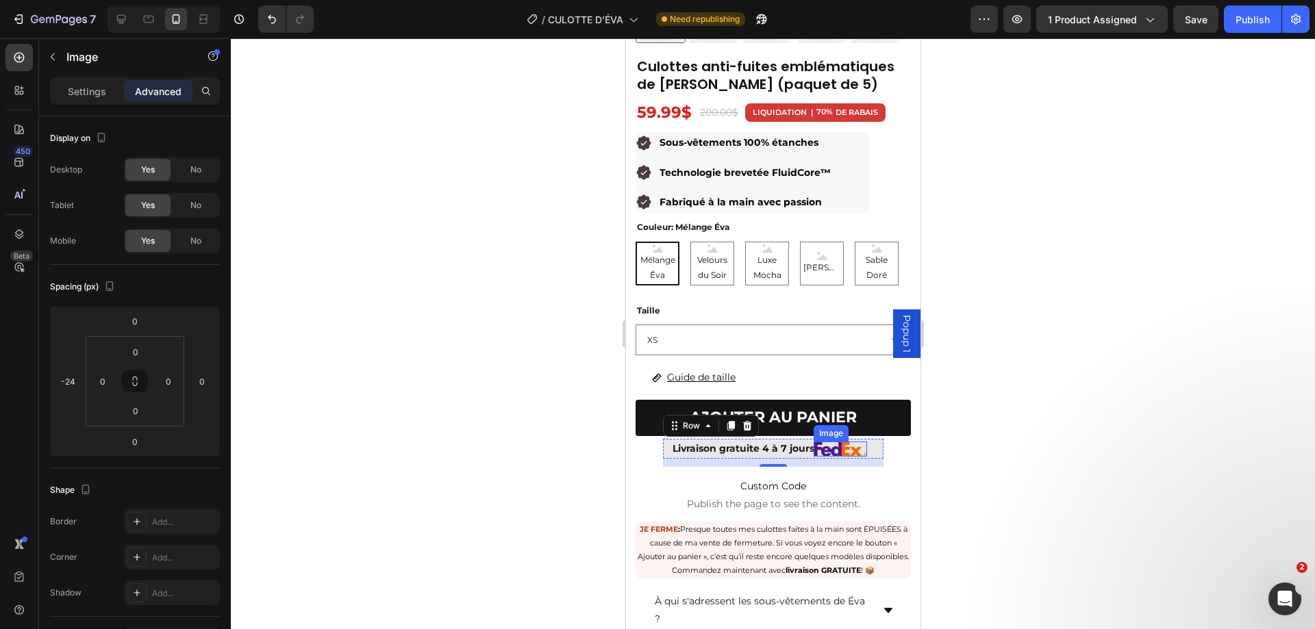
drag, startPoint x: 818, startPoint y: 446, endPoint x: 875, endPoint y: 442, distance: 57.0
click at [819, 446] on img at bounding box center [839, 449] width 53 height 15
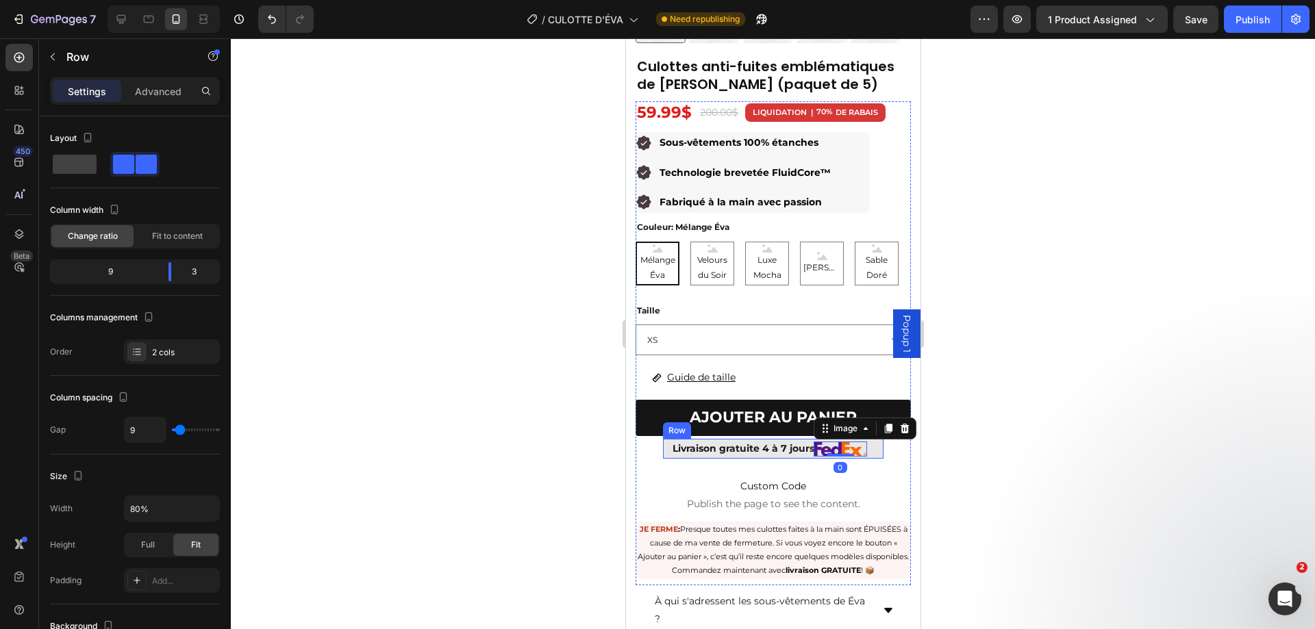
click at [859, 440] on div "Image 0" at bounding box center [855, 449] width 53 height 20
click at [854, 442] on img at bounding box center [839, 449] width 53 height 15
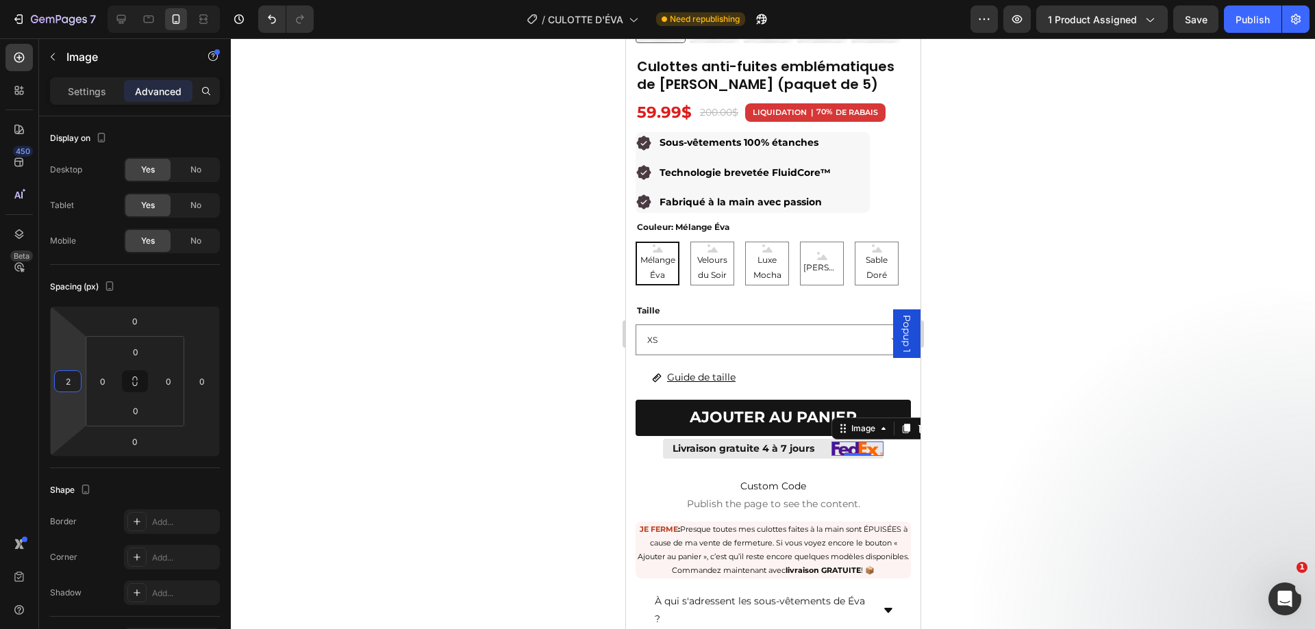
type input "0"
drag, startPoint x: 67, startPoint y: 353, endPoint x: 78, endPoint y: 345, distance: 13.7
click at [78, 0] on html "7 Version history / CULOTTE D'ÉVA Need republishing Preview 1 product assigned …" at bounding box center [657, 0] width 1315 height 0
click at [1015, 401] on div at bounding box center [773, 333] width 1084 height 591
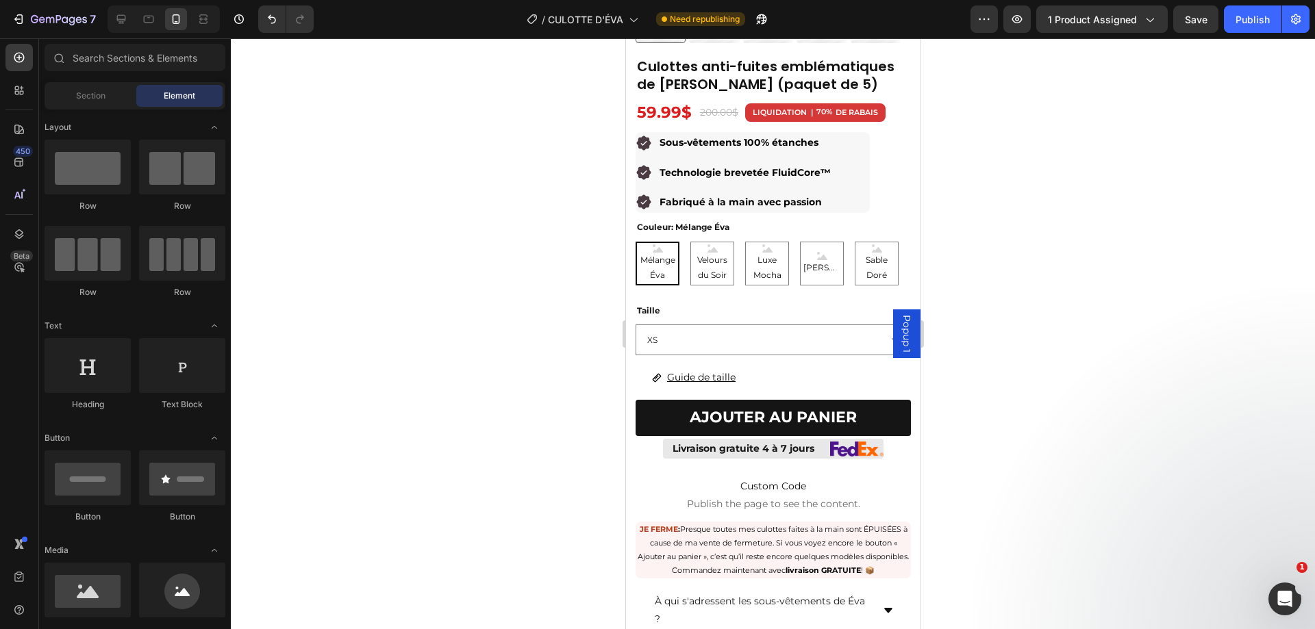
click at [1032, 386] on div at bounding box center [773, 333] width 1084 height 591
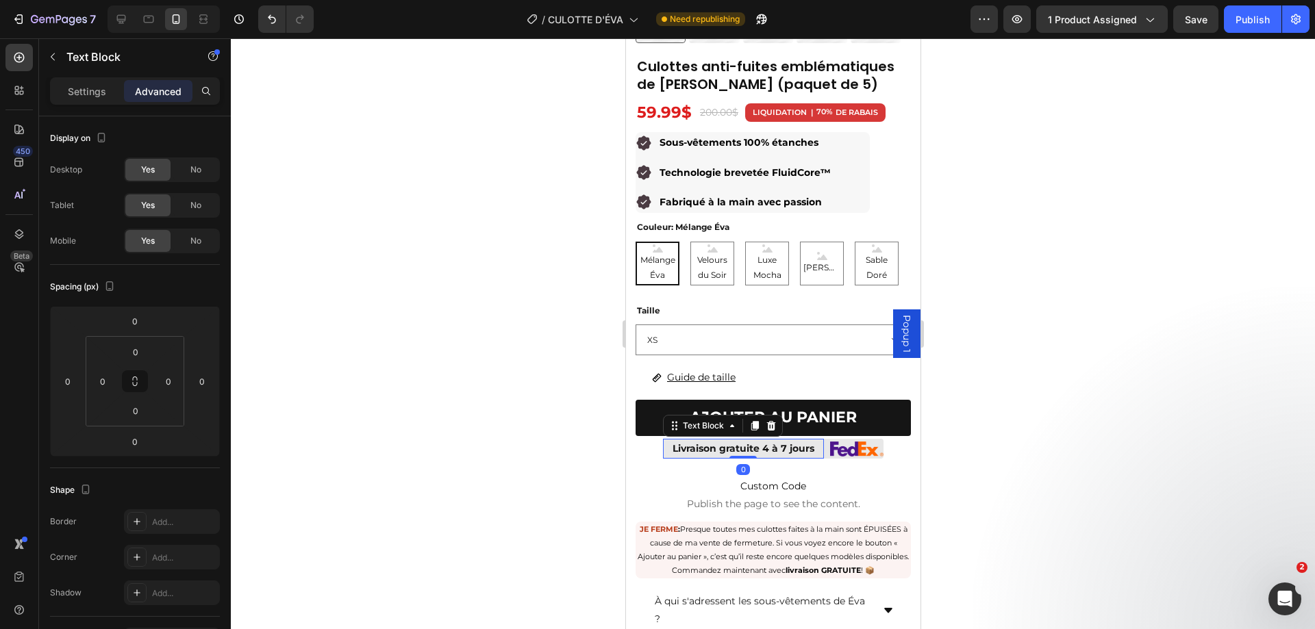
click at [758, 440] on p "Livraison gratuite 4 à 7 jours" at bounding box center [741, 448] width 157 height 17
click at [759, 441] on p "Livraison gratuite 4 à 7 jours" at bounding box center [741, 448] width 157 height 17
click at [1171, 381] on div at bounding box center [773, 333] width 1084 height 591
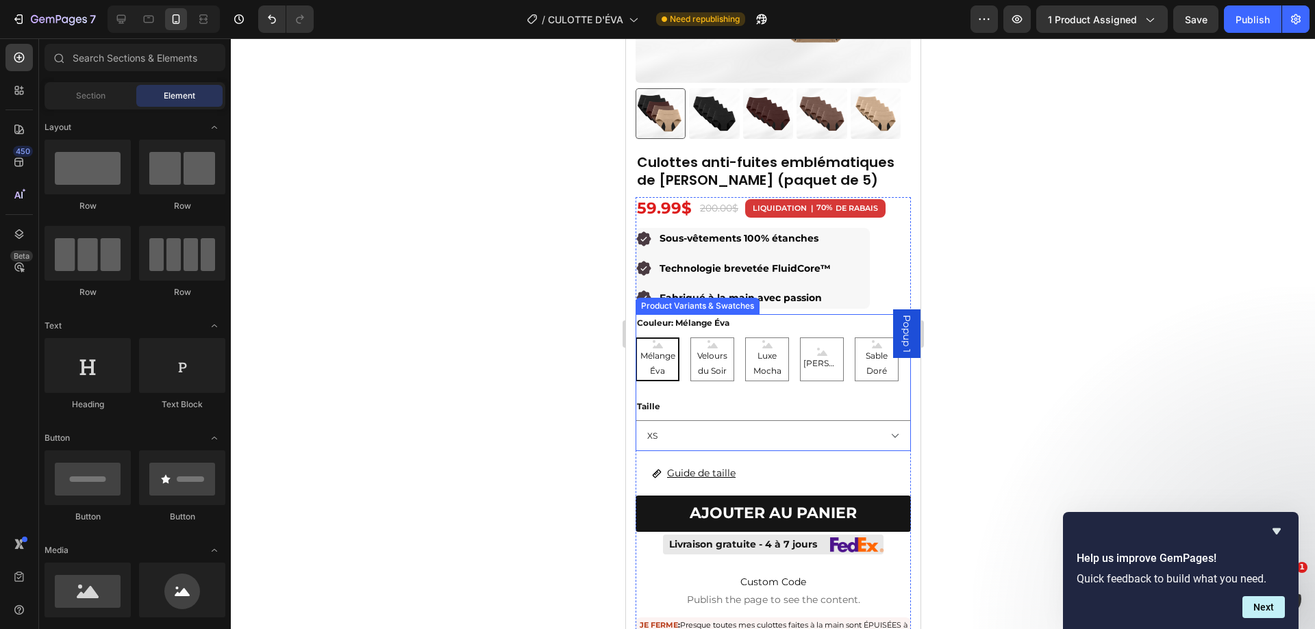
scroll to position [253, 0]
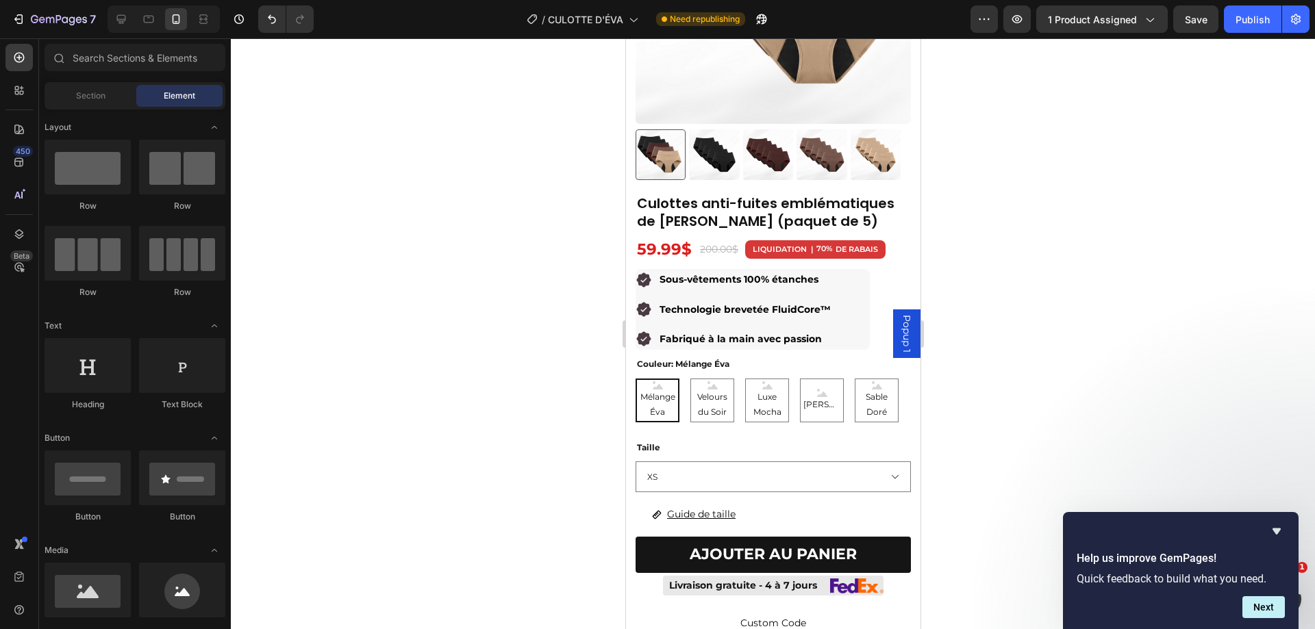
click at [1058, 476] on div at bounding box center [773, 333] width 1084 height 591
click at [1053, 442] on div at bounding box center [773, 333] width 1084 height 591
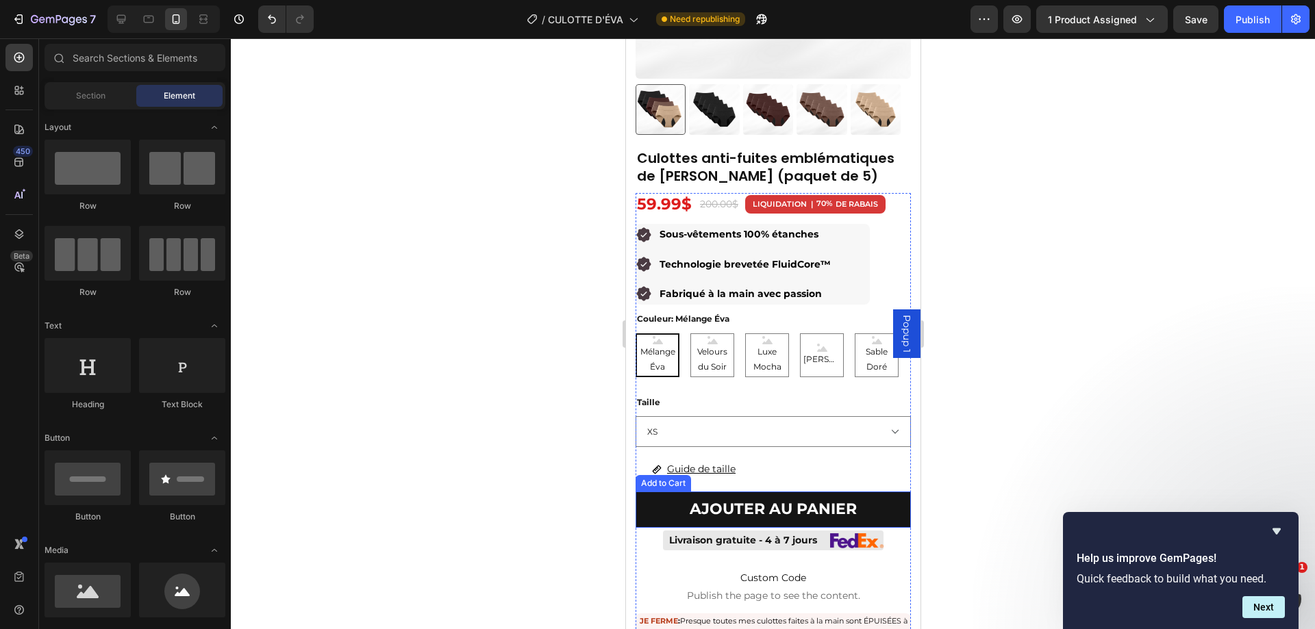
scroll to position [411, 0]
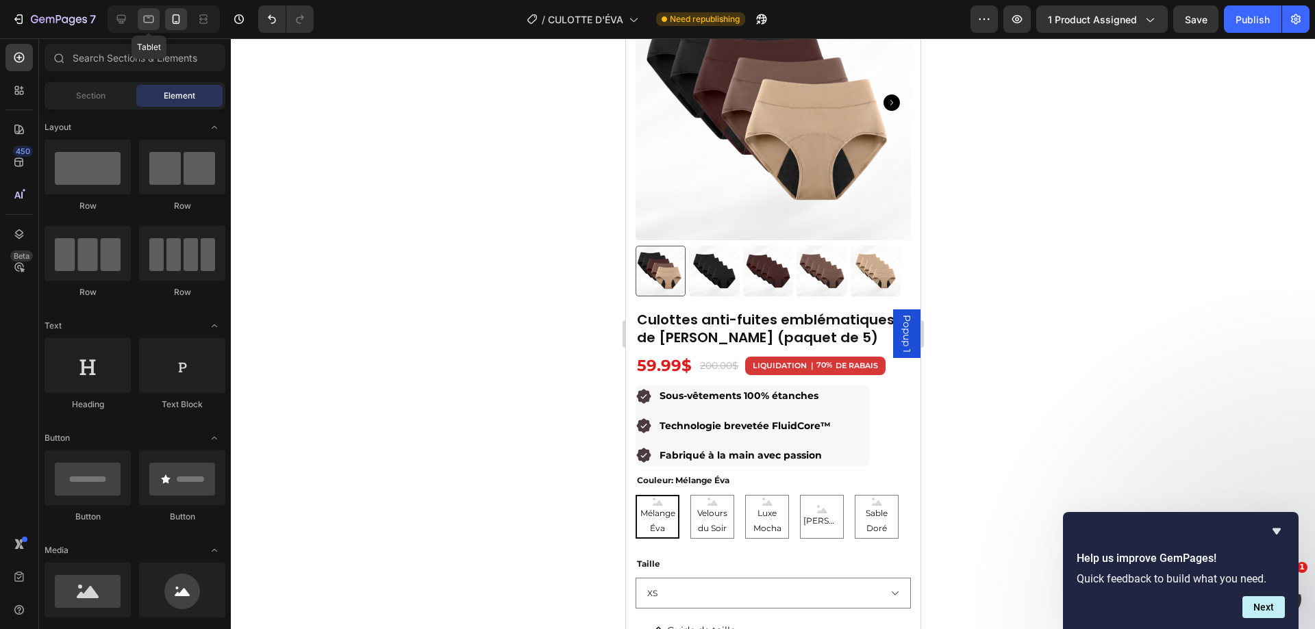
click at [147, 18] on icon at bounding box center [149, 19] width 14 height 14
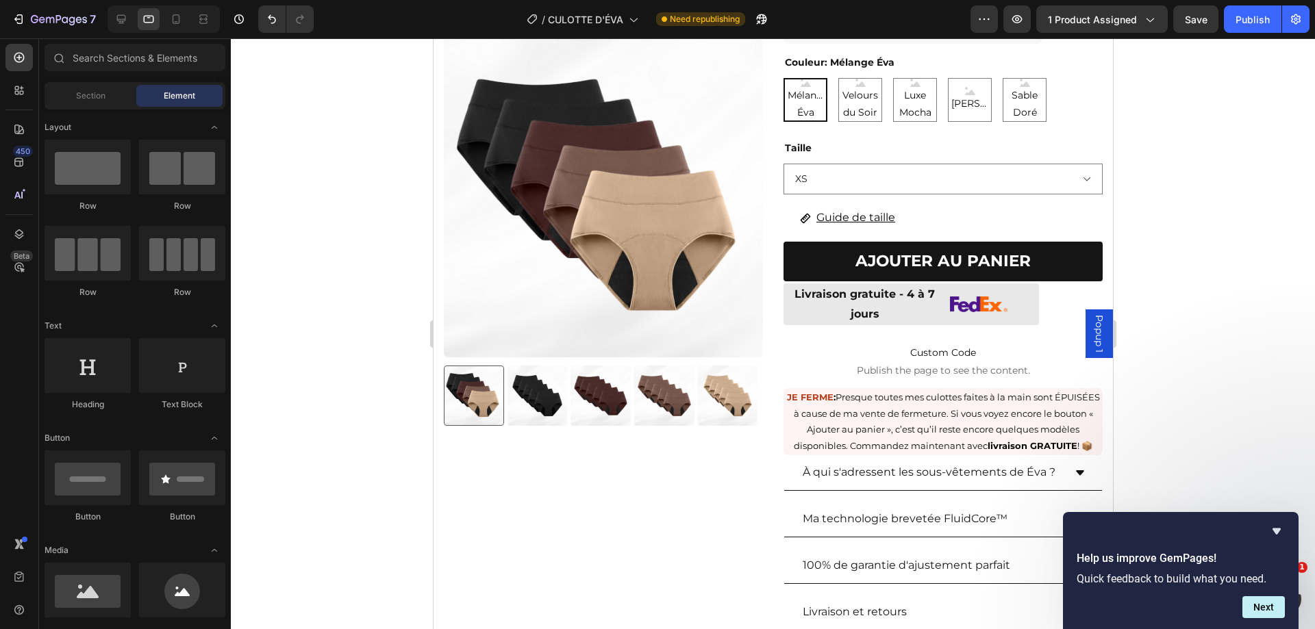
scroll to position [247, 0]
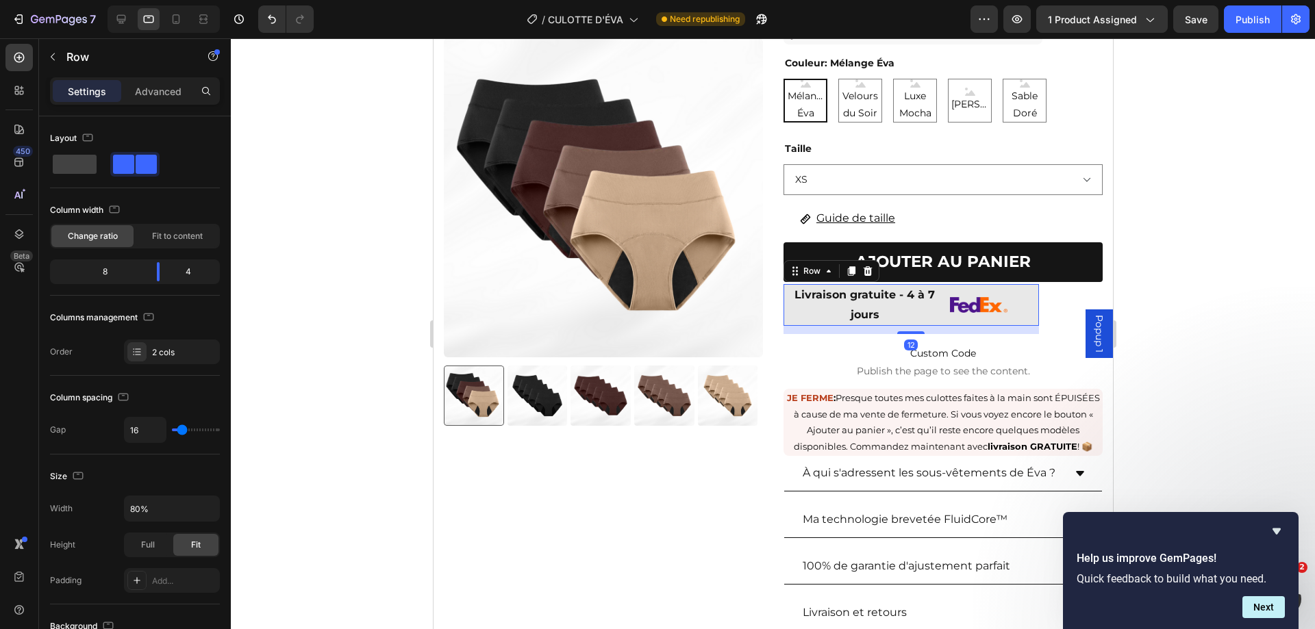
click at [937, 325] on div "Livraison gratuite - 4 à 7 jours Text Block Image Row 12" at bounding box center [910, 305] width 255 height 42
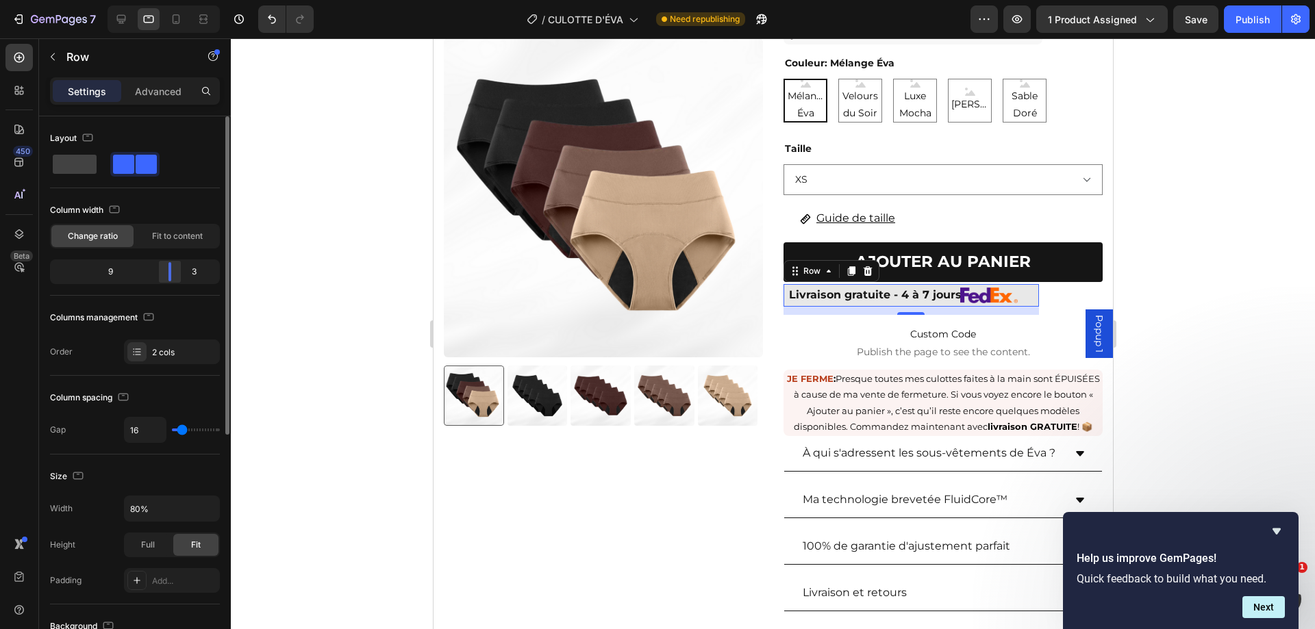
drag, startPoint x: 156, startPoint y: 273, endPoint x: 176, endPoint y: 275, distance: 20.0
click at [176, 275] on div at bounding box center [169, 271] width 25 height 19
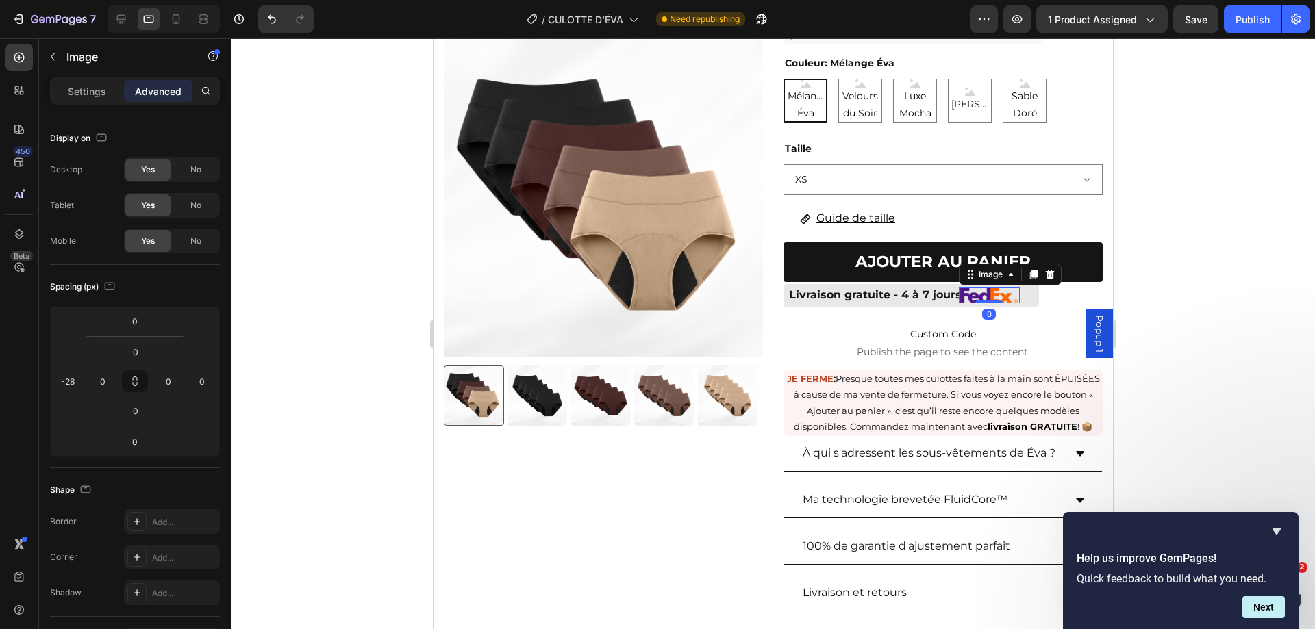
click at [1006, 294] on img at bounding box center [988, 296] width 58 height 16
type input "0"
drag, startPoint x: 65, startPoint y: 355, endPoint x: 71, endPoint y: 346, distance: 11.4
click at [71, 0] on html "7 Version history / CULOTTE D'ÉVA Need republishing Preview 1 product assigned …" at bounding box center [657, 0] width 1315 height 0
click at [1290, 291] on div at bounding box center [773, 333] width 1084 height 591
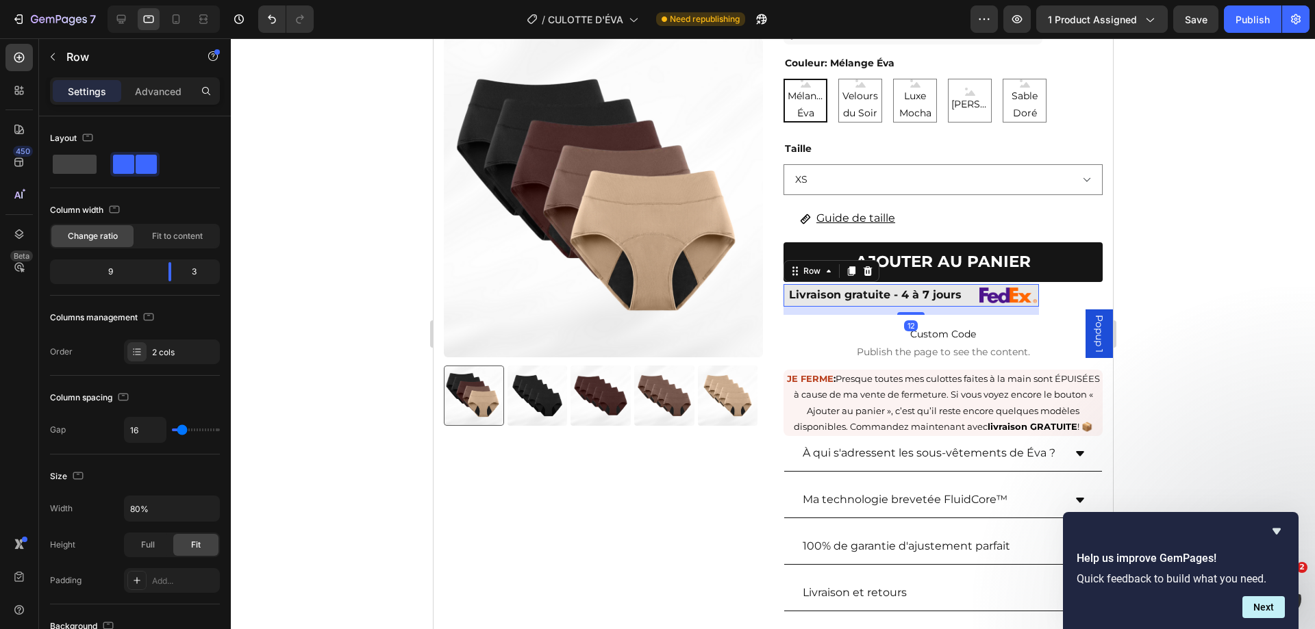
click at [952, 305] on div "Livraison gratuite - 4 à 7 jours" at bounding box center [874, 295] width 183 height 23
click at [963, 304] on div "Livraison gratuite - 4 à 7 jours Text Block 0 Image Row" at bounding box center [910, 295] width 255 height 23
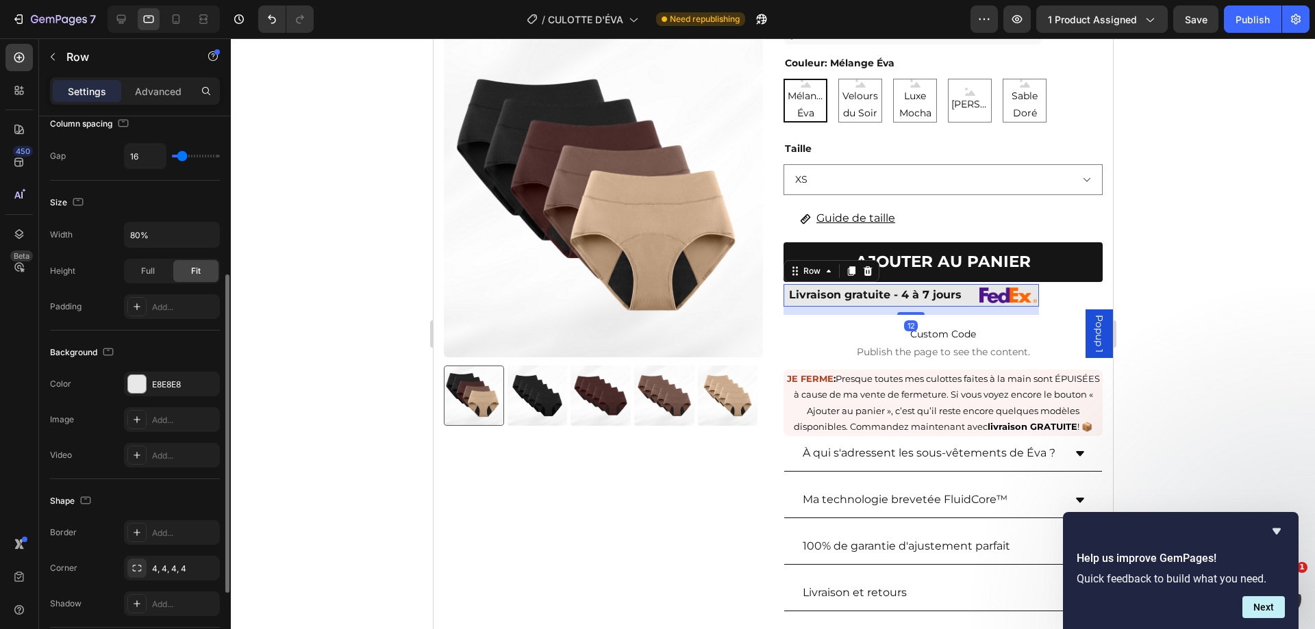
scroll to position [404, 0]
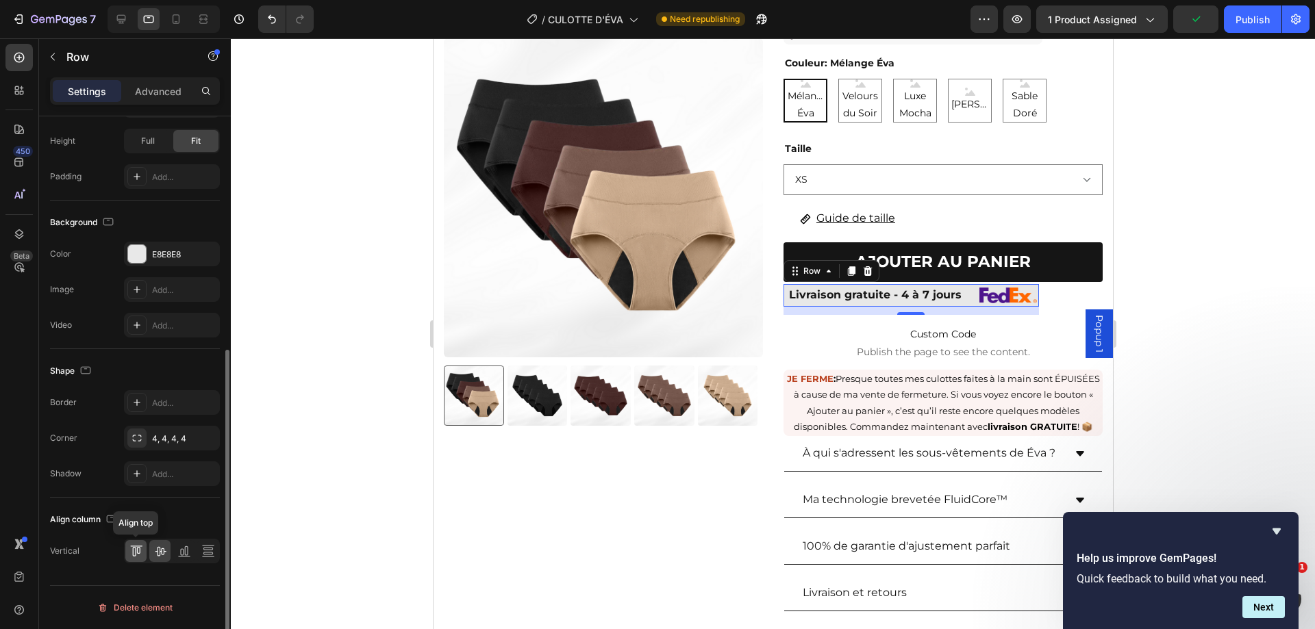
click at [140, 544] on icon at bounding box center [136, 551] width 14 height 14
click at [160, 546] on icon at bounding box center [160, 551] width 14 height 14
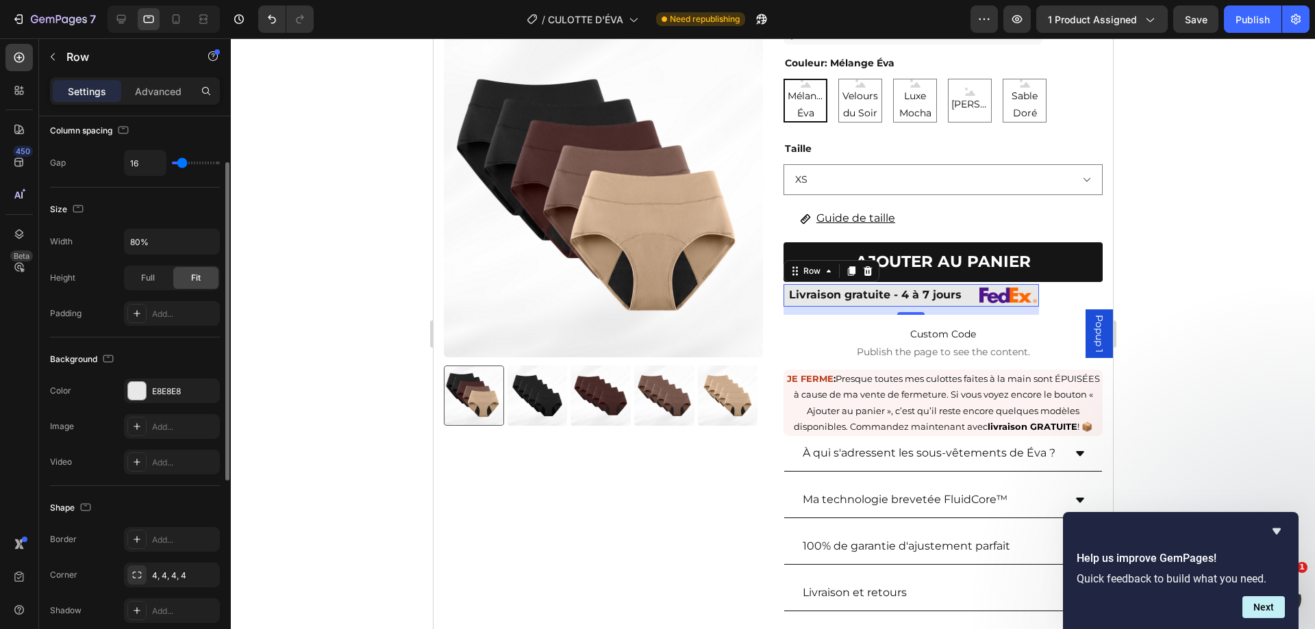
scroll to position [0, 0]
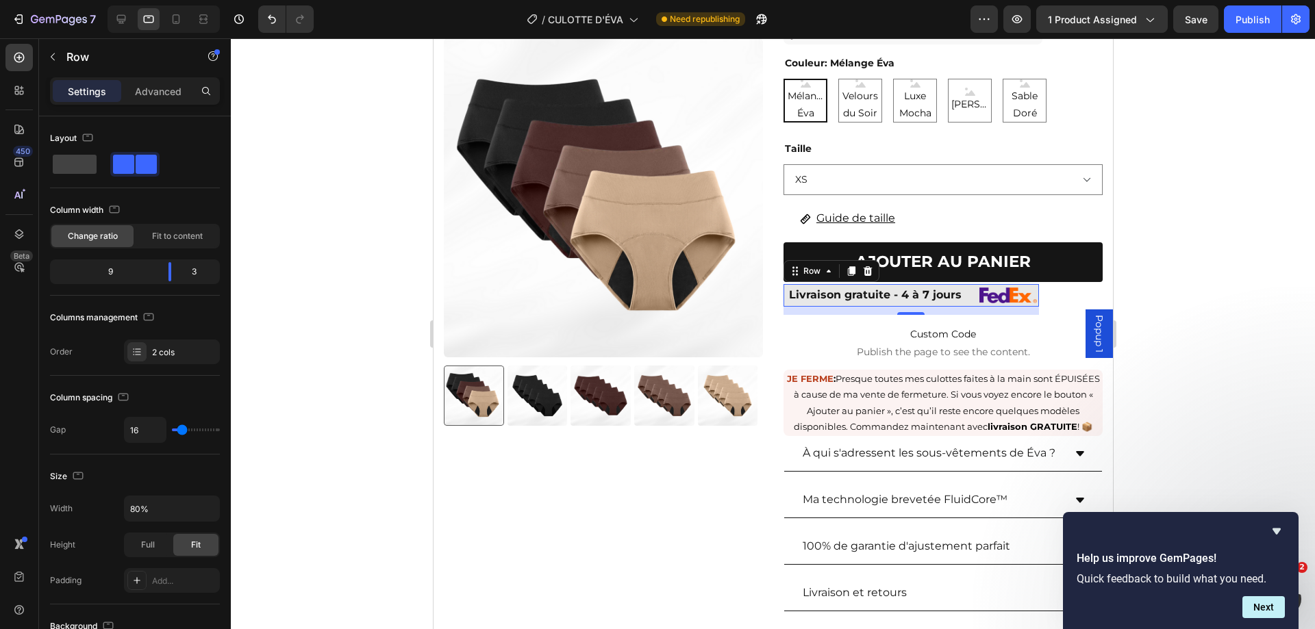
click at [958, 296] on div "Livraison gratuite - 4 à 7 jours Text Block Image Row 12" at bounding box center [910, 295] width 255 height 23
click at [944, 302] on p "Livraison gratuite - 4 à 7 jours" at bounding box center [874, 296] width 181 height 20
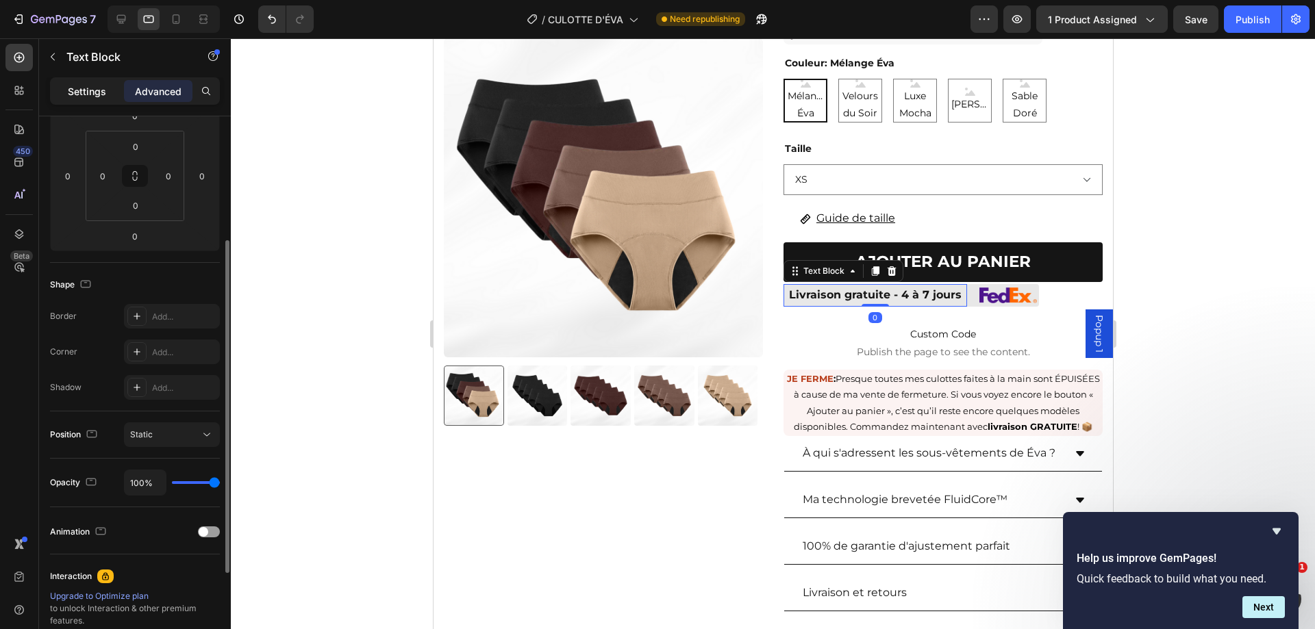
click at [90, 97] on p "Settings" at bounding box center [87, 91] width 38 height 14
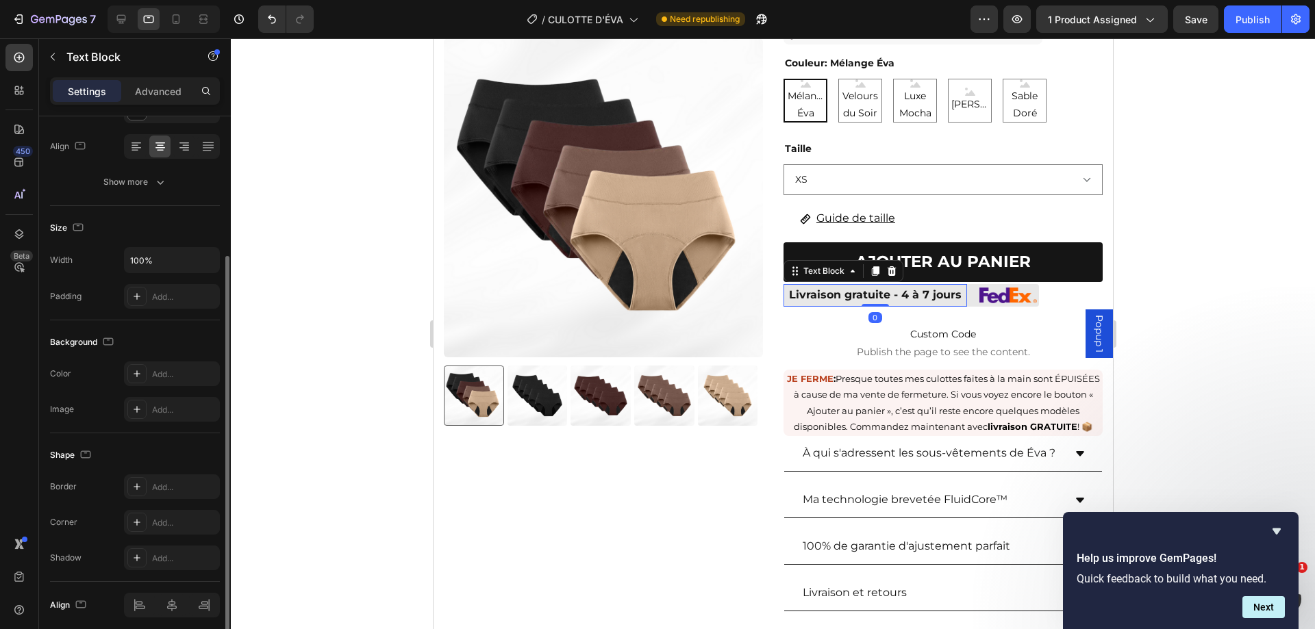
scroll to position [259, 0]
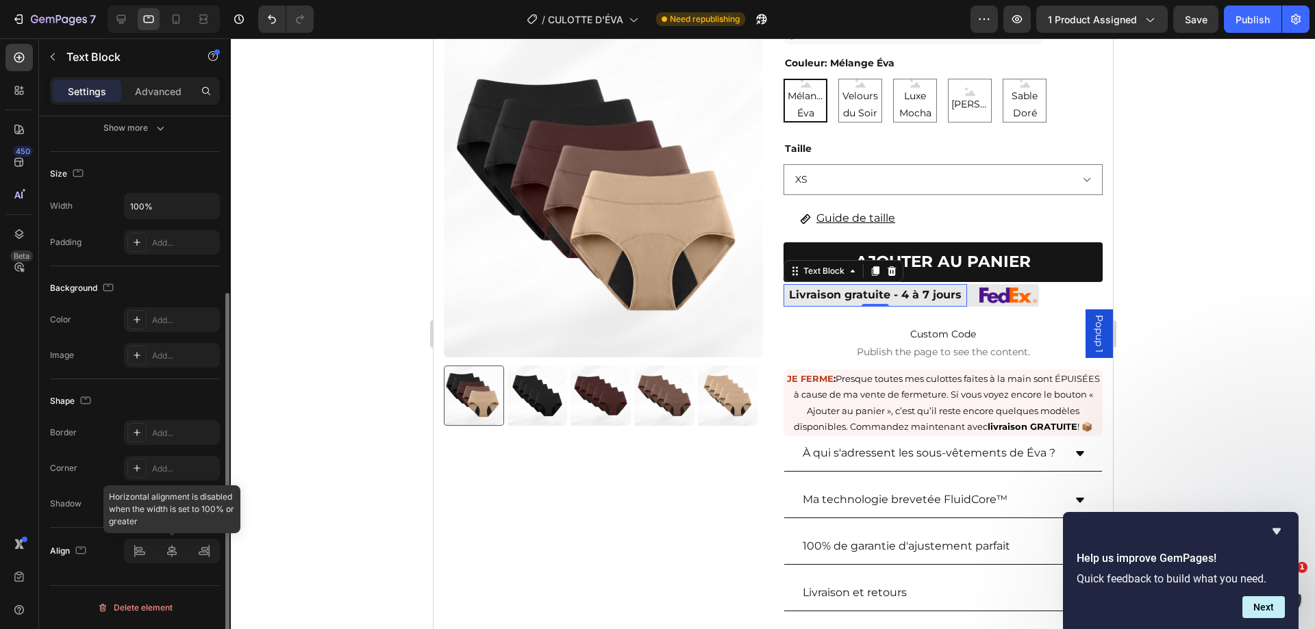
click at [167, 558] on div at bounding box center [172, 551] width 96 height 25
click at [177, 548] on div at bounding box center [172, 551] width 96 height 25
click at [174, 553] on div at bounding box center [172, 551] width 96 height 25
click at [146, 553] on div at bounding box center [172, 551] width 96 height 25
drag, startPoint x: 173, startPoint y: 553, endPoint x: 183, endPoint y: 514, distance: 40.5
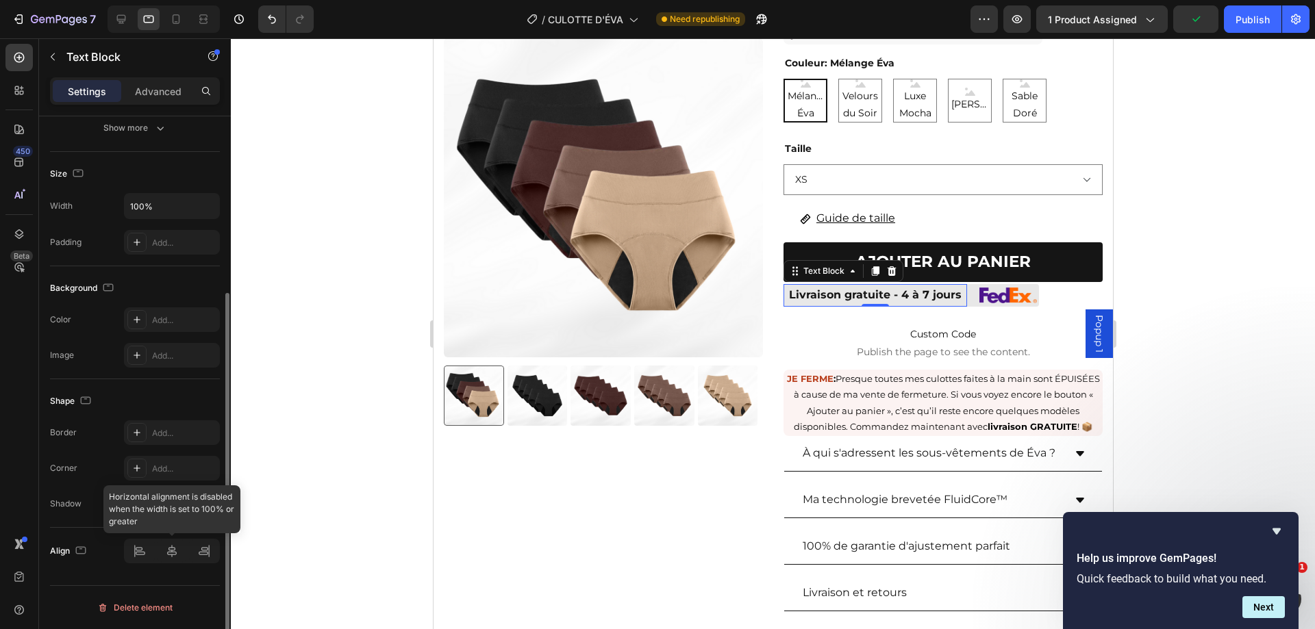
click at [173, 553] on div at bounding box center [172, 551] width 96 height 25
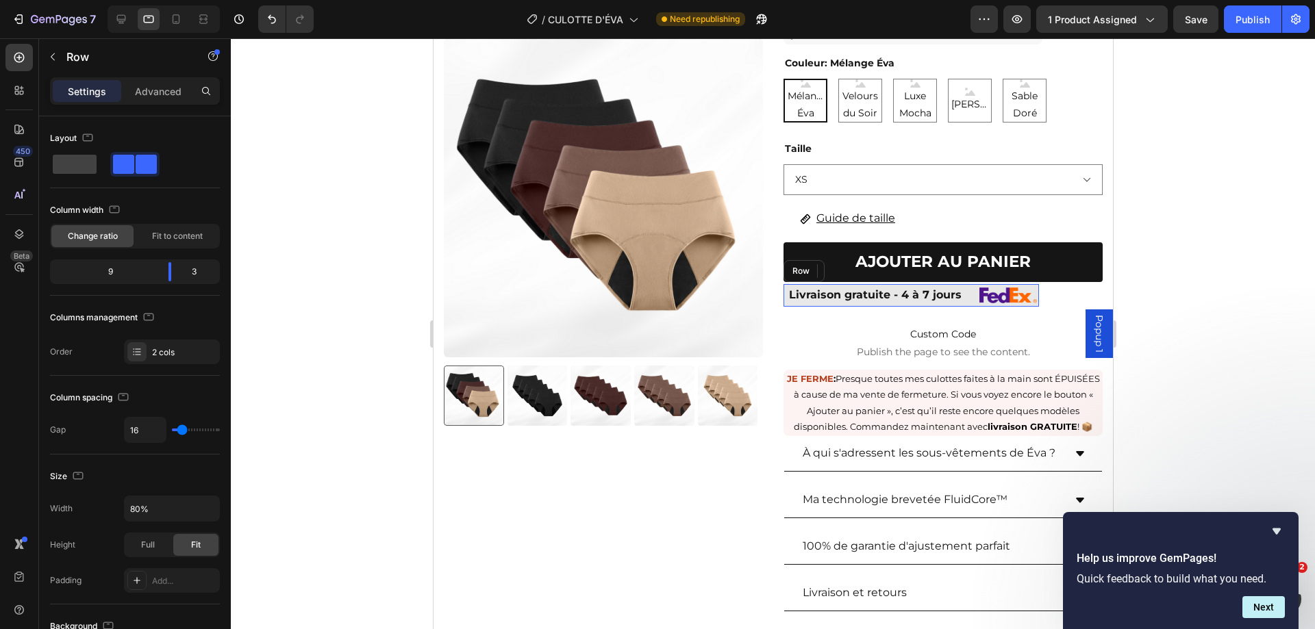
click at [960, 305] on div "Livraison gratuite - 4 à 7 jours Text Block 0 Image Row" at bounding box center [910, 295] width 255 height 23
click at [150, 347] on div "2 cols" at bounding box center [172, 352] width 96 height 25
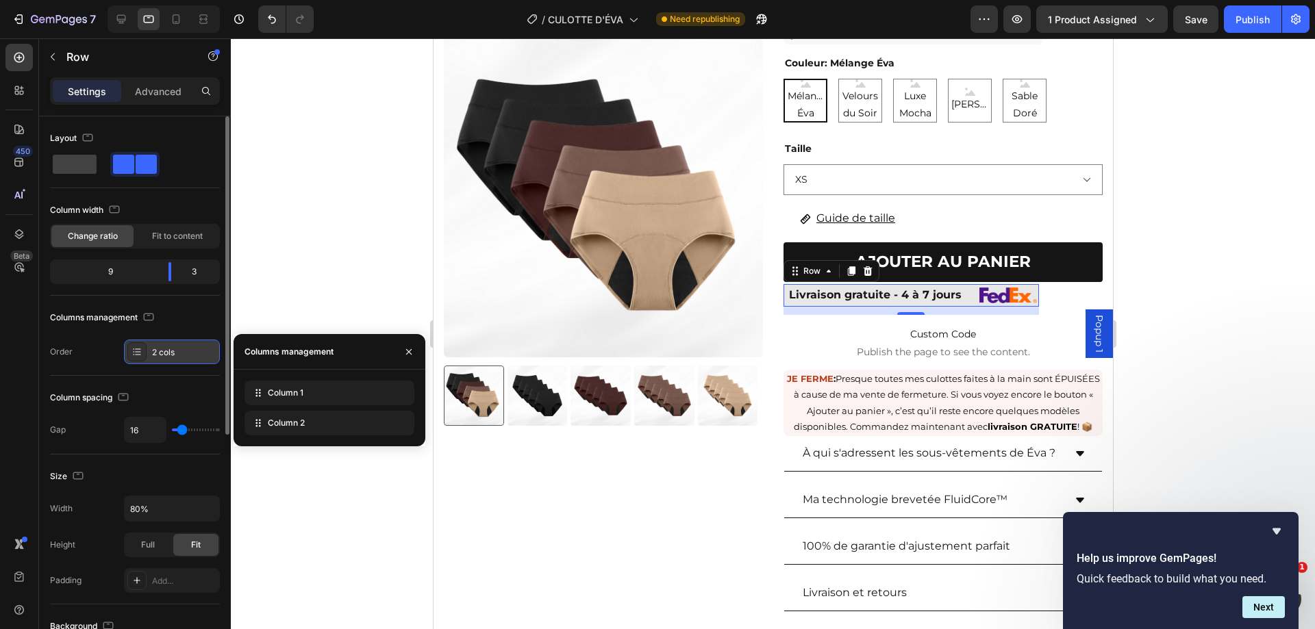
click at [160, 347] on div "2 cols" at bounding box center [184, 352] width 64 height 12
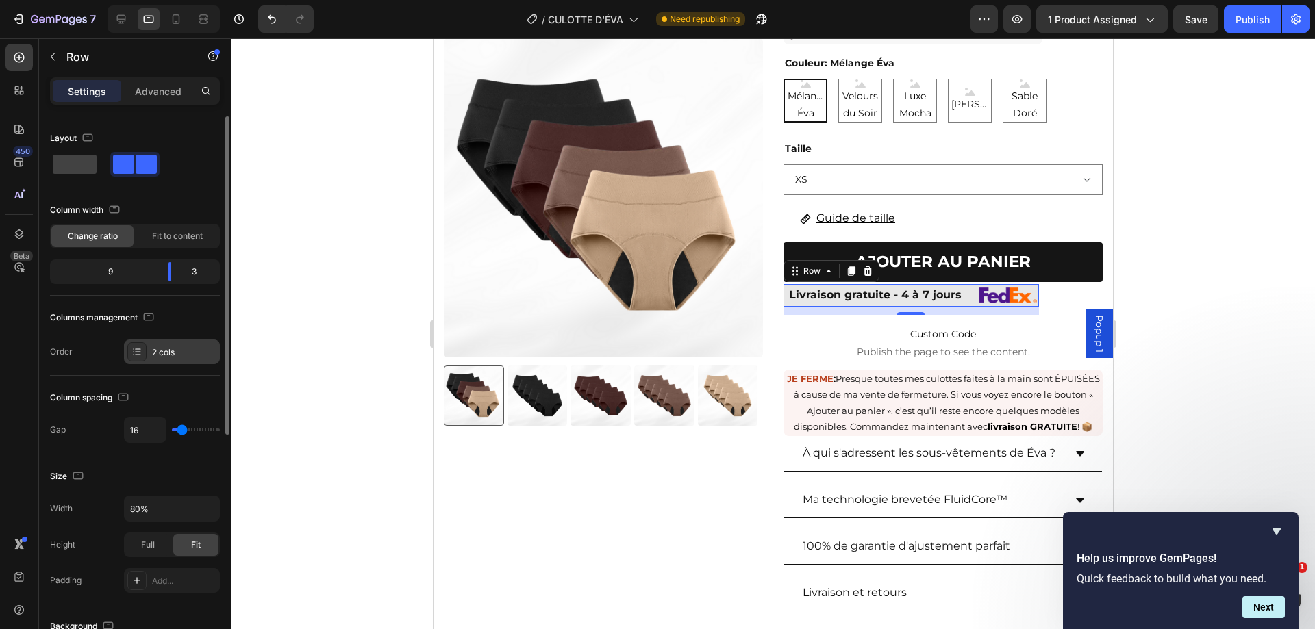
click at [160, 347] on div "2 cols" at bounding box center [184, 352] width 64 height 12
click at [186, 319] on div "Columns management" at bounding box center [135, 318] width 170 height 22
click at [179, 236] on span "Fit to content" at bounding box center [177, 236] width 51 height 12
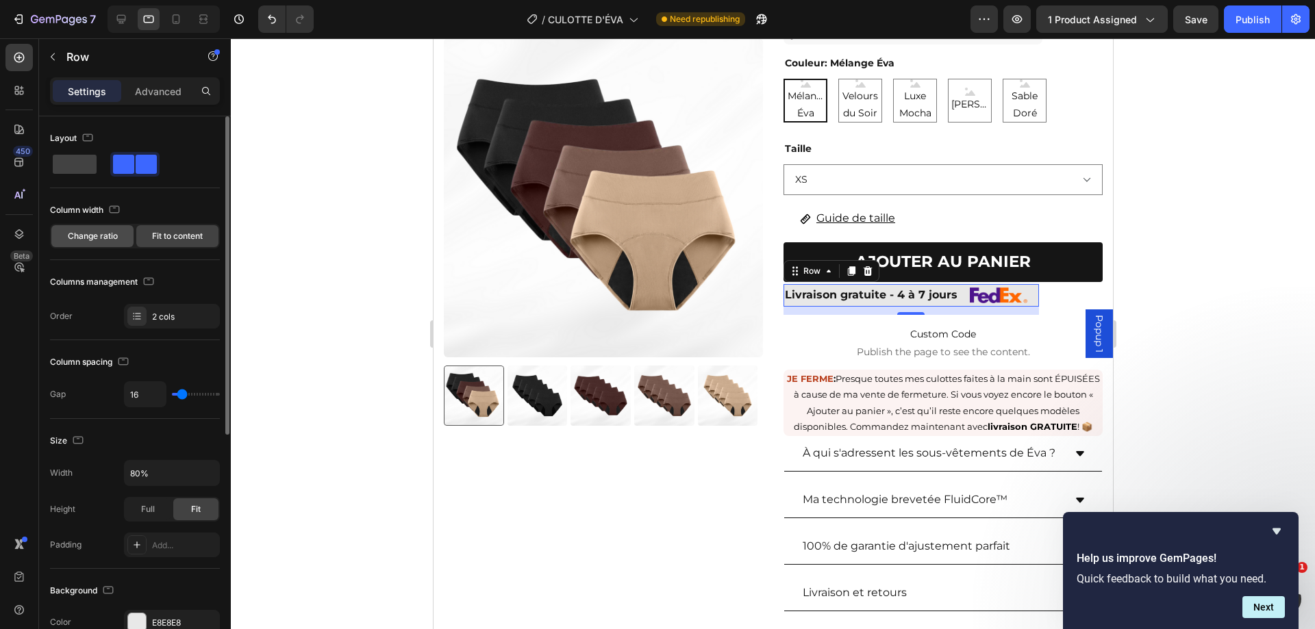
click at [110, 233] on span "Change ratio" at bounding box center [93, 236] width 50 height 12
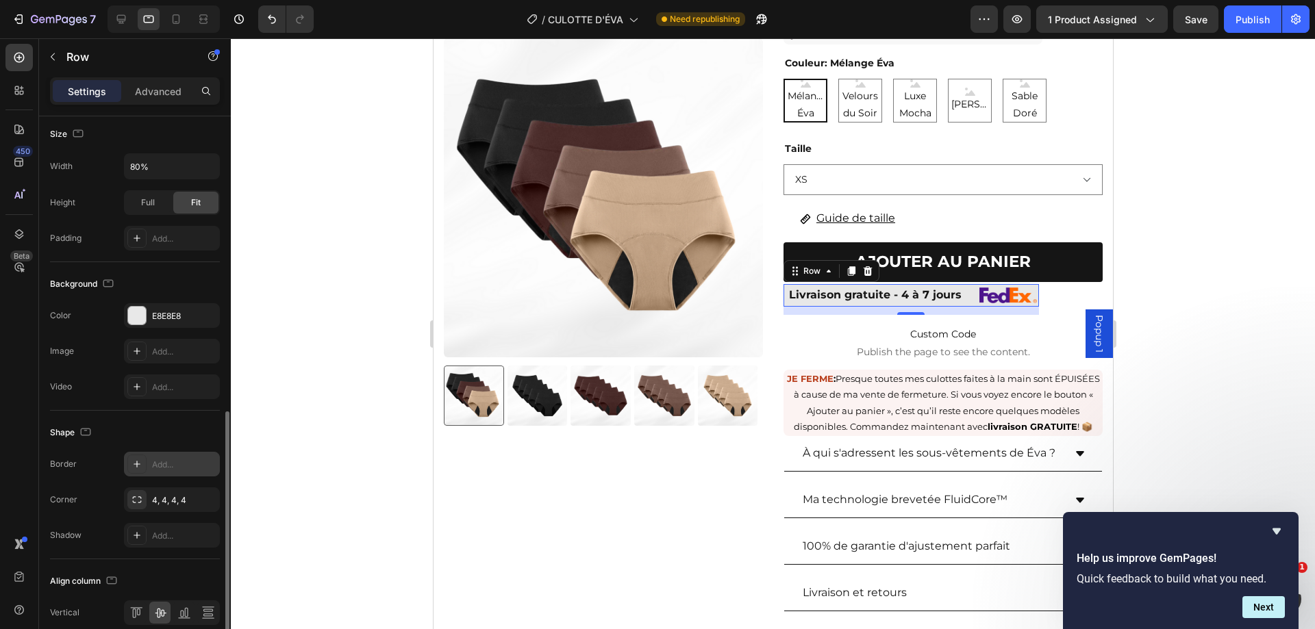
scroll to position [404, 0]
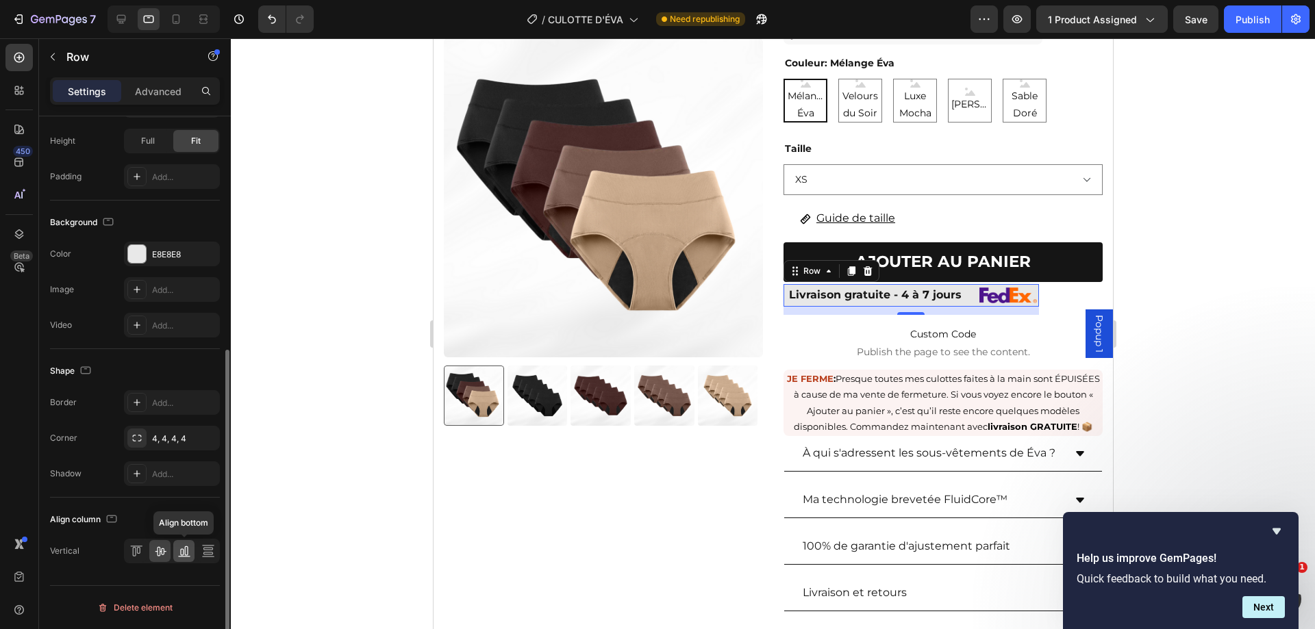
click at [185, 553] on icon at bounding box center [185, 551] width 3 height 10
click at [163, 548] on icon at bounding box center [160, 552] width 11 height 10
click at [964, 303] on div "Livraison gratuite - 4 à 7 jours Text Block Image Row 12" at bounding box center [910, 295] width 255 height 23
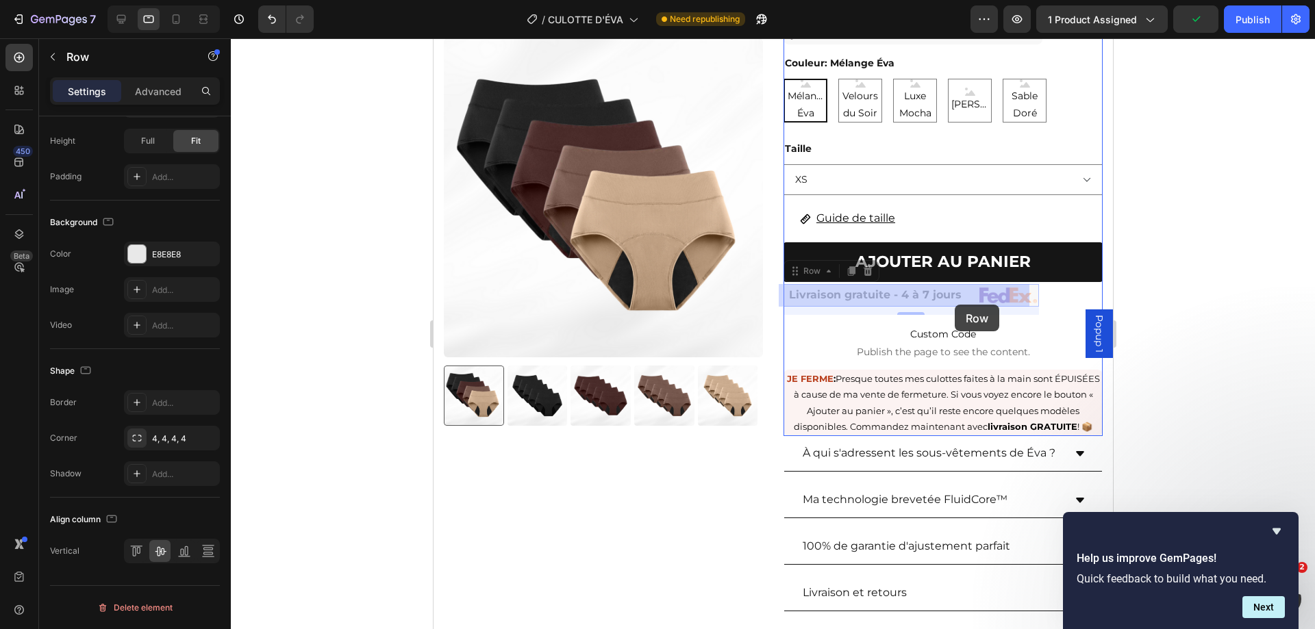
drag, startPoint x: 964, startPoint y: 305, endPoint x: 954, endPoint y: 305, distance: 10.3
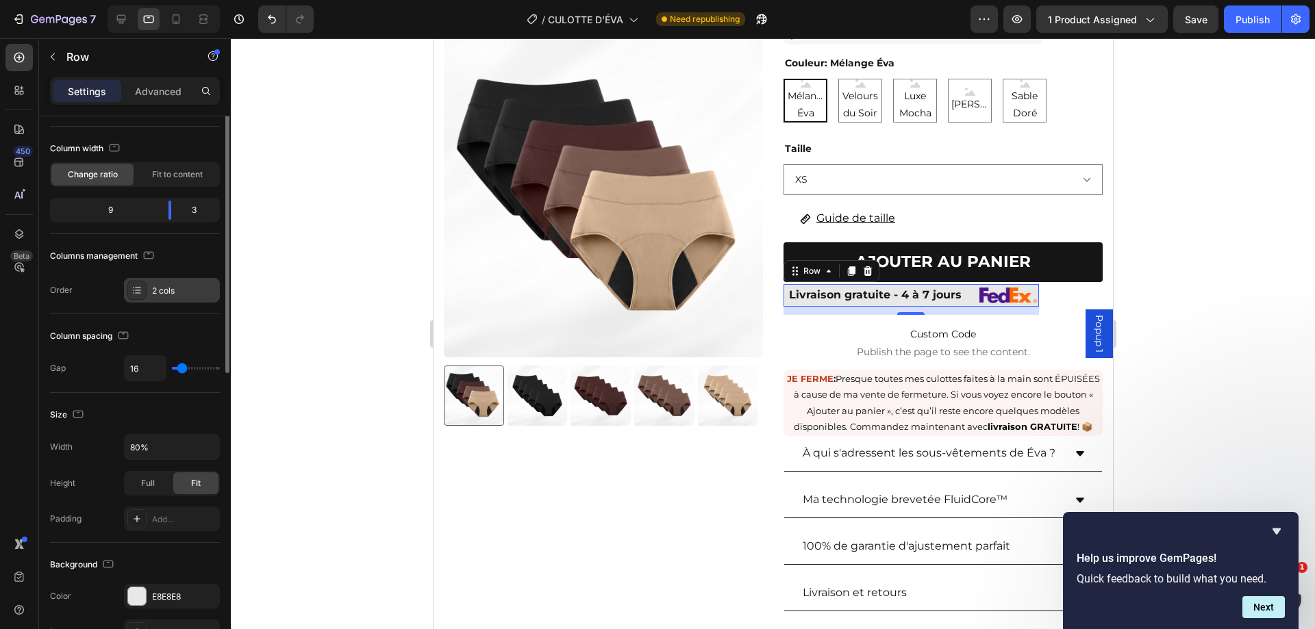
scroll to position [0, 0]
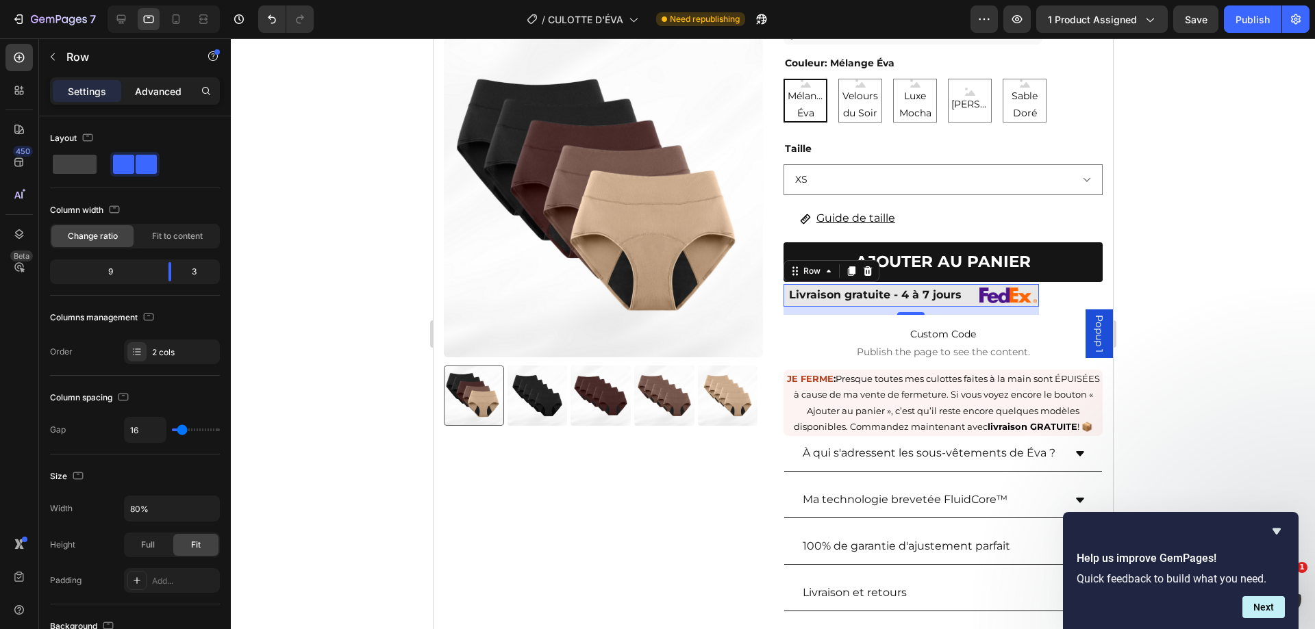
click at [150, 88] on p "Advanced" at bounding box center [158, 91] width 47 height 14
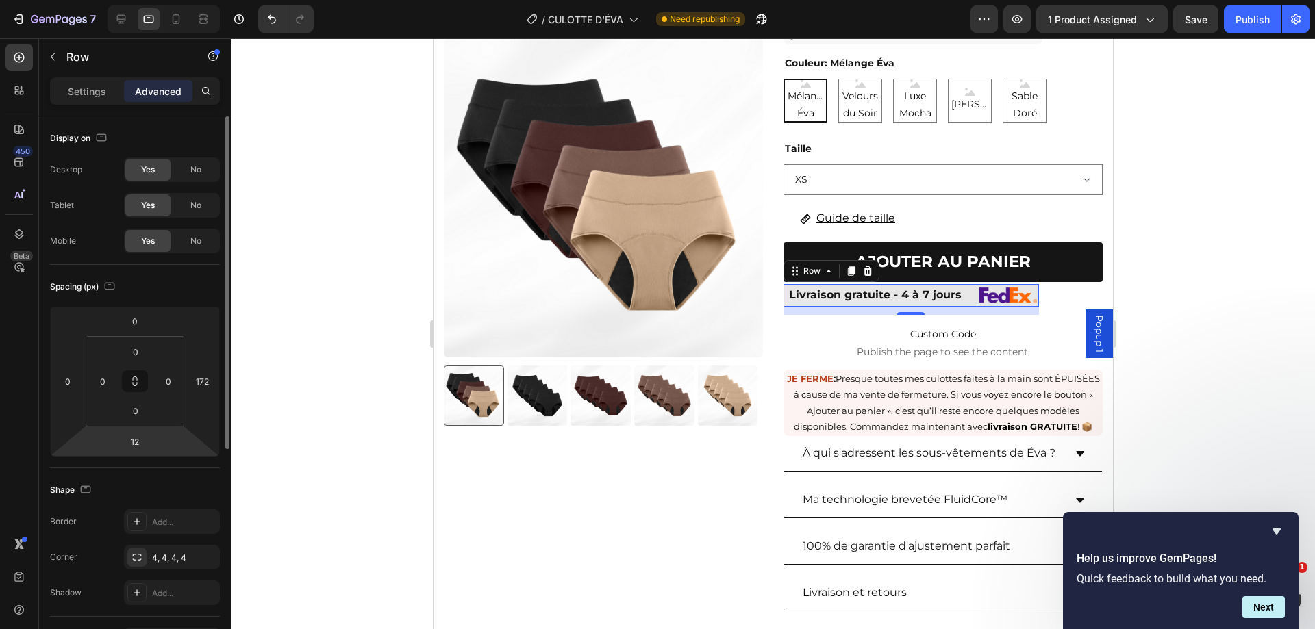
scroll to position [274, 0]
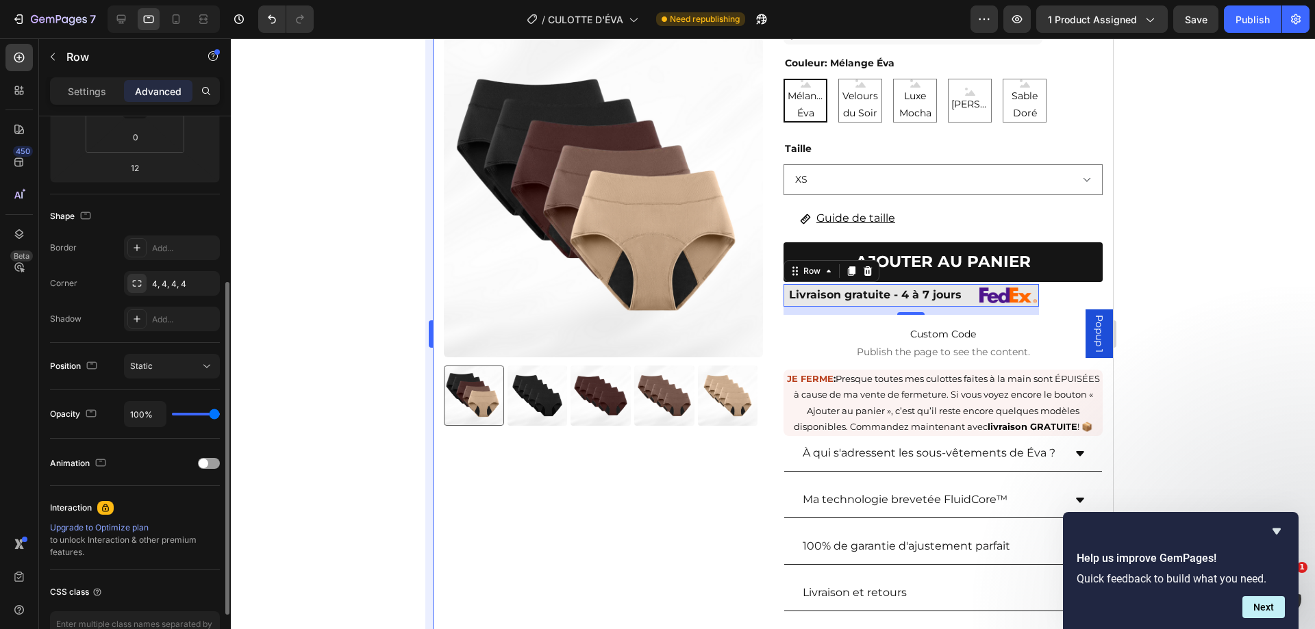
drag, startPoint x: 90, startPoint y: 97, endPoint x: 428, endPoint y: 157, distance: 343.6
click at [92, 99] on div "Settings" at bounding box center [87, 91] width 68 height 22
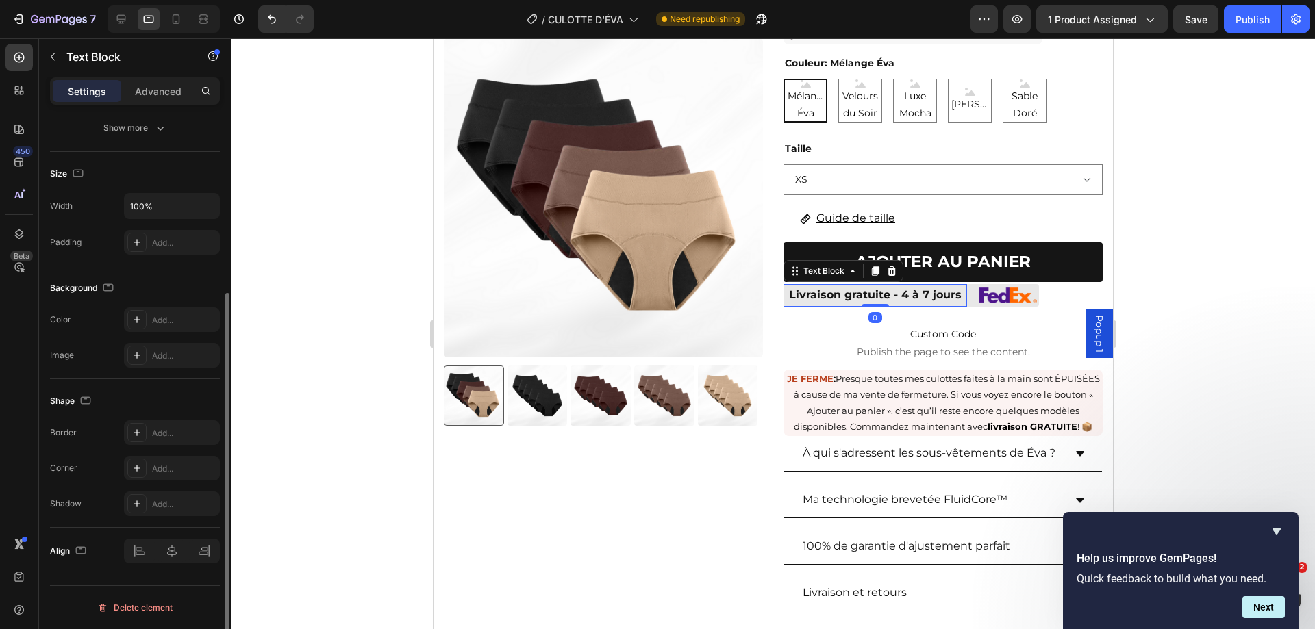
click at [952, 305] on p "Livraison gratuite - 4 à 7 jours" at bounding box center [874, 296] width 181 height 20
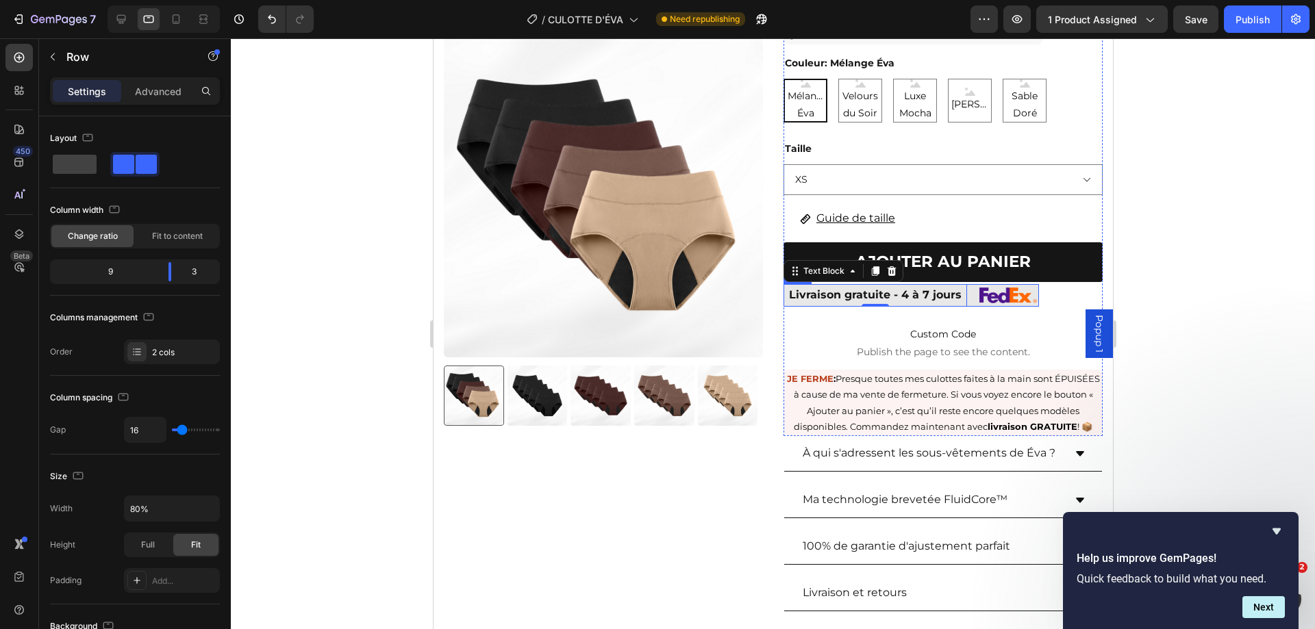
click at [960, 305] on div "Livraison gratuite - 4 à 7 jours Text Block 0 Image Row" at bounding box center [910, 295] width 255 height 23
click at [1242, 307] on div at bounding box center [773, 333] width 1084 height 591
click at [960, 305] on div "Livraison gratuite - 4 à 7 jours Text Block Image Row 12" at bounding box center [910, 295] width 255 height 23
drag, startPoint x: 167, startPoint y: 268, endPoint x: 185, endPoint y: 274, distance: 18.6
click at [185, 274] on div "9 3" at bounding box center [135, 271] width 170 height 25
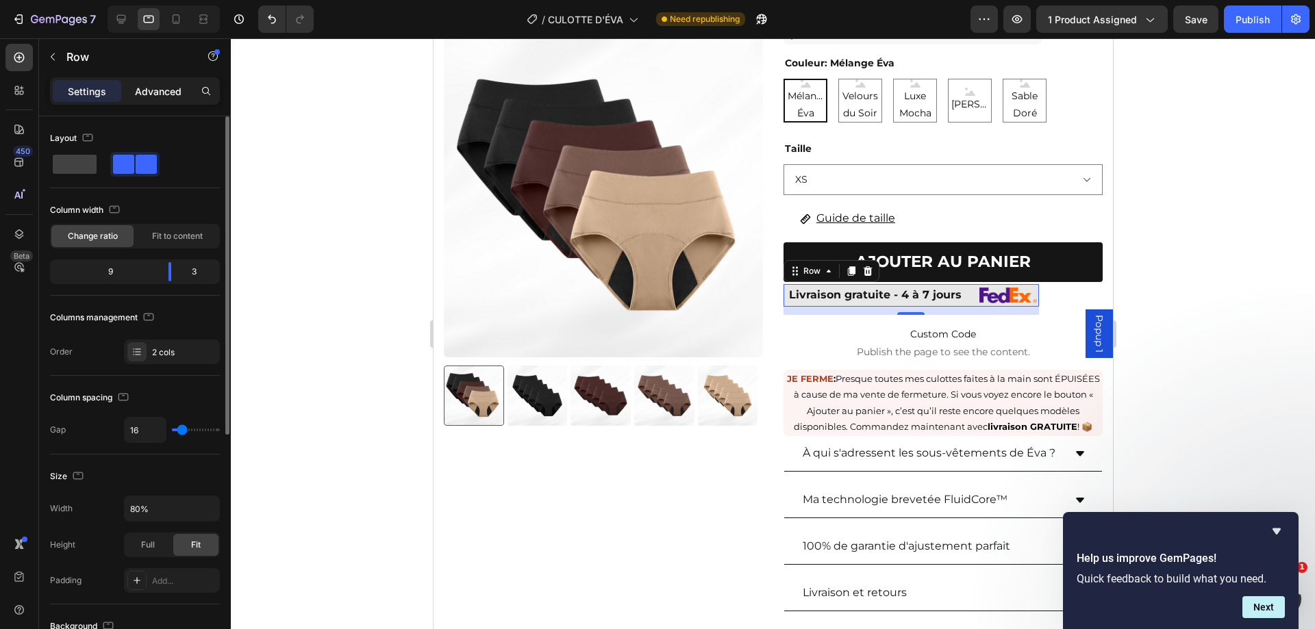
click at [155, 87] on p "Advanced" at bounding box center [158, 91] width 47 height 14
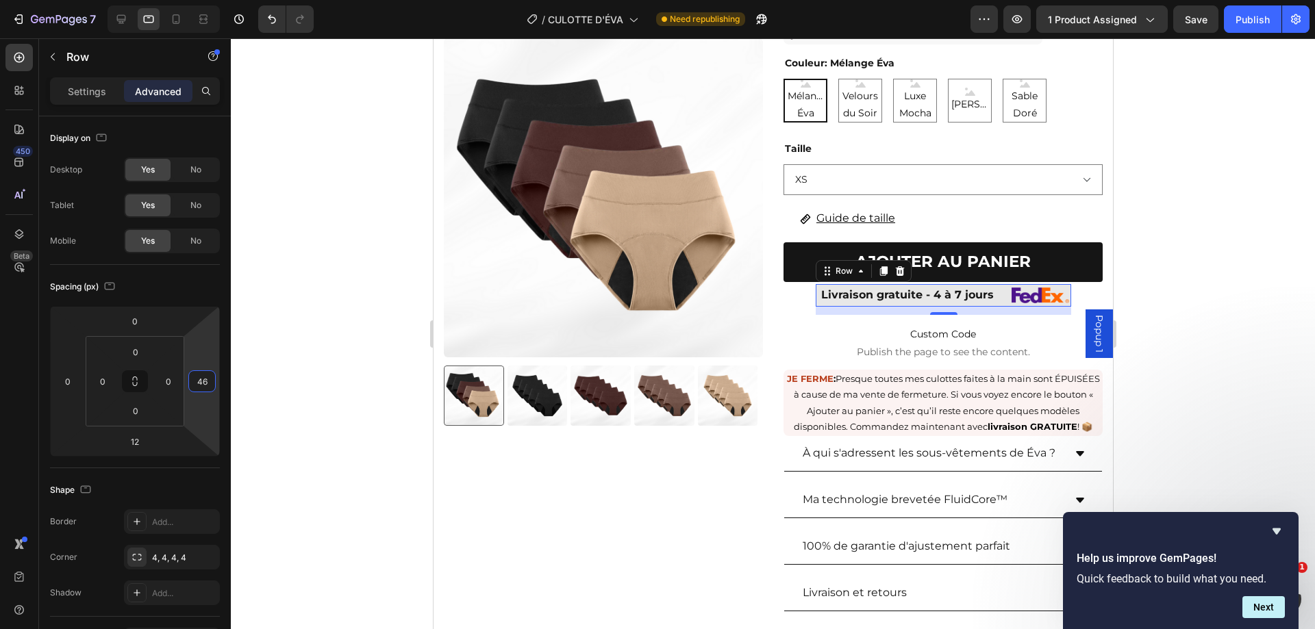
type input "44"
drag, startPoint x: 207, startPoint y: 355, endPoint x: 209, endPoint y: 399, distance: 43.9
click at [209, 0] on html "7 Version history / CULOTTE D'ÉVA Need republishing Preview 1 product assigned …" at bounding box center [657, 0] width 1315 height 0
click at [1314, 336] on div at bounding box center [773, 333] width 1084 height 591
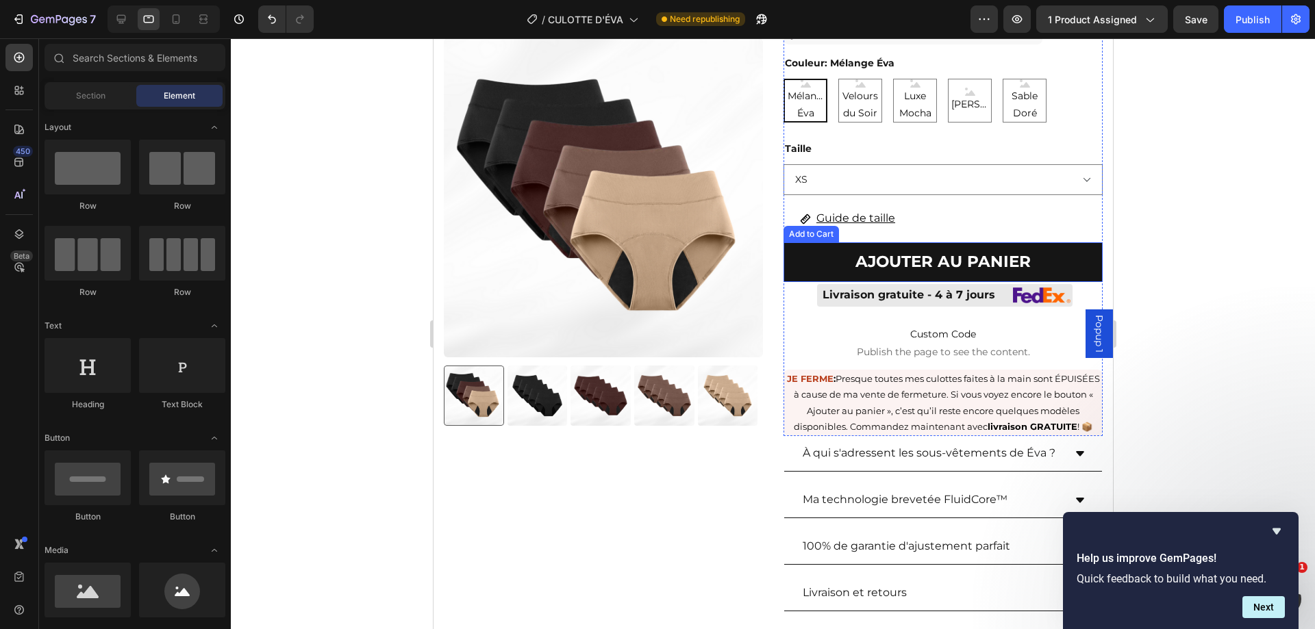
click at [1063, 270] on button "AJOUTER AU PANIER" at bounding box center [942, 262] width 319 height 40
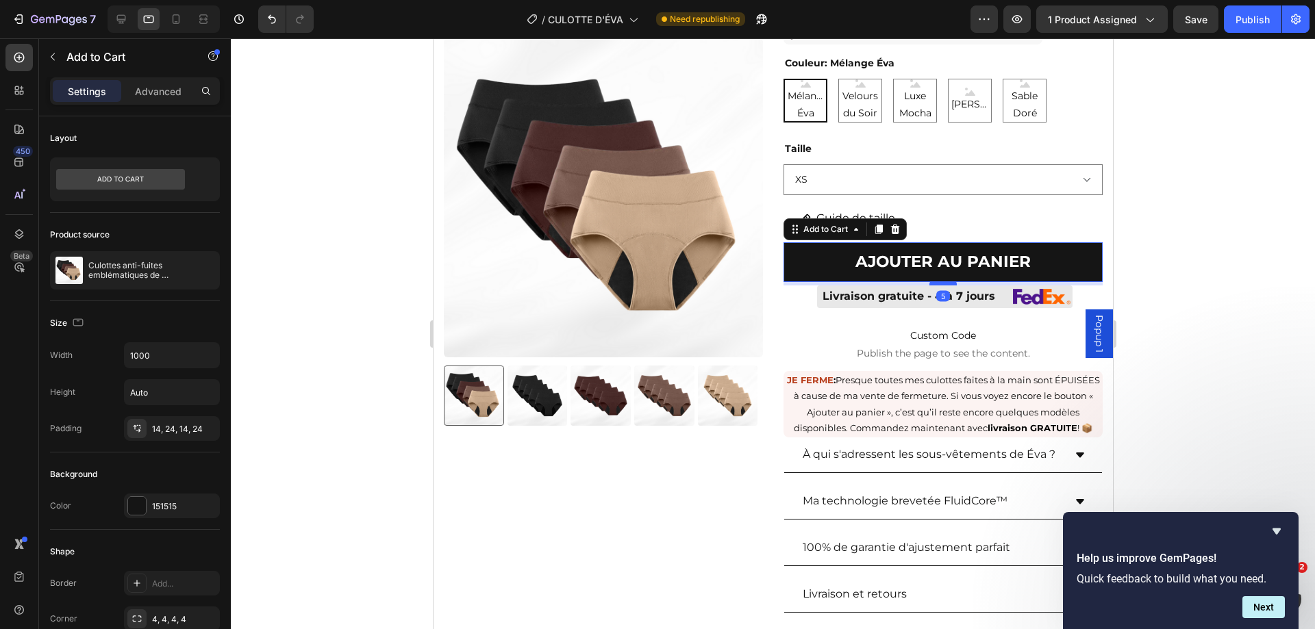
click at [941, 283] on div at bounding box center [941, 283] width 27 height 4
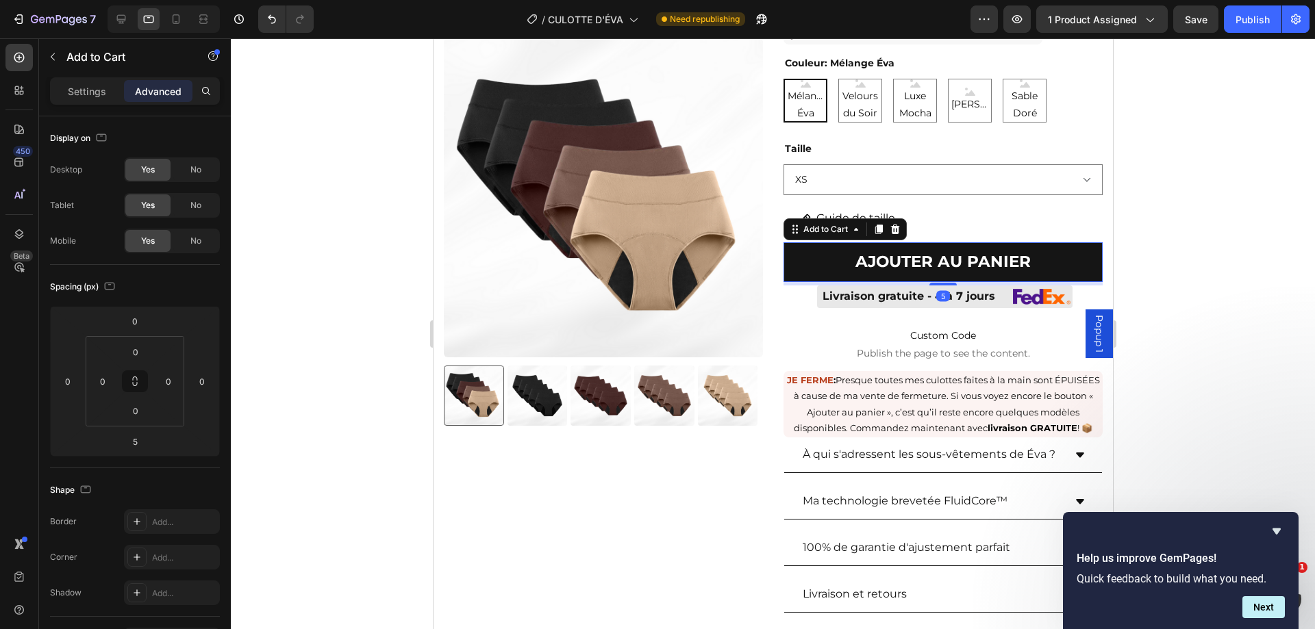
click at [1276, 287] on div at bounding box center [773, 333] width 1084 height 591
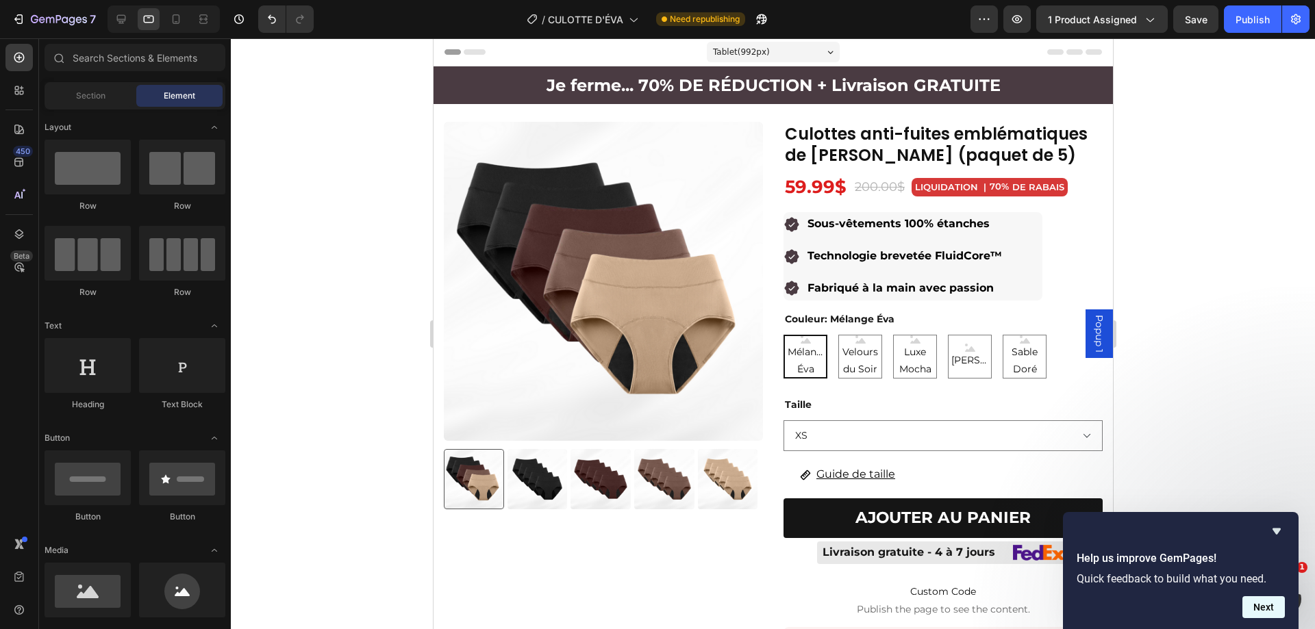
click at [1258, 610] on button "Next" at bounding box center [1263, 607] width 42 height 22
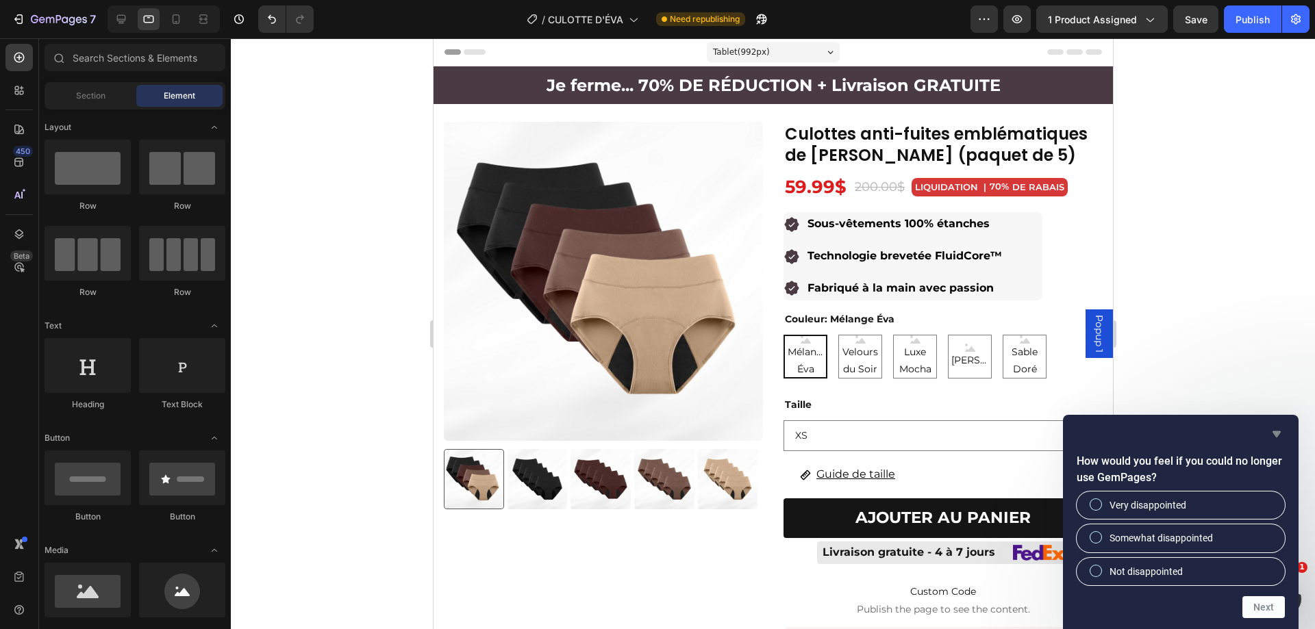
click at [1277, 429] on icon "Hide survey" at bounding box center [1276, 434] width 16 height 16
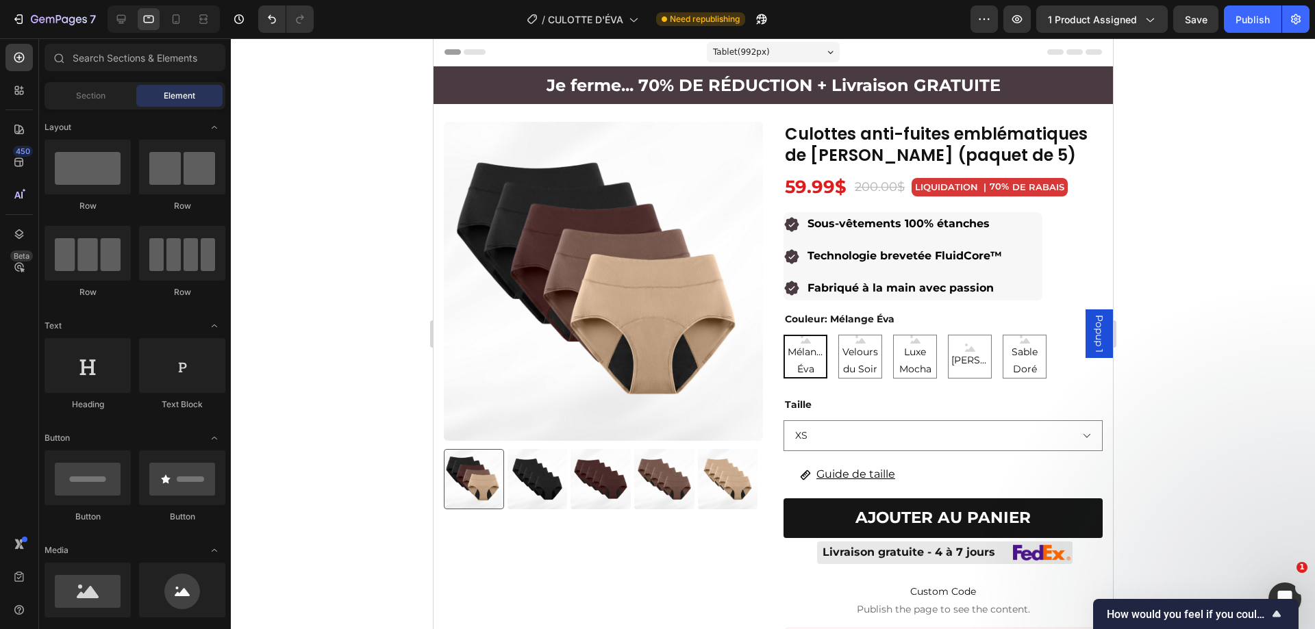
click at [1239, 388] on div at bounding box center [773, 333] width 1084 height 591
click at [117, 18] on icon at bounding box center [121, 19] width 9 height 9
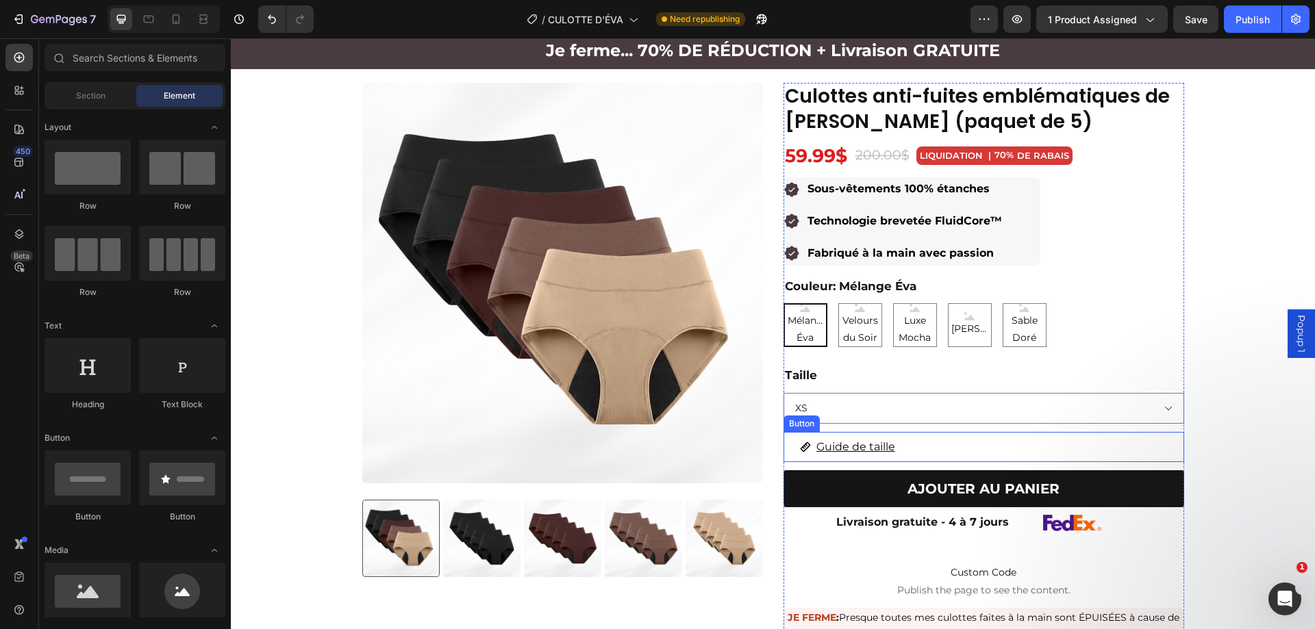
scroll to position [205, 0]
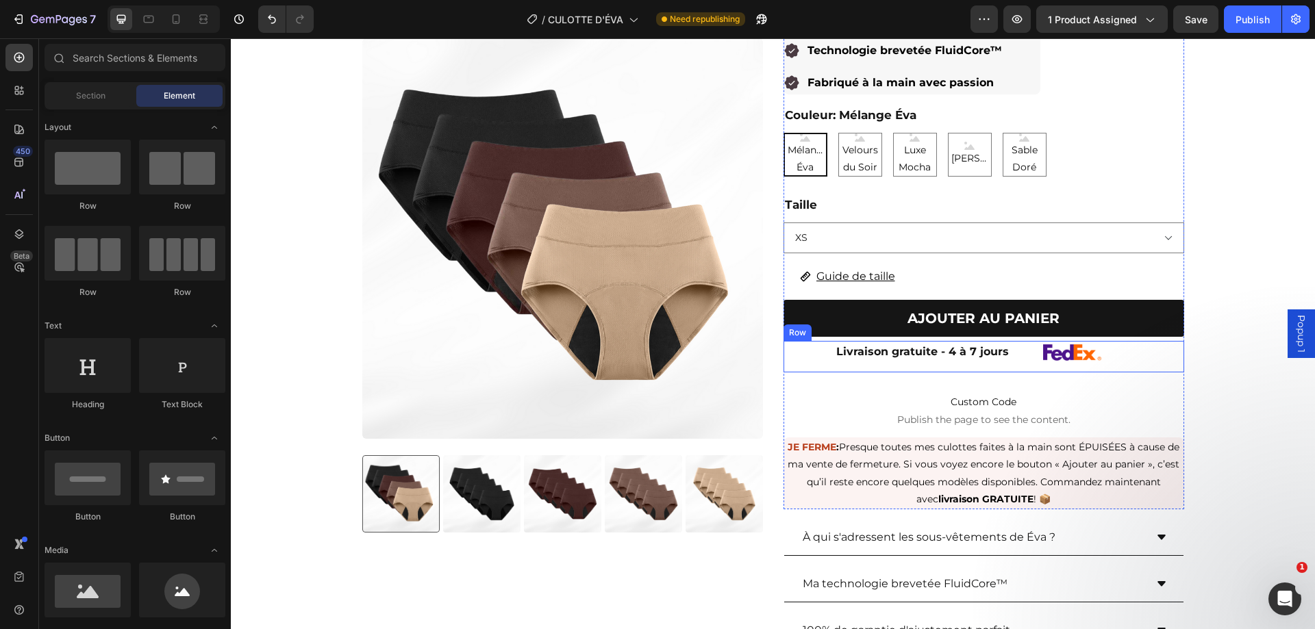
click at [1021, 365] on div "Image" at bounding box center [1102, 356] width 162 height 31
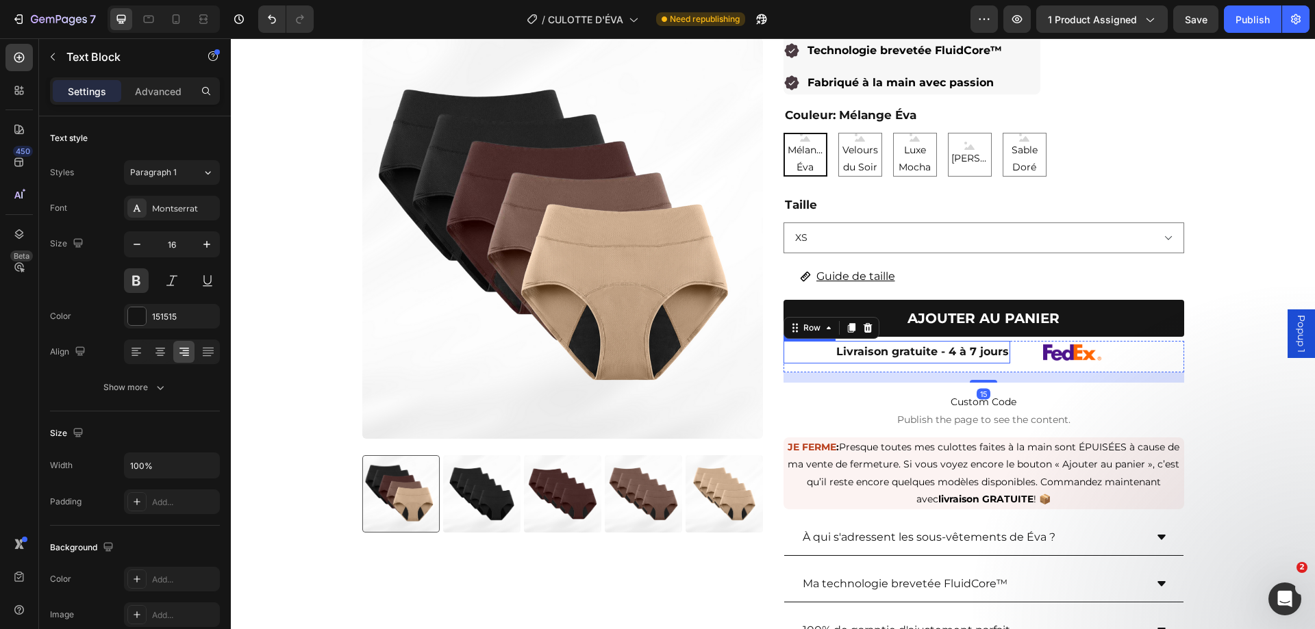
click at [997, 361] on p "Livraison gratuite - 4 à 7 jours" at bounding box center [897, 352] width 225 height 20
drag, startPoint x: 900, startPoint y: 371, endPoint x: 900, endPoint y: 355, distance: 15.8
click at [900, 355] on div "Livraison gratuite - 4 à 7 jours Text Block 13" at bounding box center [896, 352] width 227 height 23
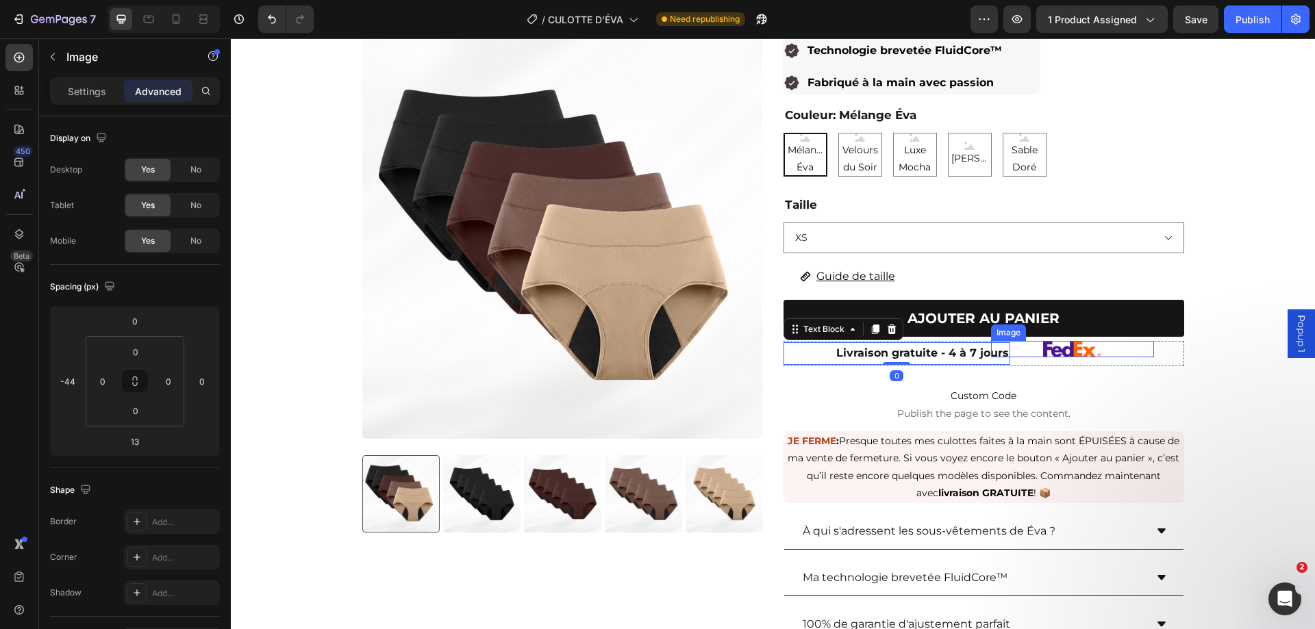
click at [1036, 355] on div at bounding box center [1072, 349] width 162 height 16
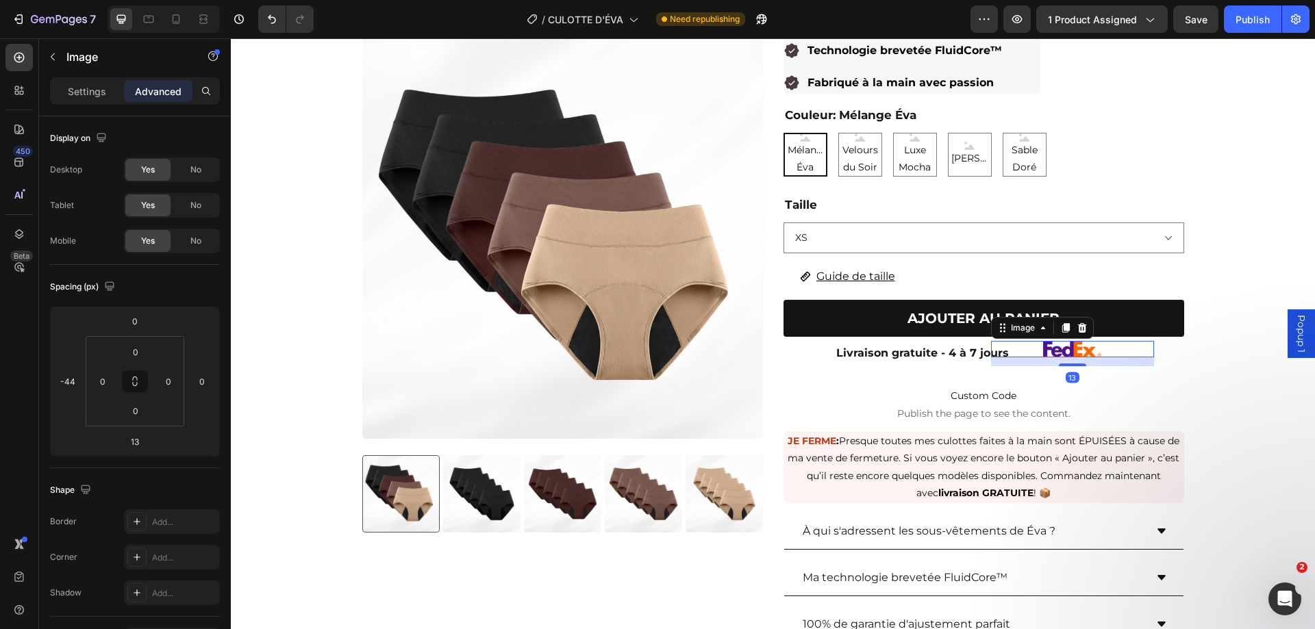
drag, startPoint x: 1064, startPoint y: 366, endPoint x: 1062, endPoint y: 343, distance: 22.7
click at [1062, 343] on div "Image 13" at bounding box center [1102, 353] width 162 height 25
type input "0"
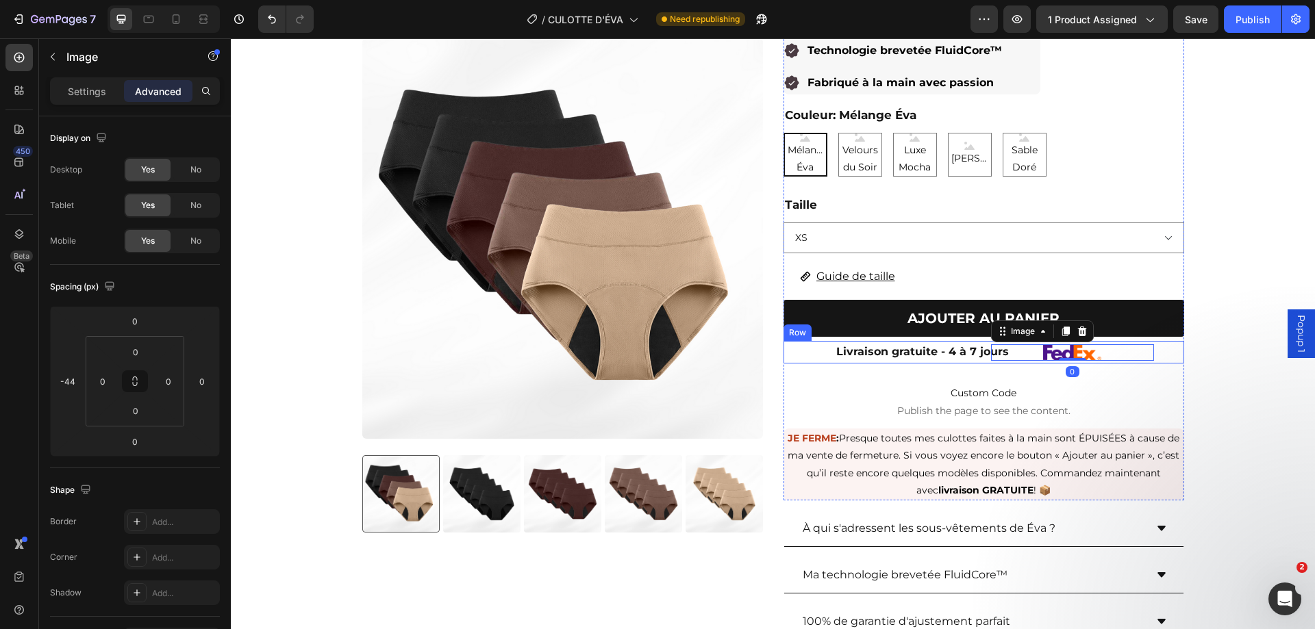
click at [1014, 362] on div "Livraison gratuite - 4 à 7 jours Text Block Image 0 Row" at bounding box center [983, 352] width 401 height 23
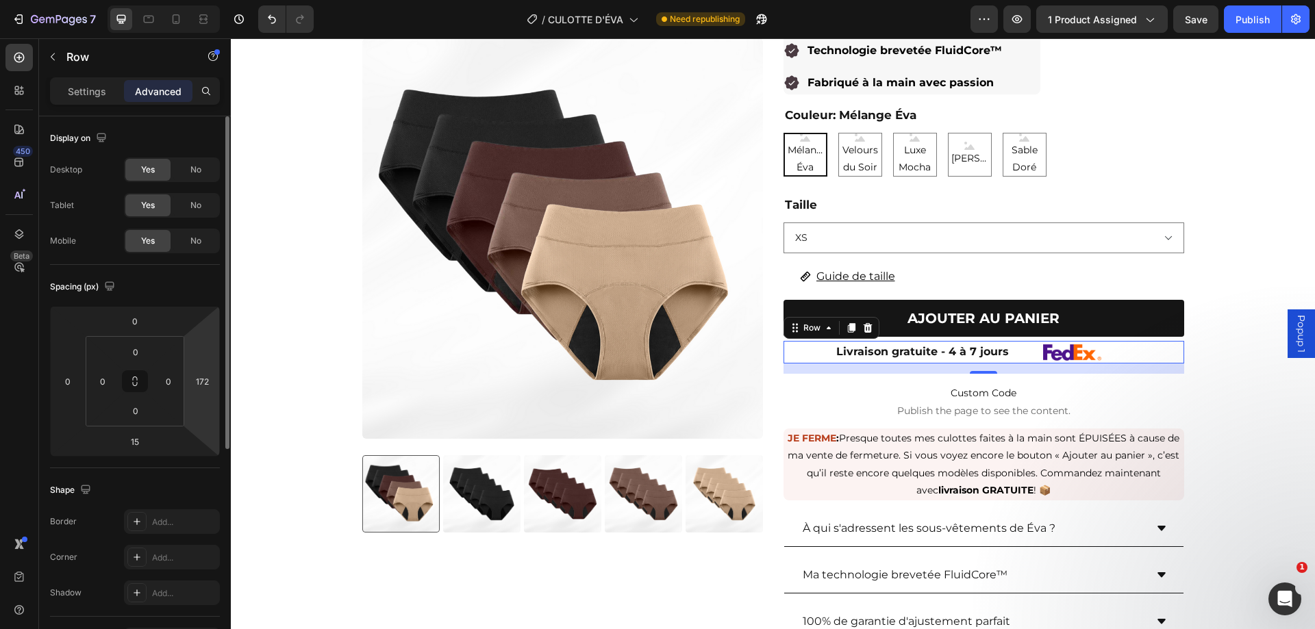
click at [204, 0] on html "7 Version history / CULOTTE D'ÉVA Need republishing Preview 1 product assigned …" at bounding box center [657, 0] width 1315 height 0
click at [93, 94] on p "Settings" at bounding box center [87, 91] width 38 height 14
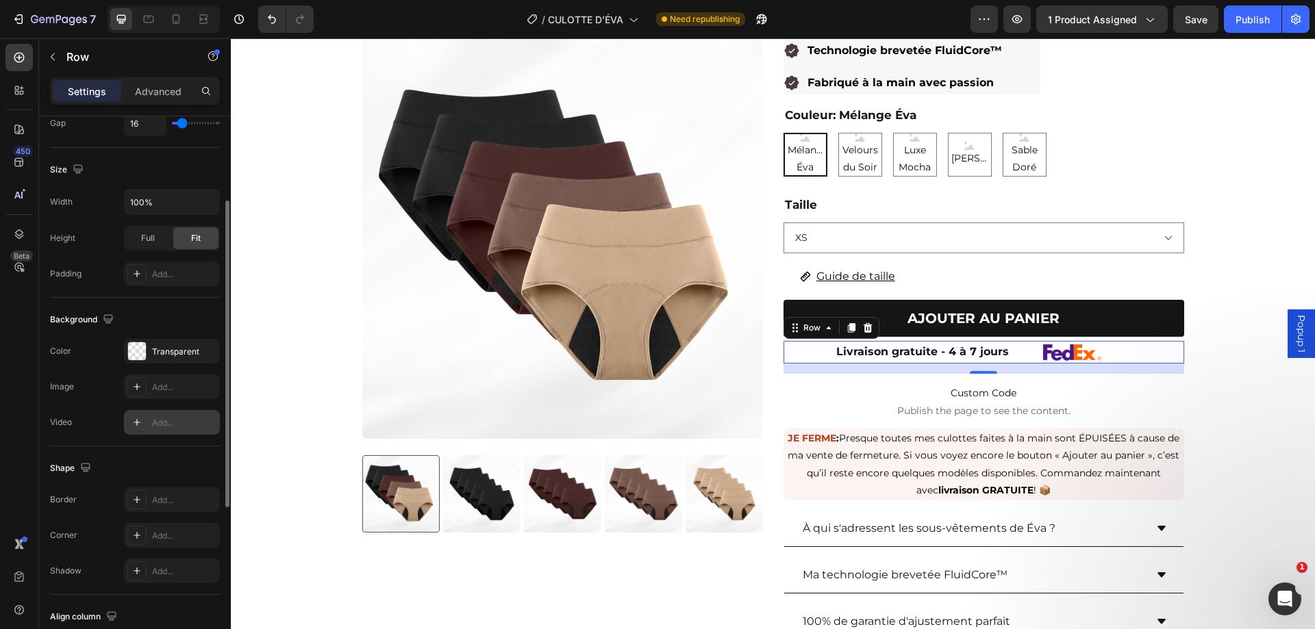
scroll to position [440, 0]
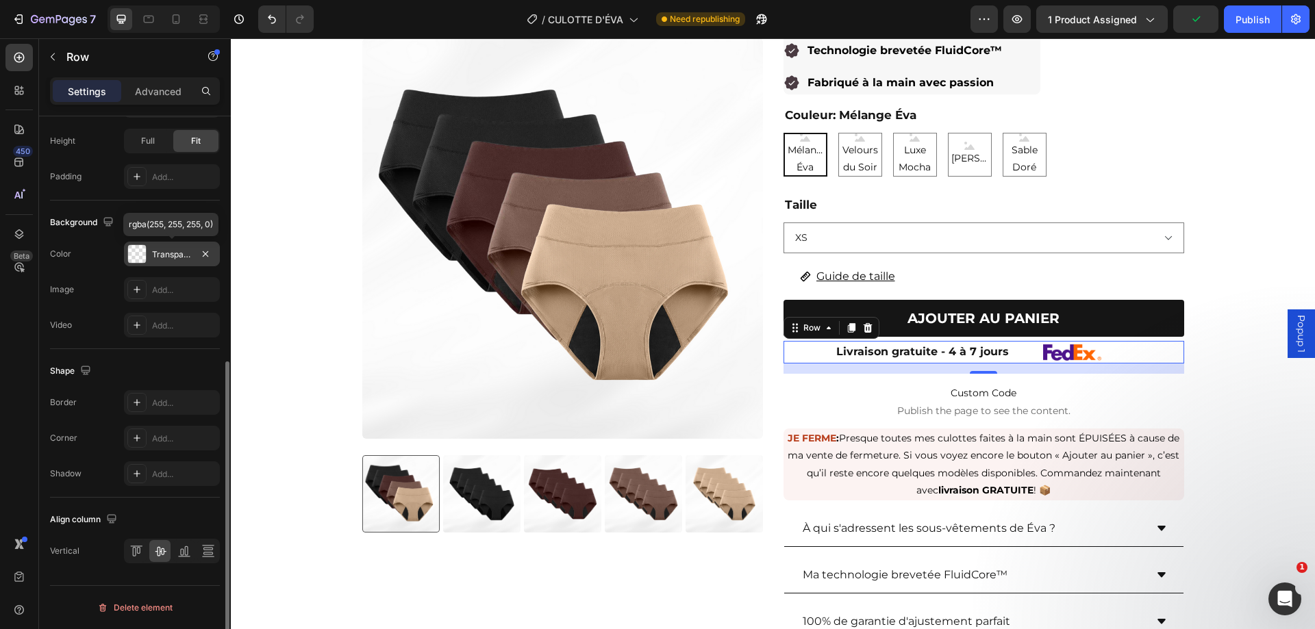
click at [136, 255] on div at bounding box center [137, 254] width 18 height 18
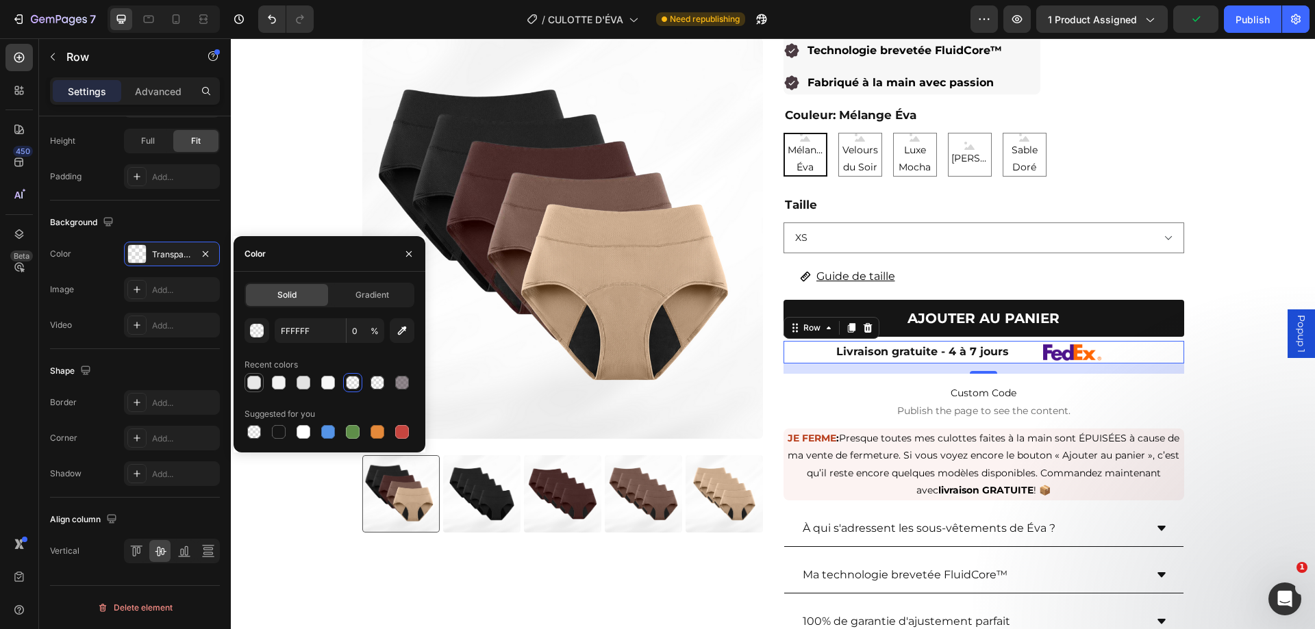
click at [257, 382] on div at bounding box center [254, 383] width 14 height 14
type input "E8E8E8"
type input "100"
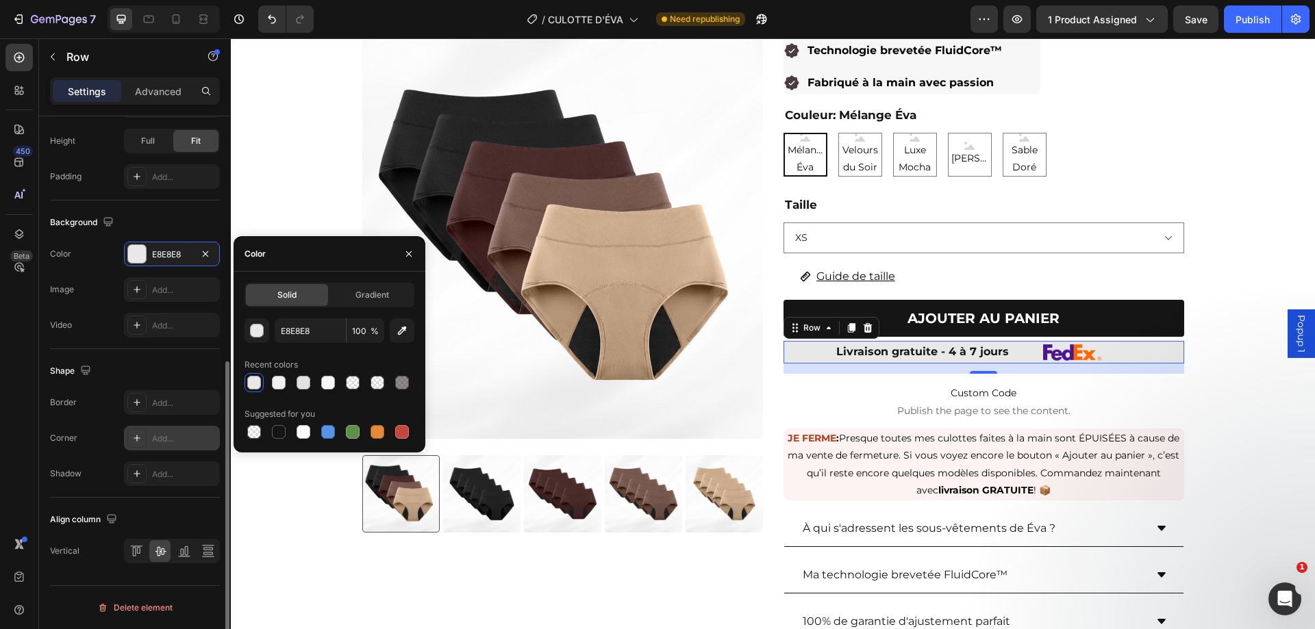
click at [133, 441] on icon at bounding box center [136, 438] width 11 height 11
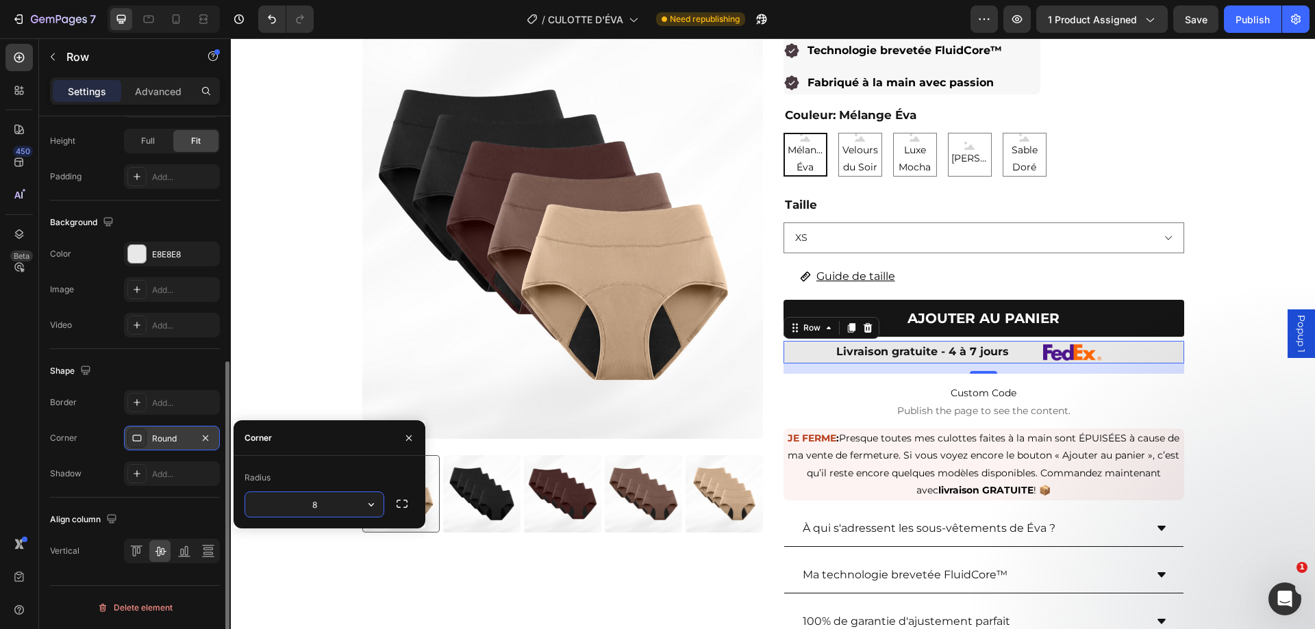
click at [151, 372] on div "Shape" at bounding box center [135, 371] width 170 height 22
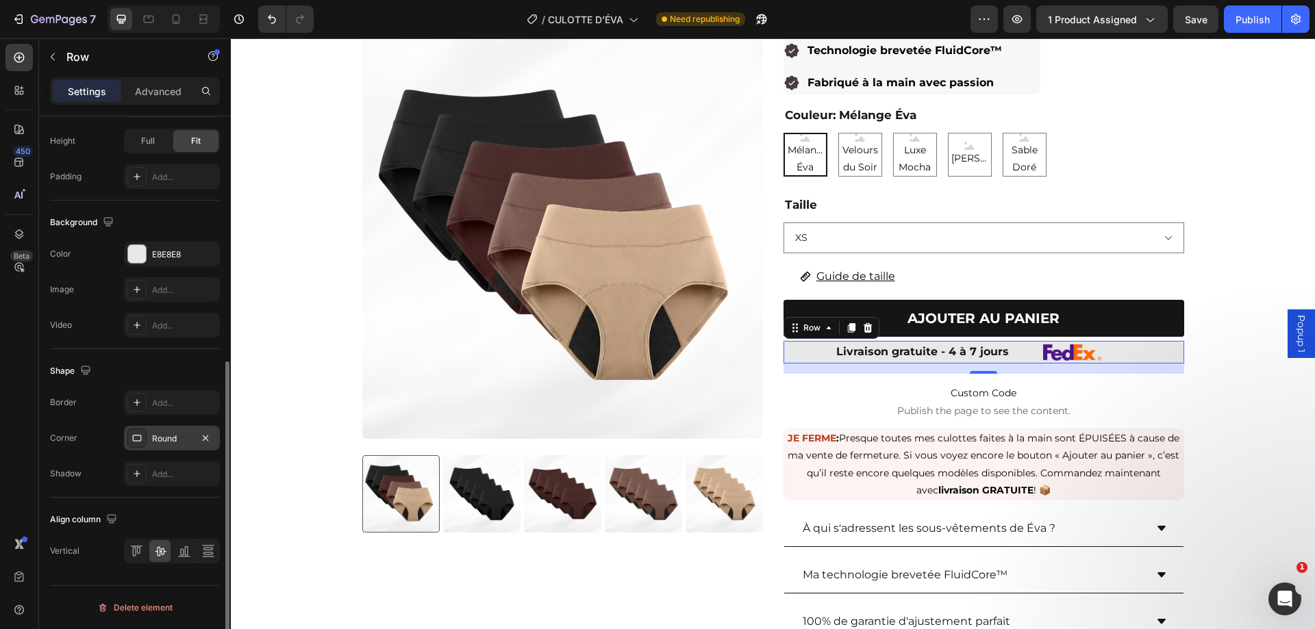
scroll to position [234, 0]
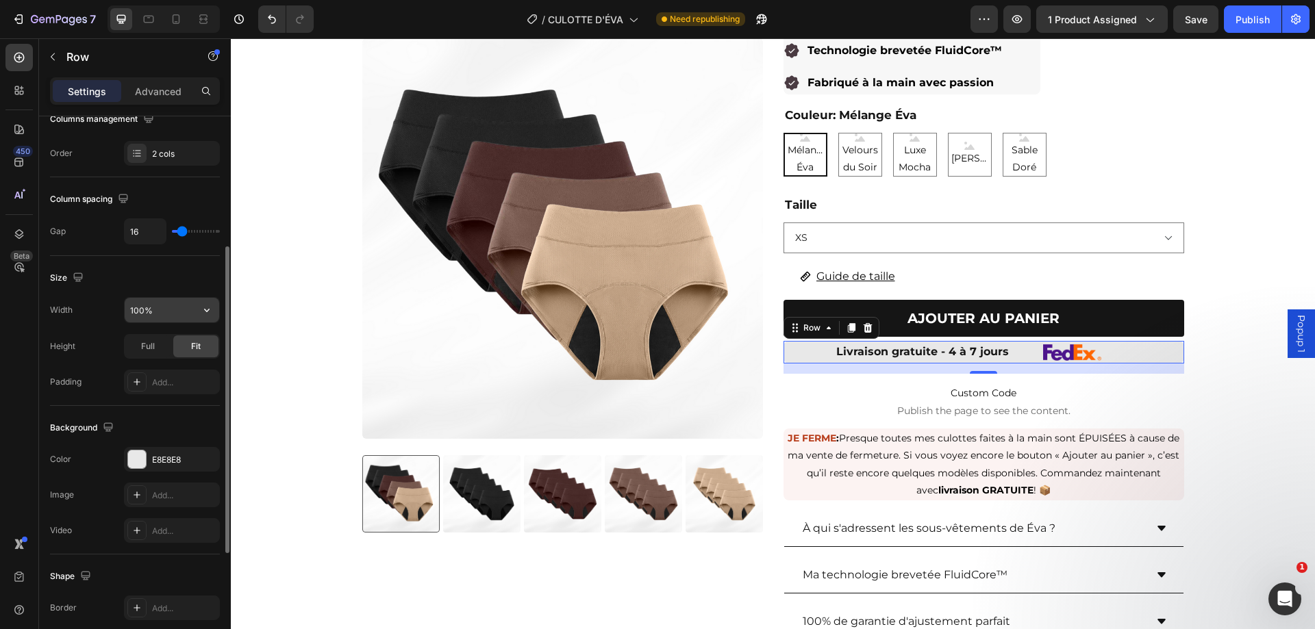
click at [144, 308] on input "100%" at bounding box center [172, 310] width 94 height 25
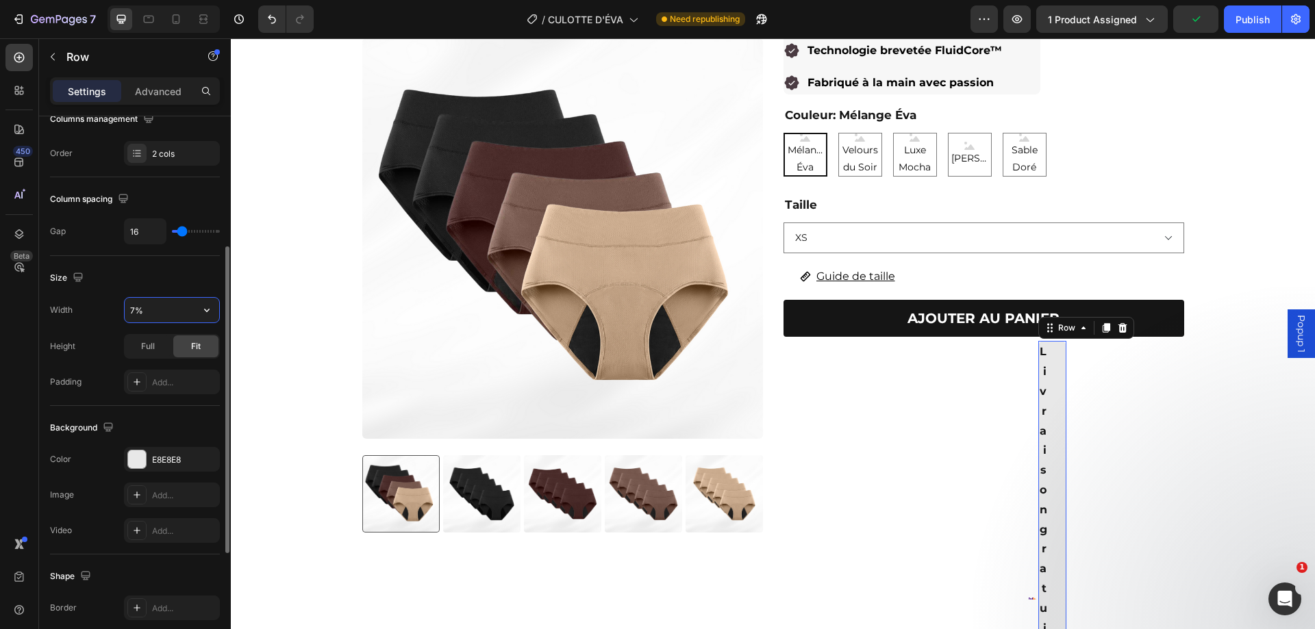
type input "70%"
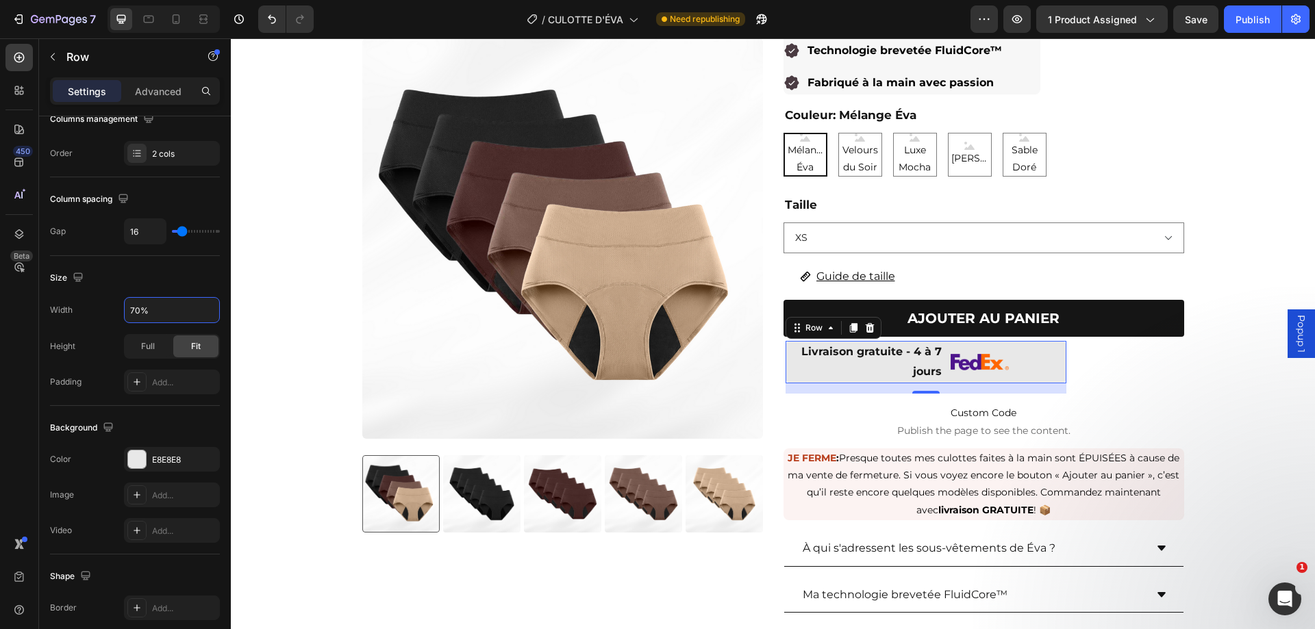
click at [937, 372] on div "Livraison gratuite - 4 à 7 jours" at bounding box center [863, 362] width 157 height 42
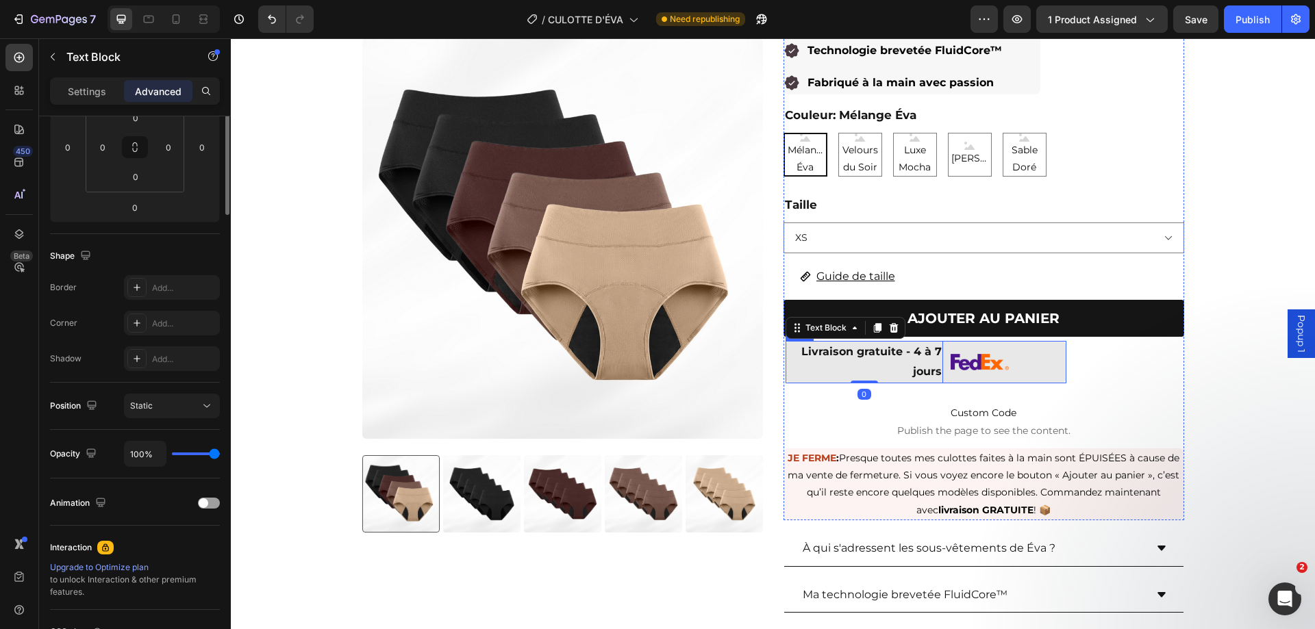
scroll to position [0, 0]
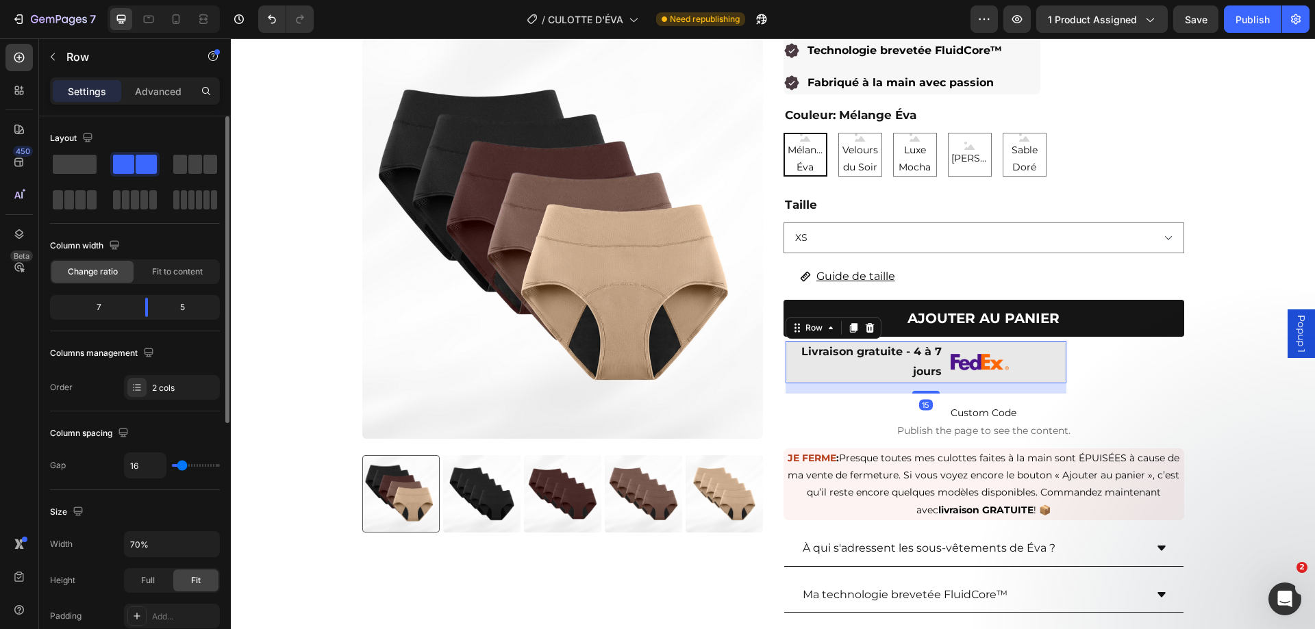
click at [939, 375] on div "Livraison gratuite - 4 à 7 jours Text Block Image Row 15" at bounding box center [925, 362] width 281 height 42
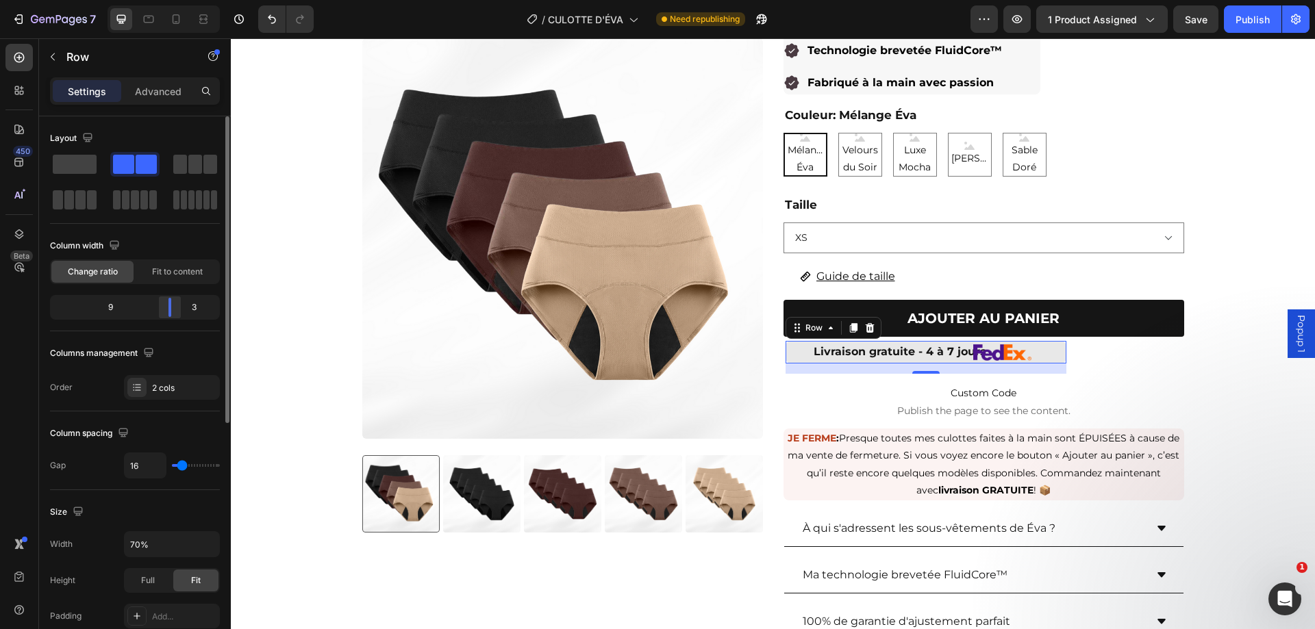
drag, startPoint x: 156, startPoint y: 314, endPoint x: 503, endPoint y: 294, distance: 347.0
click at [175, 311] on div at bounding box center [169, 307] width 25 height 19
click at [1029, 357] on div at bounding box center [1001, 352] width 67 height 16
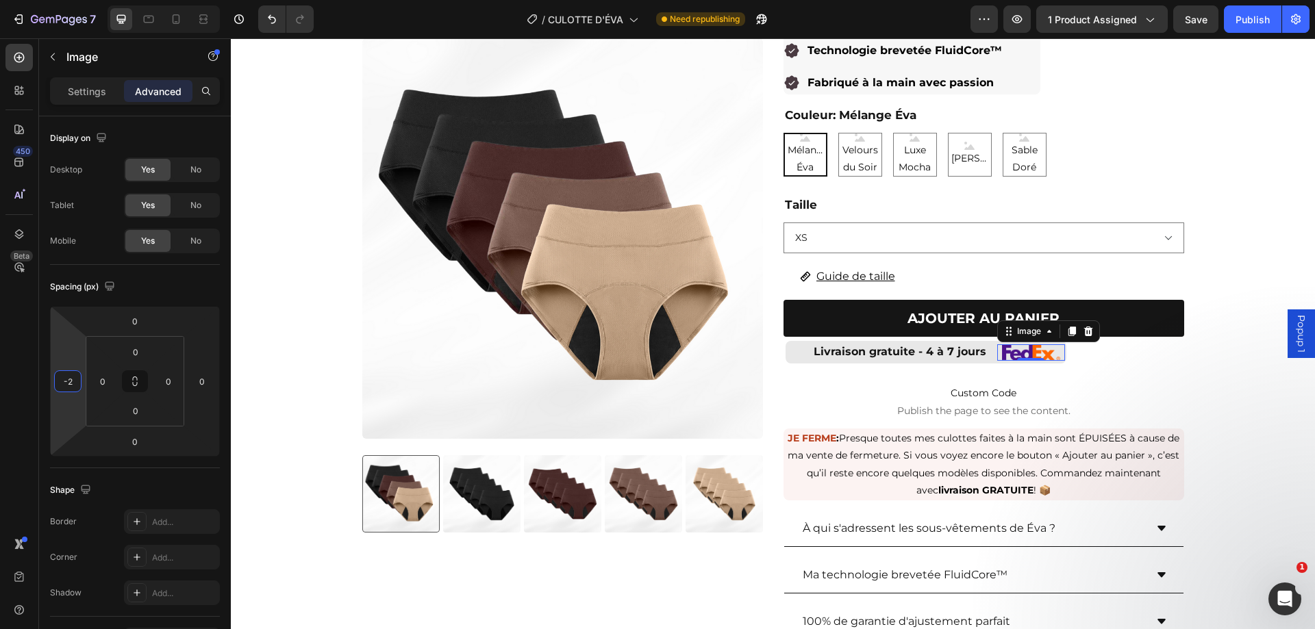
type input "0"
drag, startPoint x: 68, startPoint y: 355, endPoint x: 71, endPoint y: 340, distance: 15.2
click at [71, 0] on html "7 Version history / CULOTTE D'ÉVA Need republishing Preview 1 product assigned …" at bounding box center [657, 0] width 1315 height 0
click at [1267, 433] on div "Product Images Culottes anti-fuites emblématiques de ÉVA (paquet de 5) Product …" at bounding box center [773, 299] width 1084 height 774
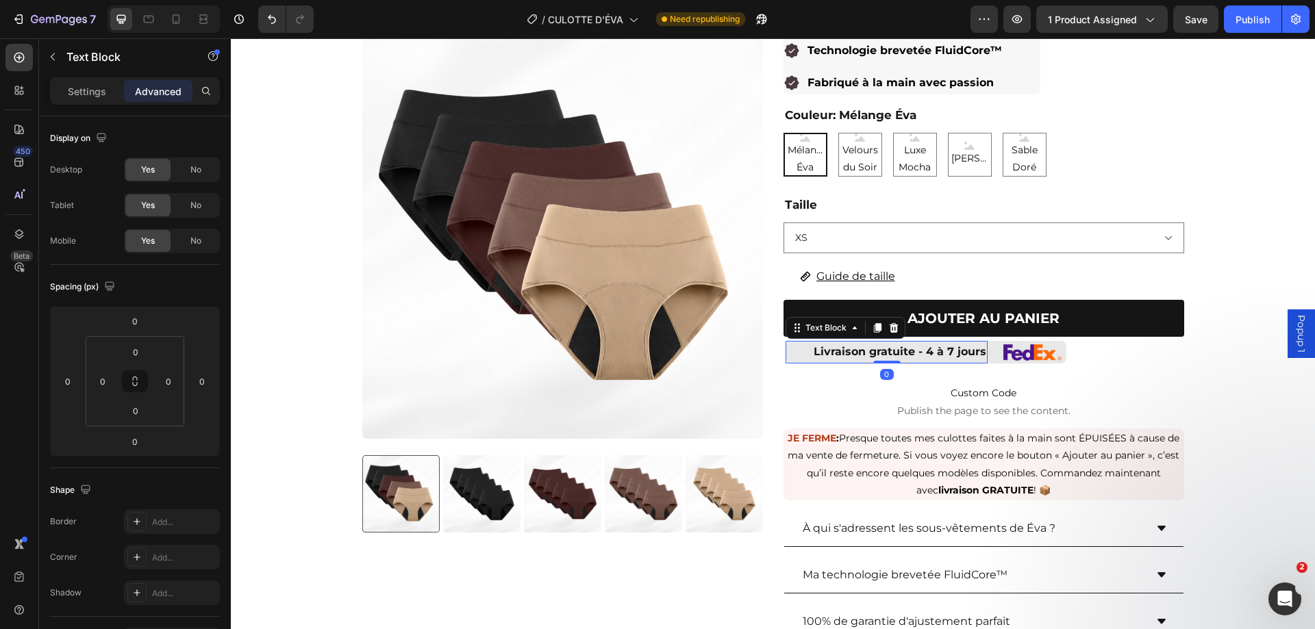
click at [981, 359] on div "Livraison gratuite - 4 à 7 jours" at bounding box center [886, 352] width 202 height 23
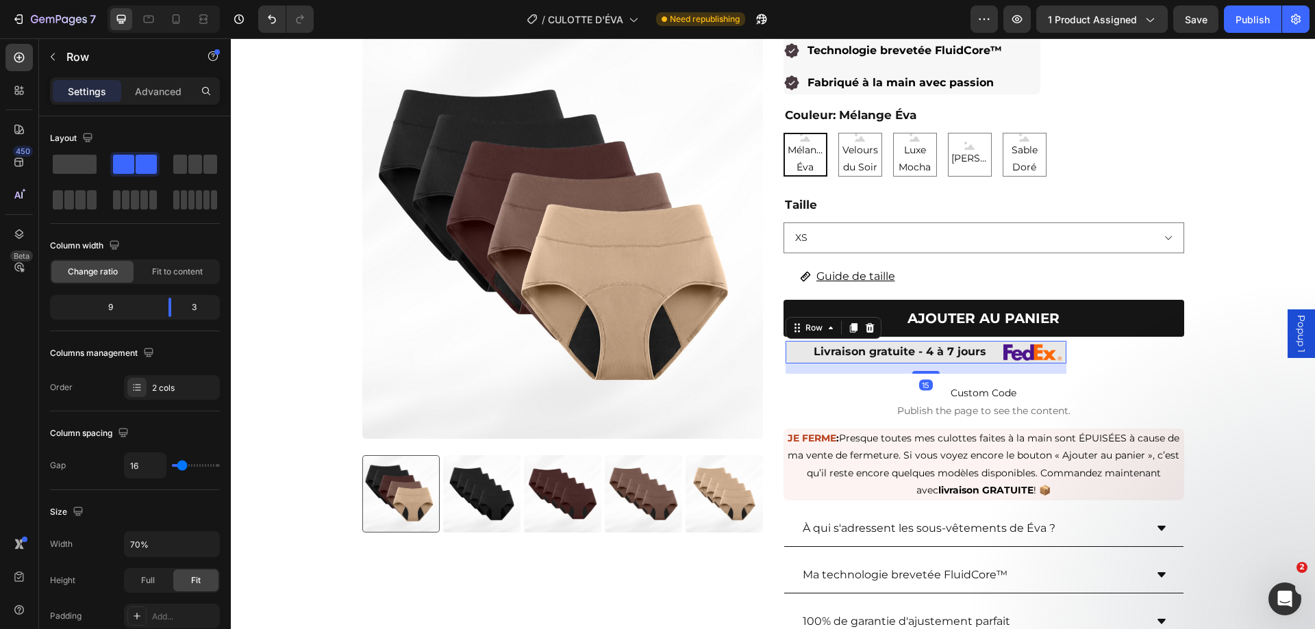
click at [985, 359] on div "Livraison gratuite - 4 à 7 jours Text Block Image Row 15" at bounding box center [925, 352] width 281 height 23
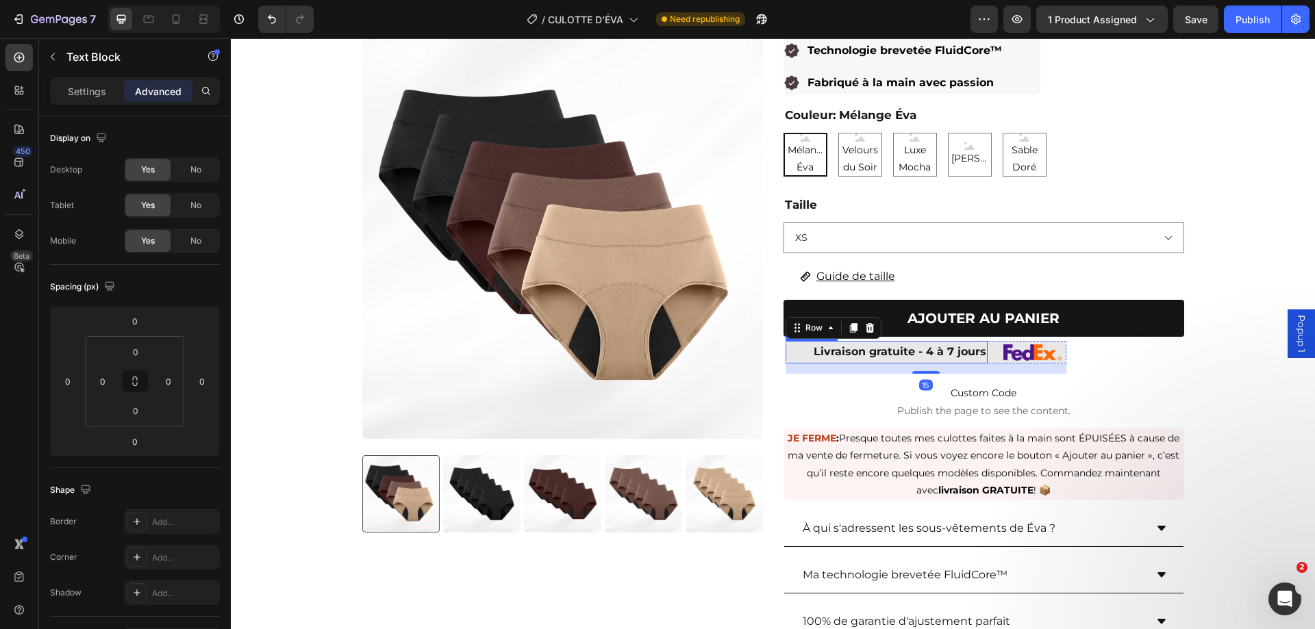
click at [982, 359] on div "Livraison gratuite - 4 à 7 jours" at bounding box center [886, 352] width 202 height 23
click at [794, 351] on p "Livraison gratuite - 4 à 7 jours" at bounding box center [886, 352] width 199 height 20
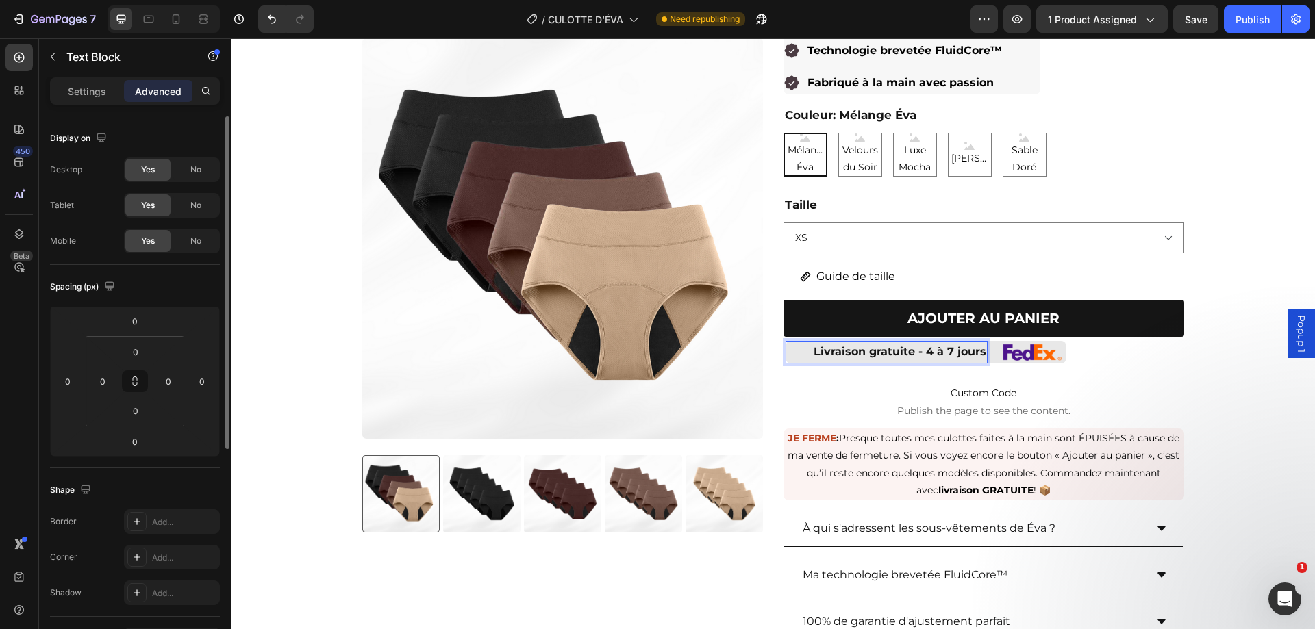
scroll to position [68, 0]
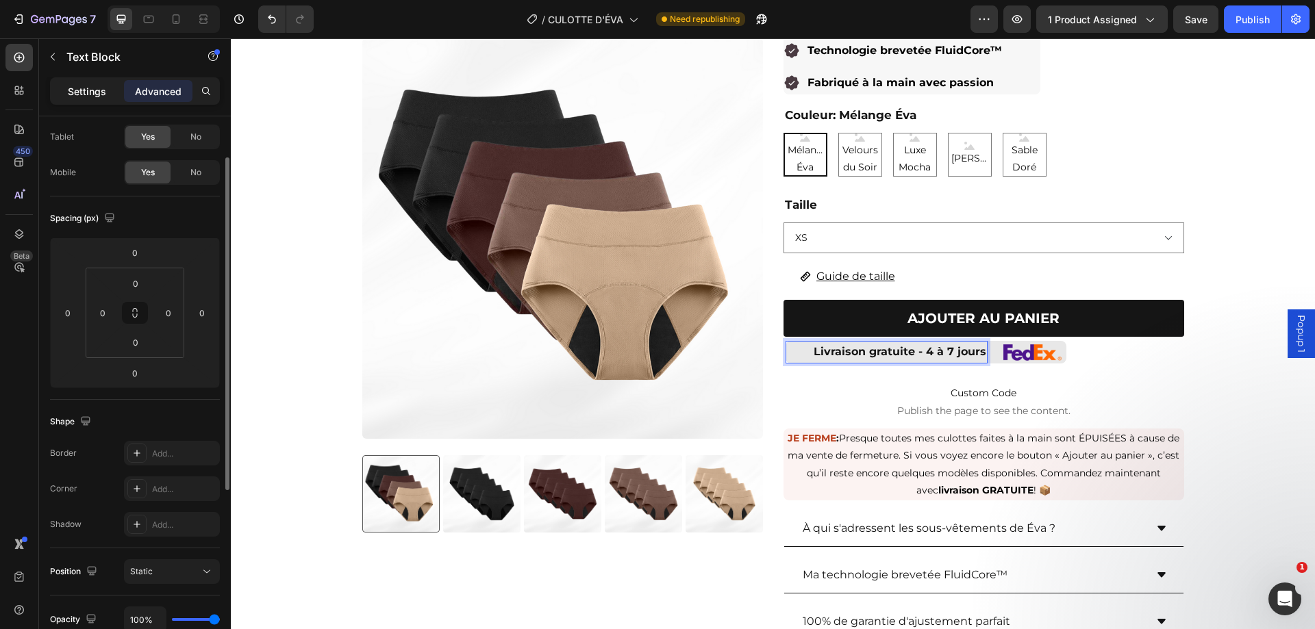
click at [73, 89] on p "Settings" at bounding box center [87, 91] width 38 height 14
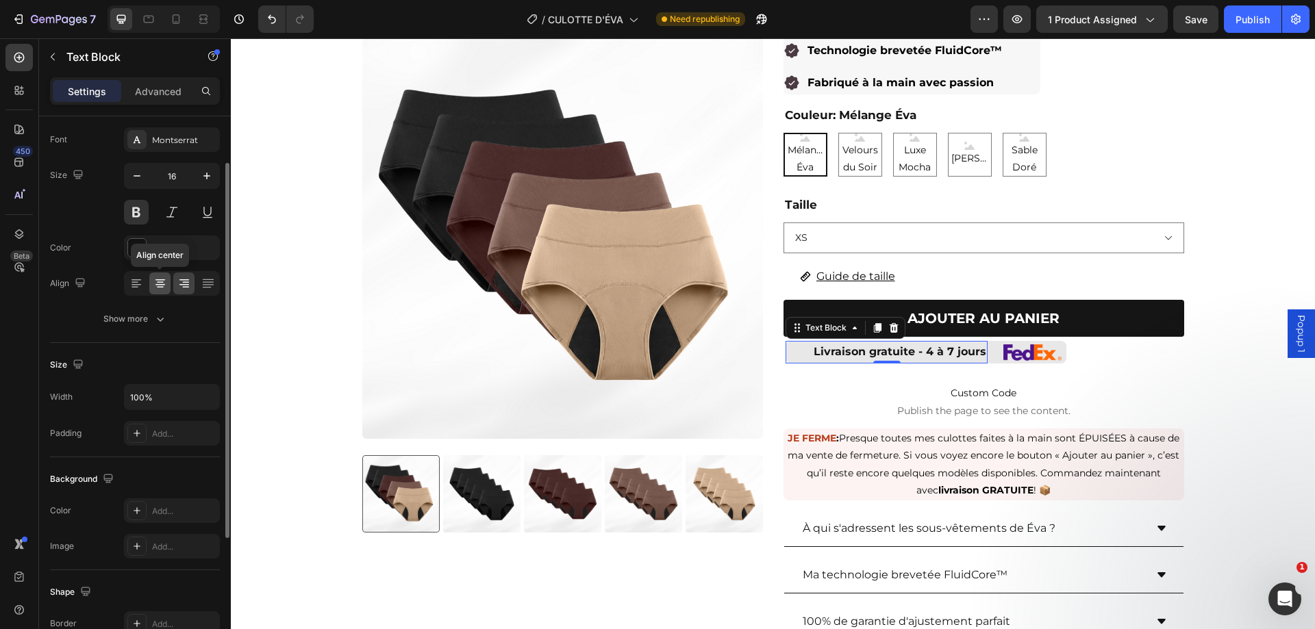
click at [162, 286] on icon at bounding box center [160, 284] width 14 height 14
click at [1267, 409] on div "Product Images Culottes anti-fuites emblématiques de ÉVA (paquet de 5) Product …" at bounding box center [773, 299] width 1084 height 774
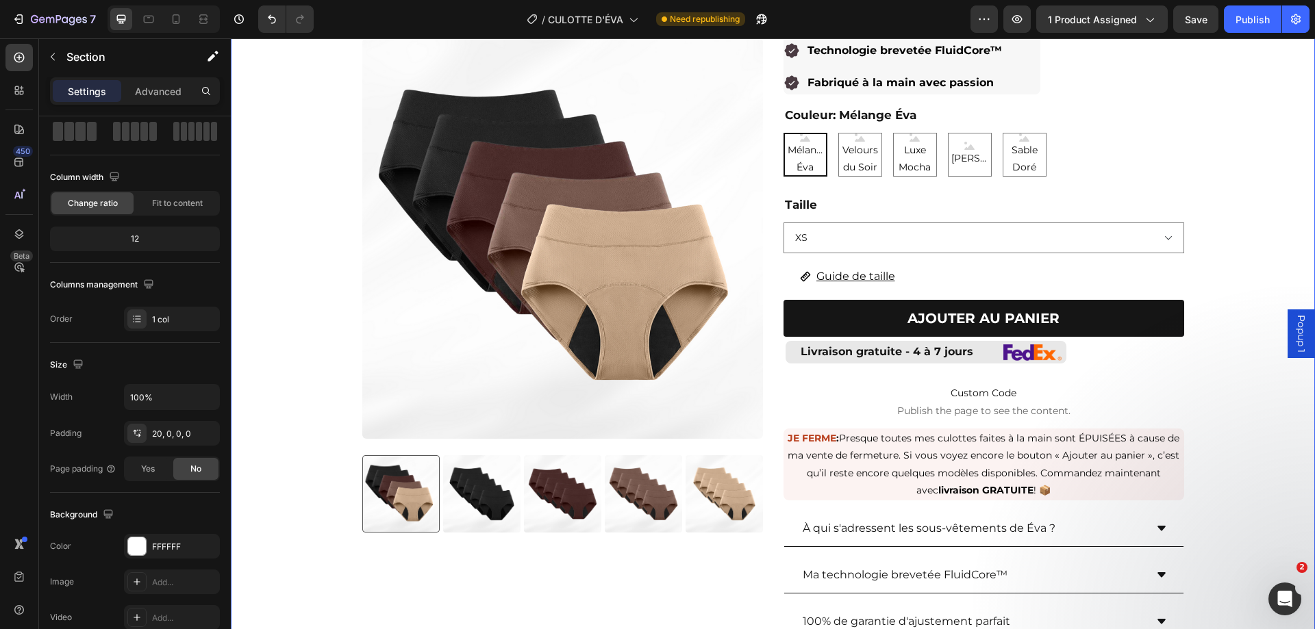
scroll to position [0, 0]
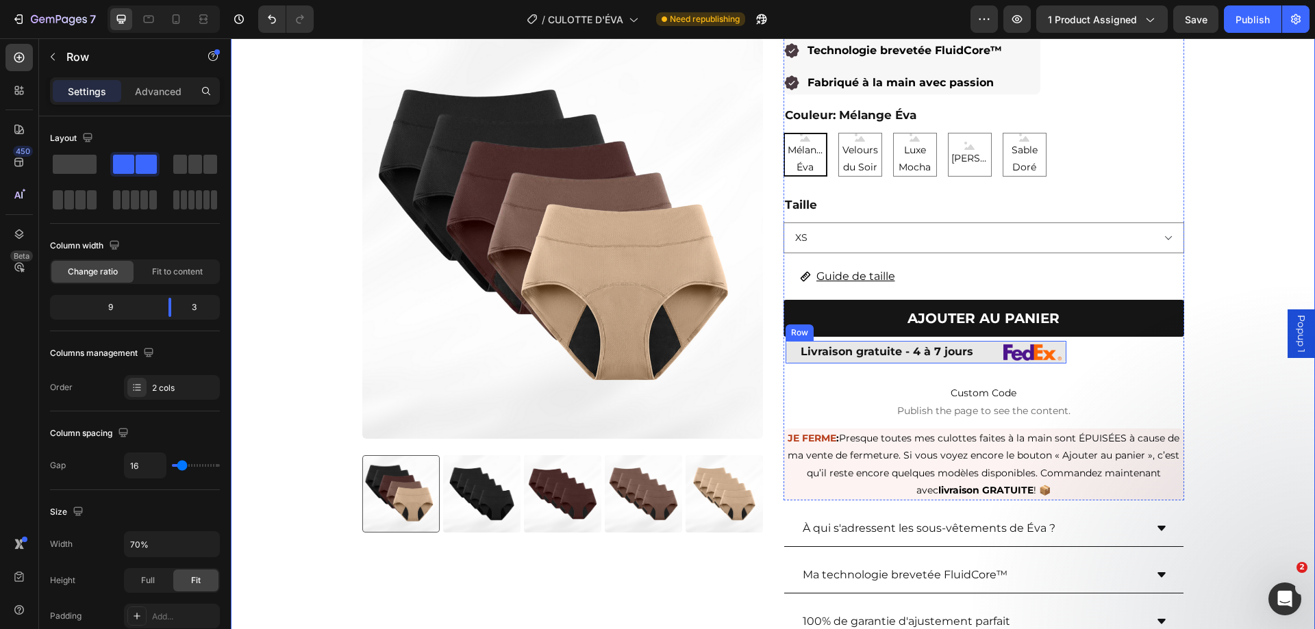
click at [983, 360] on div "Livraison gratuite - 4 à 7 jours Text Block Image Row" at bounding box center [925, 352] width 281 height 23
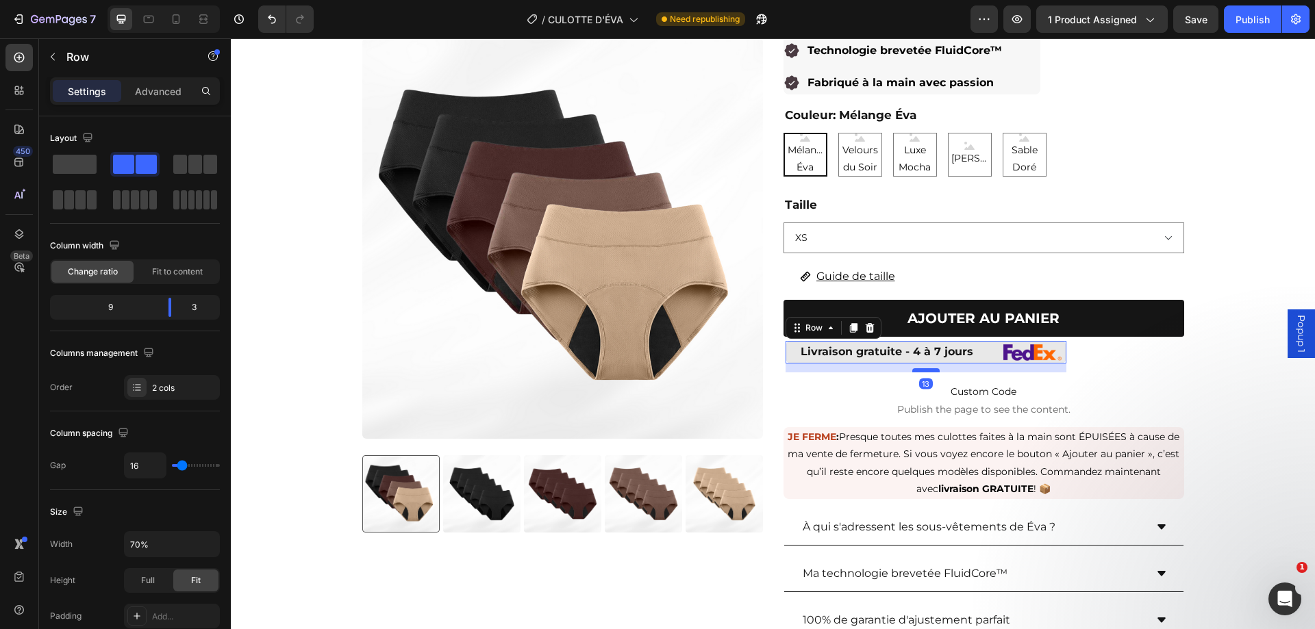
click at [926, 372] on div at bounding box center [925, 370] width 27 height 4
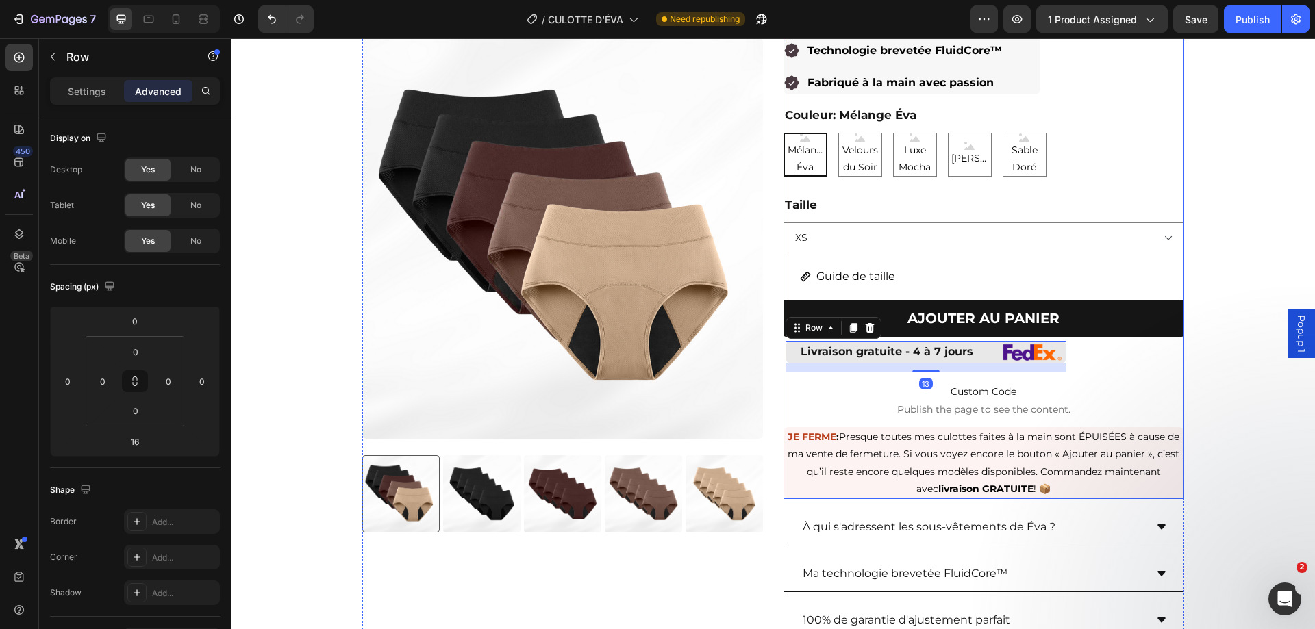
click at [1069, 354] on div "Culottes anti-fuites emblématiques de ÉVA (paquet de 5) Product Title 59.99$ Pr…" at bounding box center [983, 205] width 401 height 587
click at [984, 361] on div "Livraison gratuite - 4 à 7 jours Text Block Image Row 13" at bounding box center [925, 352] width 281 height 23
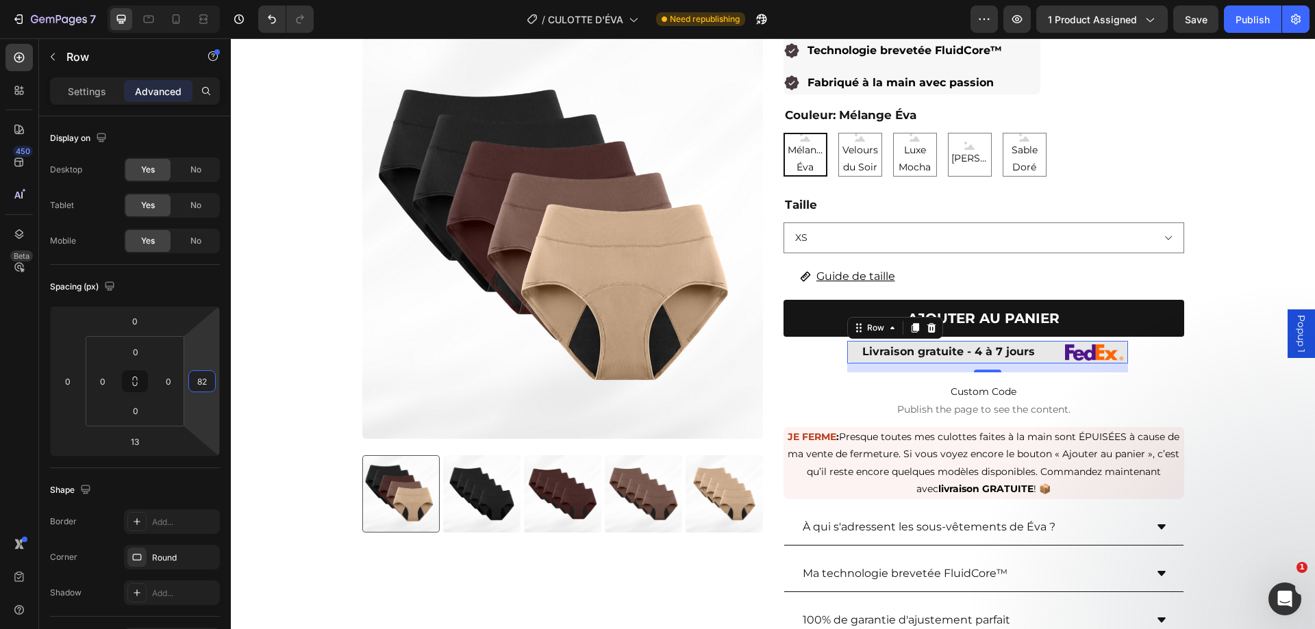
type input "80"
drag, startPoint x: 202, startPoint y: 349, endPoint x: 208, endPoint y: 380, distance: 32.1
click at [208, 0] on html "7 Version history / CULOTTE D'ÉVA Need republishing Preview 1 product assigned …" at bounding box center [657, 0] width 1315 height 0
click at [1260, 420] on div "Product Images Culottes anti-fuites emblématiques de ÉVA (paquet de 5) Product …" at bounding box center [773, 298] width 1084 height 772
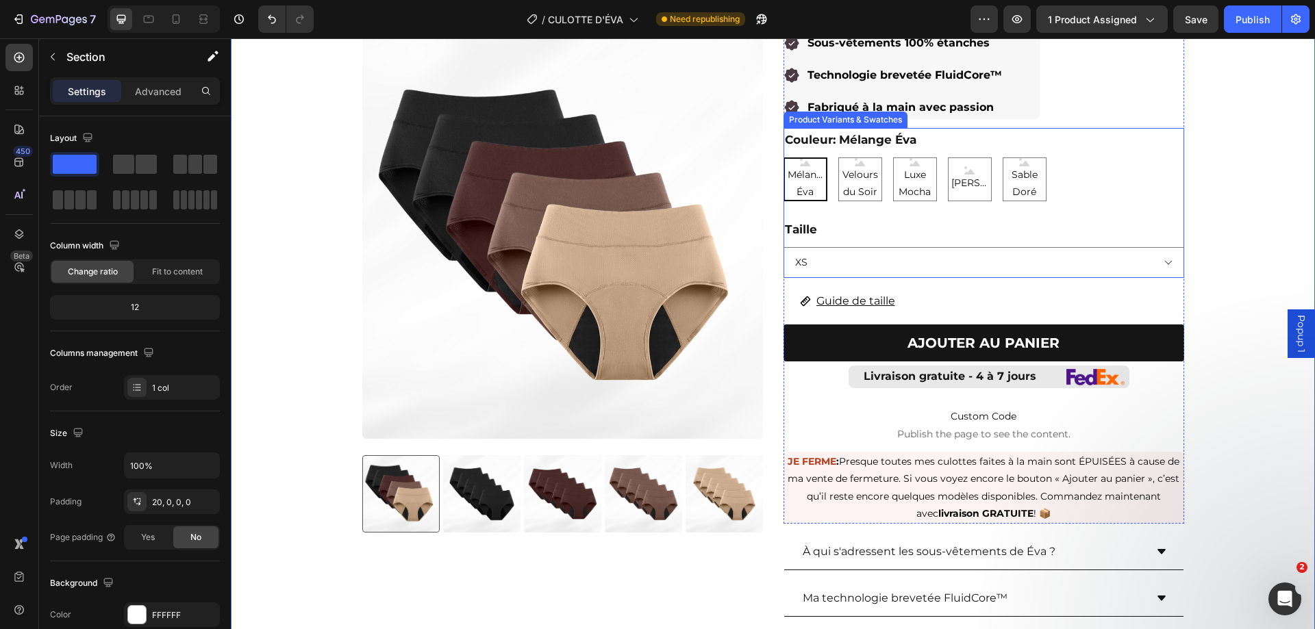
scroll to position [137, 0]
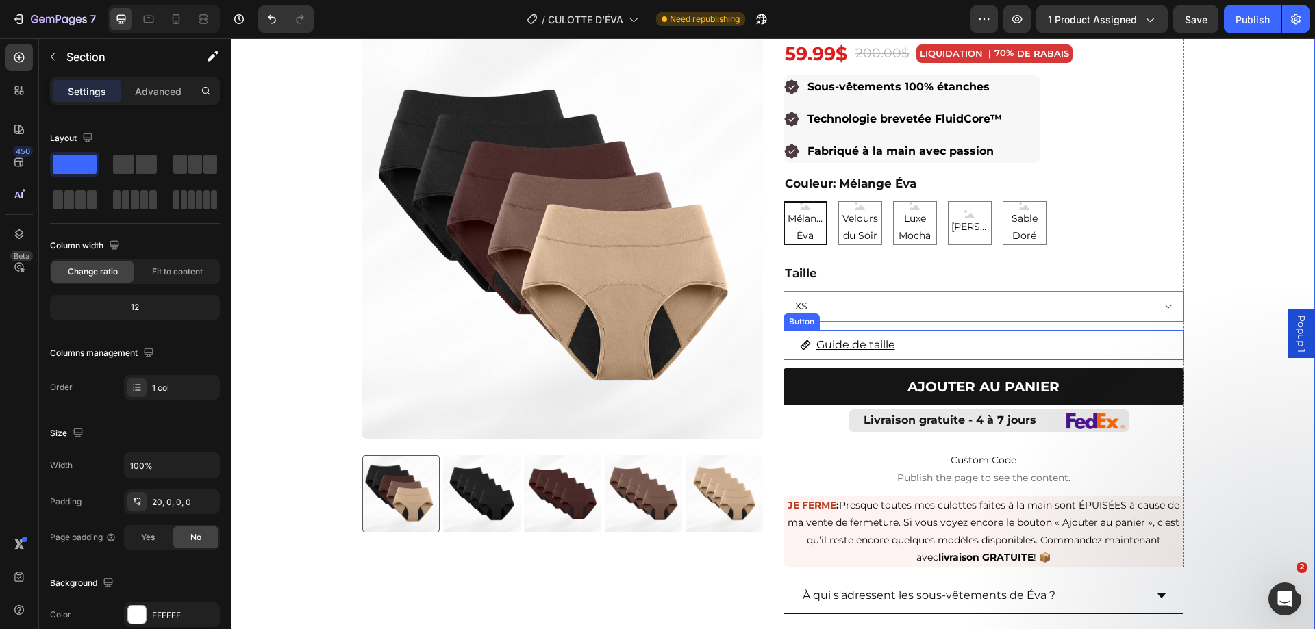
click at [1081, 395] on button "AJOUTER AU PANIER" at bounding box center [983, 386] width 401 height 37
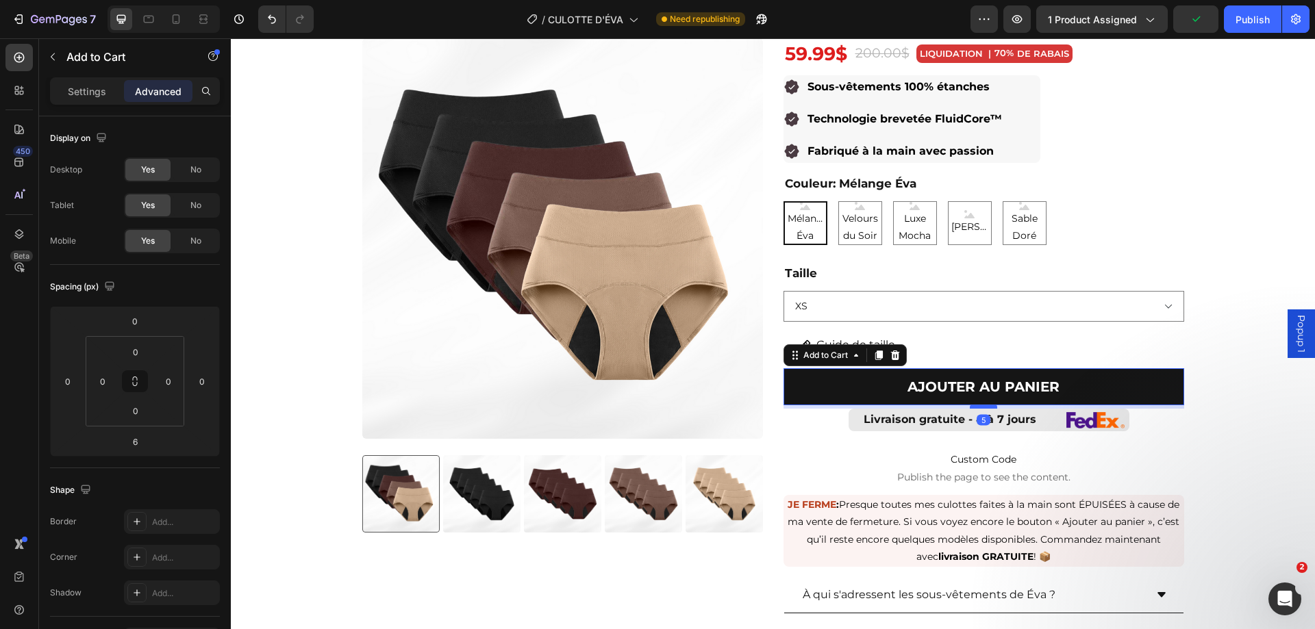
click at [989, 407] on div at bounding box center [983, 407] width 27 height 4
type input "5"
click at [1282, 420] on div "Product Images Culottes anti-fuites emblématiques de ÉVA (paquet de 5) Product …" at bounding box center [773, 367] width 1084 height 772
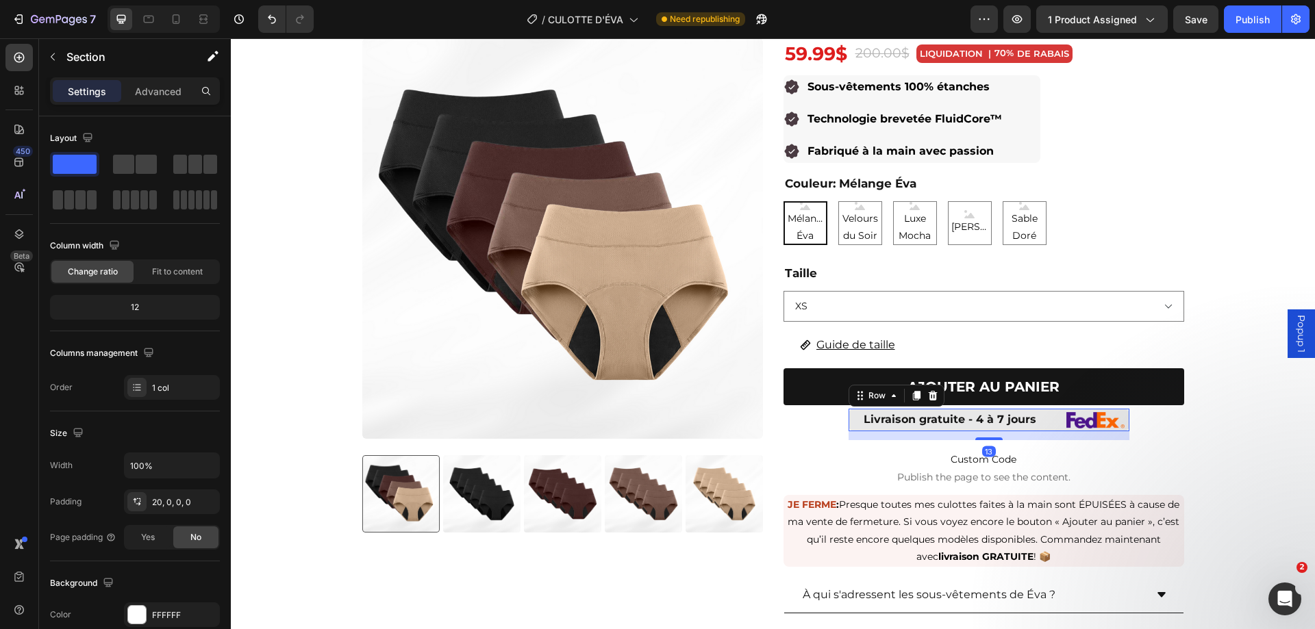
click at [1051, 425] on div "Livraison gratuite - 4 à 7 jours Text Block Image Row 13" at bounding box center [988, 420] width 281 height 23
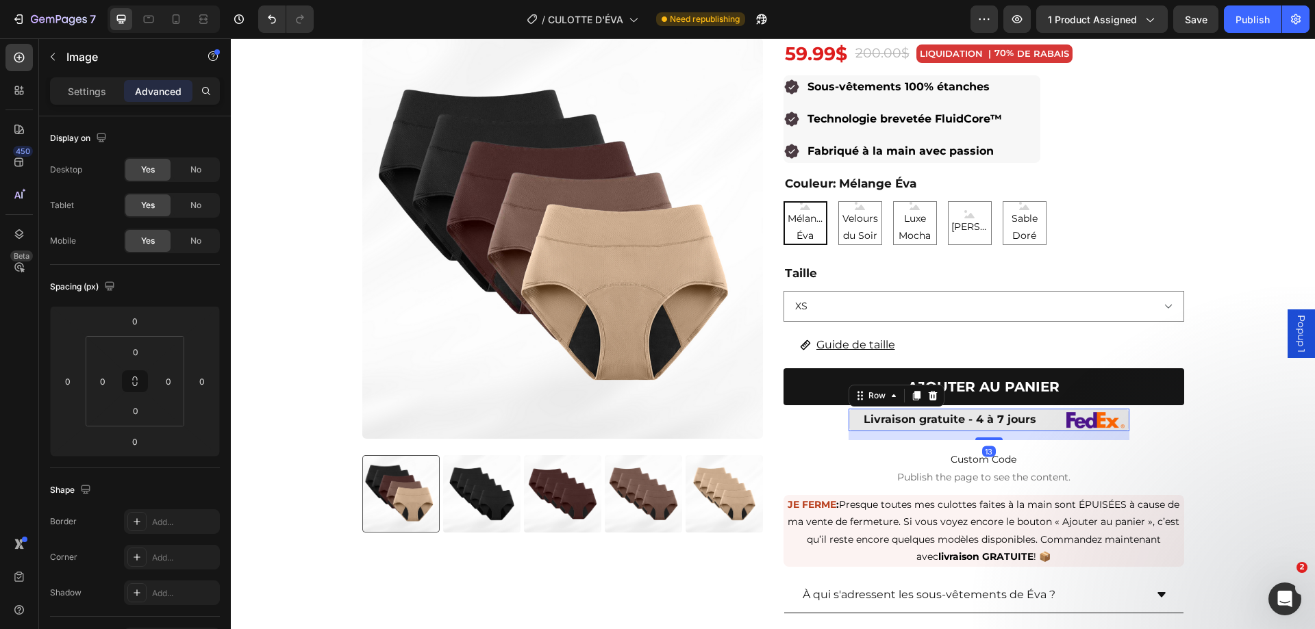
click at [1082, 421] on img at bounding box center [1095, 420] width 58 height 16
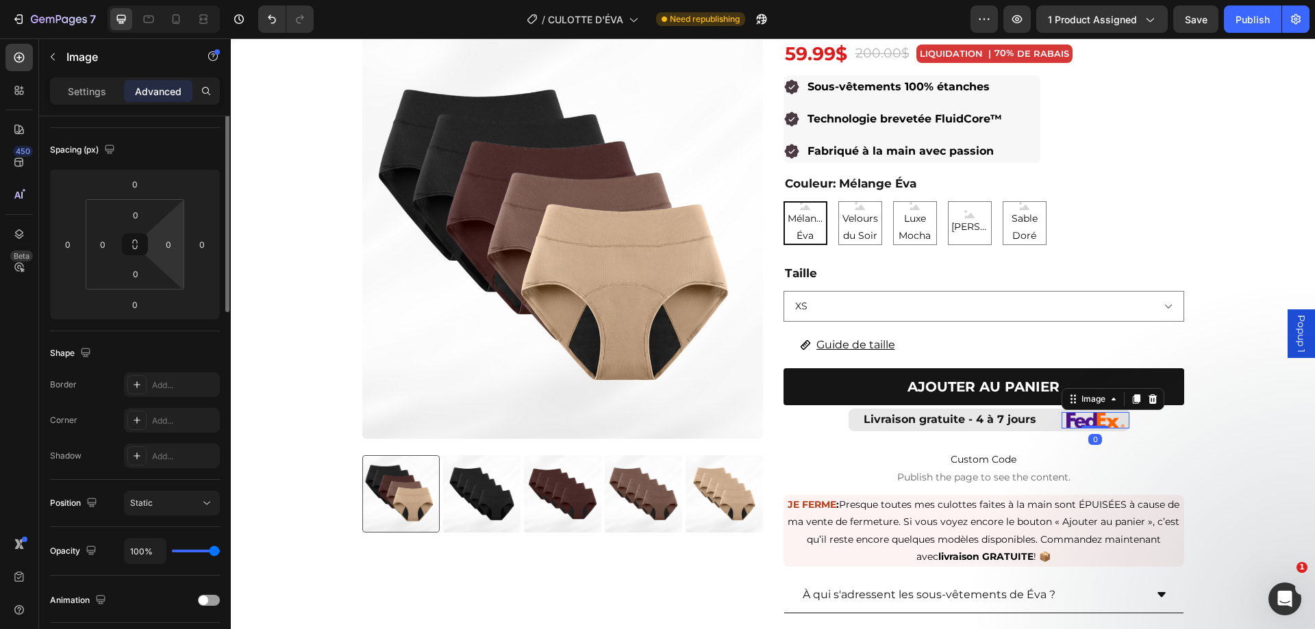
scroll to position [0, 0]
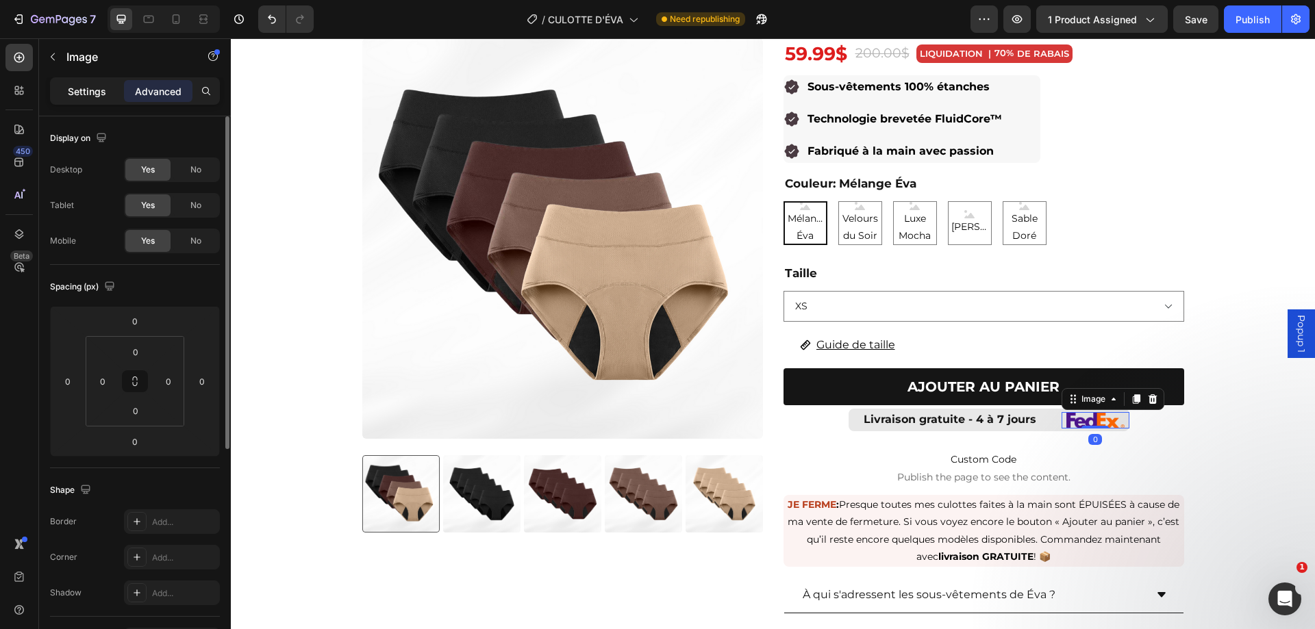
click at [105, 88] on p "Settings" at bounding box center [87, 91] width 38 height 14
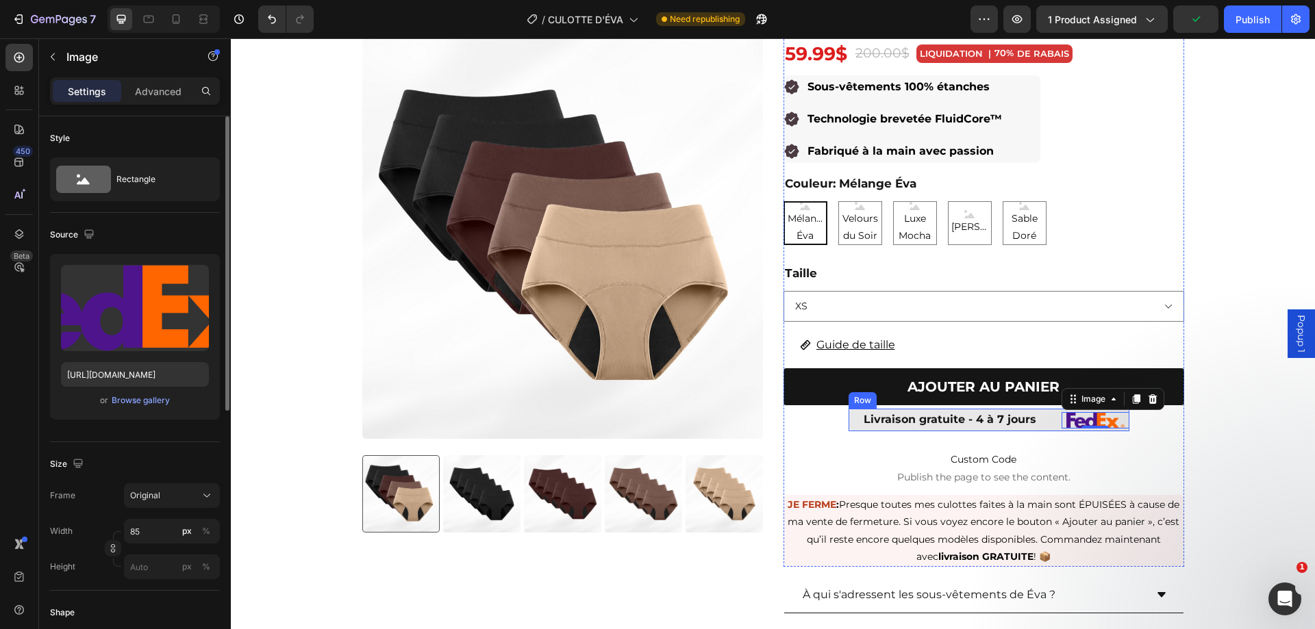
click at [1049, 425] on div "Livraison gratuite - 4 à 7 jours Text Block Image 0 Row" at bounding box center [988, 420] width 281 height 23
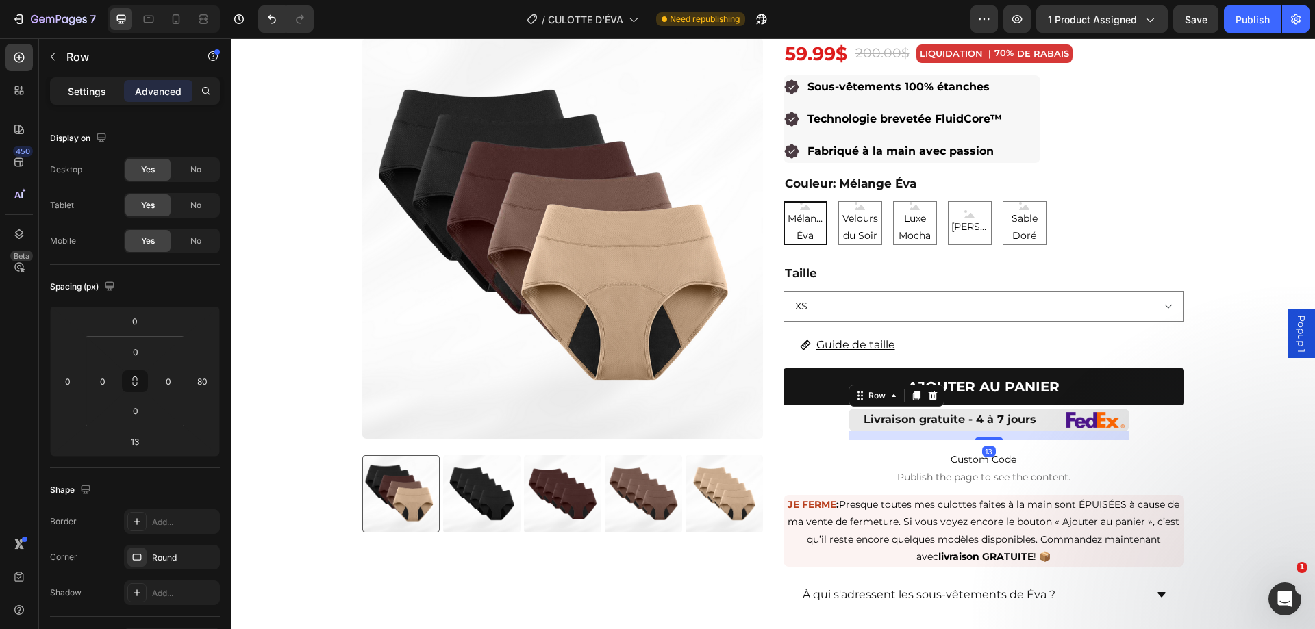
click at [88, 92] on p "Settings" at bounding box center [87, 91] width 38 height 14
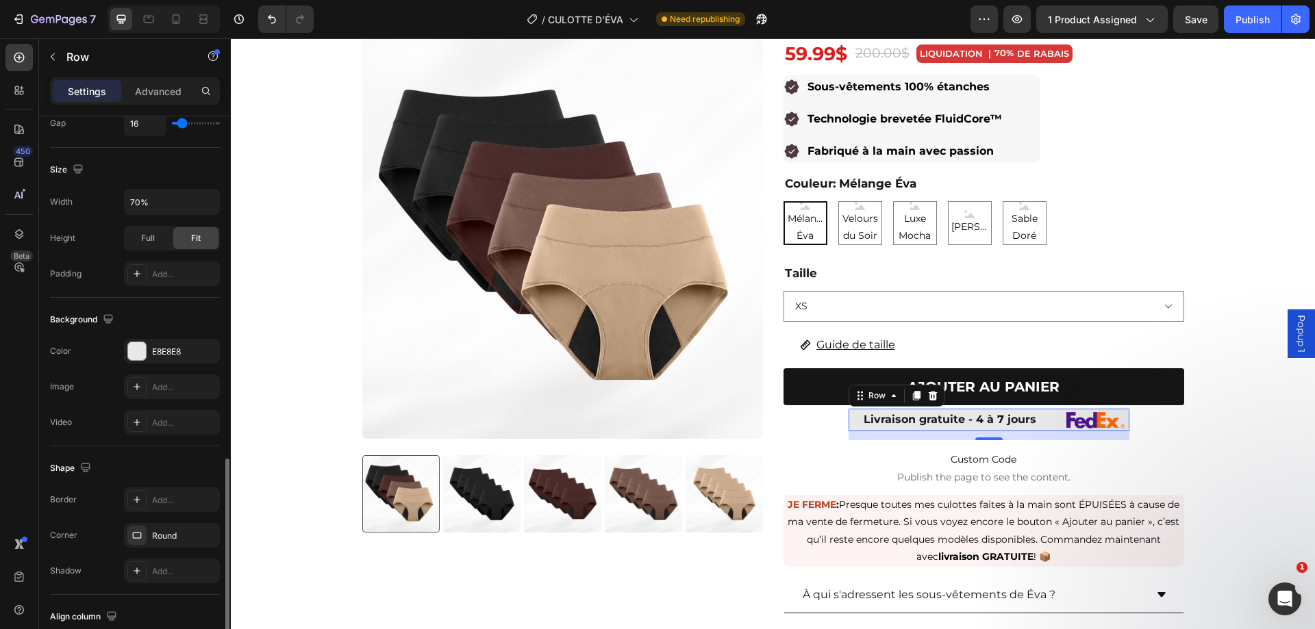
scroll to position [440, 0]
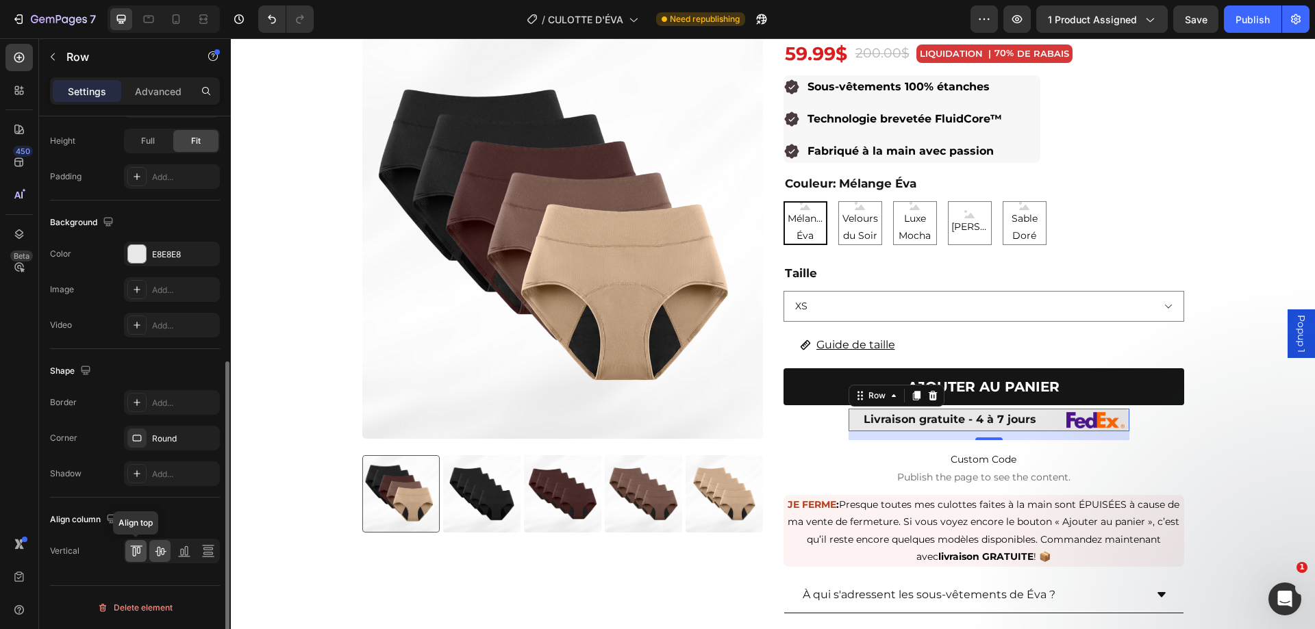
click at [141, 549] on icon at bounding box center [136, 551] width 14 height 14
click at [162, 551] on icon at bounding box center [160, 551] width 14 height 14
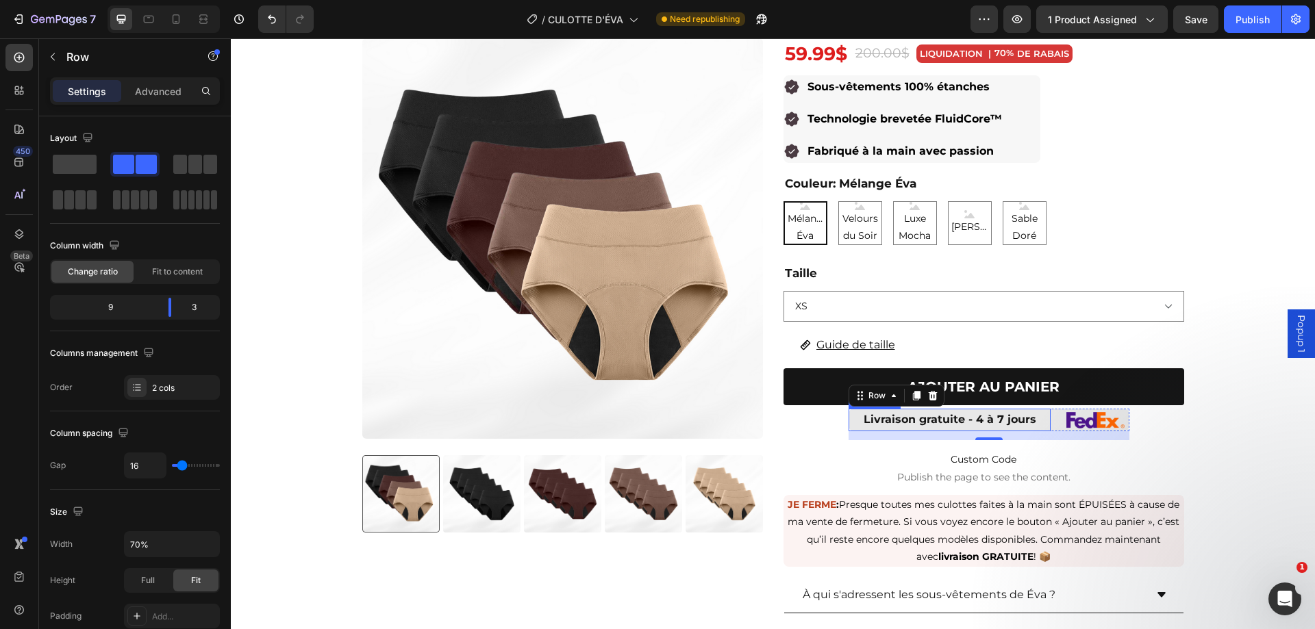
click at [1033, 425] on p "Livraison gratuite - 4 à 7 jours" at bounding box center [949, 420] width 199 height 20
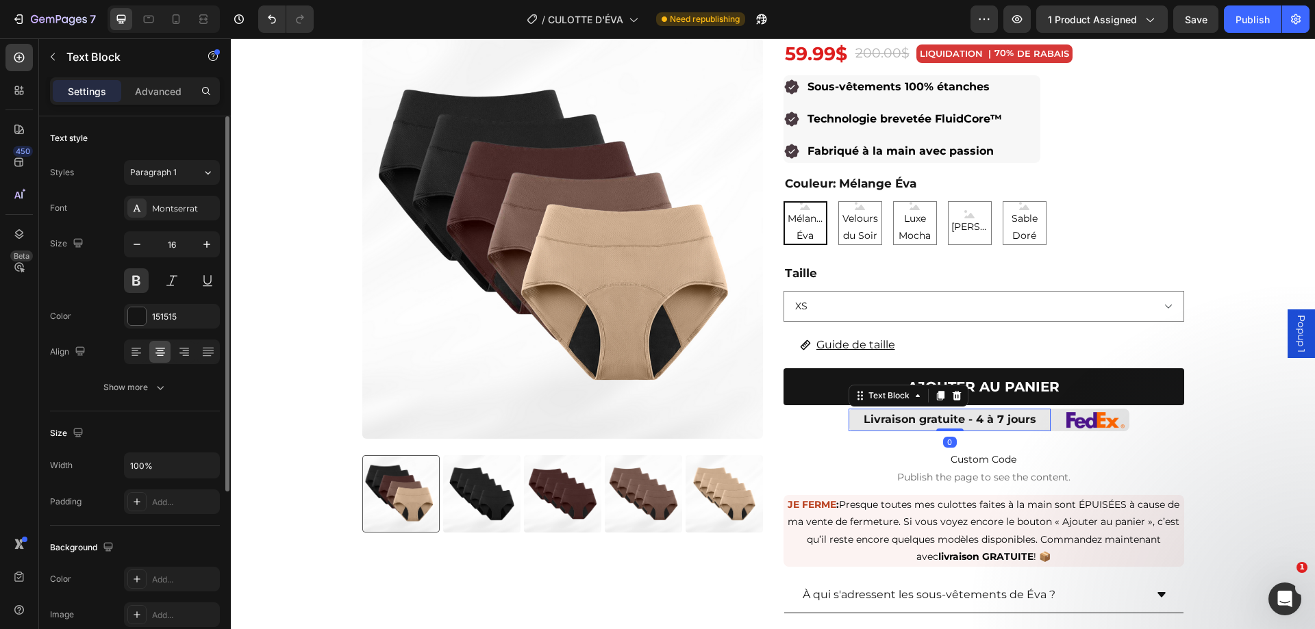
scroll to position [259, 0]
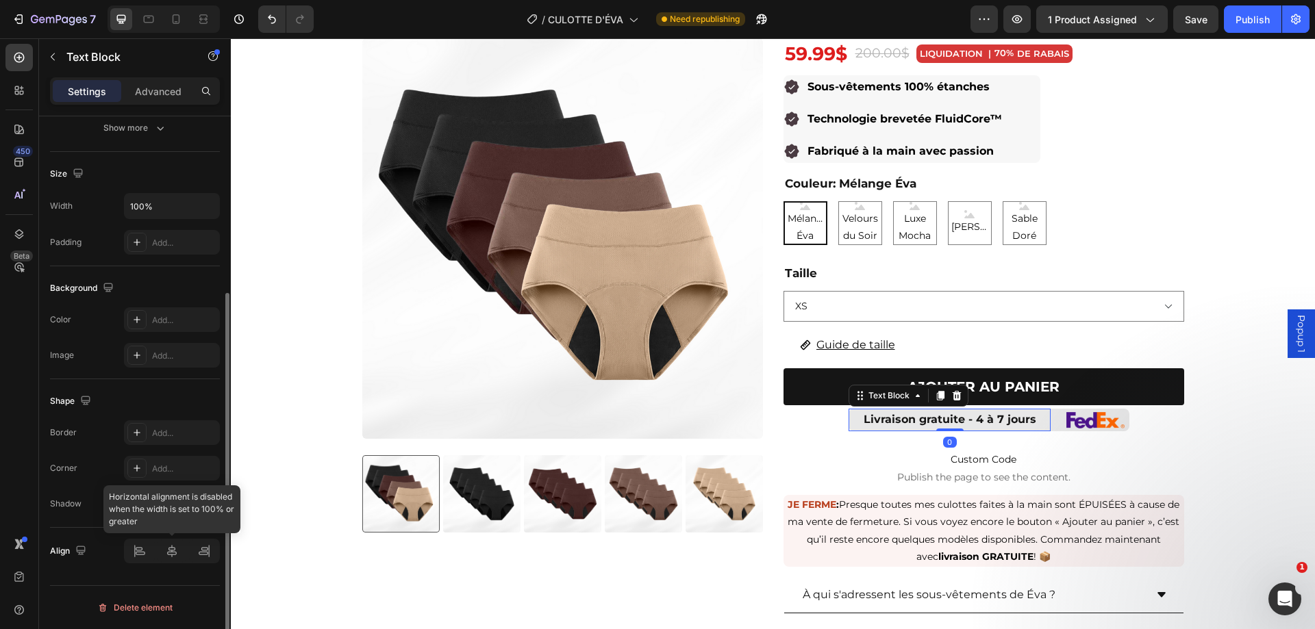
click at [172, 551] on div at bounding box center [172, 551] width 96 height 25
click at [172, 554] on div at bounding box center [172, 551] width 96 height 25
click at [171, 554] on div at bounding box center [172, 551] width 96 height 25
click at [168, 555] on div at bounding box center [172, 551] width 96 height 25
click at [138, 552] on div at bounding box center [172, 551] width 96 height 25
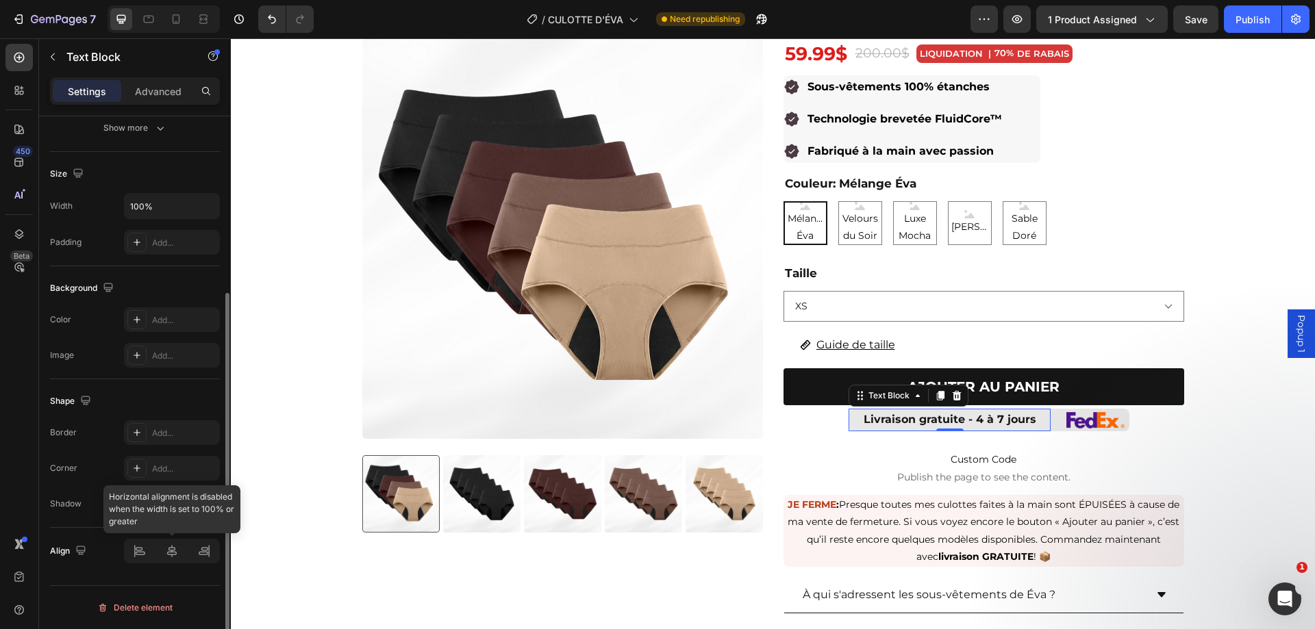
click at [168, 555] on div at bounding box center [172, 551] width 96 height 25
drag, startPoint x: 223, startPoint y: 555, endPoint x: 212, endPoint y: 556, distance: 11.0
click at [220, 556] on div at bounding box center [225, 392] width 10 height 552
click at [207, 556] on div at bounding box center [172, 551] width 96 height 25
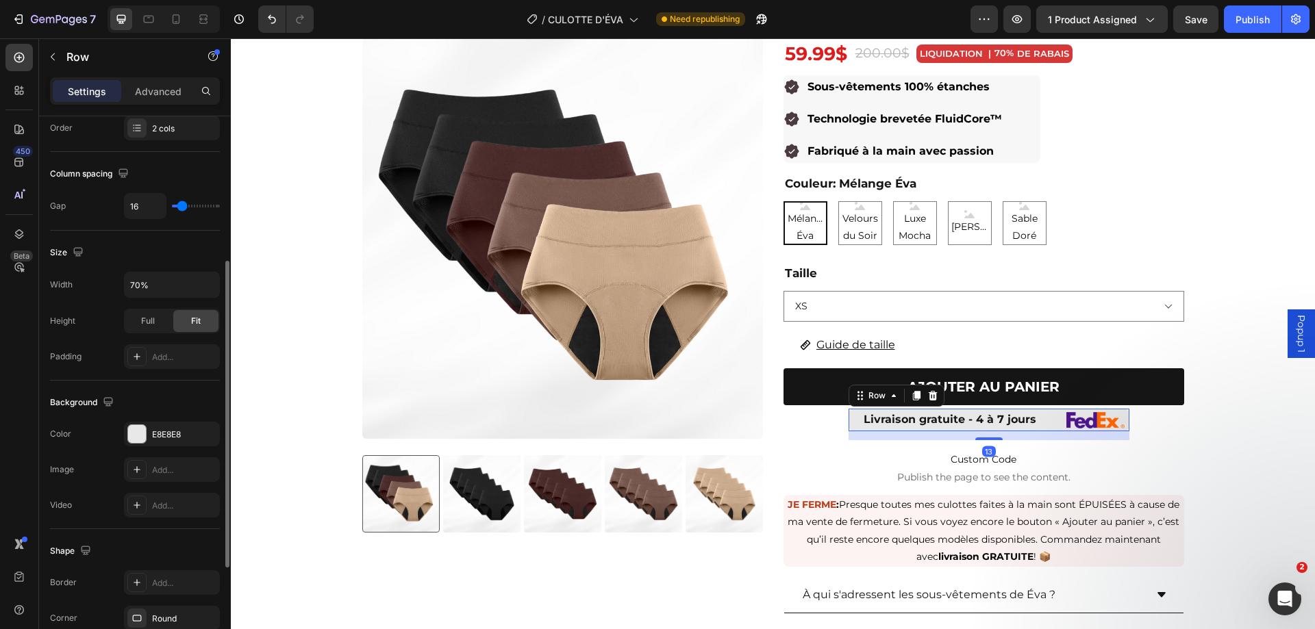
click at [1049, 409] on div "Livraison gratuite - 4 à 7 jours Text Block Image Row 13" at bounding box center [988, 420] width 281 height 23
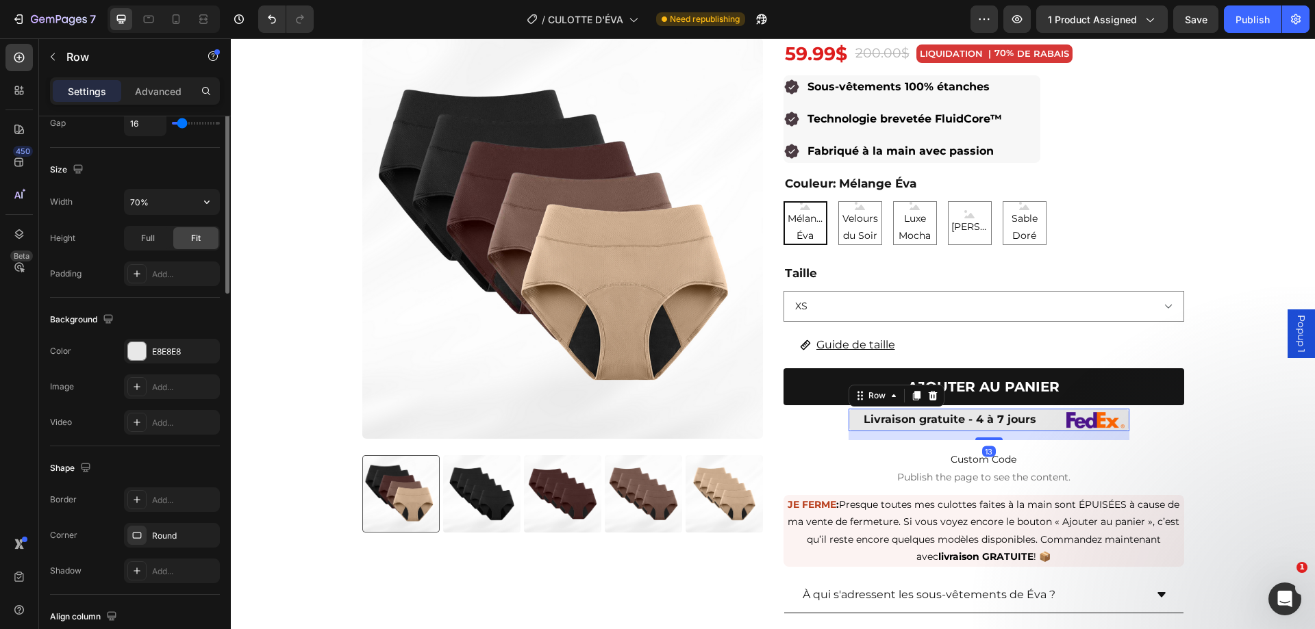
scroll to position [440, 0]
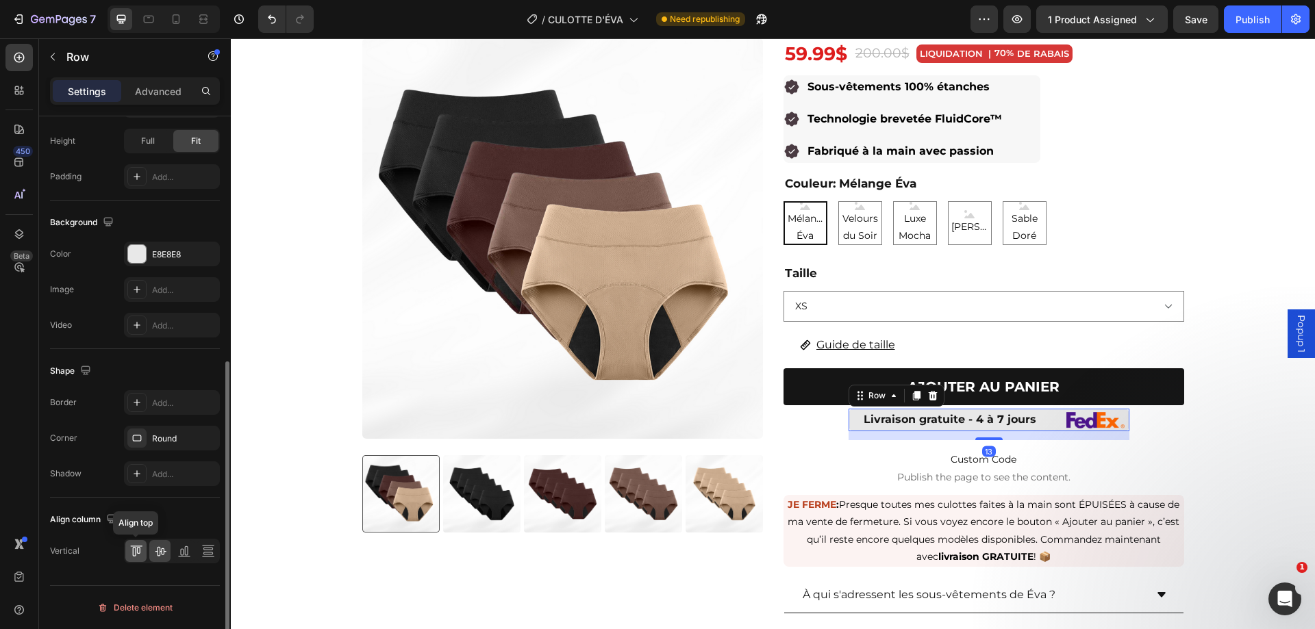
drag, startPoint x: 134, startPoint y: 550, endPoint x: 144, endPoint y: 550, distance: 10.3
click at [136, 550] on icon at bounding box center [136, 551] width 14 height 14
click at [162, 554] on icon at bounding box center [160, 551] width 14 height 14
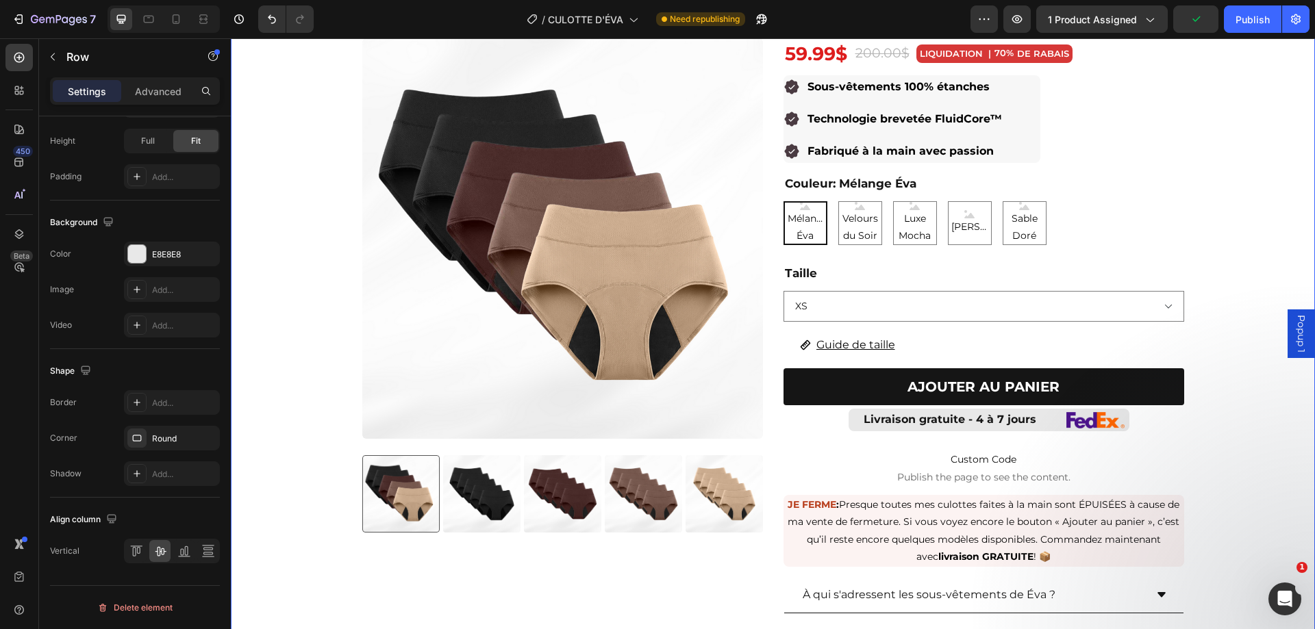
click at [1277, 487] on div "Product Images Culottes anti-fuites emblématiques de ÉVA (paquet de 5) Product …" at bounding box center [773, 367] width 1084 height 772
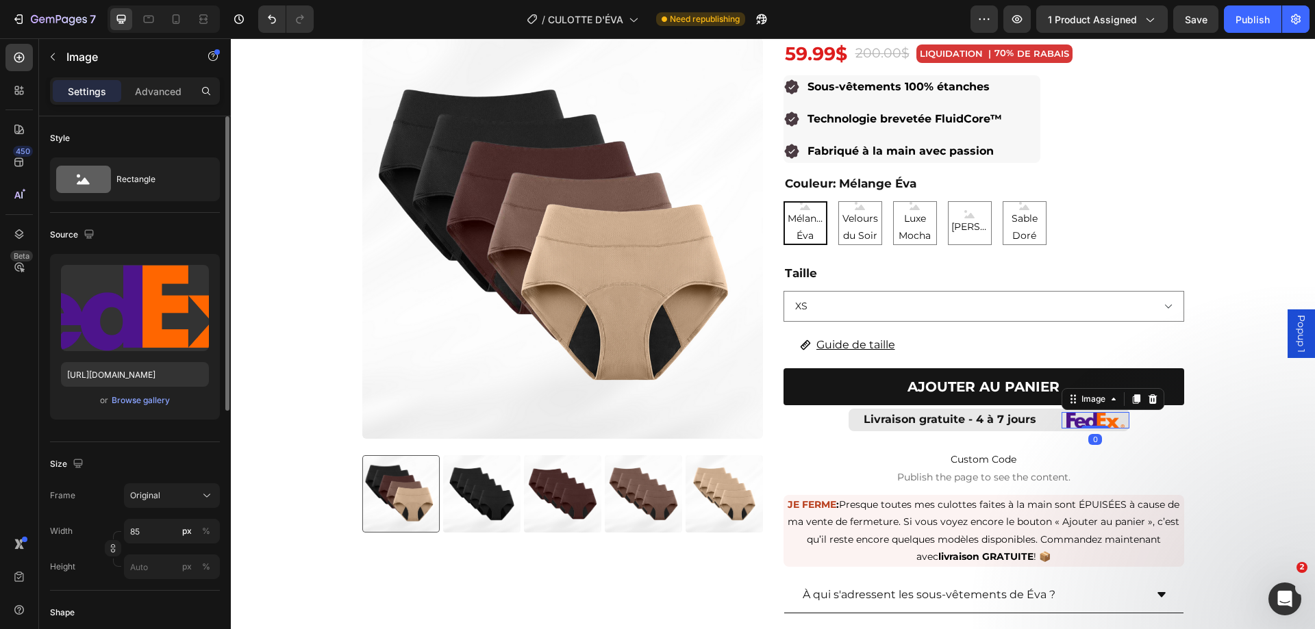
click at [1078, 418] on img at bounding box center [1095, 420] width 58 height 16
click at [1069, 417] on img at bounding box center [1095, 420] width 58 height 16
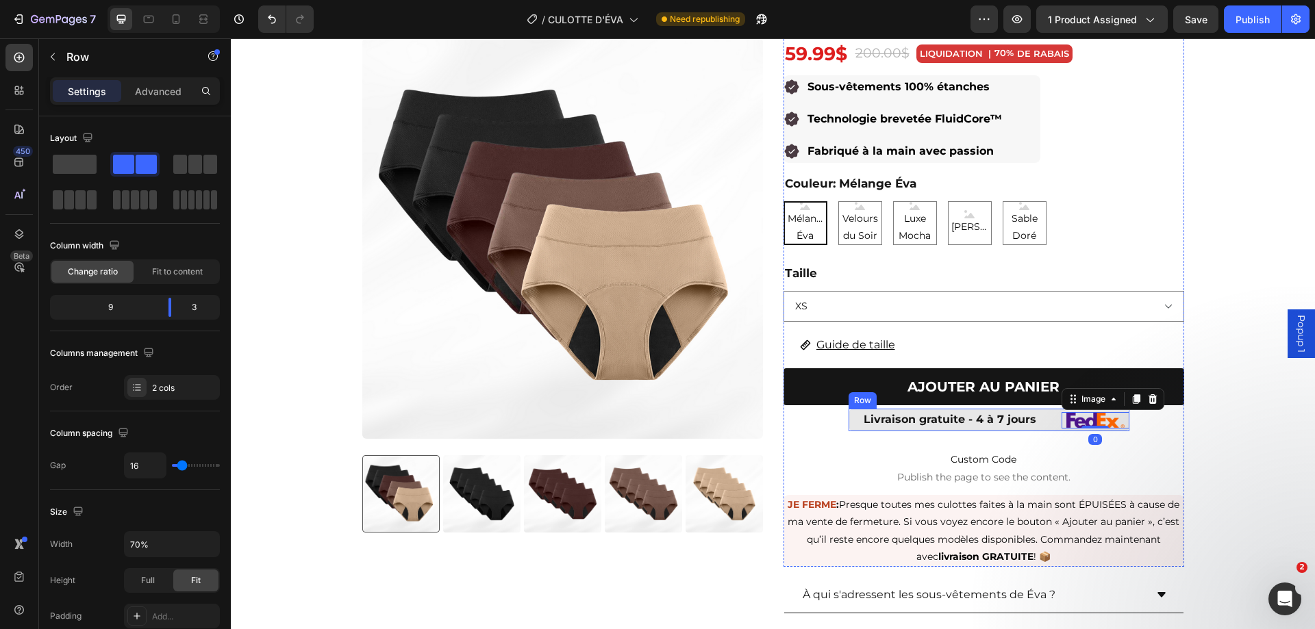
click at [1054, 412] on div "Livraison gratuite - 4 à 7 jours Text Block Image 0 Row" at bounding box center [988, 420] width 281 height 23
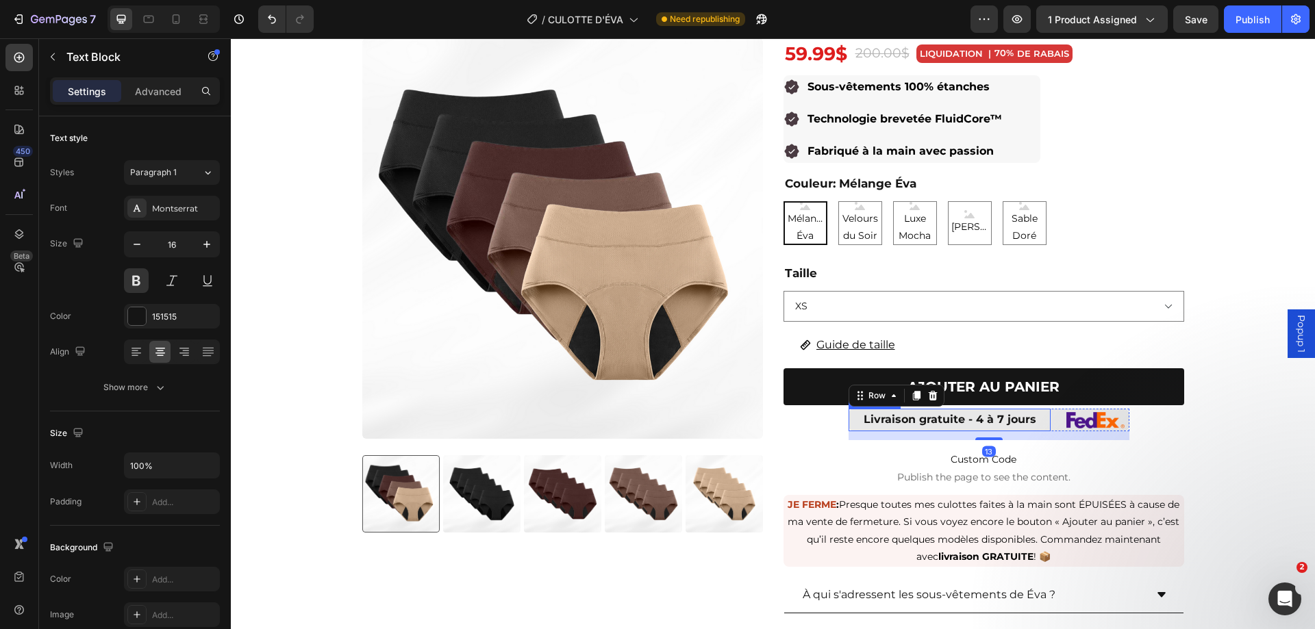
click at [1007, 421] on p "Livraison gratuite - 4 à 7 jours" at bounding box center [949, 420] width 199 height 20
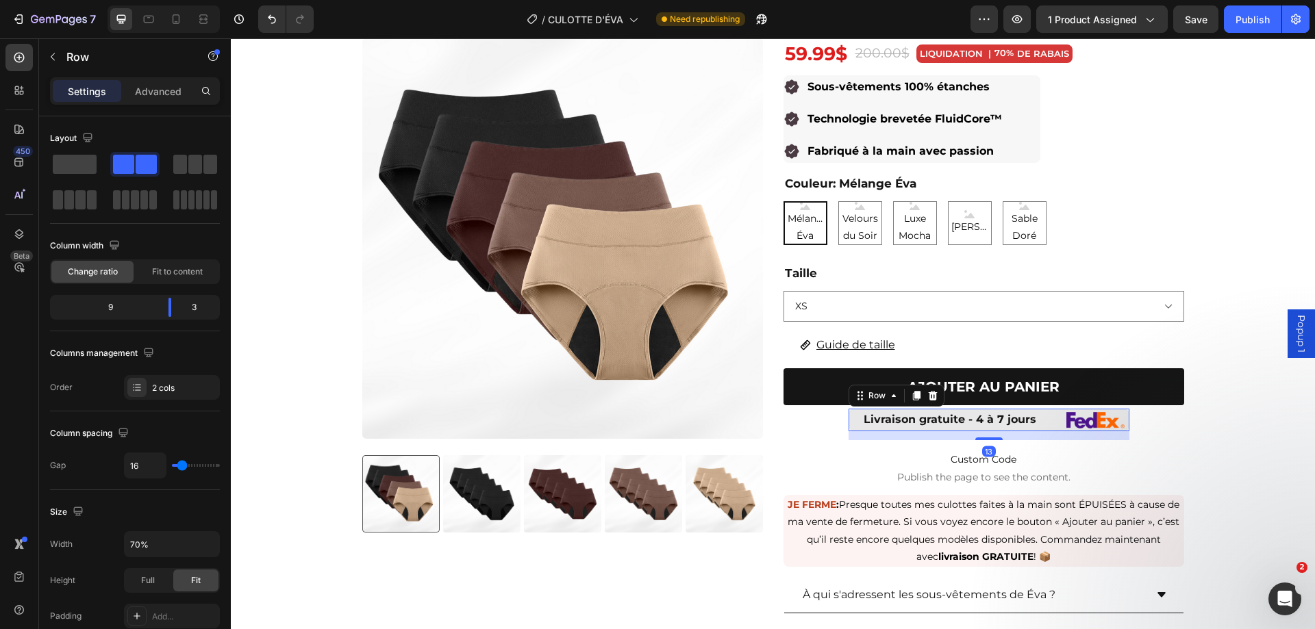
click at [1114, 410] on div "Image" at bounding box center [1094, 420] width 67 height 23
click at [1104, 414] on img at bounding box center [1095, 420] width 58 height 16
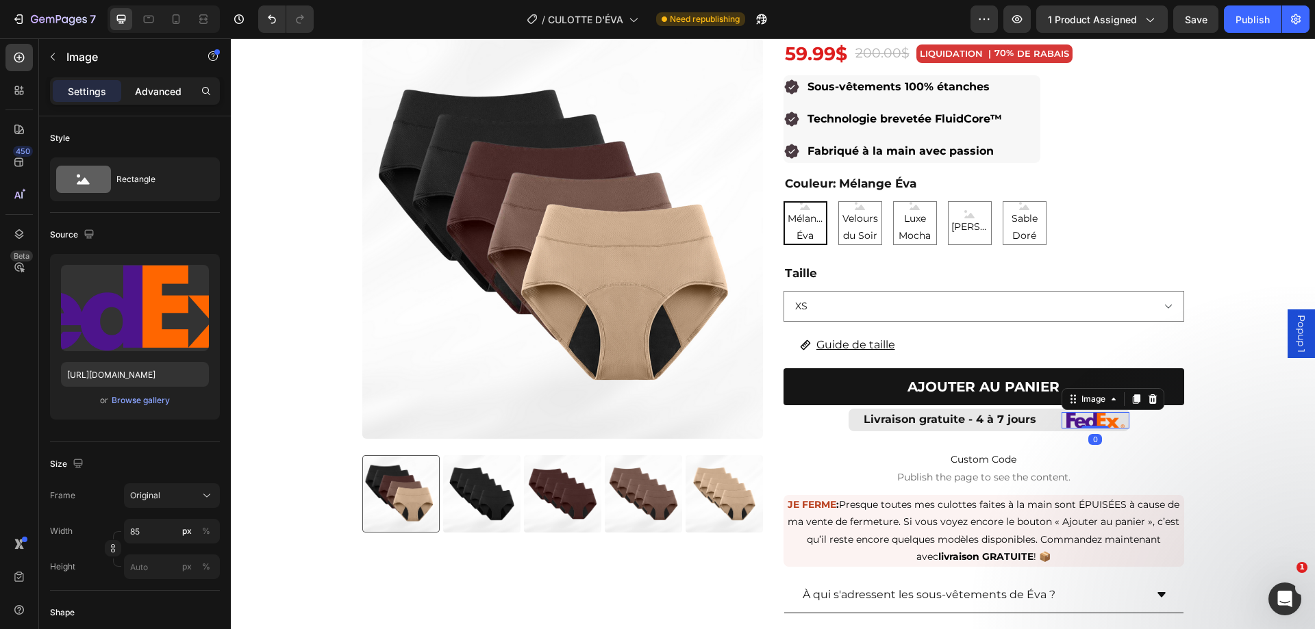
click at [158, 99] on div "Advanced" at bounding box center [158, 91] width 68 height 22
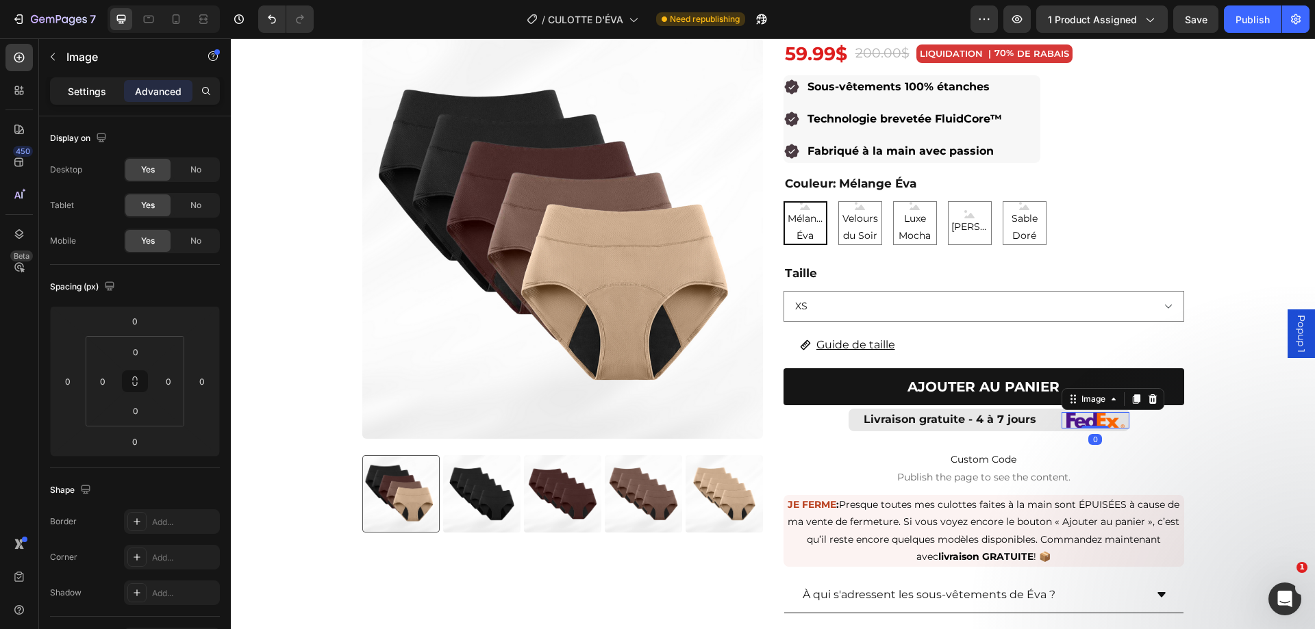
click at [73, 88] on p "Settings" at bounding box center [87, 91] width 38 height 14
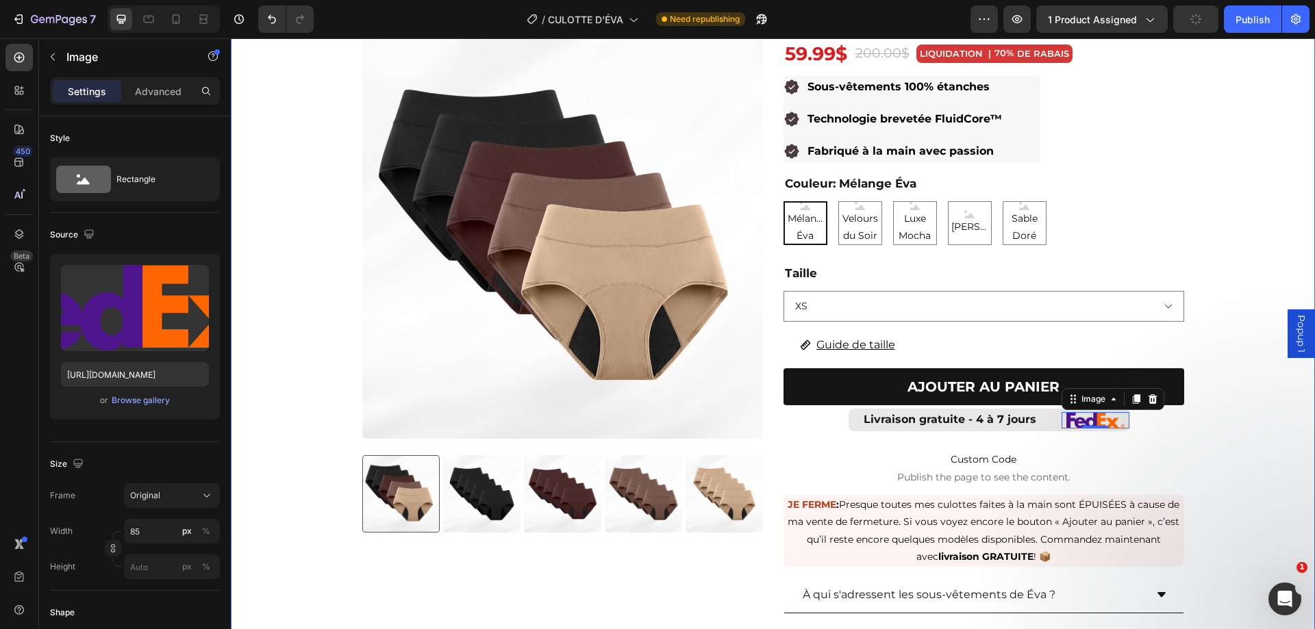
click at [1251, 423] on div "Product Images Culottes anti-fuites emblématiques de ÉVA (paquet de 5) Product …" at bounding box center [773, 367] width 1084 height 772
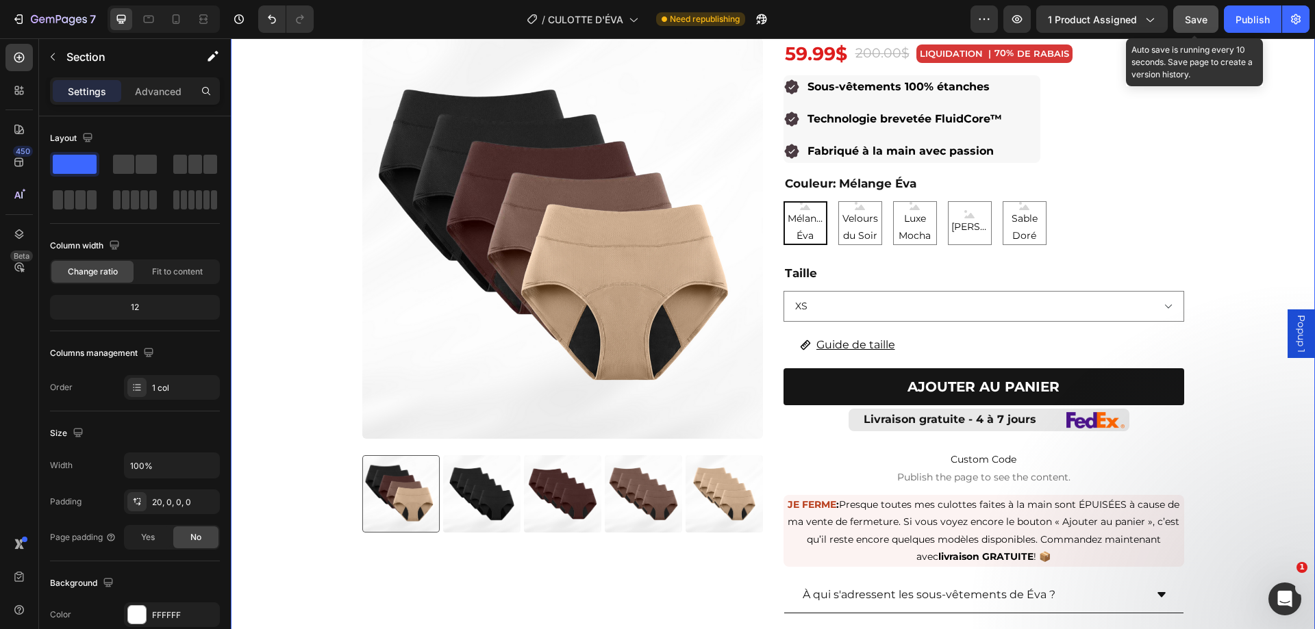
click at [1193, 18] on span "Save" at bounding box center [1195, 20] width 23 height 12
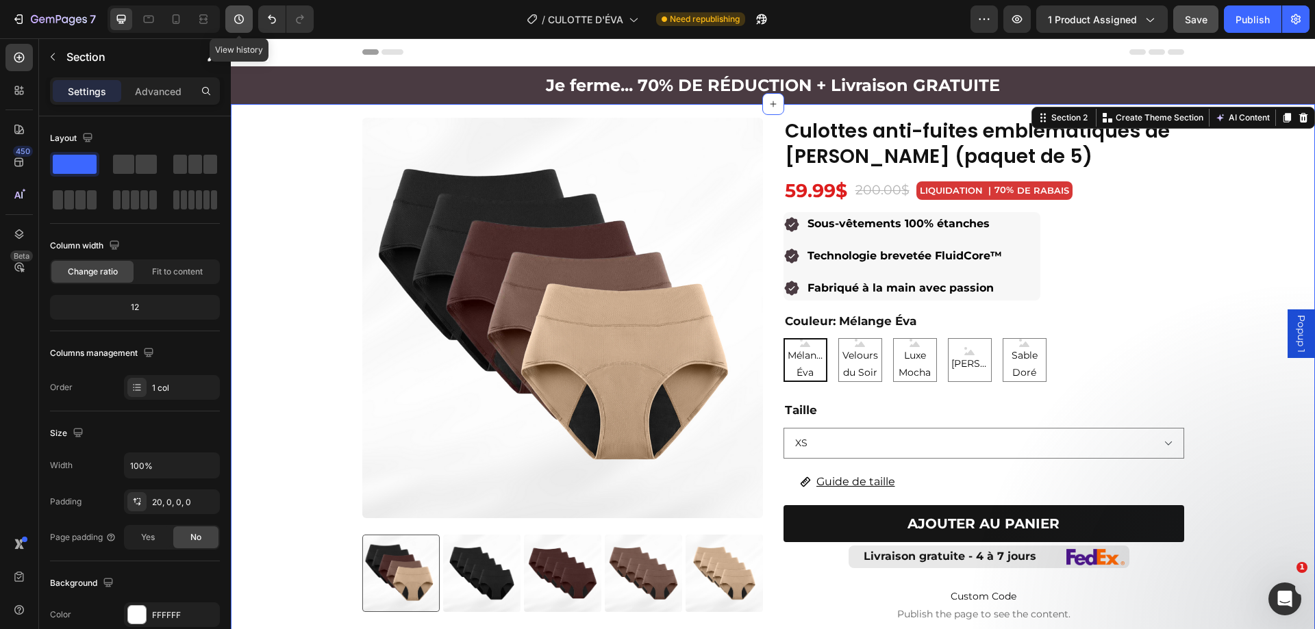
click at [242, 21] on icon "button" at bounding box center [239, 19] width 14 height 14
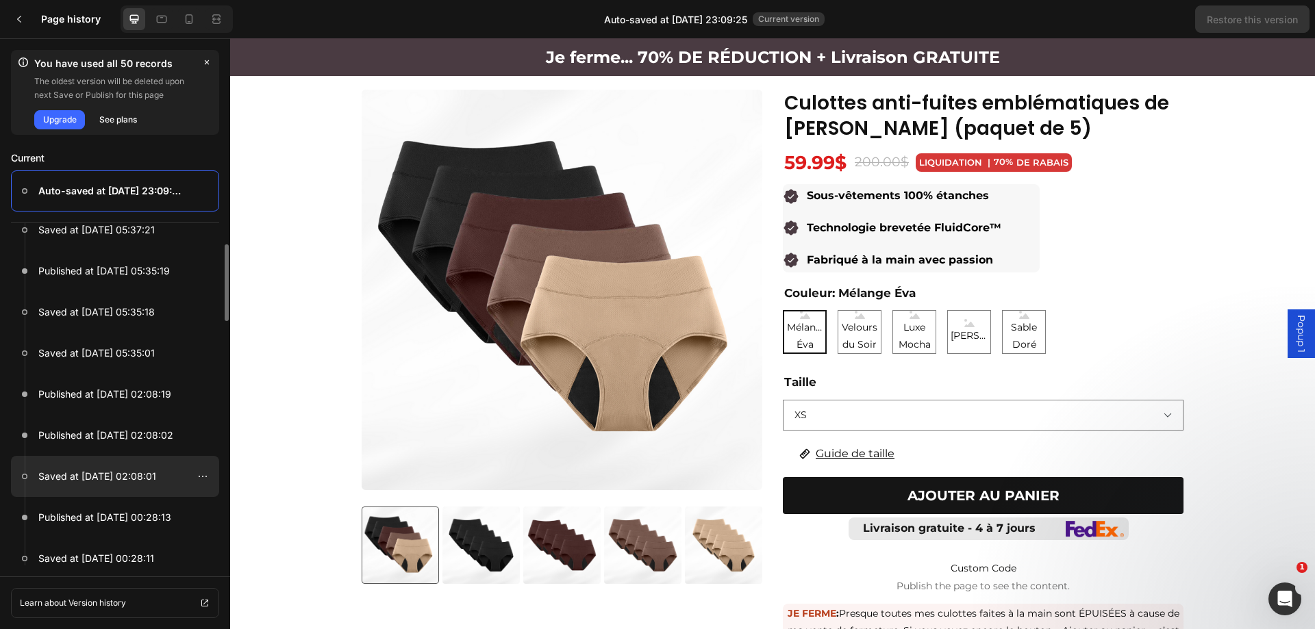
scroll to position [156, 0]
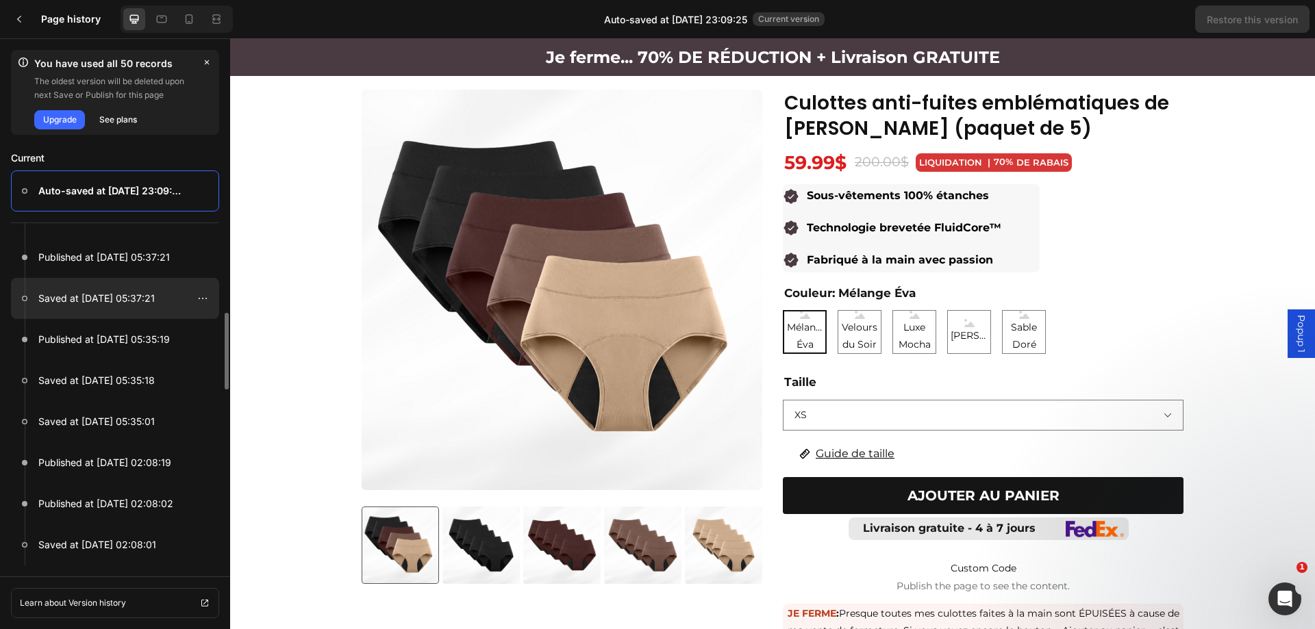
click at [135, 313] on div at bounding box center [115, 298] width 208 height 41
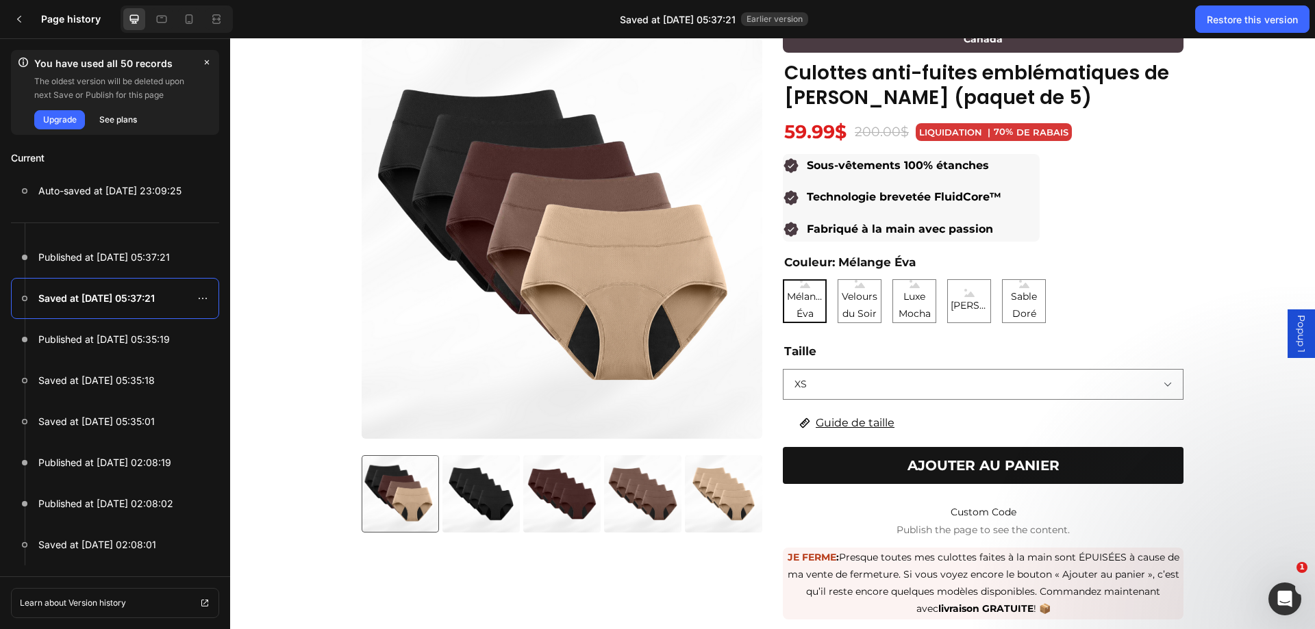
scroll to position [68, 0]
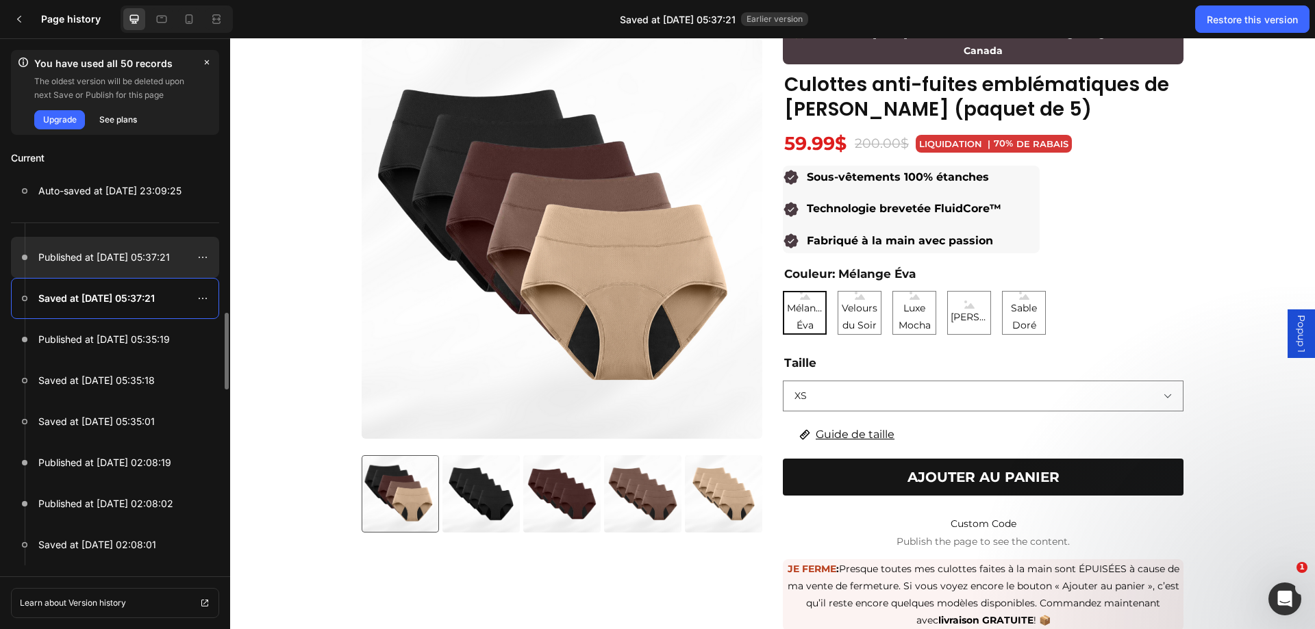
click at [142, 262] on p "Published at [DATE] 05:37:21" at bounding box center [103, 257] width 131 height 16
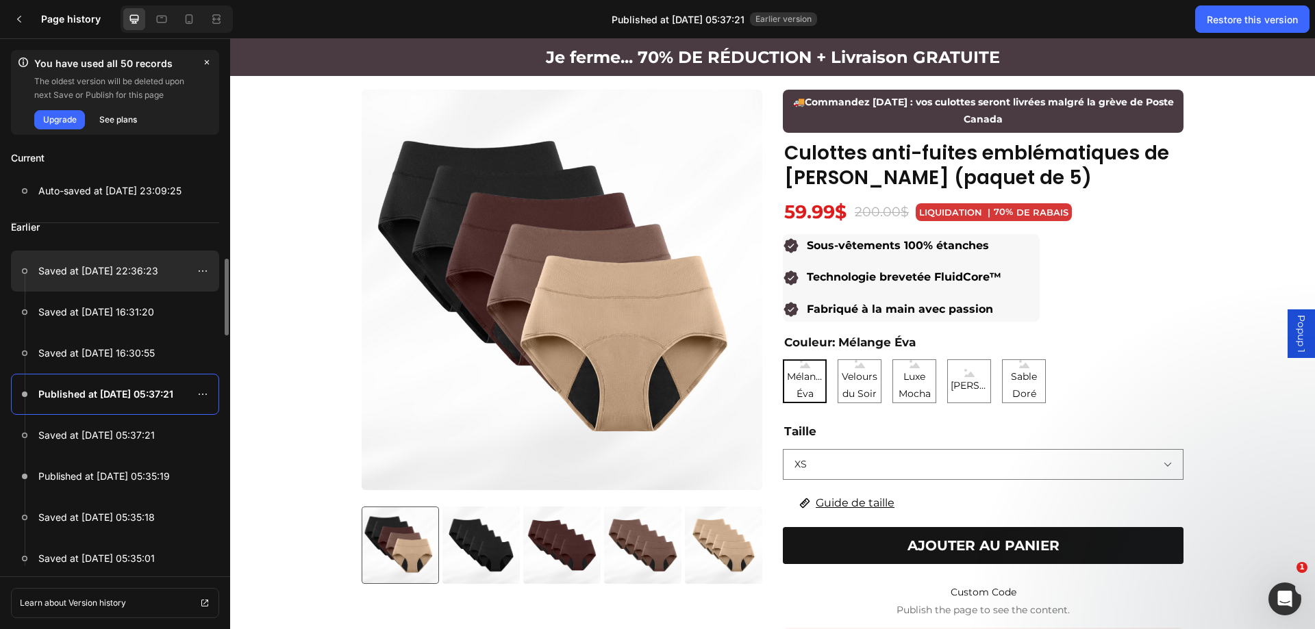
scroll to position [0, 0]
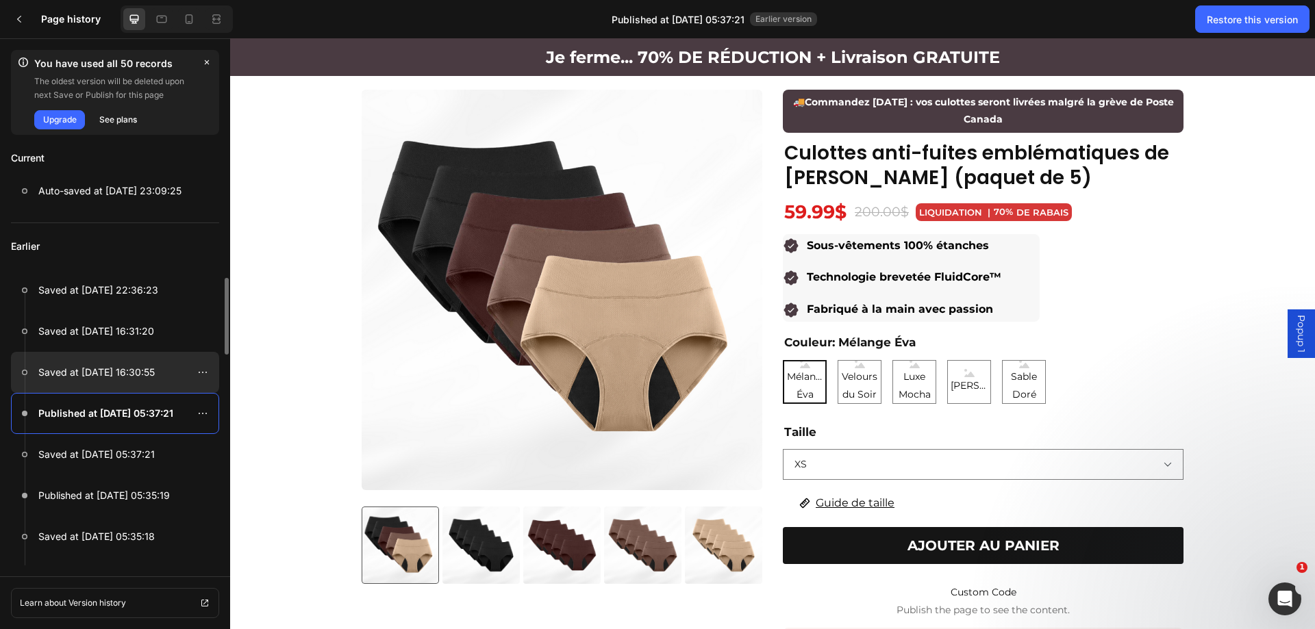
click at [125, 381] on div at bounding box center [115, 372] width 208 height 41
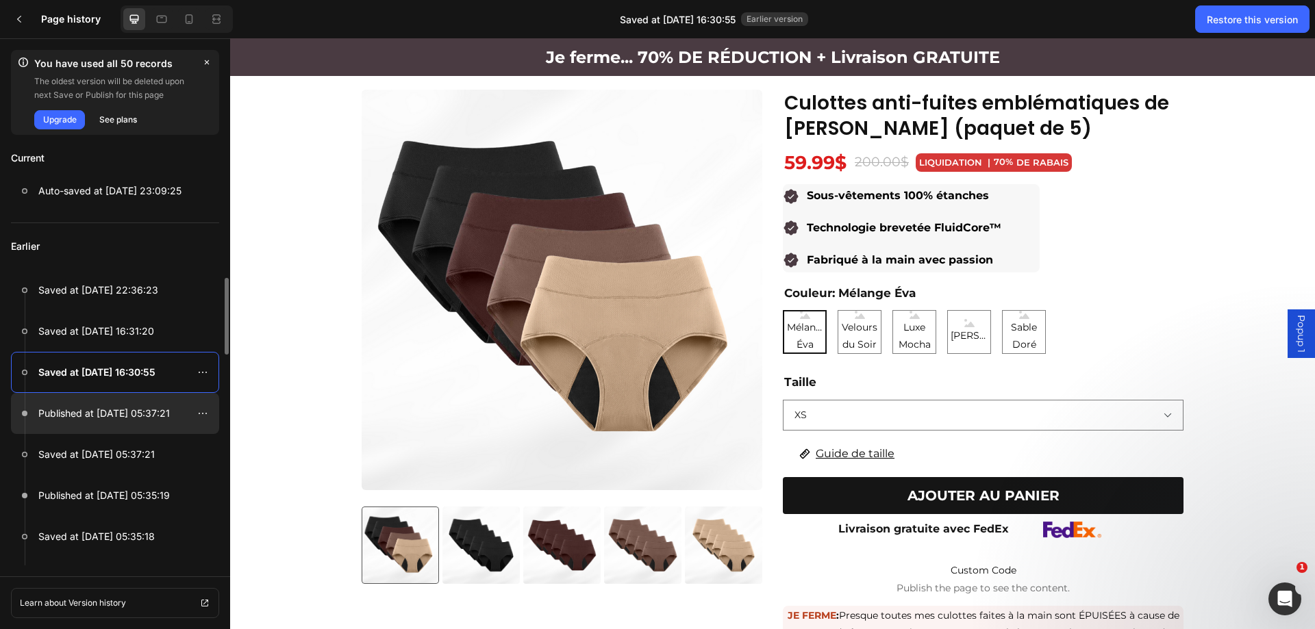
click at [129, 411] on p "Published at [DATE] 05:37:21" at bounding box center [103, 413] width 131 height 16
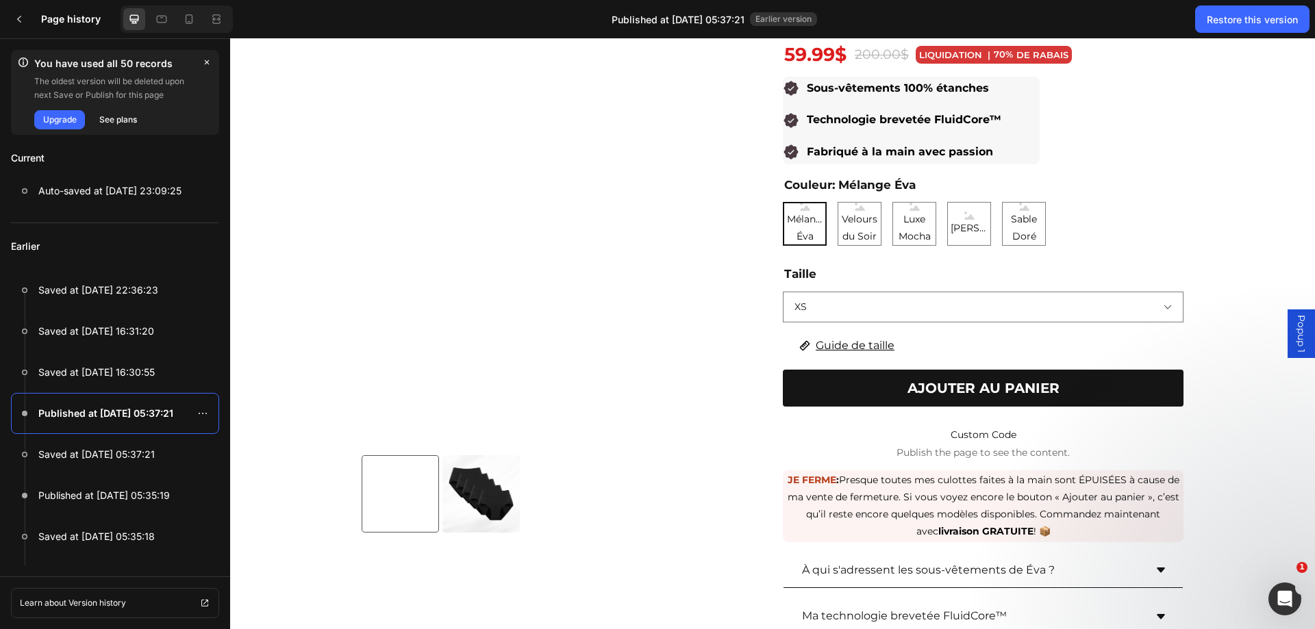
scroll to position [205, 0]
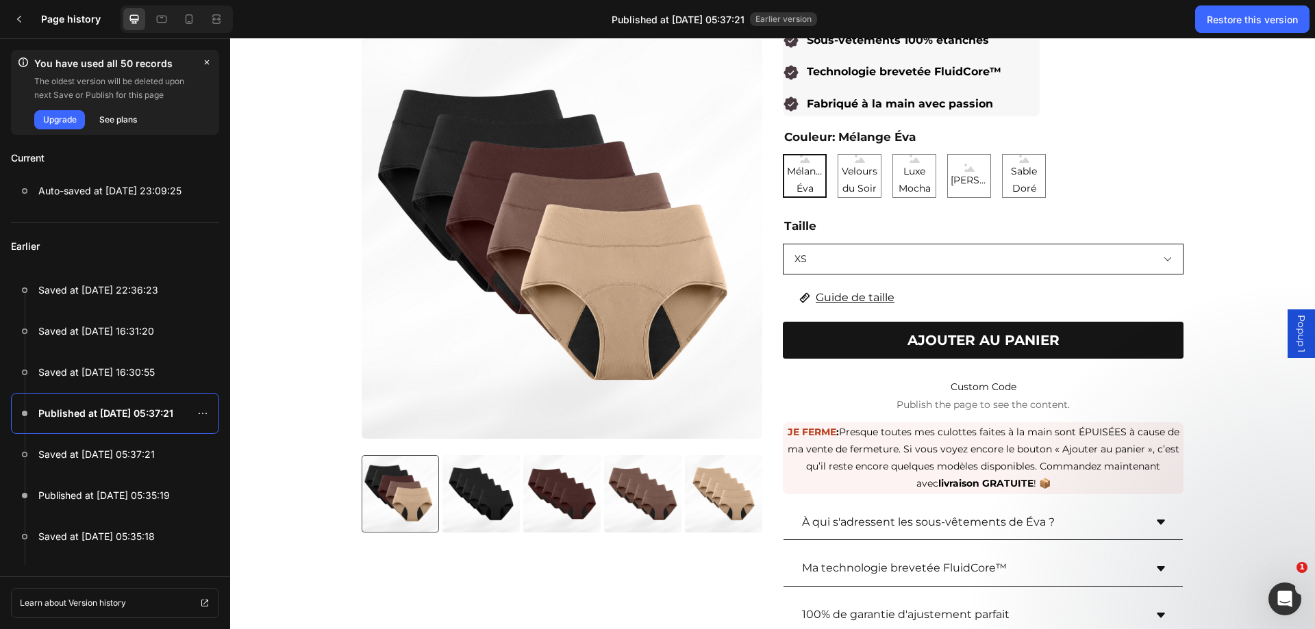
click at [856, 262] on select "XS S M L XL 2XL 3XL 4XL" at bounding box center [983, 259] width 401 height 31
click at [825, 257] on select "XS S M L XL 2XL 3XL 4XL" at bounding box center [983, 259] width 401 height 31
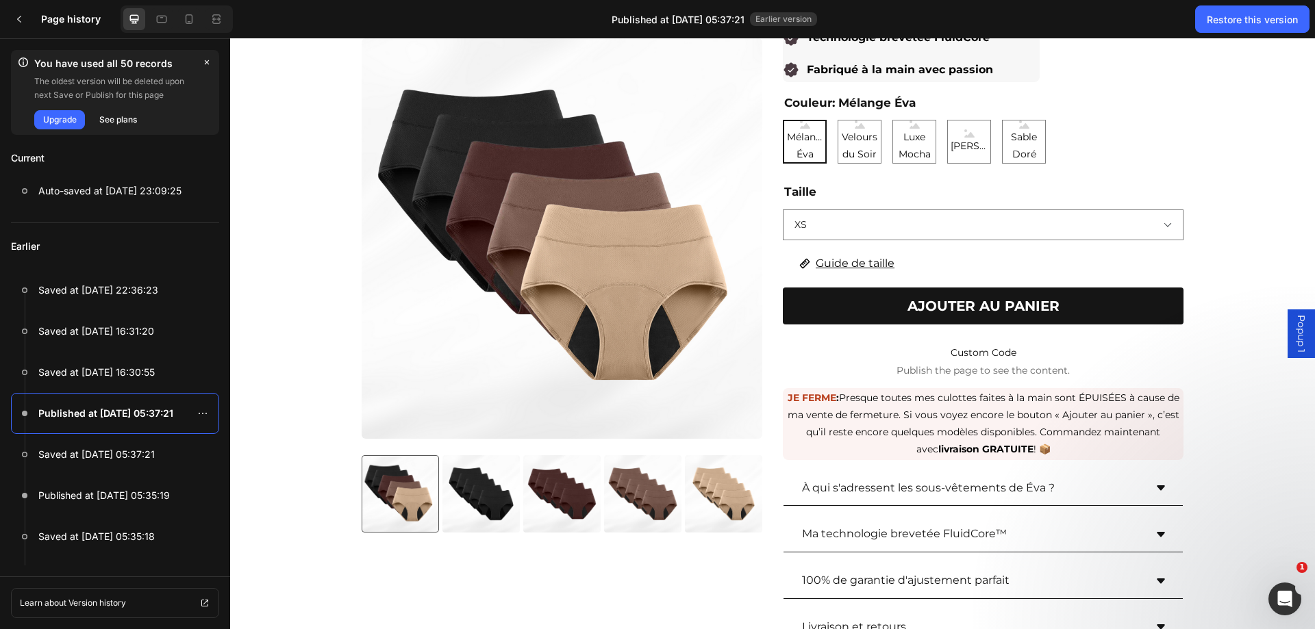
scroll to position [342, 0]
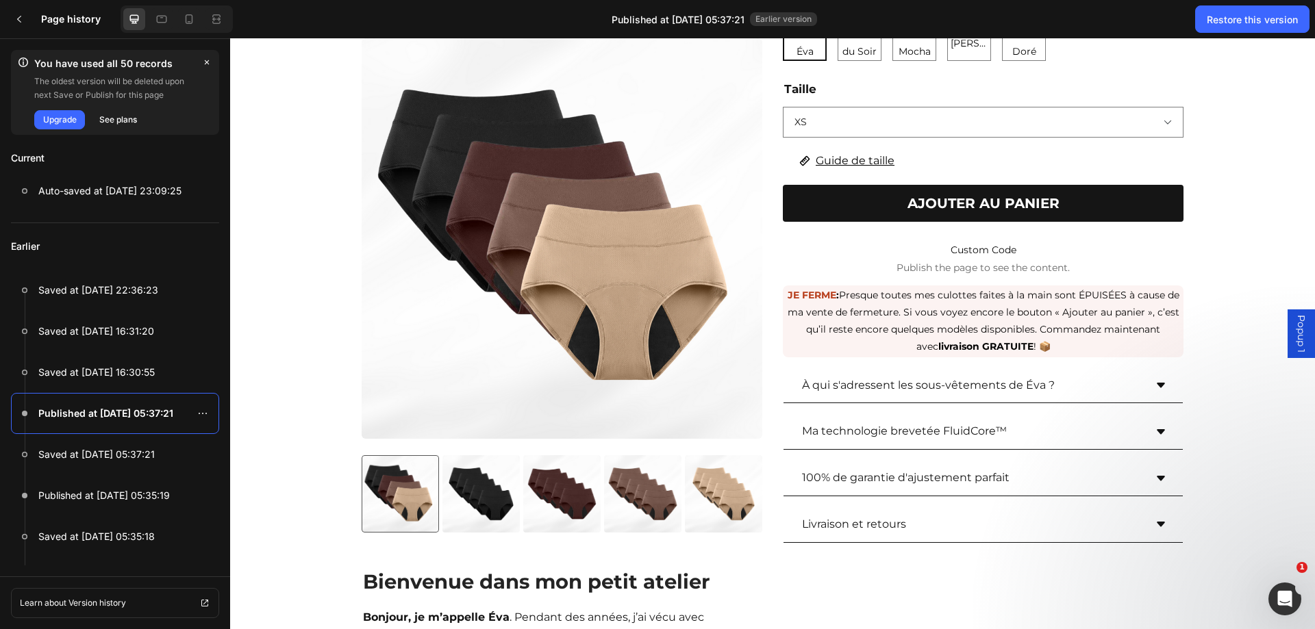
click at [1070, 397] on div "À qui s'adressent les sous-vêtements de Éva ?" at bounding box center [972, 386] width 344 height 24
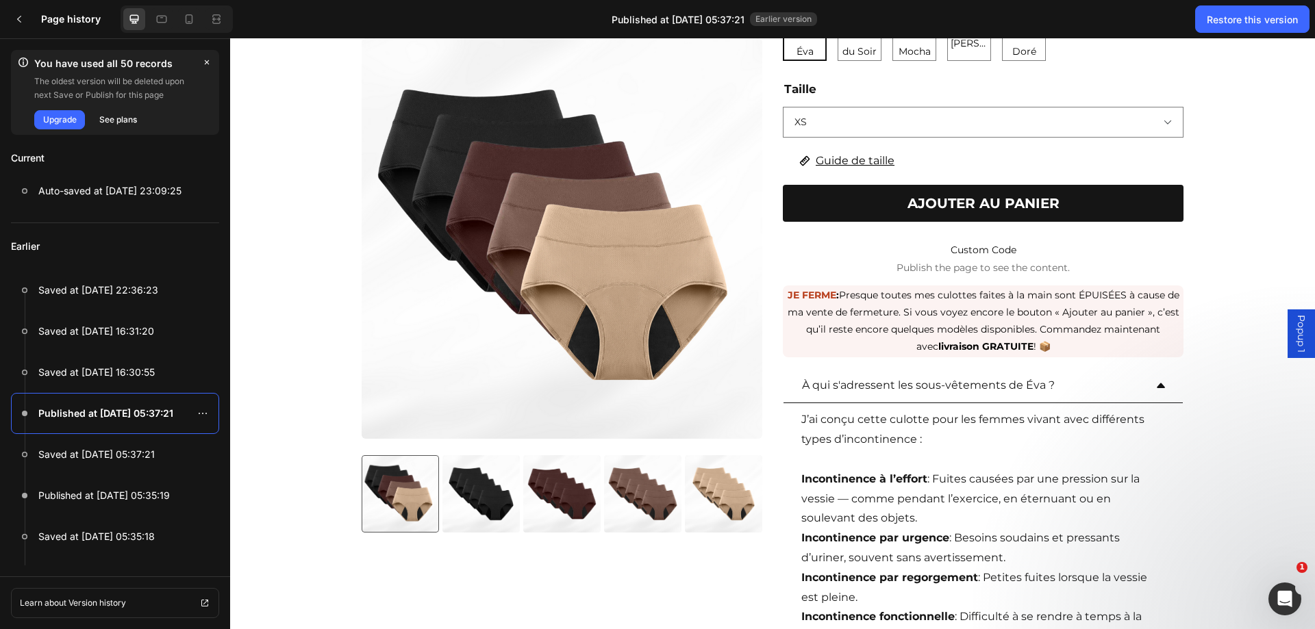
click at [1071, 391] on div "À qui s'adressent les sous-vêtements de Éva ?" at bounding box center [972, 386] width 344 height 24
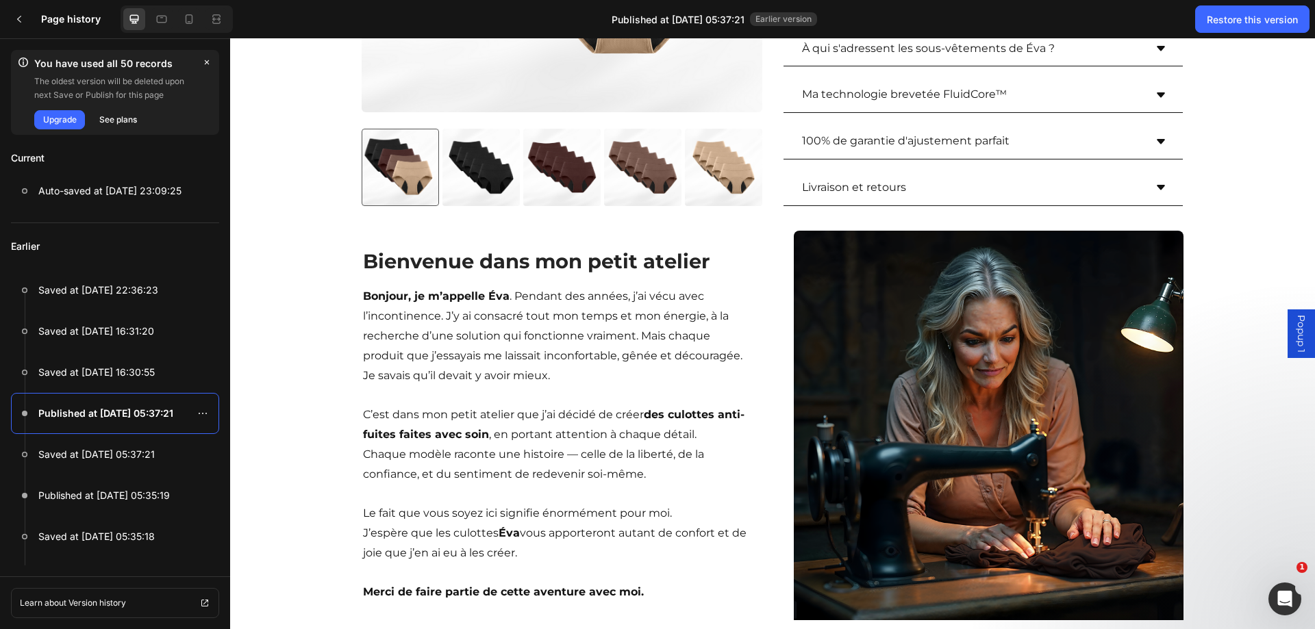
scroll to position [685, 0]
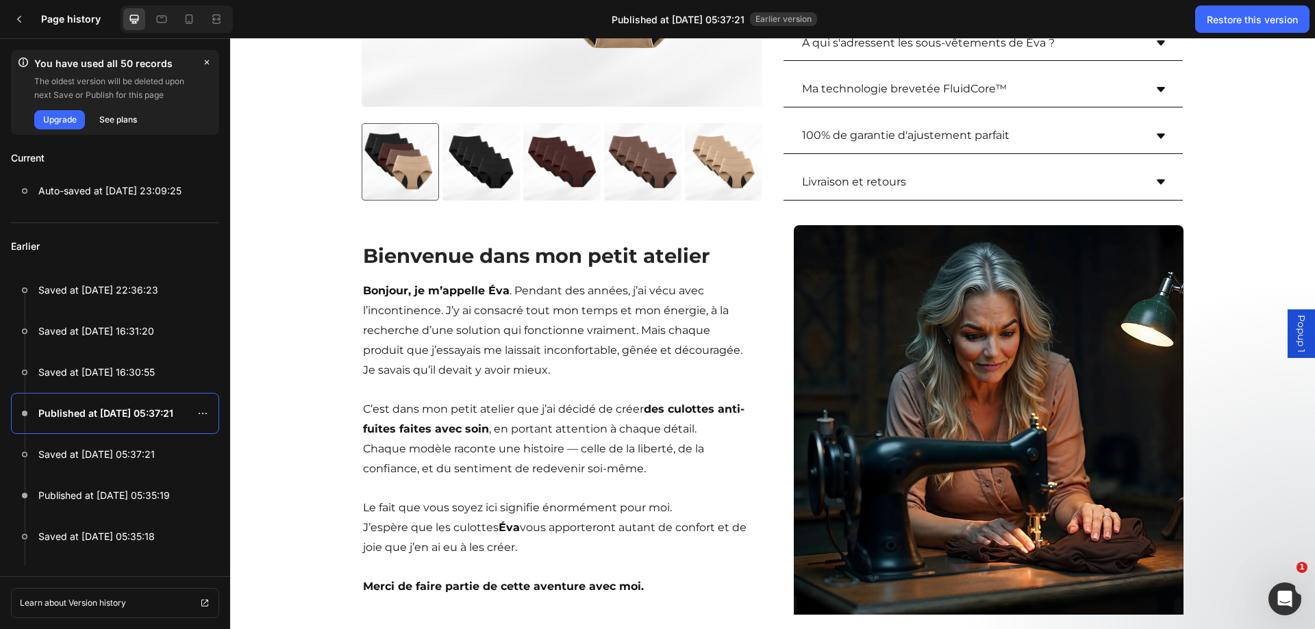
click at [948, 175] on div "Livraison et retours" at bounding box center [972, 182] width 344 height 24
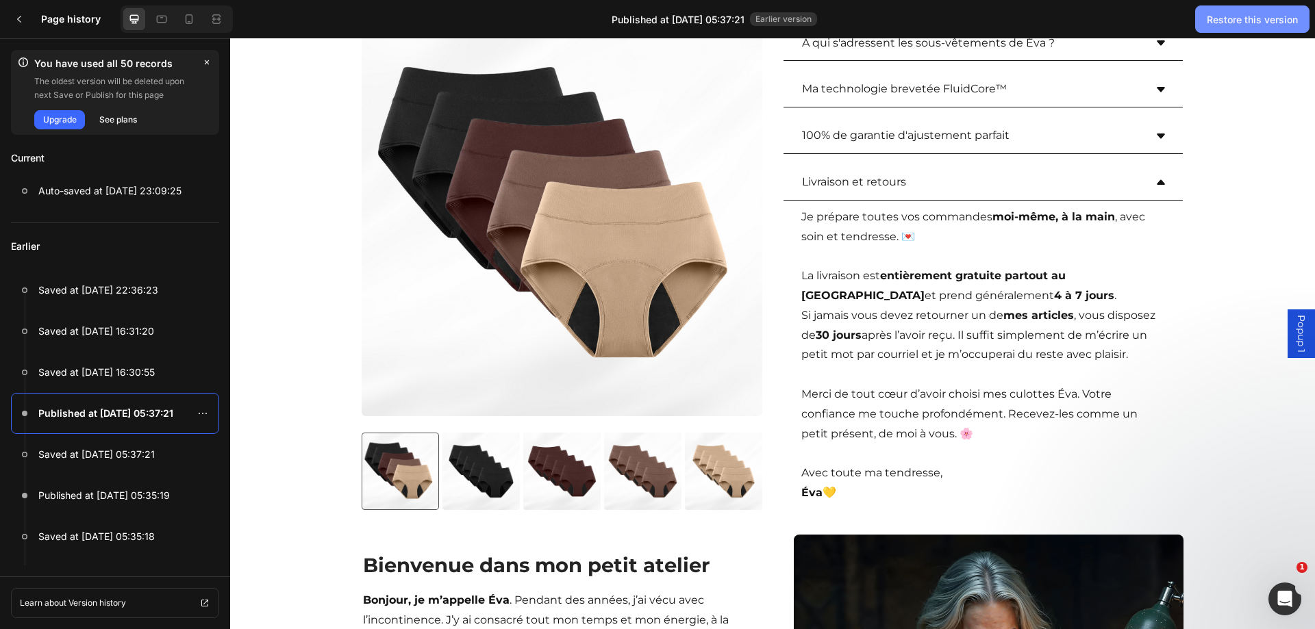
click at [1237, 14] on div "Restore this version" at bounding box center [1251, 19] width 91 height 14
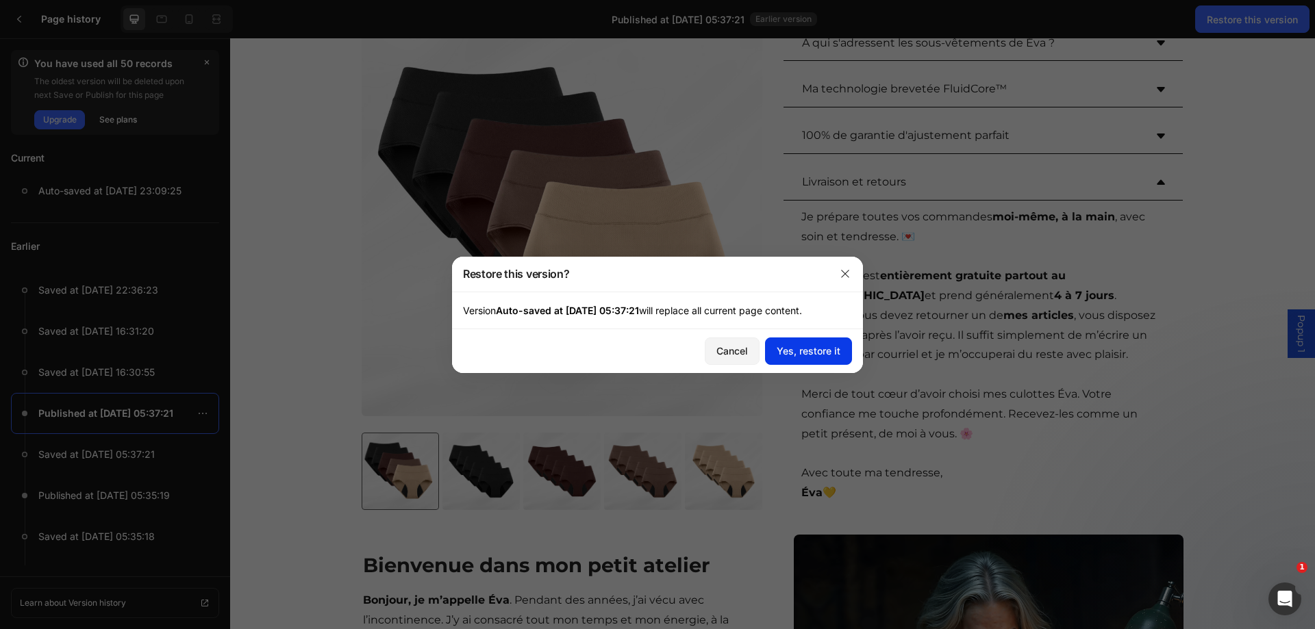
click at [827, 350] on div "Yes, restore it" at bounding box center [808, 351] width 64 height 14
radio input "true"
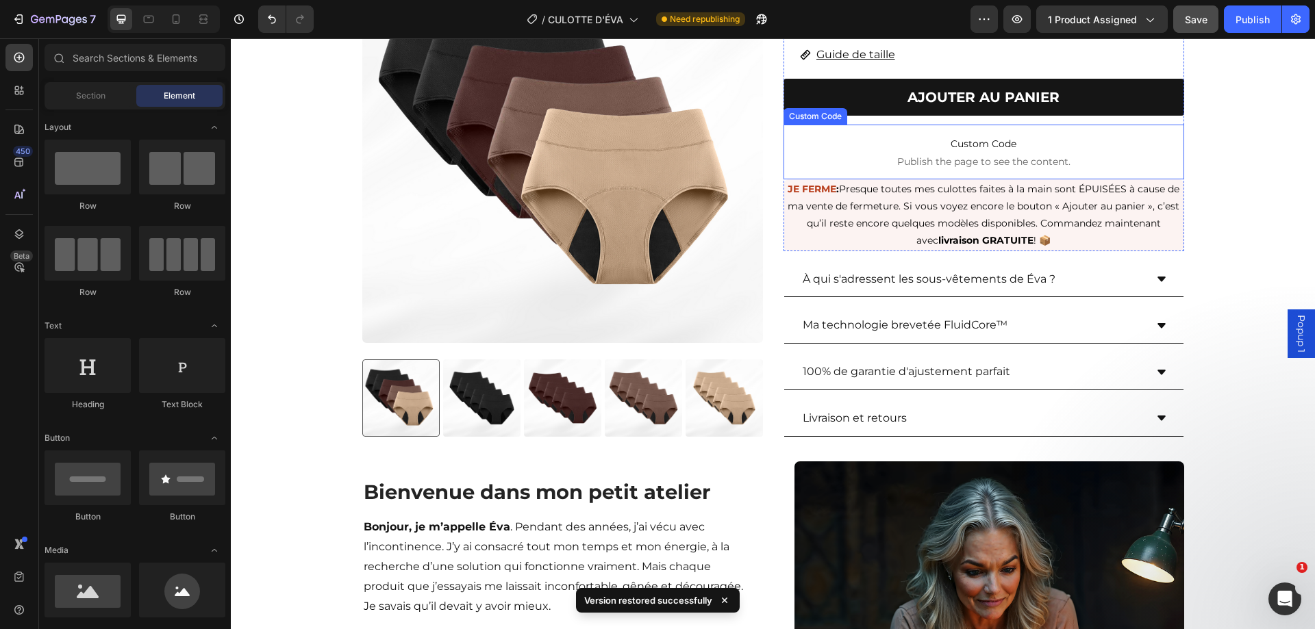
scroll to position [548, 0]
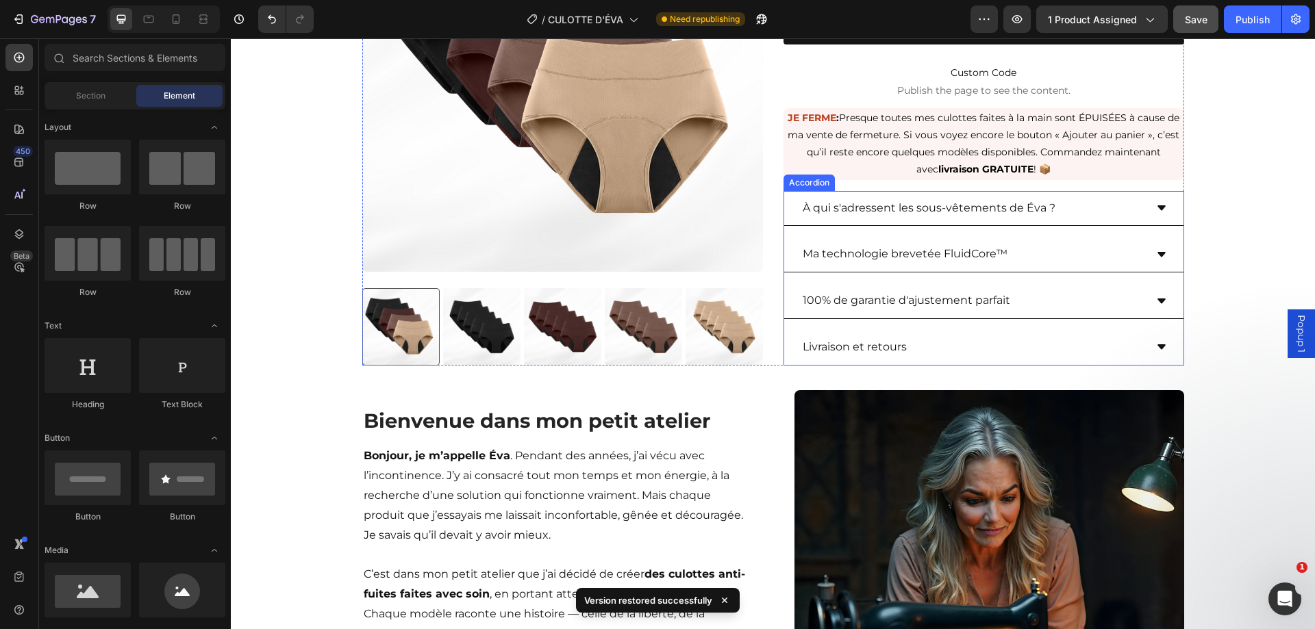
click at [960, 347] on div "Livraison et retours" at bounding box center [972, 347] width 344 height 24
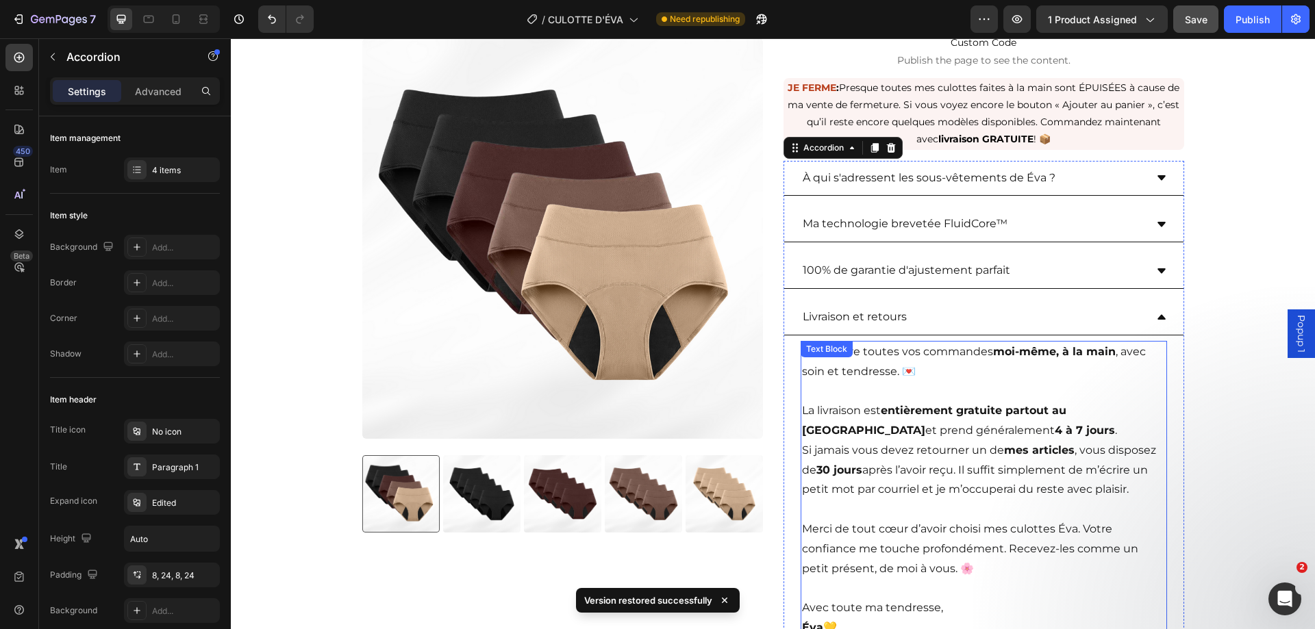
scroll to position [616, 0]
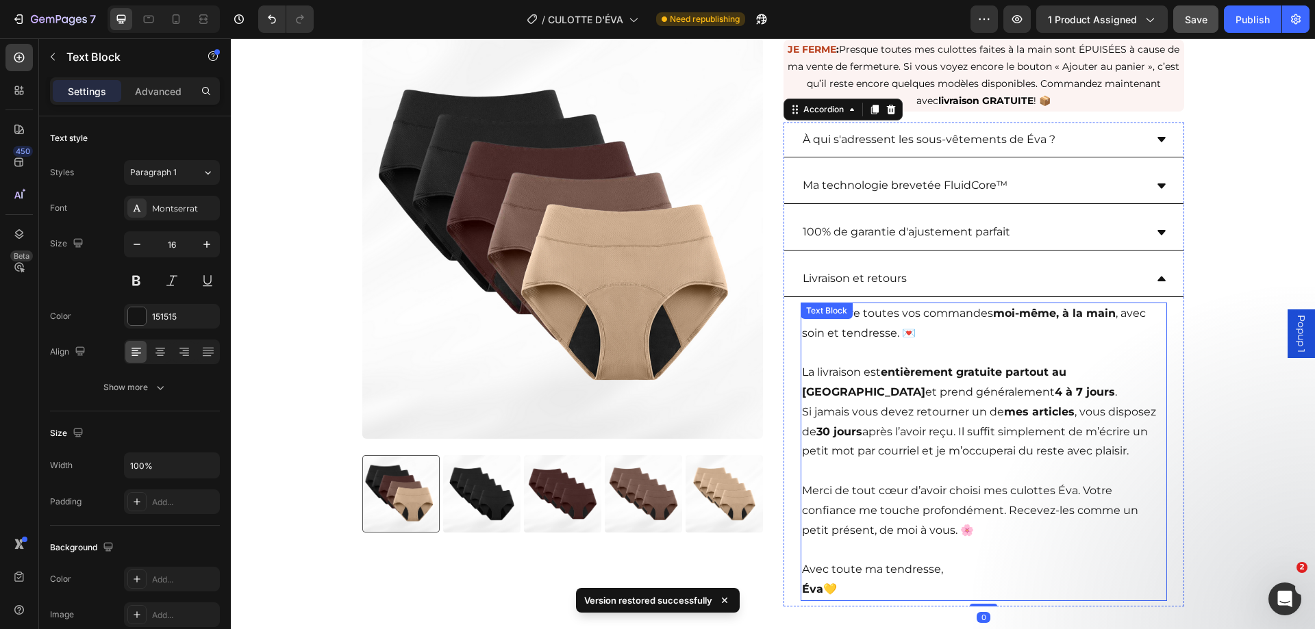
click at [972, 392] on p "La livraison est entièrement gratuite partout au [GEOGRAPHIC_DATA] et prend gén…" at bounding box center [984, 372] width 364 height 59
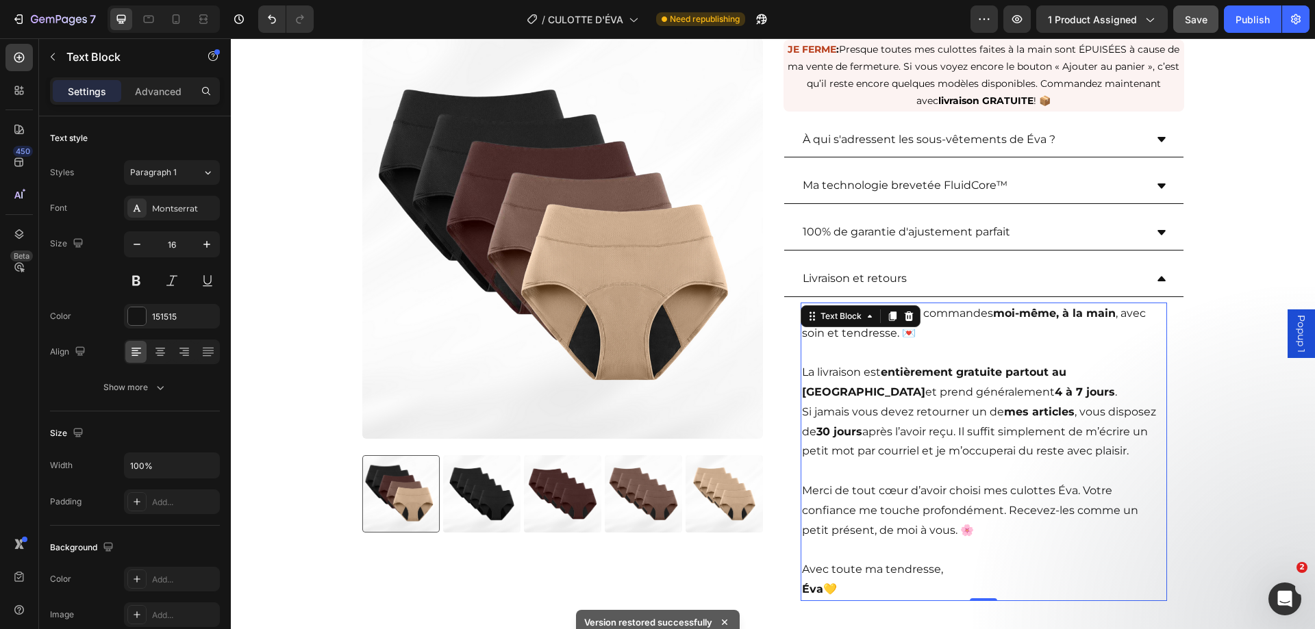
click at [974, 394] on p "La livraison est entièrement gratuite partout au [GEOGRAPHIC_DATA] et prend gén…" at bounding box center [984, 372] width 364 height 59
click at [972, 394] on p "La livraison est entièrement gratuite partout au [GEOGRAPHIC_DATA] et prend gén…" at bounding box center [984, 372] width 364 height 59
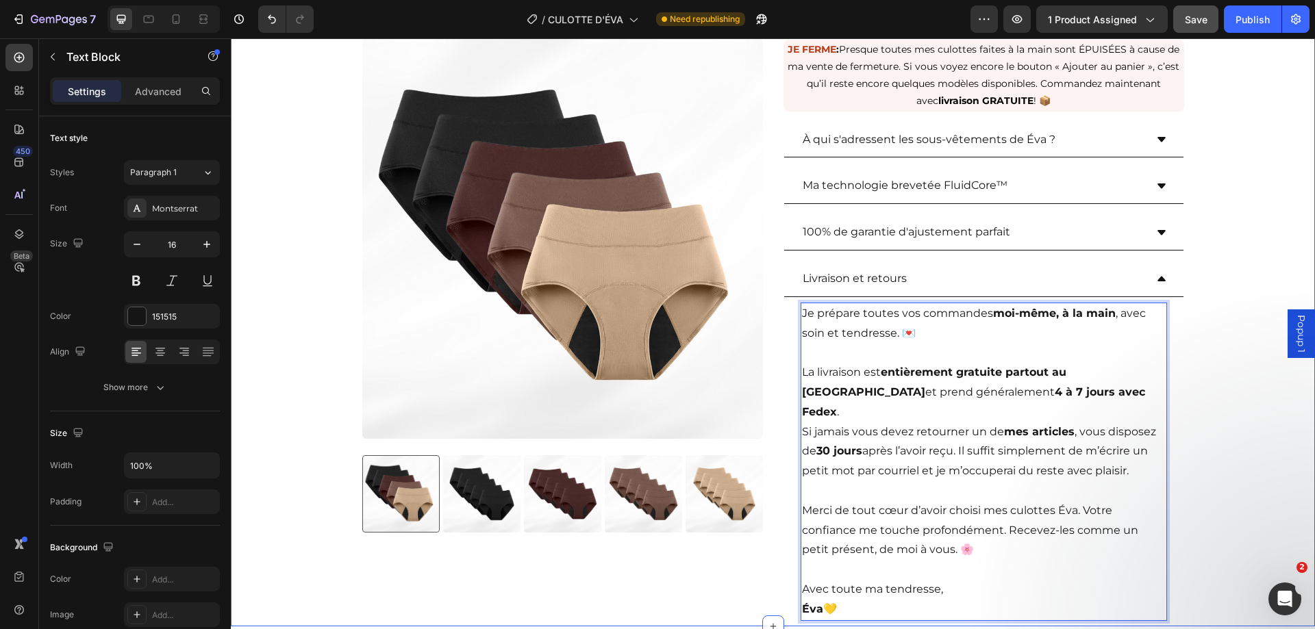
click at [1221, 388] on div "Product Images 🚚 Commandes passées [DATE] : ne seront pas affectées par la grèv…" at bounding box center [773, 64] width 1084 height 1124
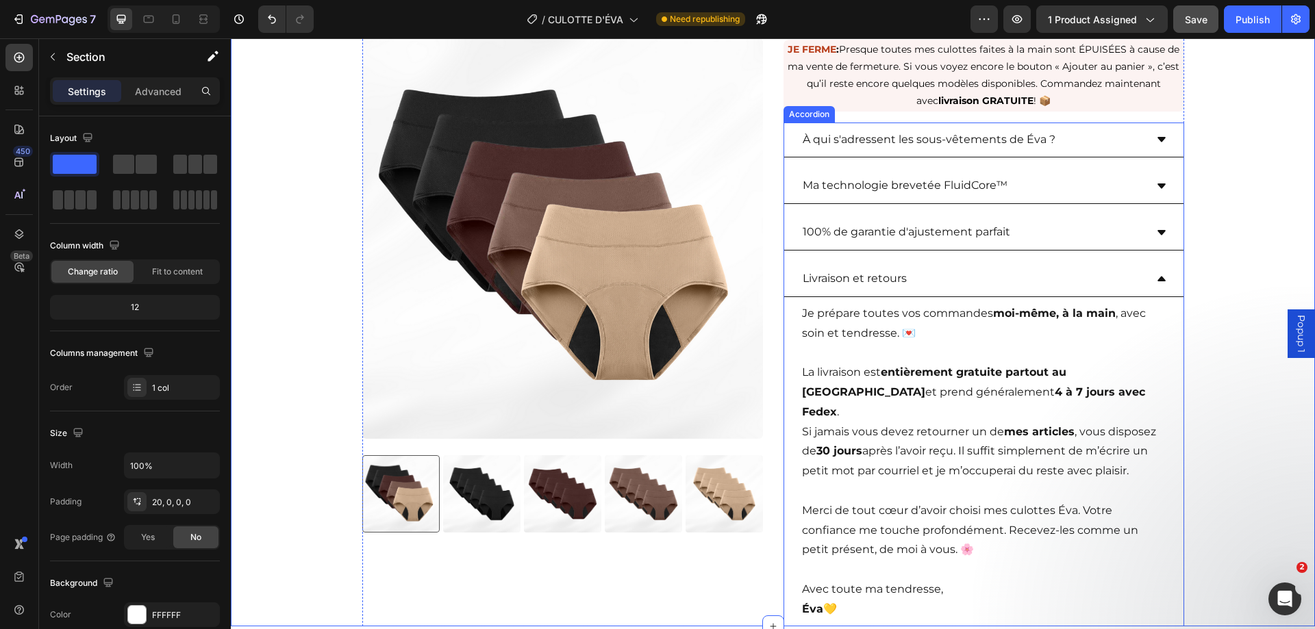
drag, startPoint x: 1156, startPoint y: 272, endPoint x: 1183, endPoint y: 220, distance: 58.2
click at [1156, 273] on div "Livraison et retours" at bounding box center [983, 280] width 399 height 36
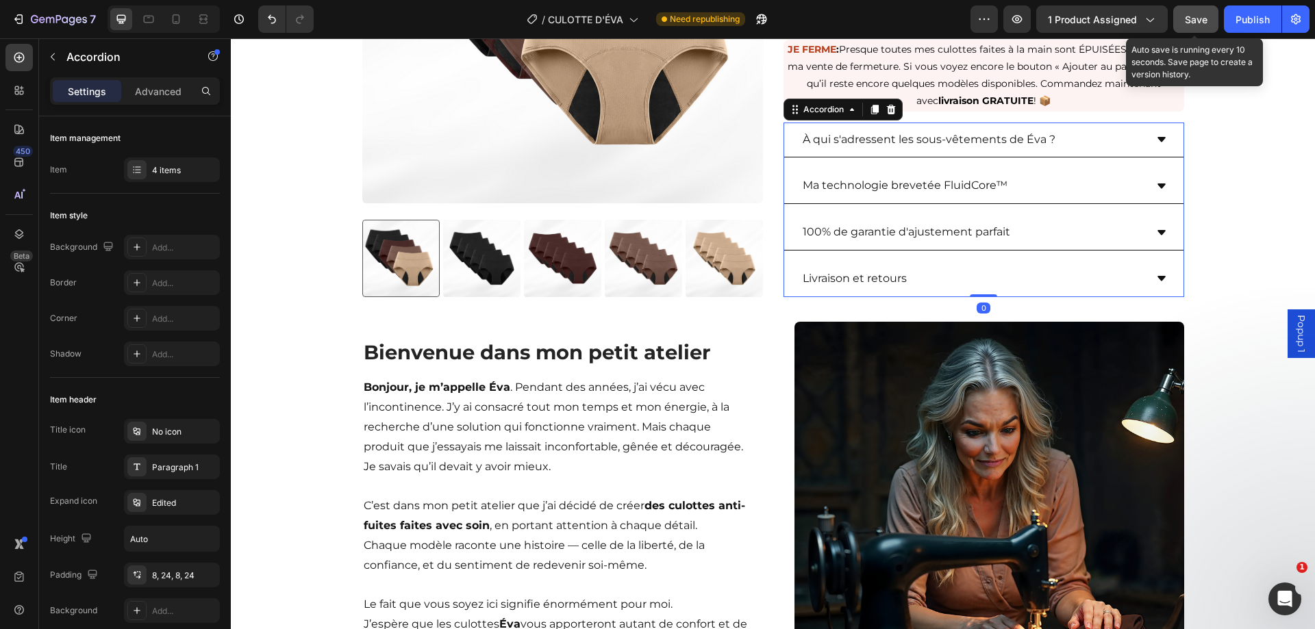
click at [1198, 20] on span "Save" at bounding box center [1195, 20] width 23 height 12
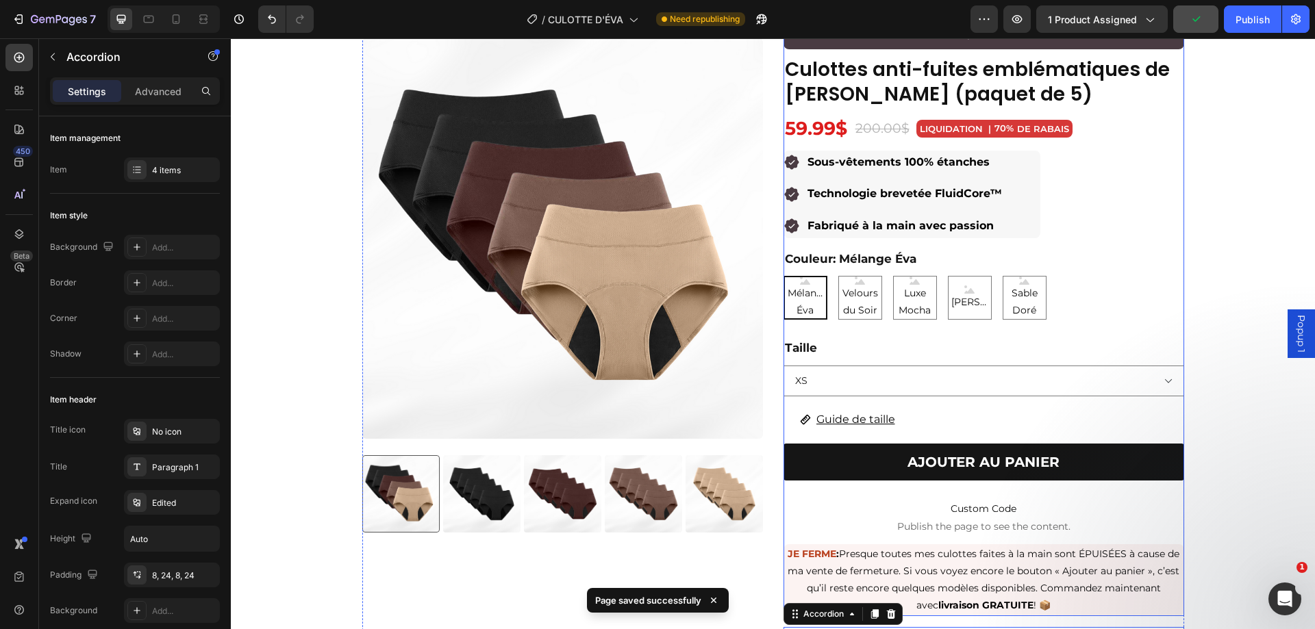
scroll to position [0, 0]
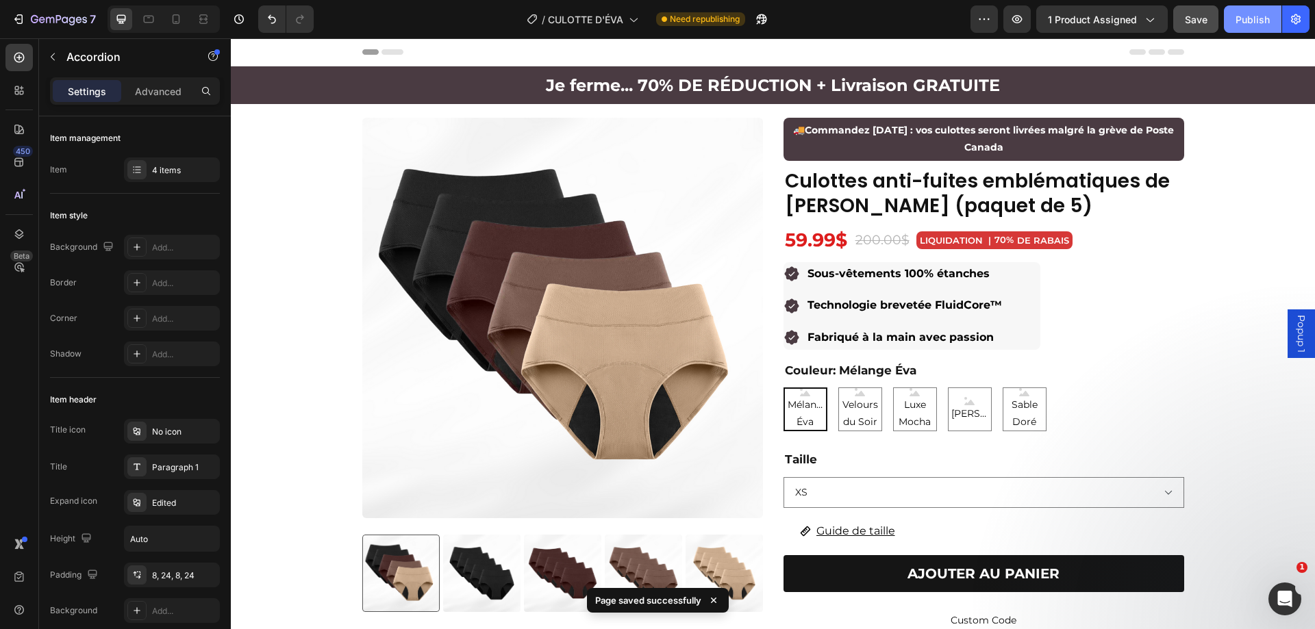
click at [1237, 12] on div "Publish" at bounding box center [1252, 19] width 34 height 14
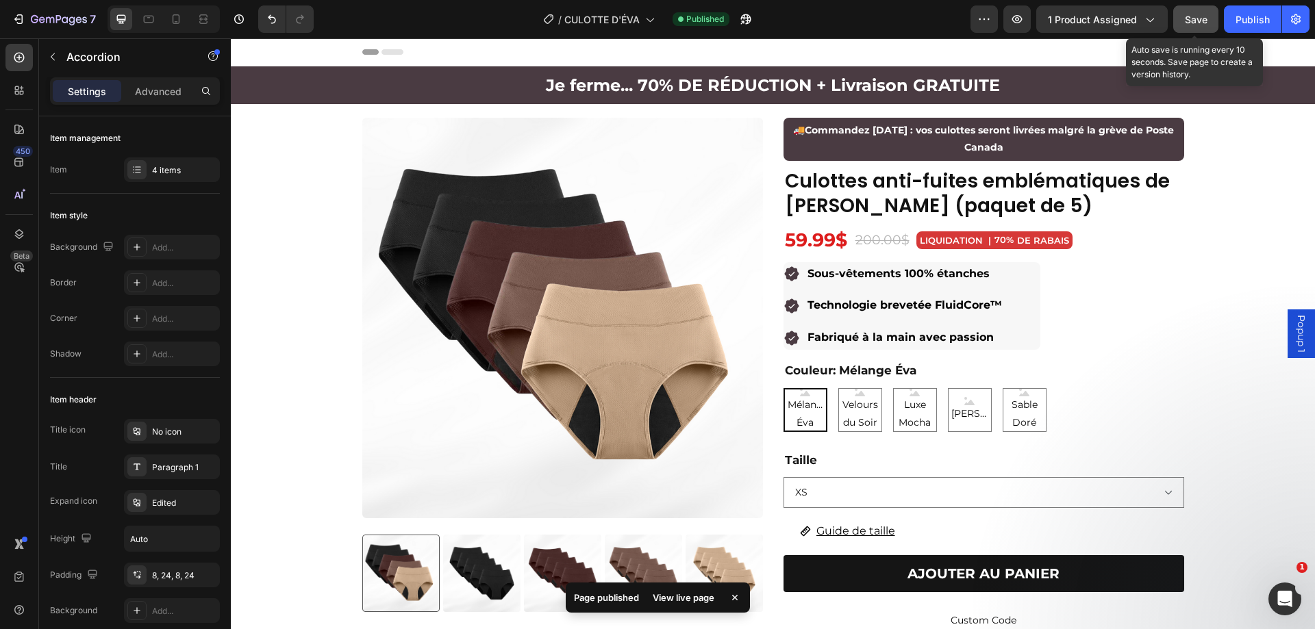
click at [1191, 26] on div "Save" at bounding box center [1195, 19] width 23 height 14
